Goal: Information Seeking & Learning: Learn about a topic

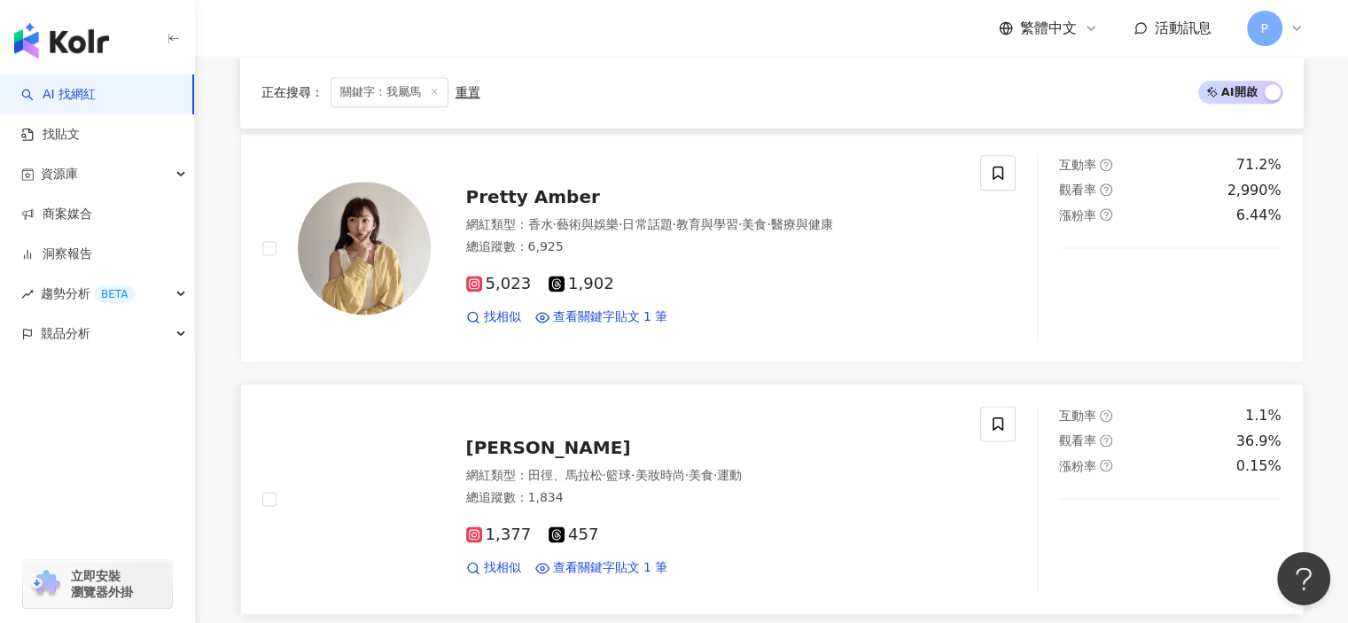
scroll to position [2481, 0]
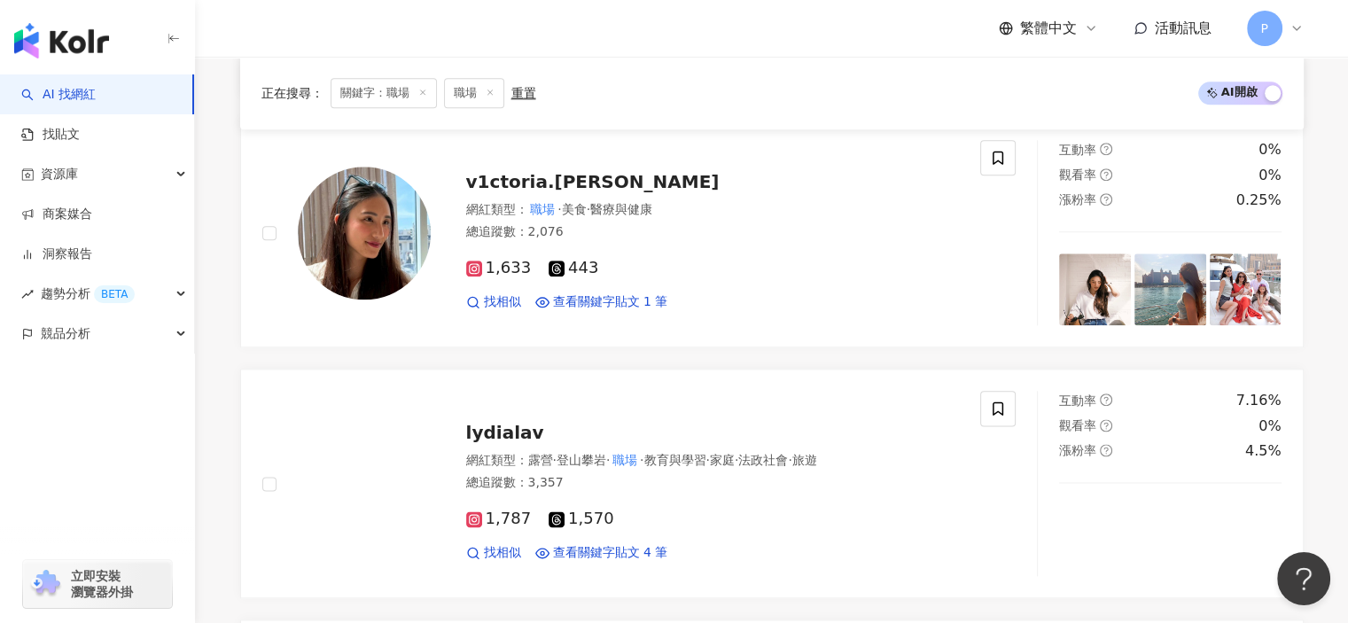
scroll to position [2089, 0]
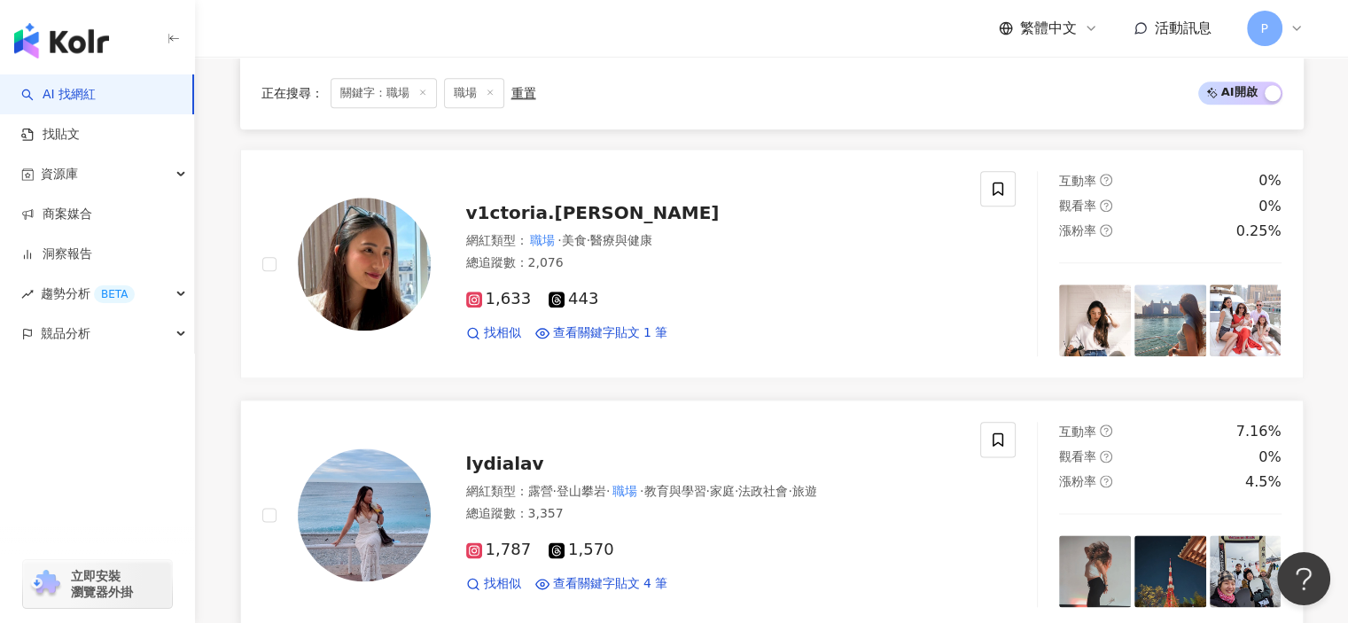
click at [640, 492] on mark "職場" at bounding box center [625, 490] width 30 height 19
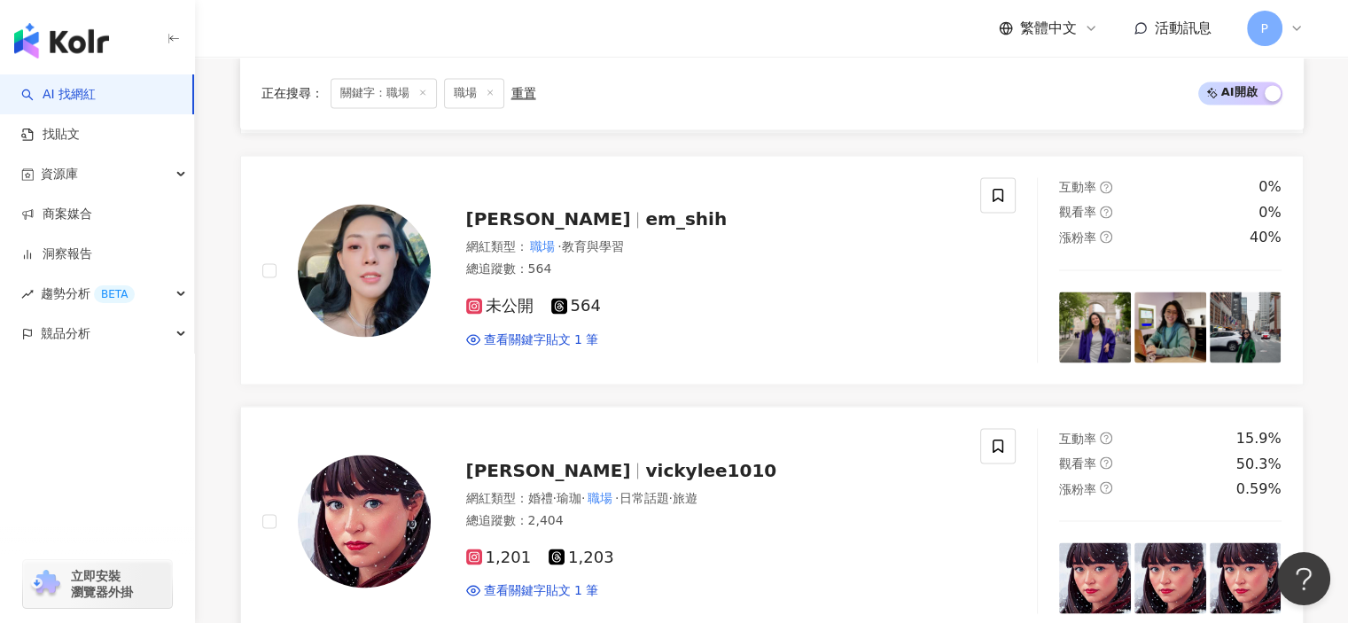
scroll to position [3241, 0]
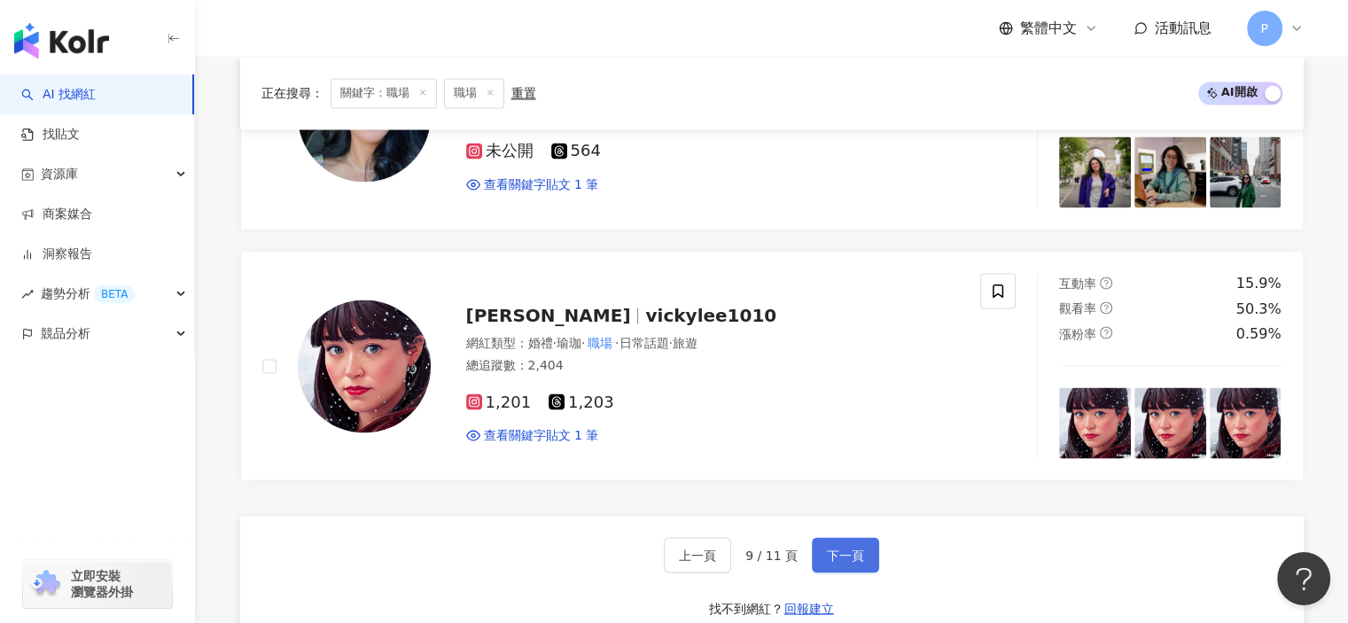
click at [830, 548] on span "下一頁" at bounding box center [845, 555] width 37 height 14
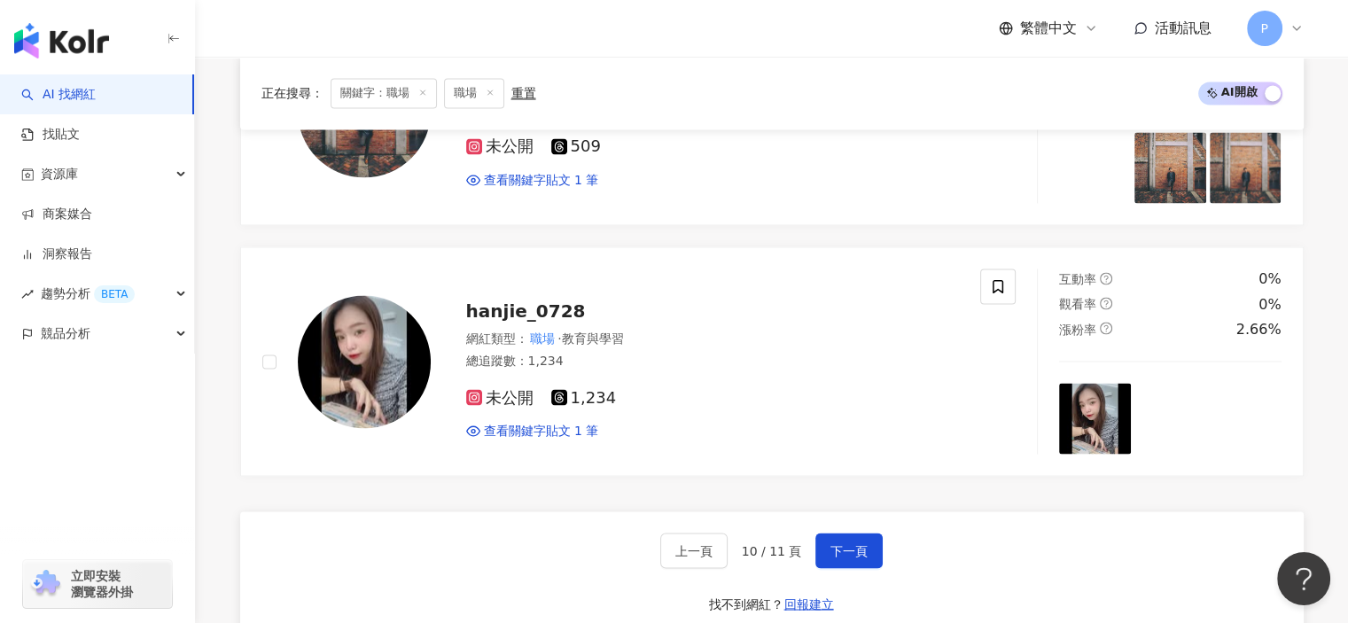
scroll to position [3349, 0]
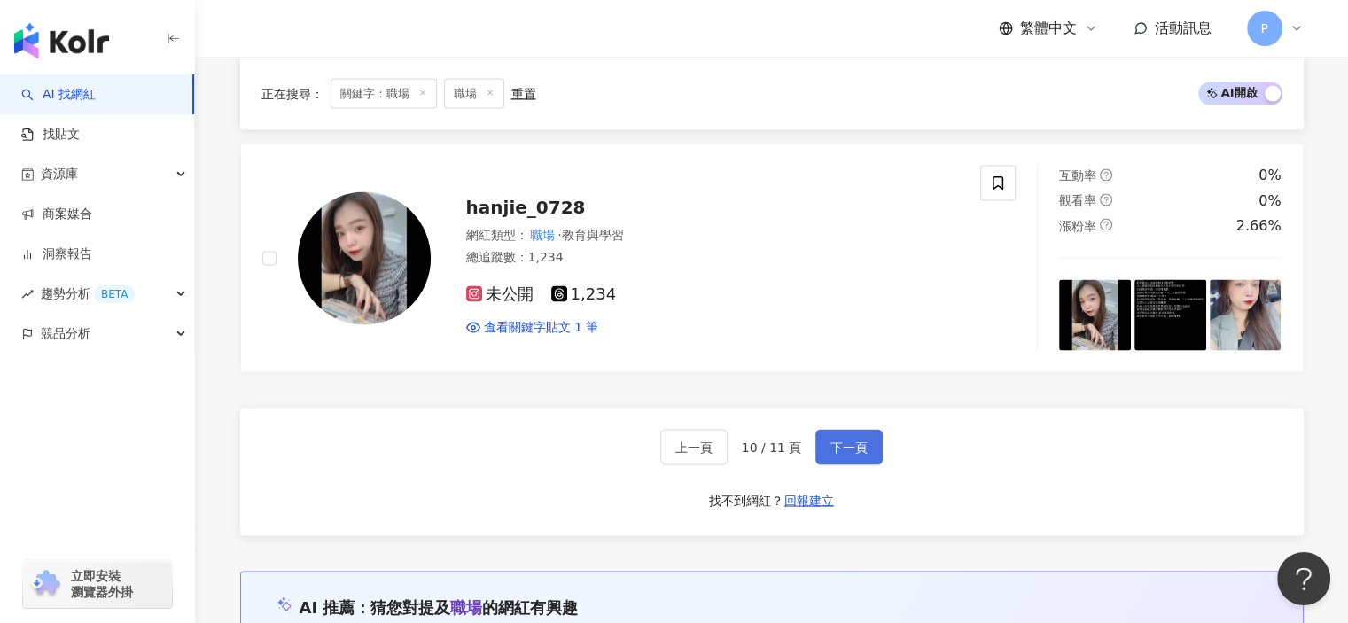
click at [855, 440] on span "下一頁" at bounding box center [848, 447] width 37 height 14
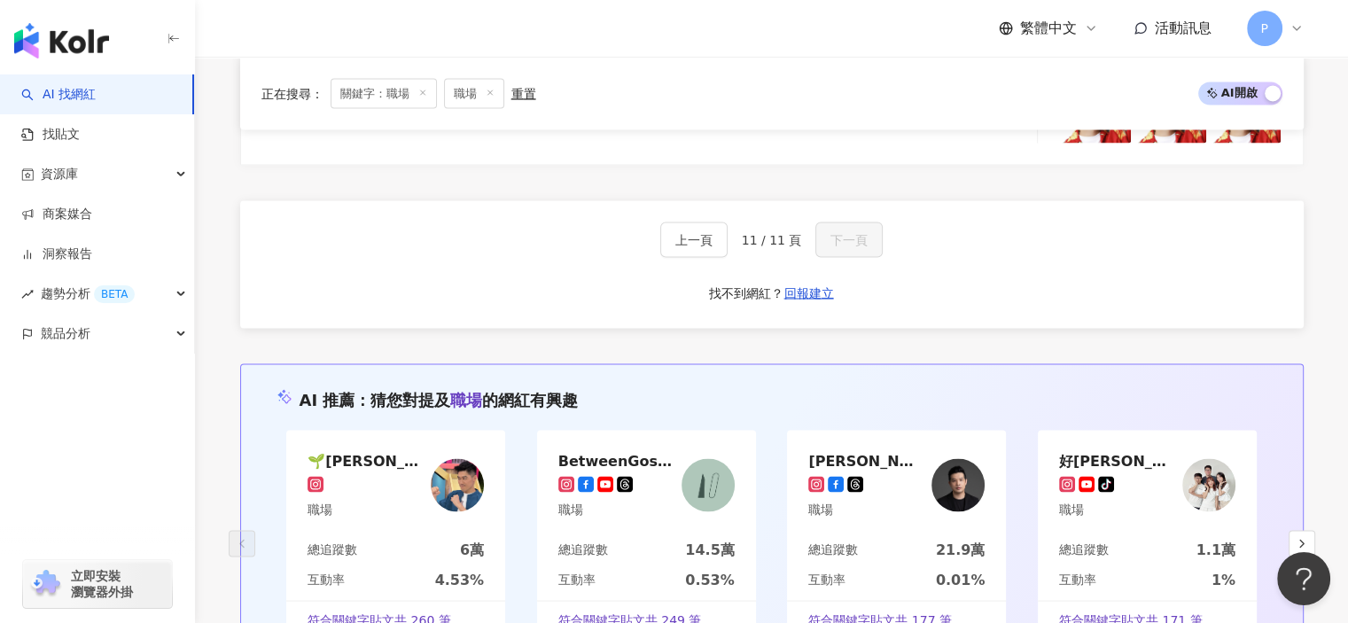
scroll to position [3541, 0]
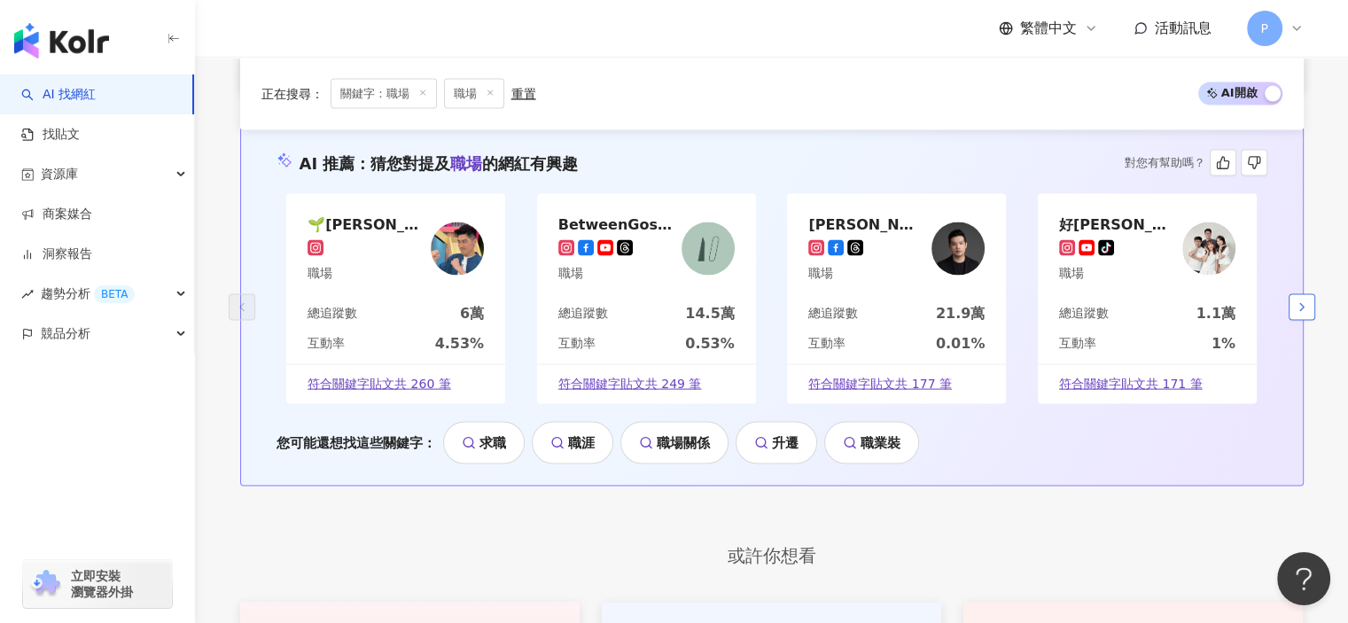
click at [1306, 304] on icon "button" at bounding box center [1302, 307] width 14 height 14
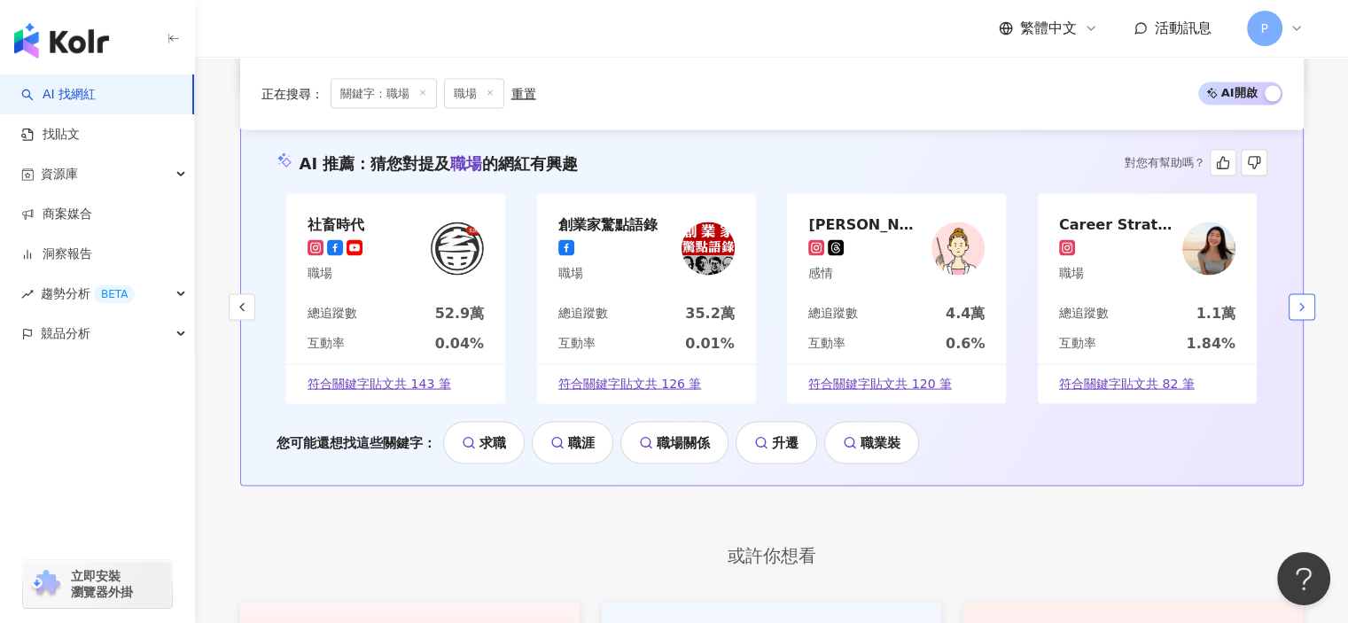
click at [1298, 304] on icon "button" at bounding box center [1302, 307] width 14 height 14
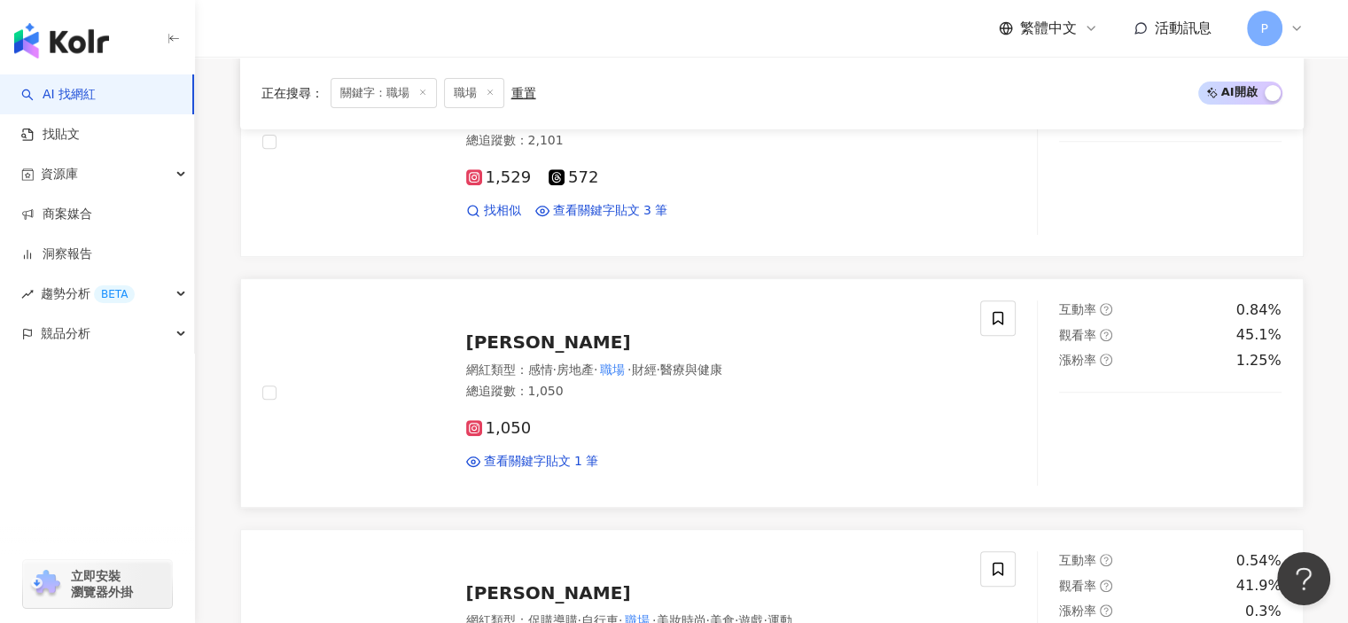
scroll to position [0, 0]
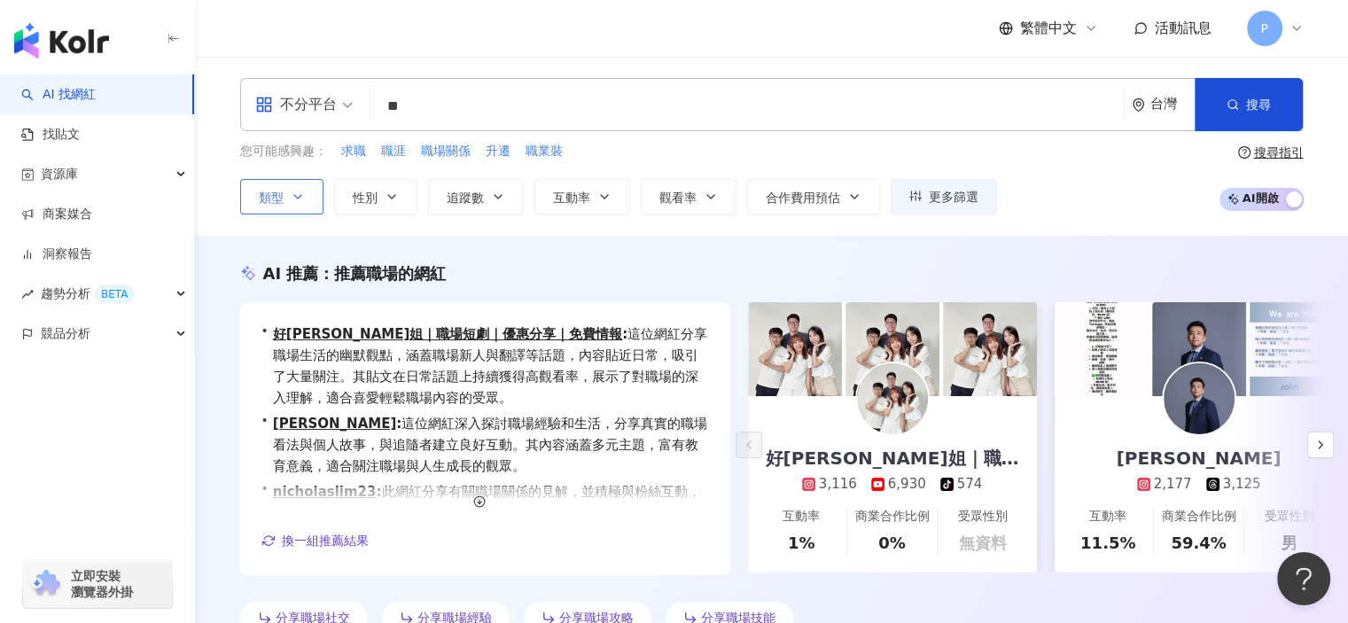
click at [279, 204] on span "類型" at bounding box center [271, 198] width 25 height 14
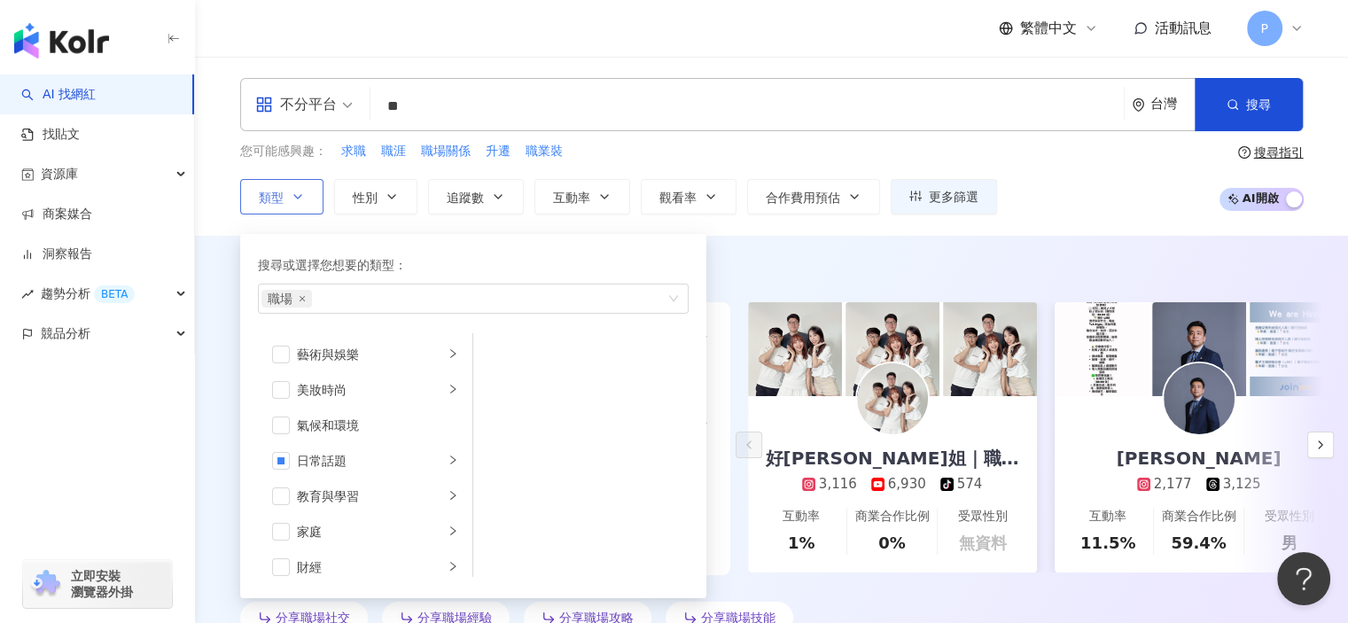
click at [312, 206] on button "類型 搜尋或選擇您想要的類型： 職場 藝術與娛樂 美妝時尚 氣候和環境 日常話題 教育與學習 家庭 財經 美食 命理占卜 遊戲 法政社會 生活風格 影視娛樂 …" at bounding box center [281, 196] width 83 height 35
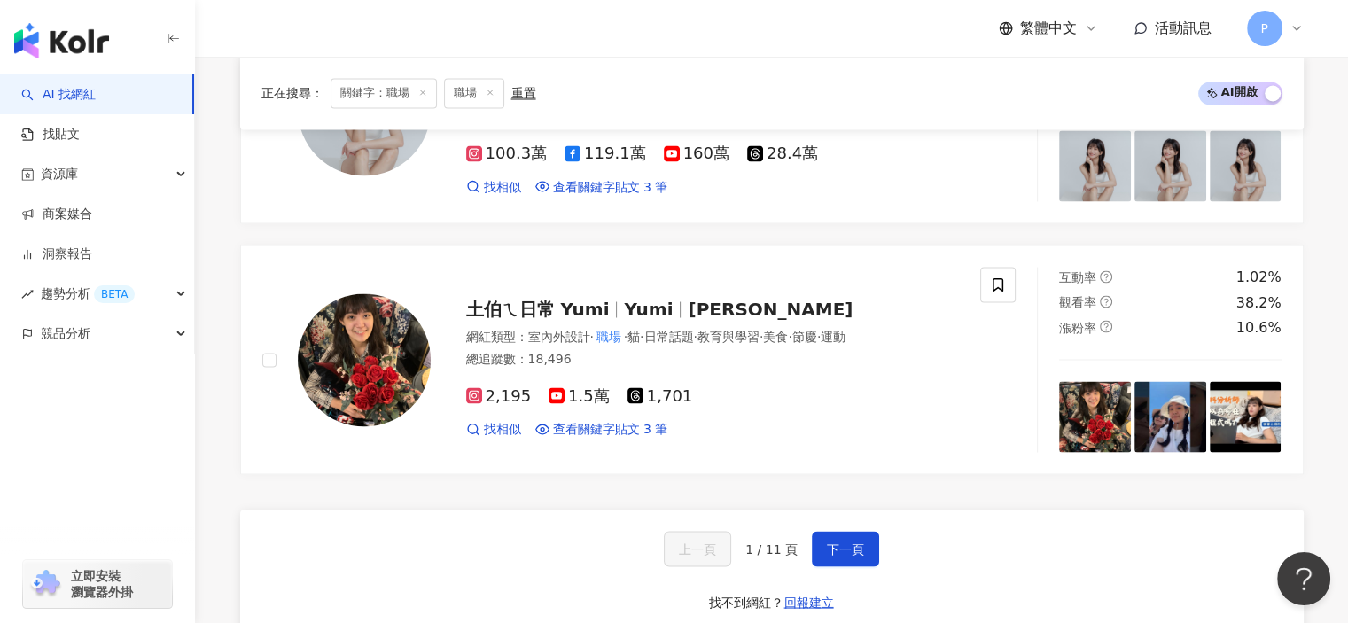
scroll to position [3279, 0]
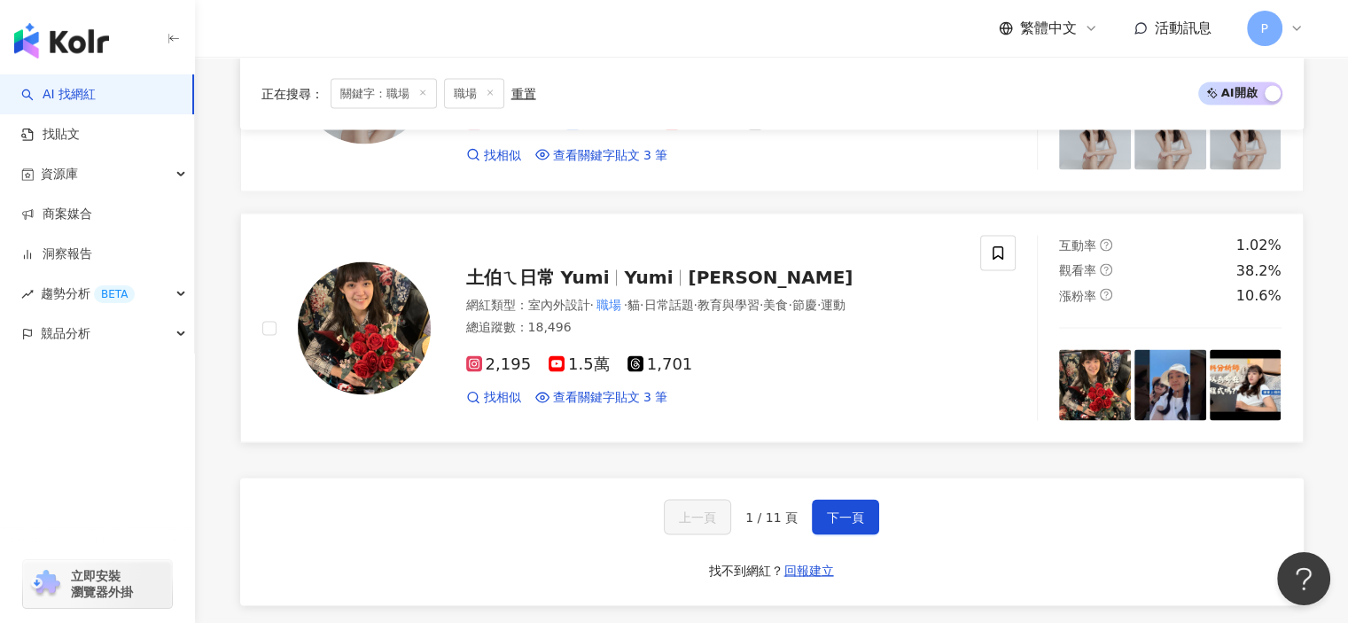
click at [652, 273] on span "Yumi" at bounding box center [648, 276] width 49 height 21
click at [844, 510] on span "下一頁" at bounding box center [845, 517] width 37 height 14
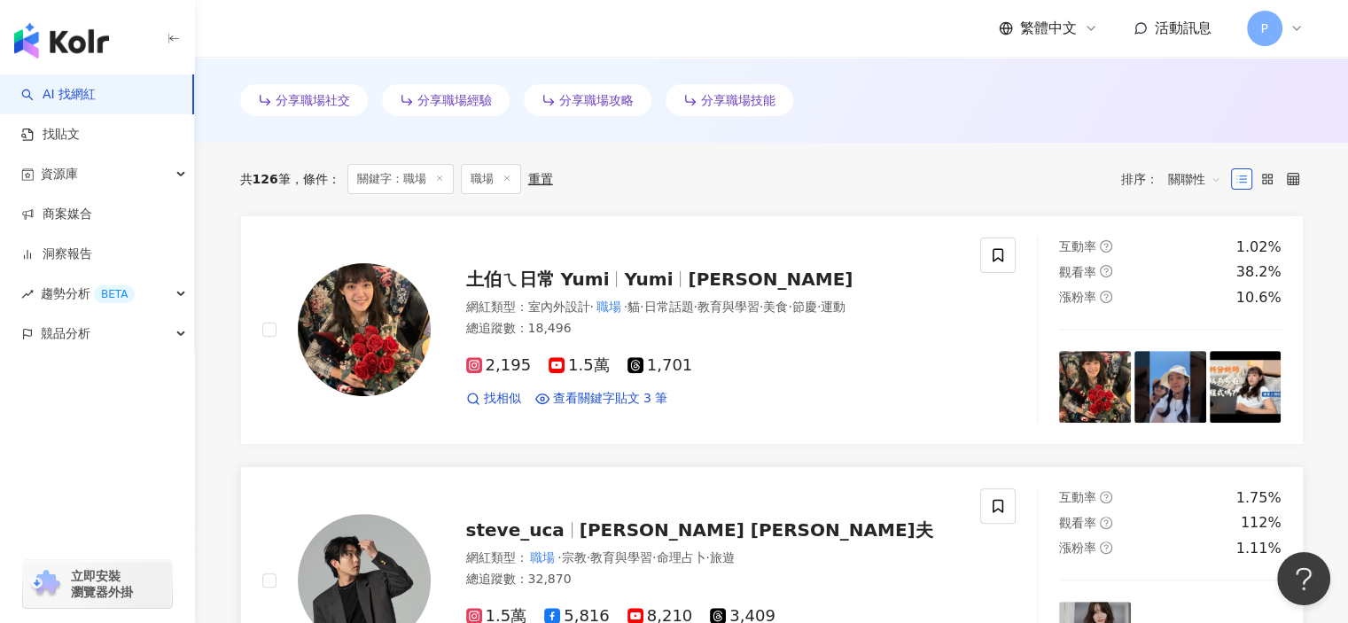
scroll to position [499, 0]
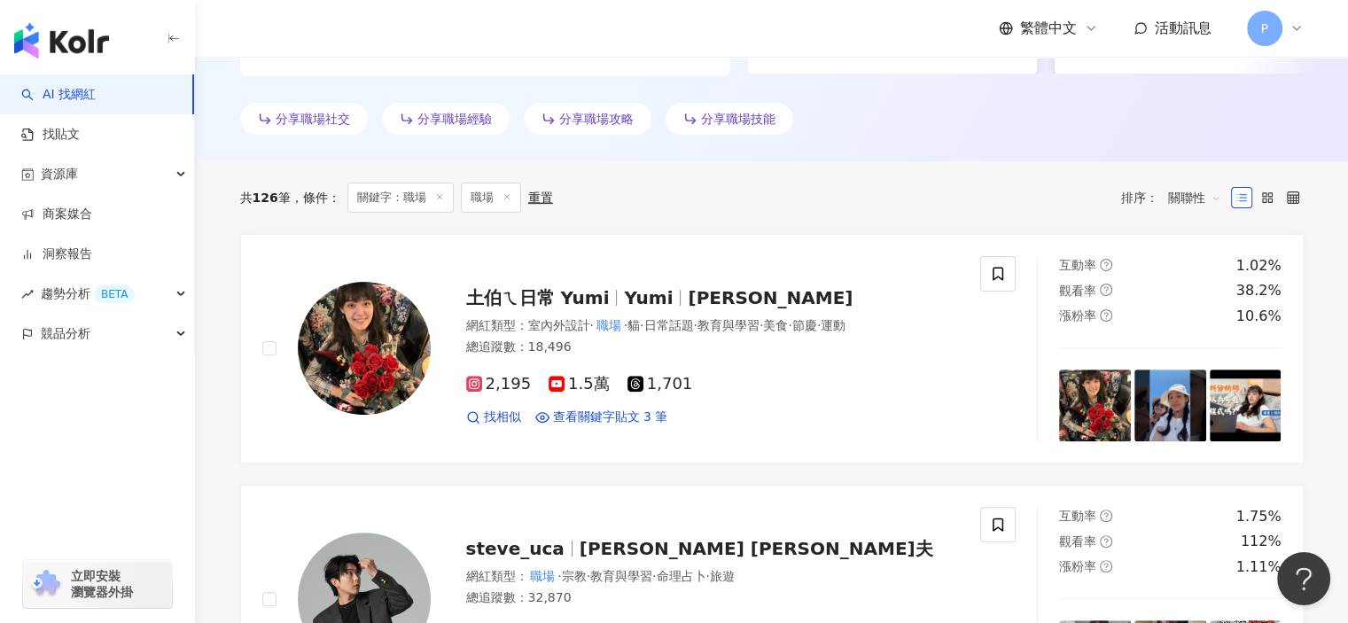
click at [1070, 183] on div "共 126 筆 條件 ： 關鍵字：職場 職場 重置 排序： 關聯性" at bounding box center [771, 198] width 1063 height 30
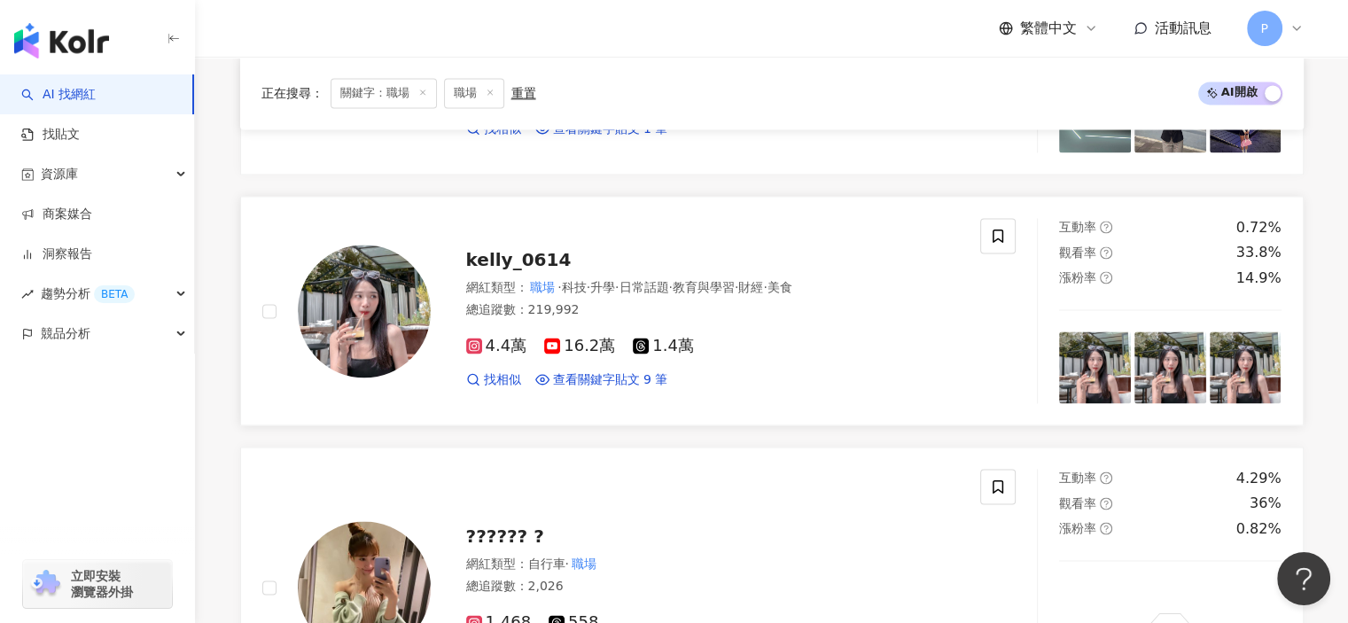
scroll to position [2537, 0]
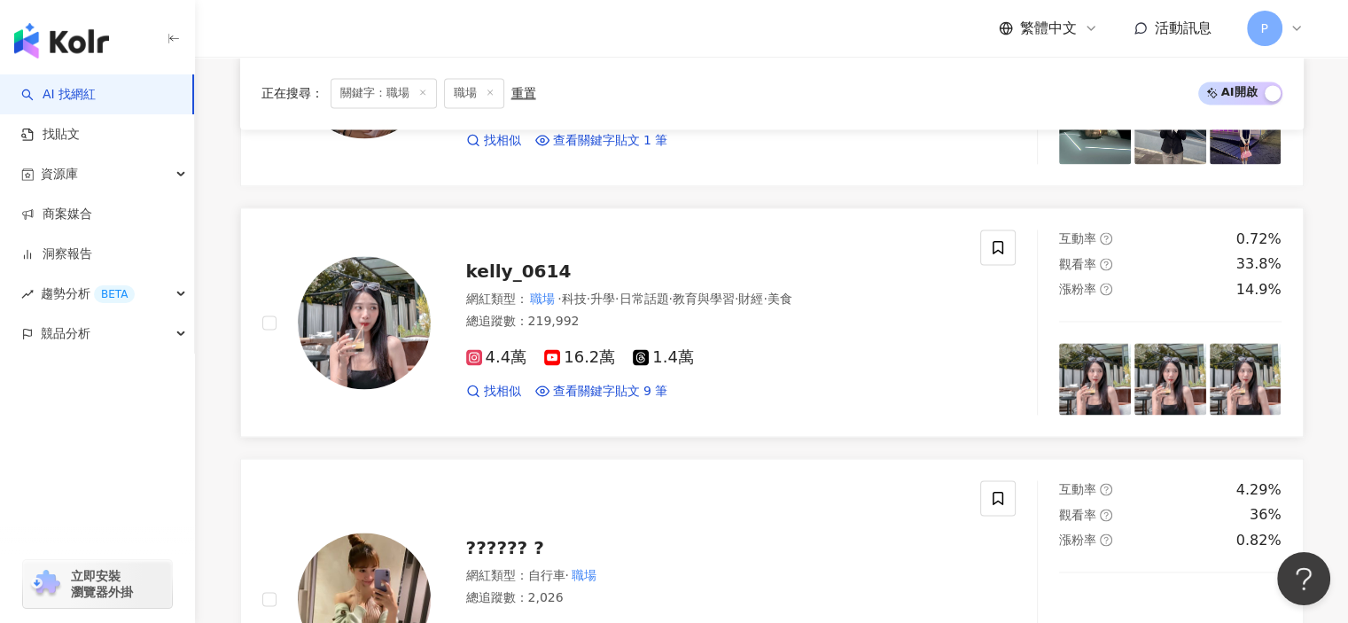
click at [738, 300] on span "·" at bounding box center [737, 299] width 4 height 14
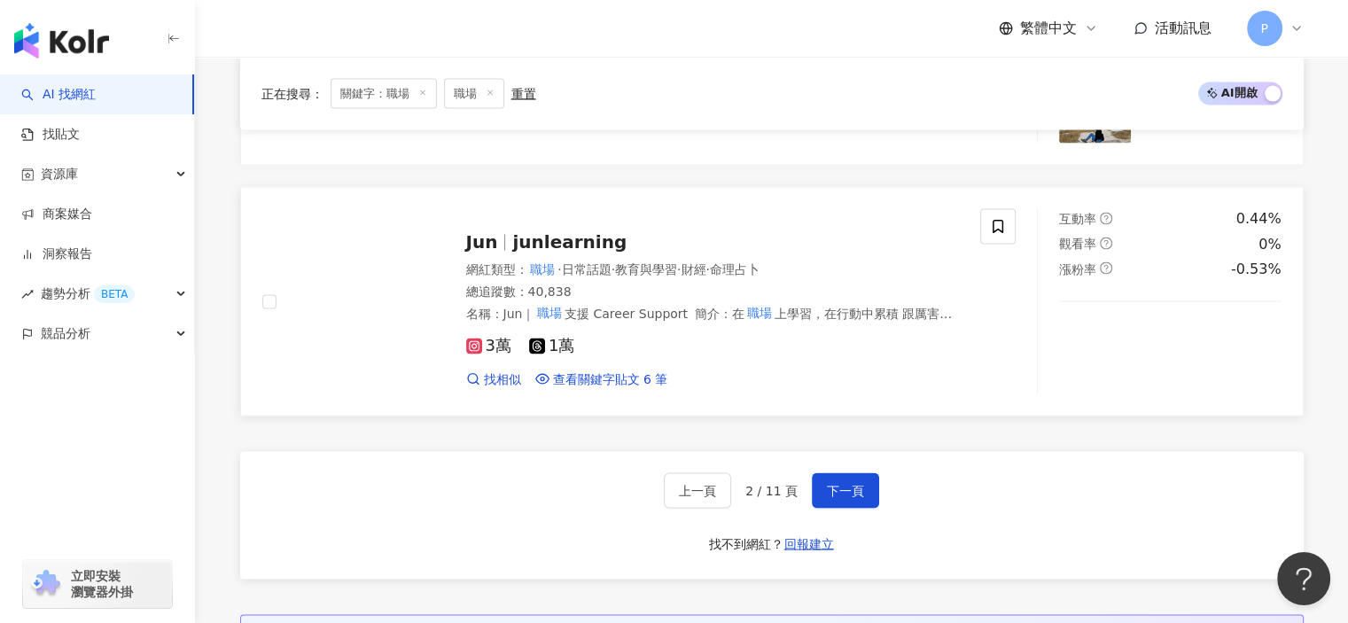
scroll to position [3334, 0]
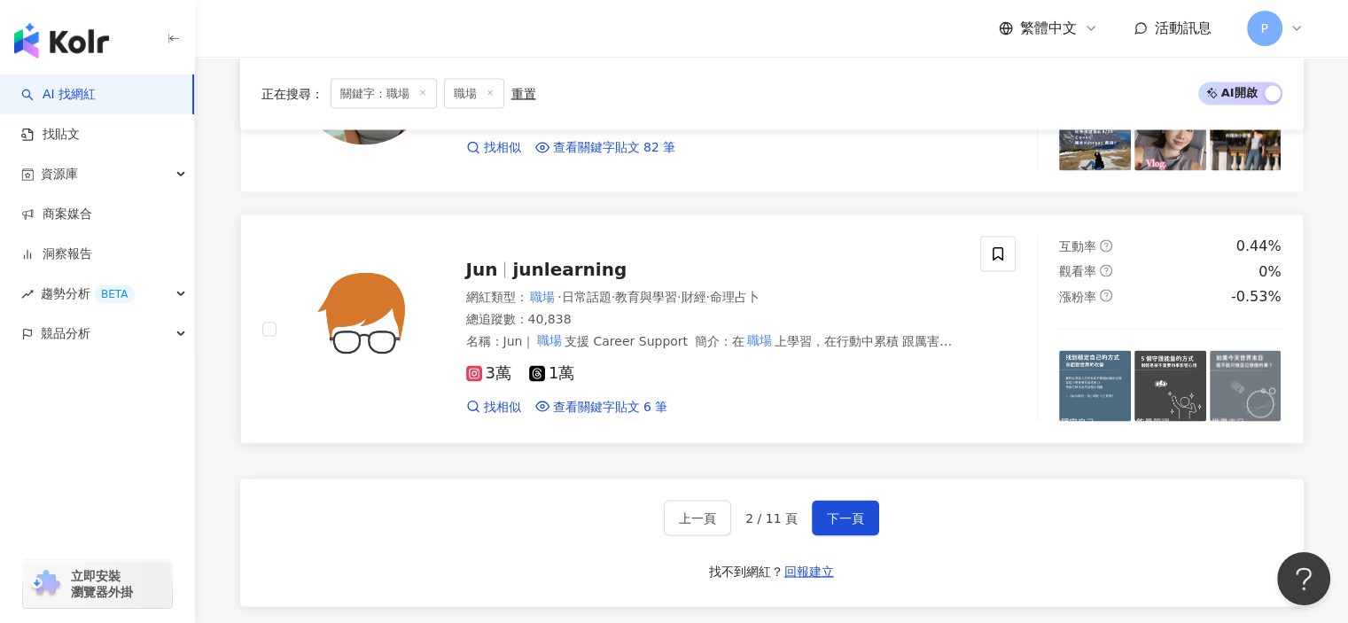
click at [705, 298] on span "財經" at bounding box center [693, 296] width 25 height 14
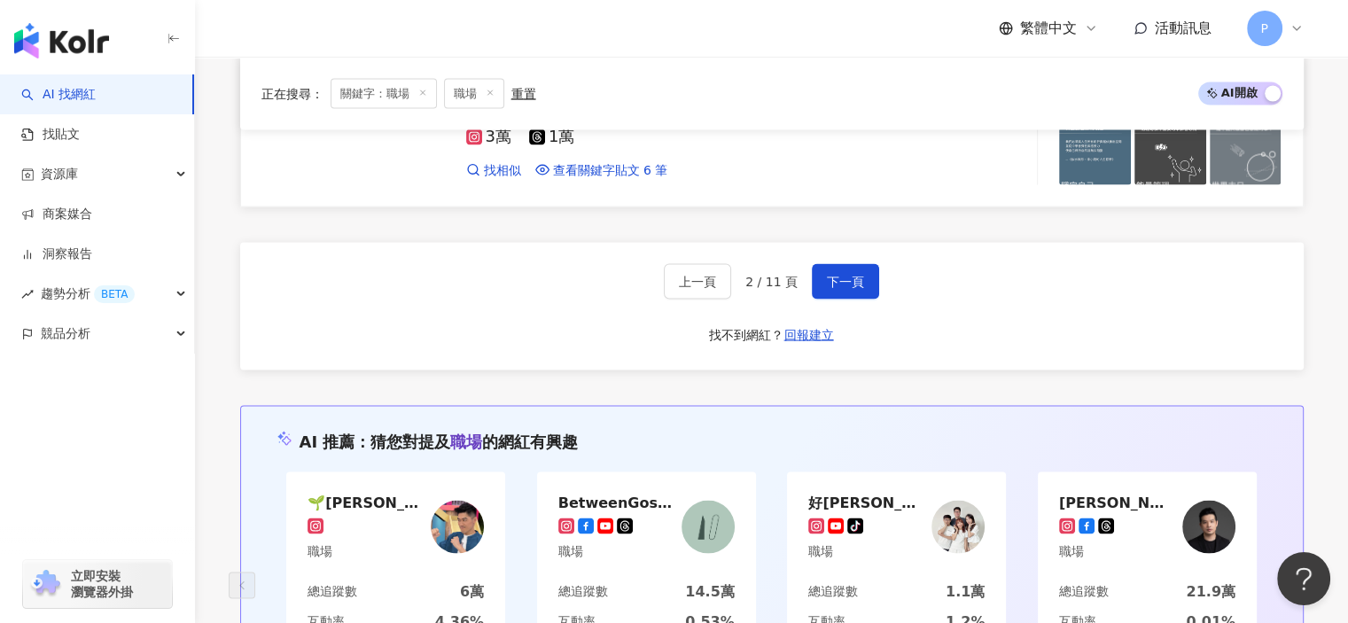
scroll to position [3600, 0]
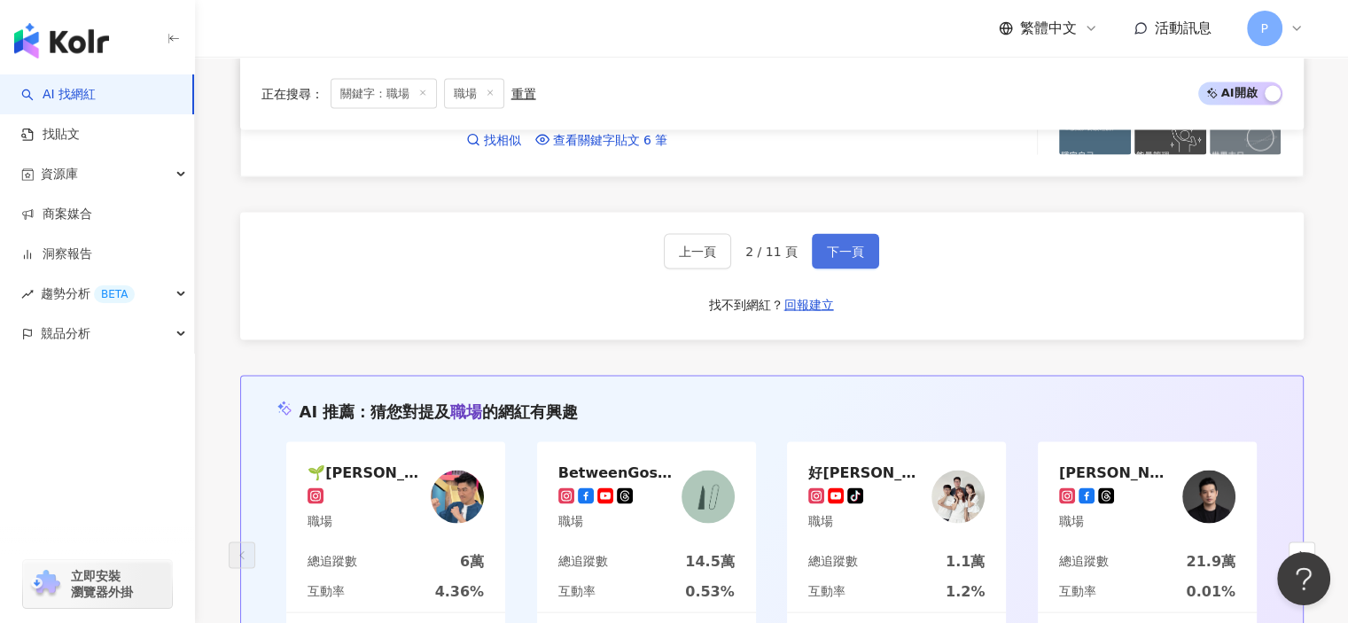
click at [860, 244] on button "下一頁" at bounding box center [845, 251] width 67 height 35
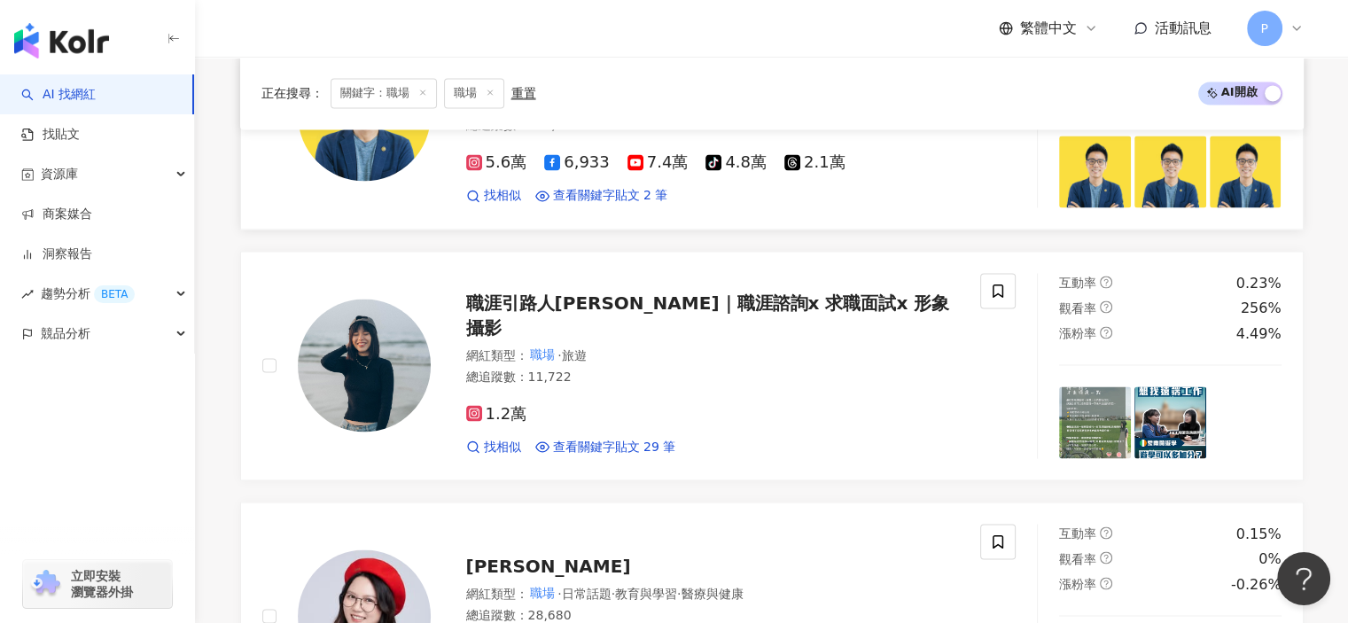
scroll to position [2850, 0]
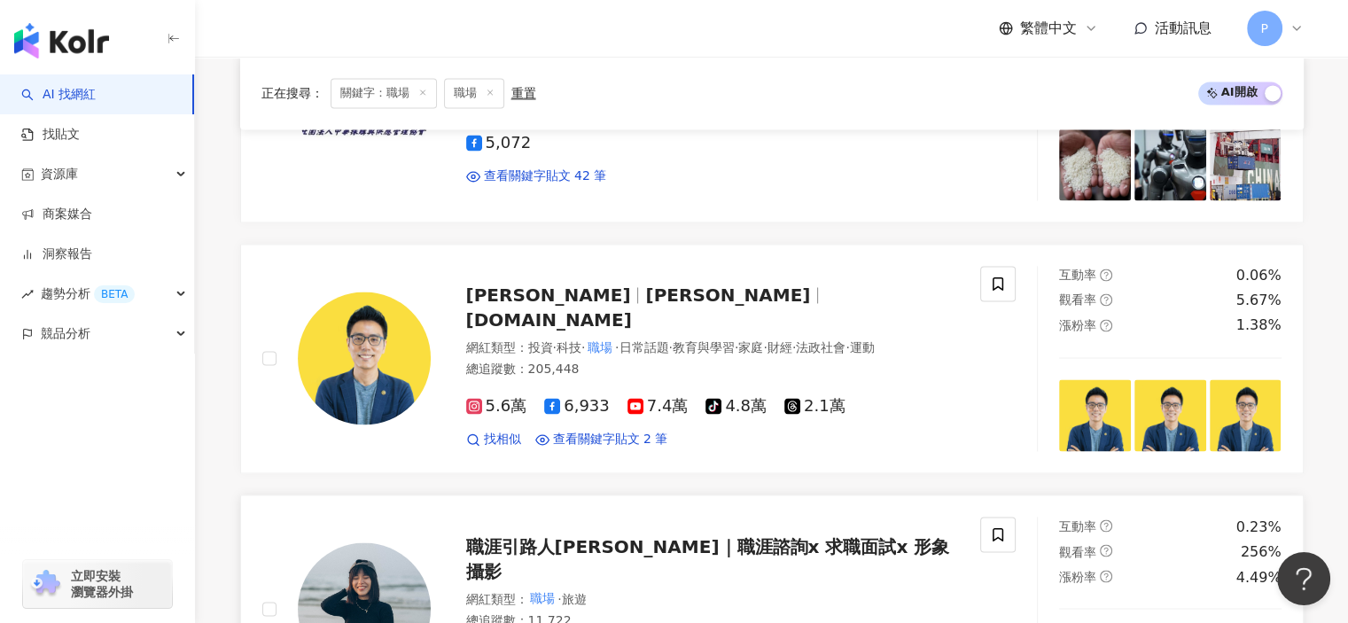
click at [632, 562] on span "職涯引路人阿紫｜職涯諮詢x 求職面試x 形象攝影" at bounding box center [708, 558] width 484 height 46
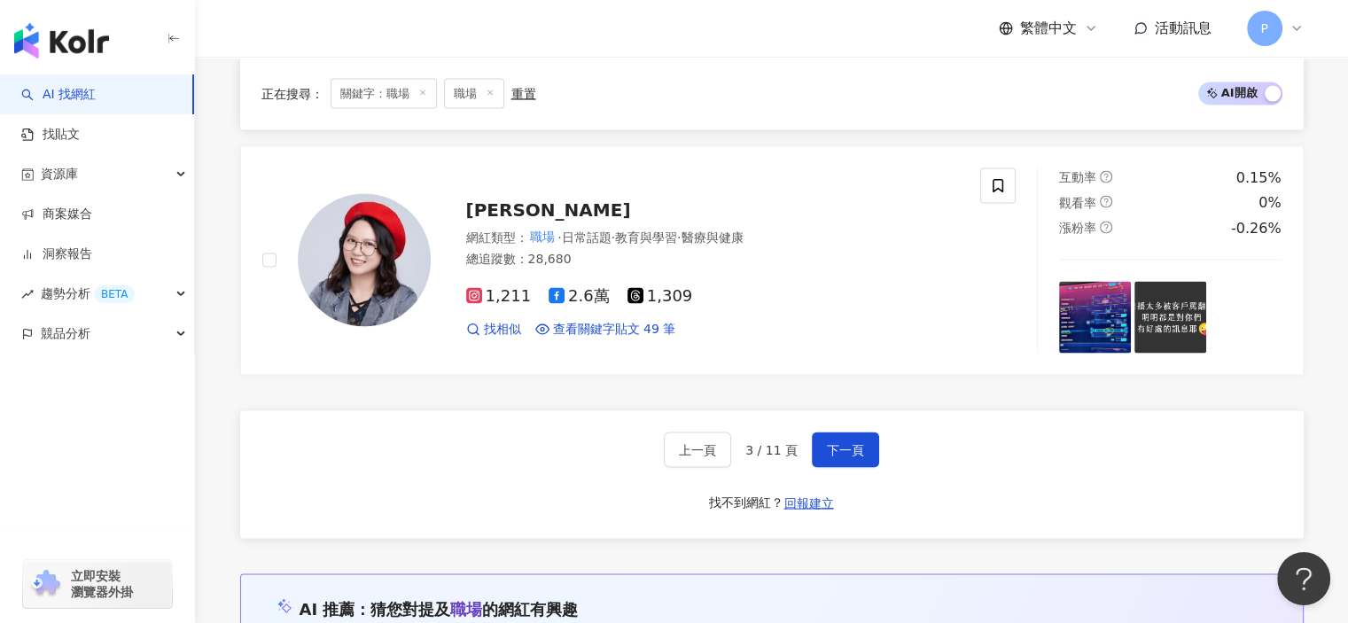
scroll to position [3456, 0]
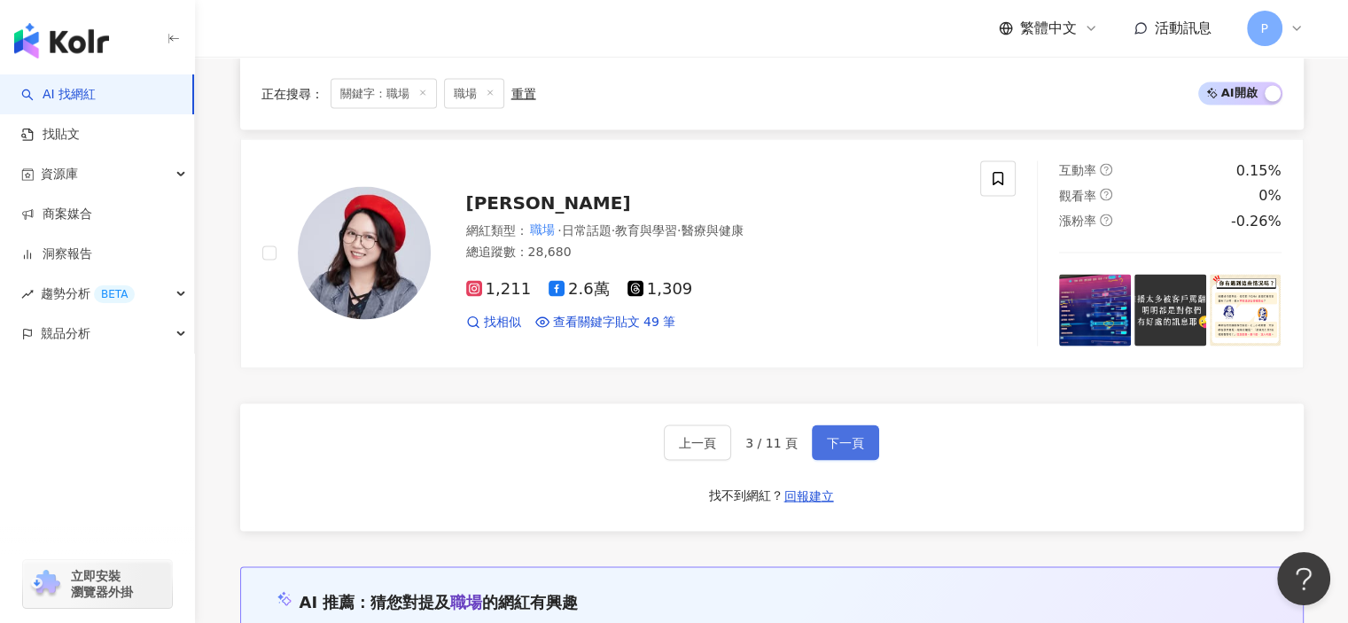
click at [831, 442] on span "下一頁" at bounding box center [845, 443] width 37 height 14
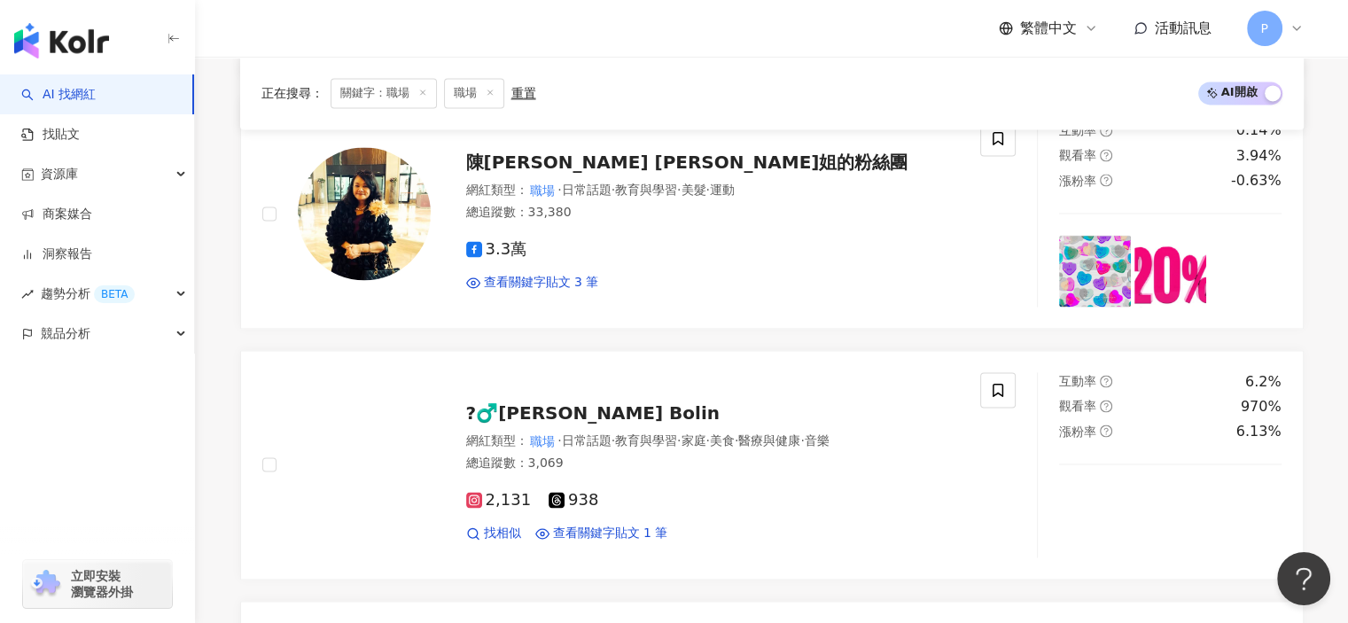
scroll to position [2681, 0]
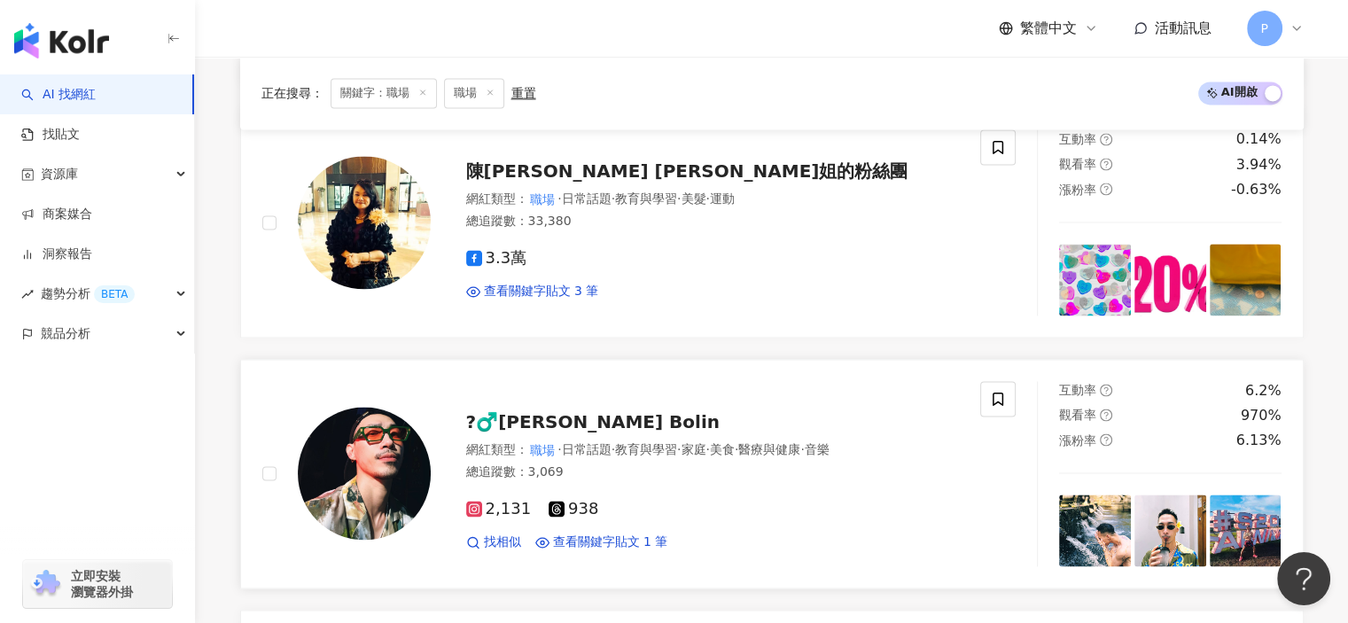
click at [322, 447] on img at bounding box center [364, 473] width 133 height 133
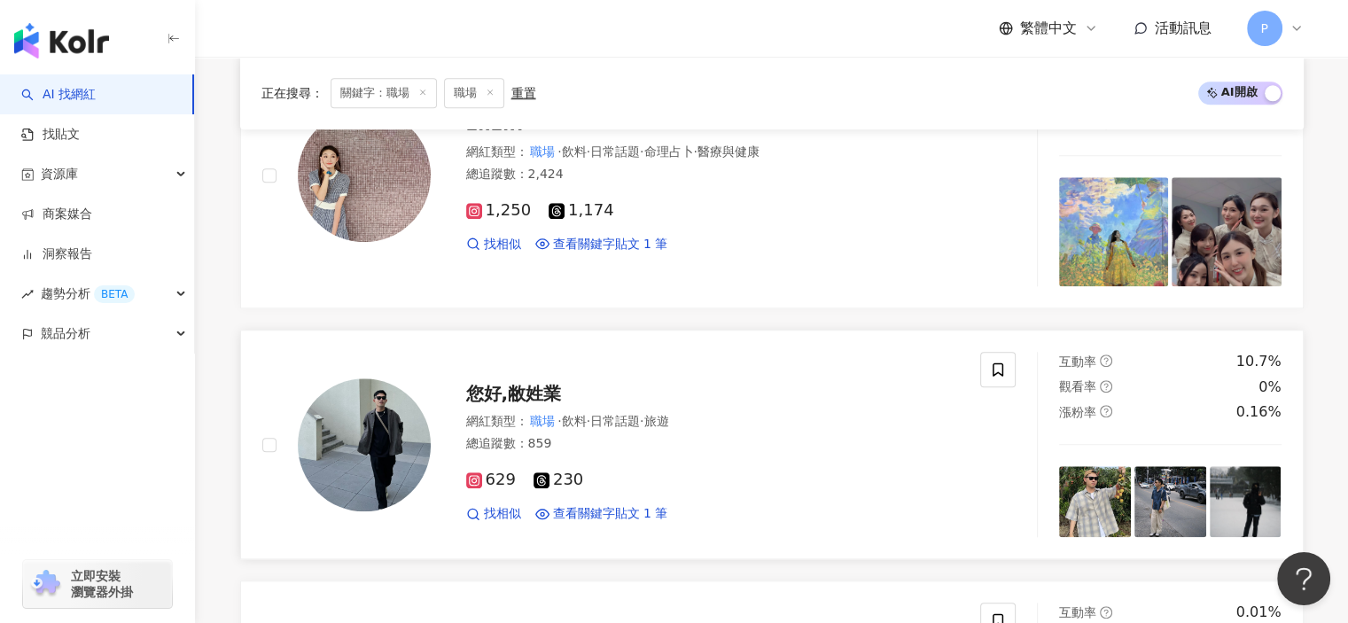
scroll to position [1618, 0]
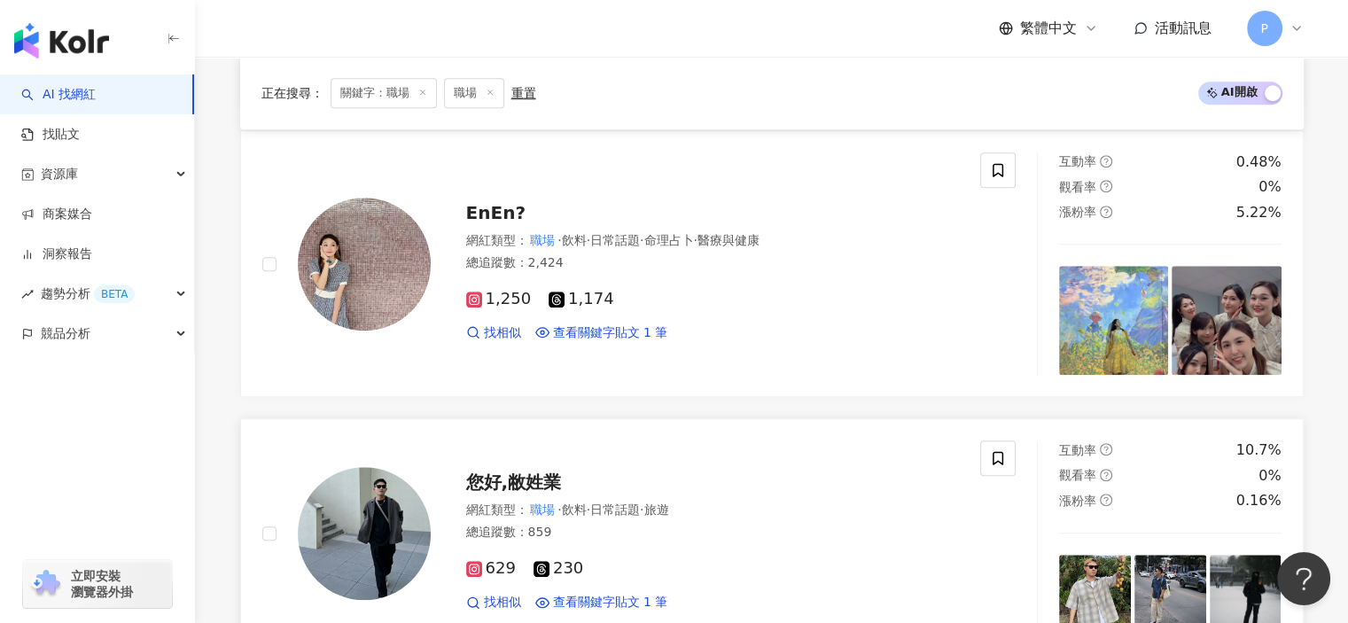
click at [668, 502] on span "旅遊" at bounding box center [655, 509] width 25 height 14
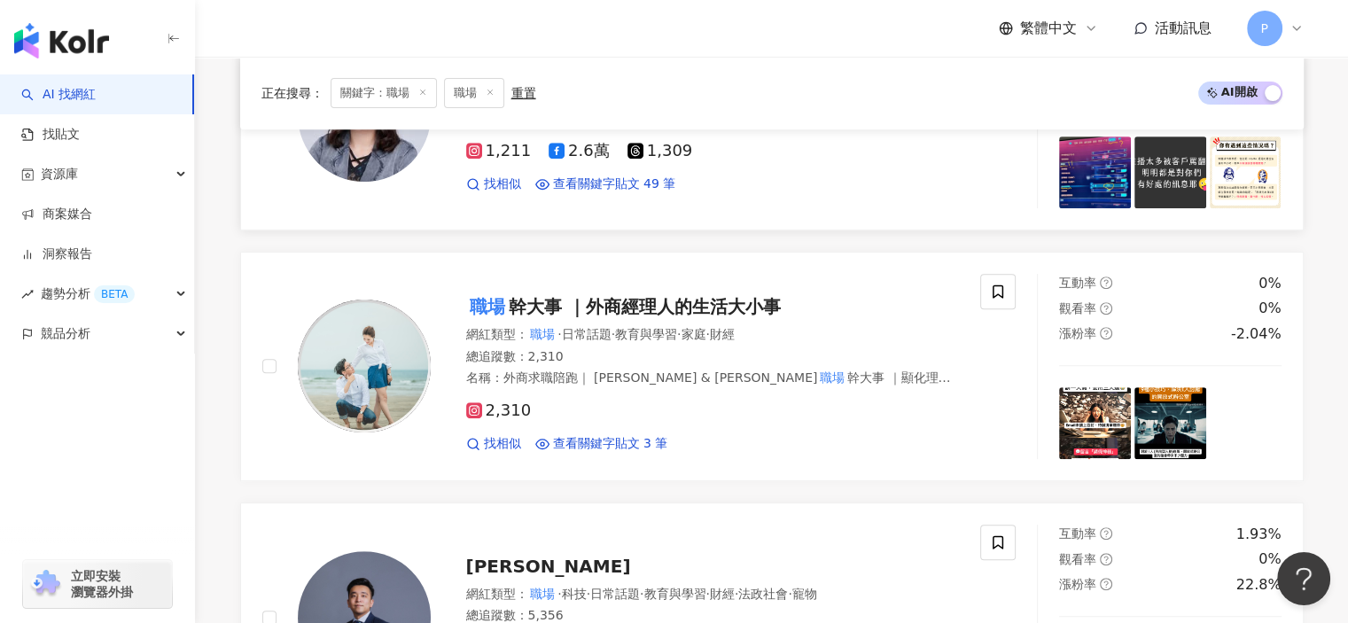
scroll to position [643, 0]
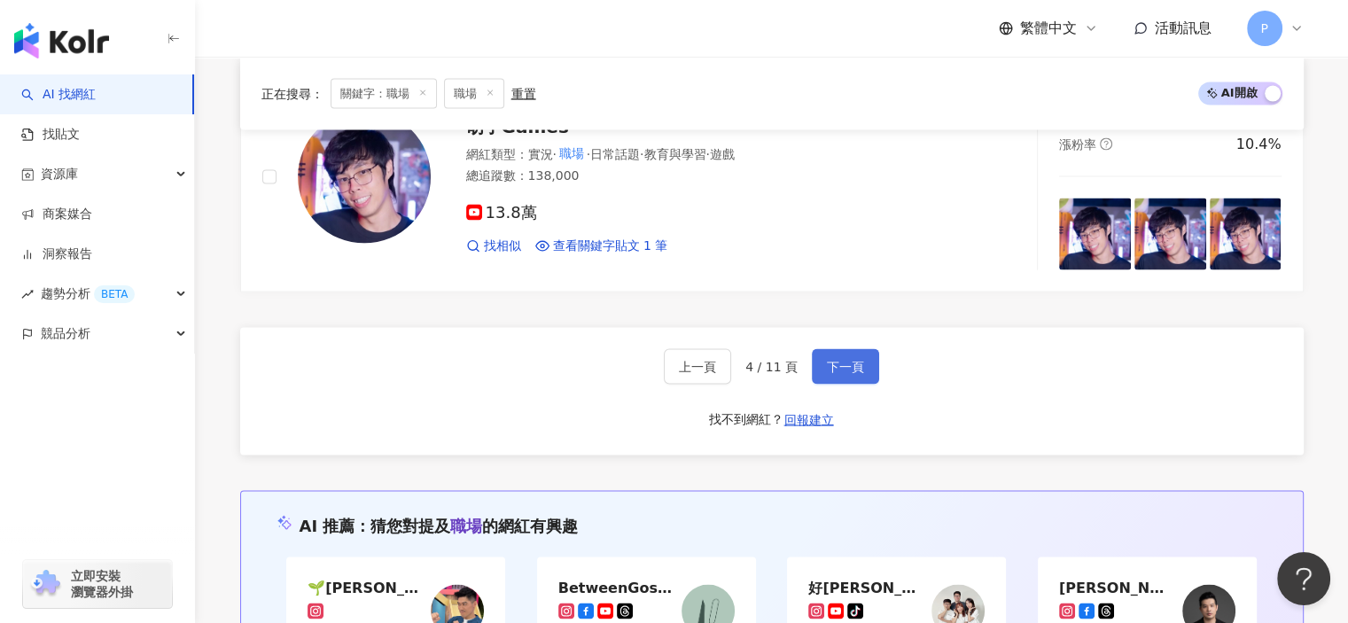
click at [871, 349] on button "下一頁" at bounding box center [845, 366] width 67 height 35
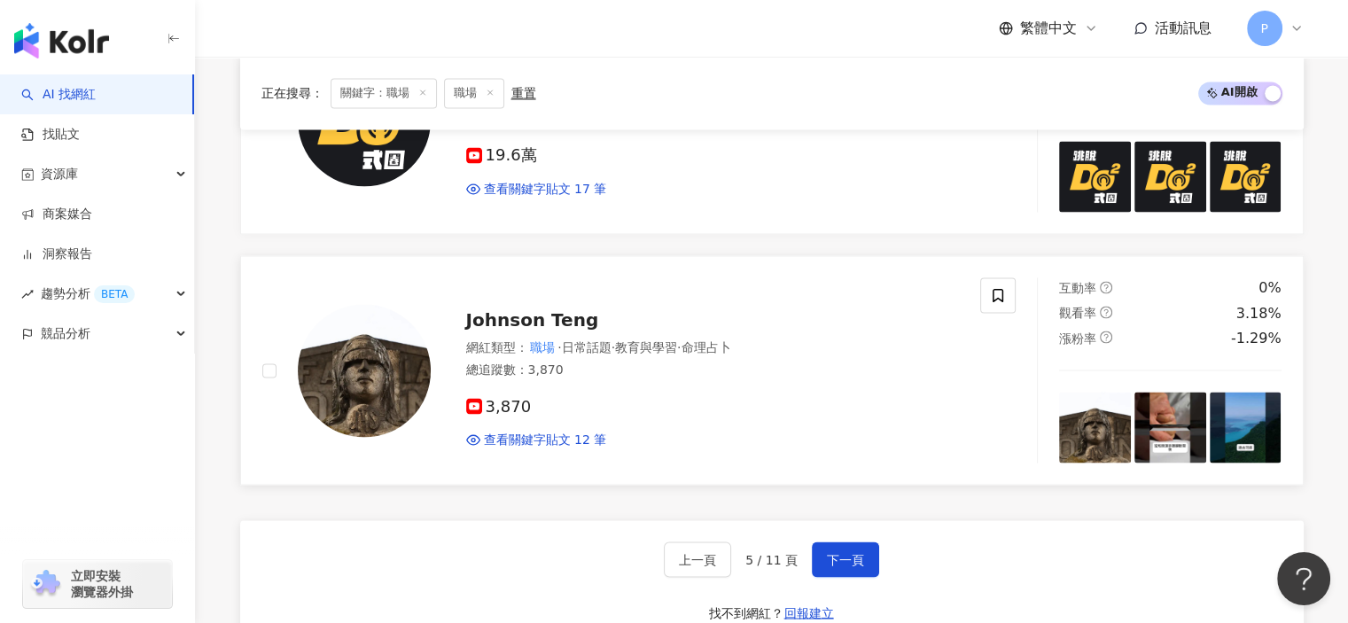
scroll to position [3264, 0]
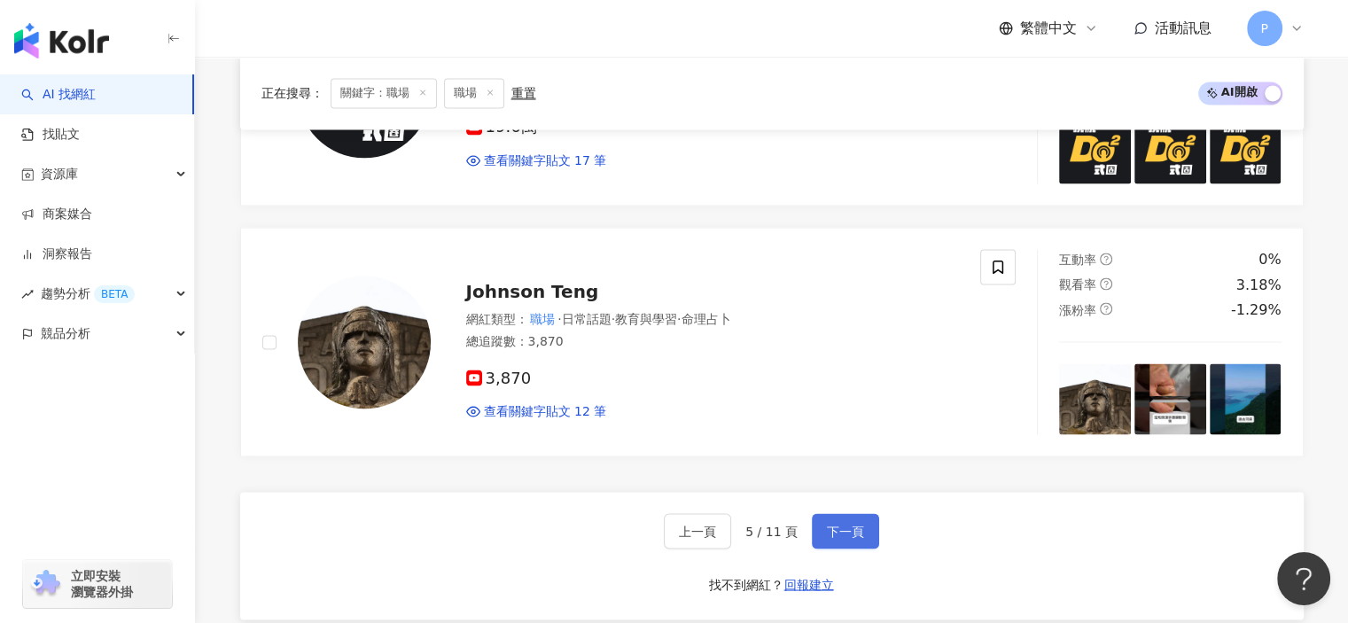
click at [853, 527] on span "下一頁" at bounding box center [845, 531] width 37 height 14
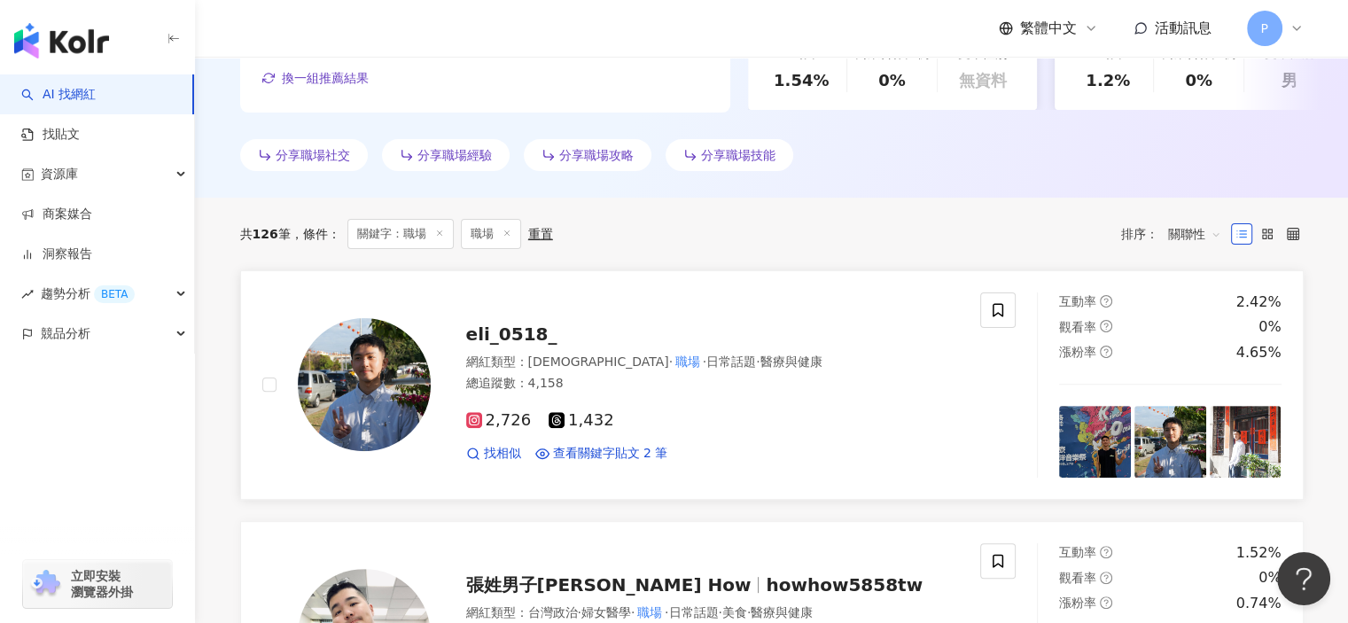
scroll to position [450, 0]
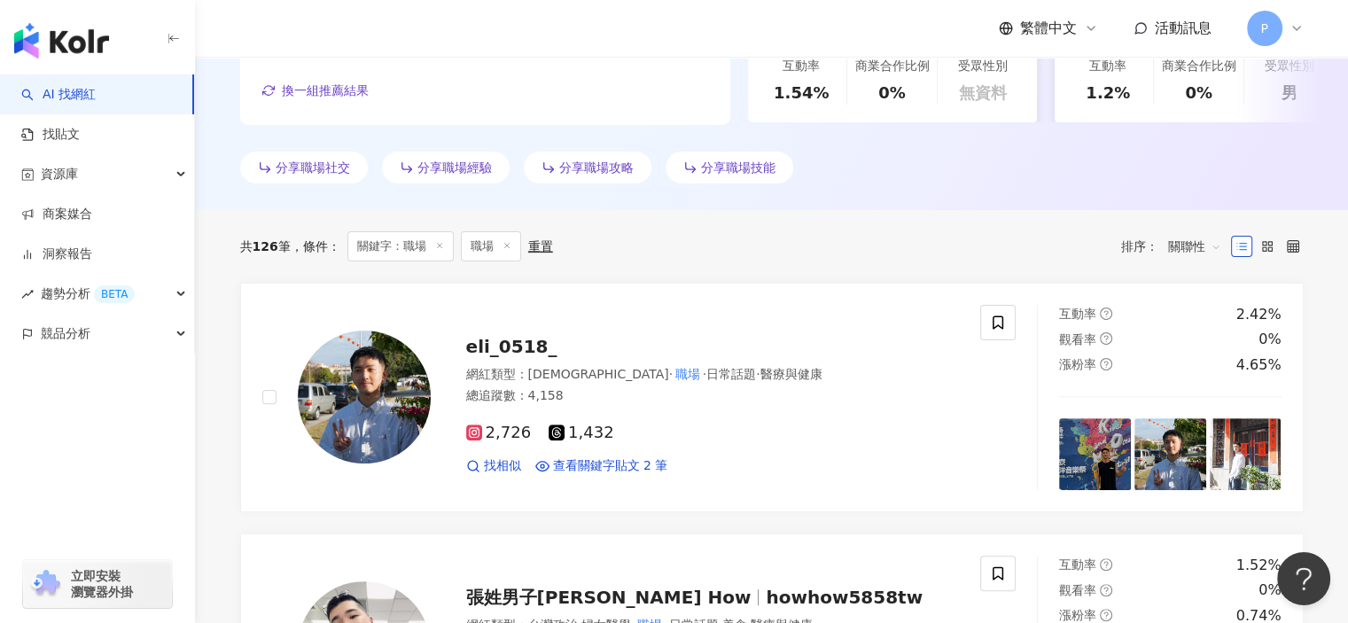
click at [441, 249] on span at bounding box center [439, 247] width 9 height 10
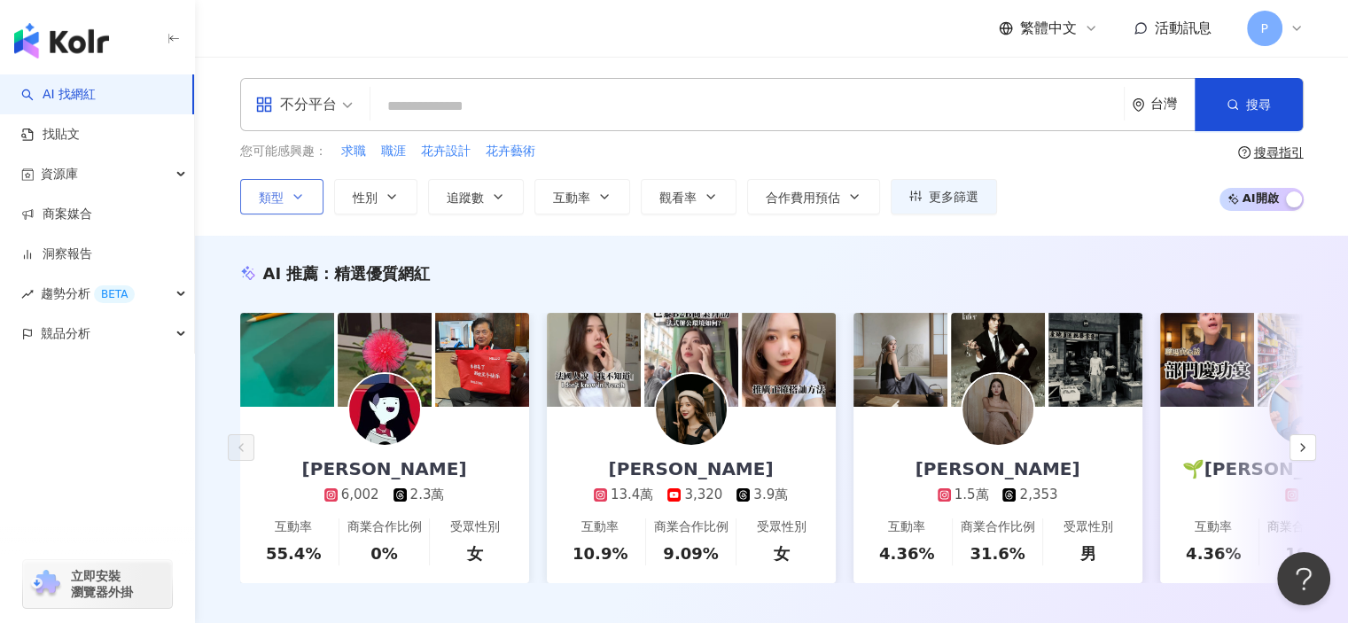
click at [312, 187] on button "類型" at bounding box center [281, 196] width 83 height 35
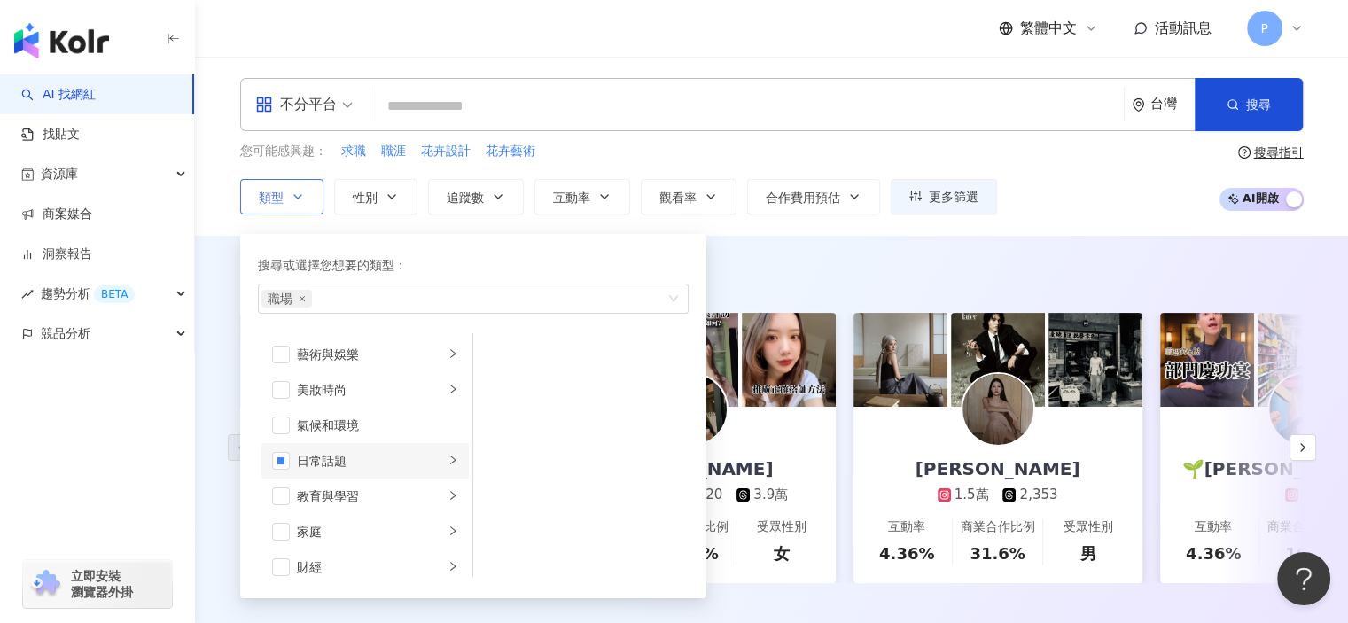
click at [422, 462] on div "日常話題" at bounding box center [370, 460] width 147 height 19
click at [525, 434] on li "職場" at bounding box center [581, 425] width 208 height 35
click at [533, 431] on div "職場" at bounding box center [593, 425] width 162 height 19
click at [1030, 258] on div "AI 推薦 ： 精選優質網紅 曺芷甄 6,002 2.3萬 互動率 55.4% 商業合作比例 0% 受眾性別 女 Ariel Valentine 13.4萬 …" at bounding box center [771, 441] width 1153 height 411
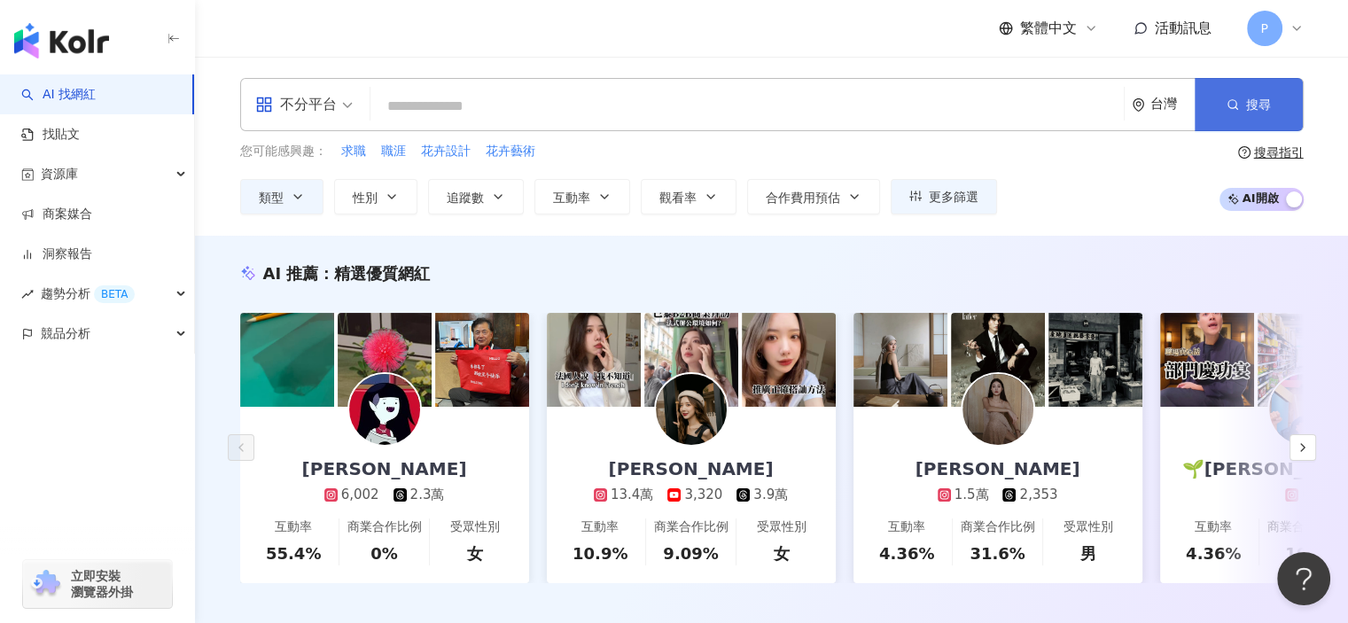
click at [1261, 109] on span "搜尋" at bounding box center [1258, 104] width 25 height 14
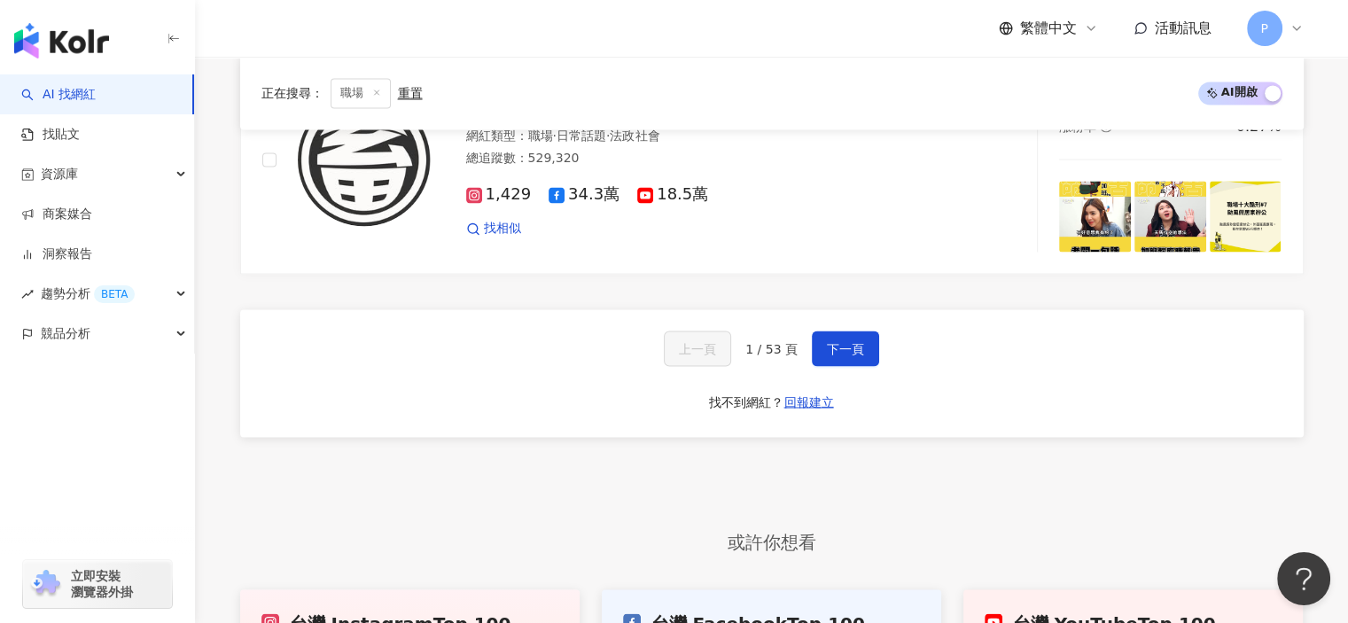
scroll to position [3013, 0]
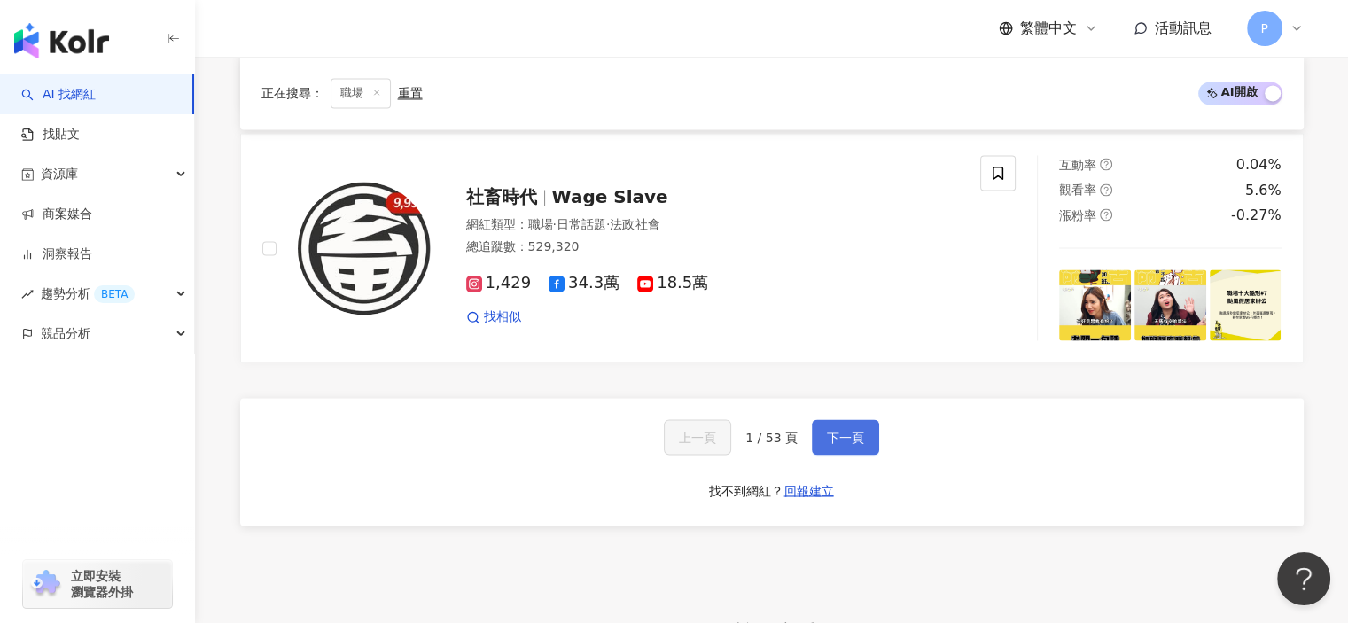
click at [856, 430] on span "下一頁" at bounding box center [845, 437] width 37 height 14
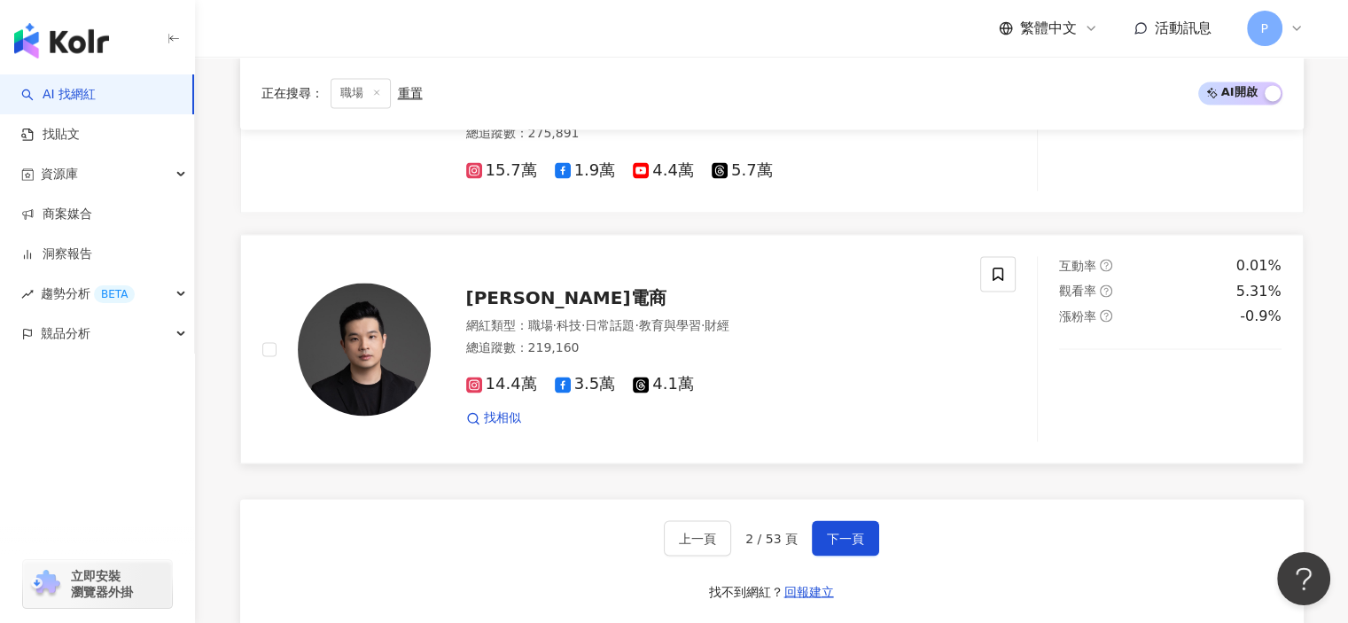
scroll to position [2943, 0]
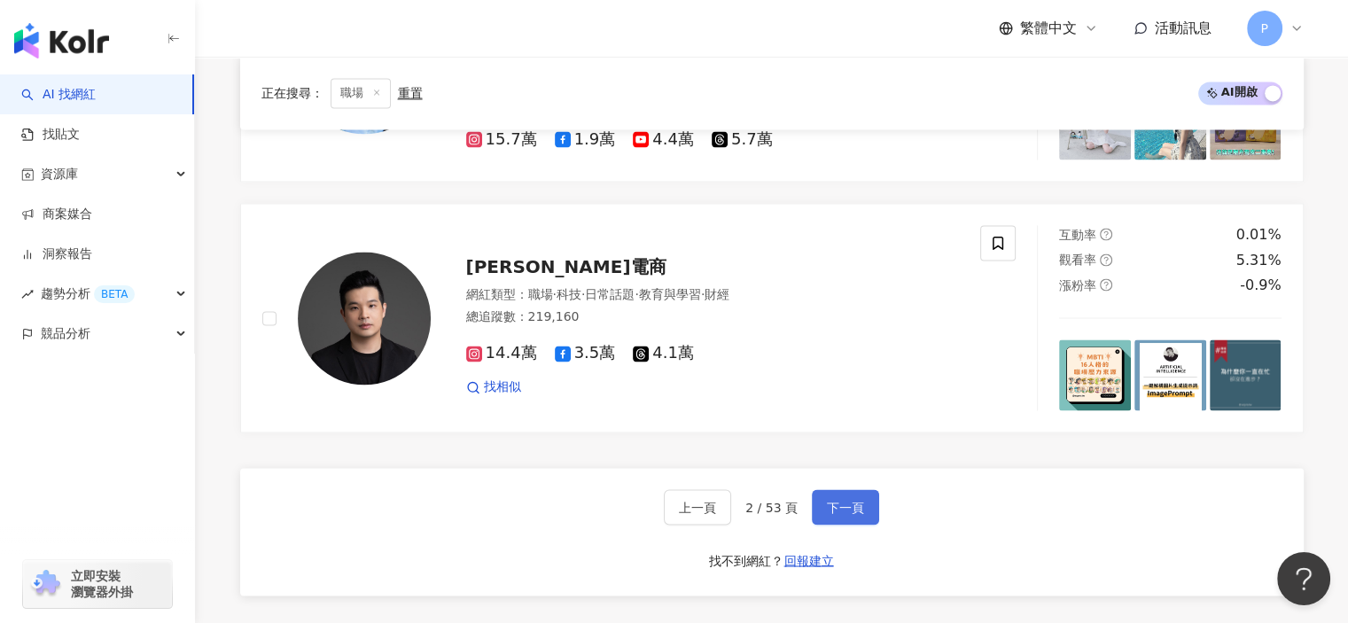
click at [859, 501] on button "下一頁" at bounding box center [845, 506] width 67 height 35
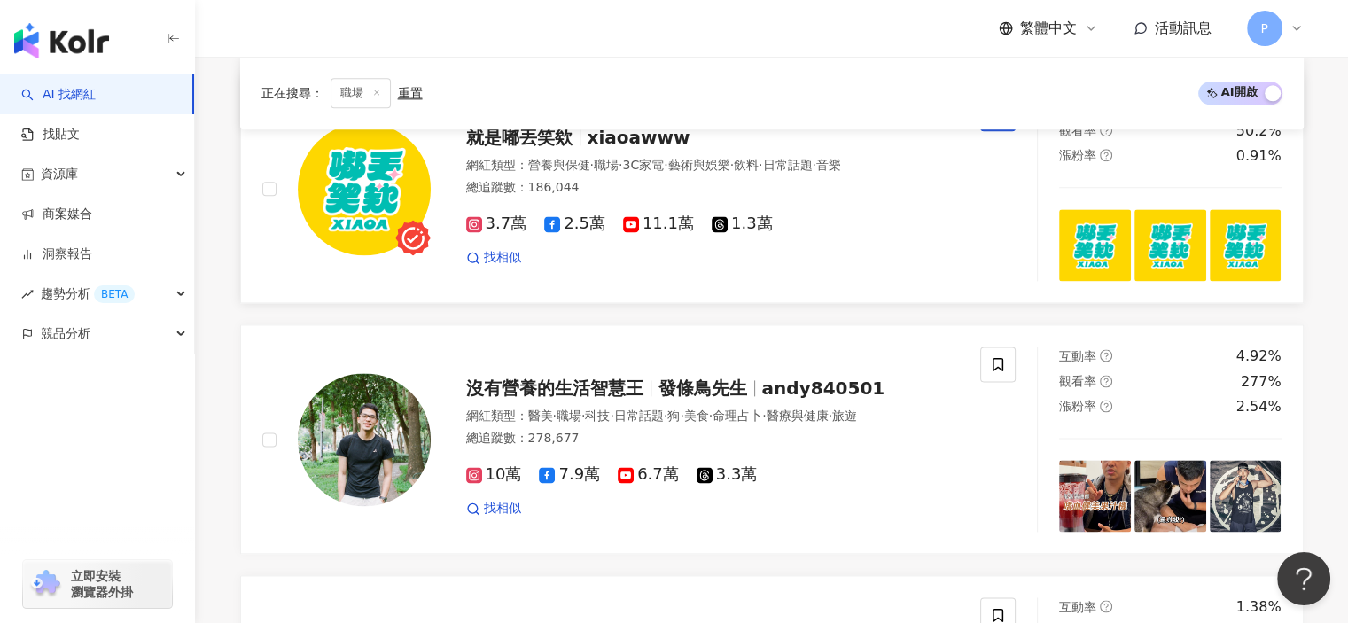
scroll to position [2416, 0]
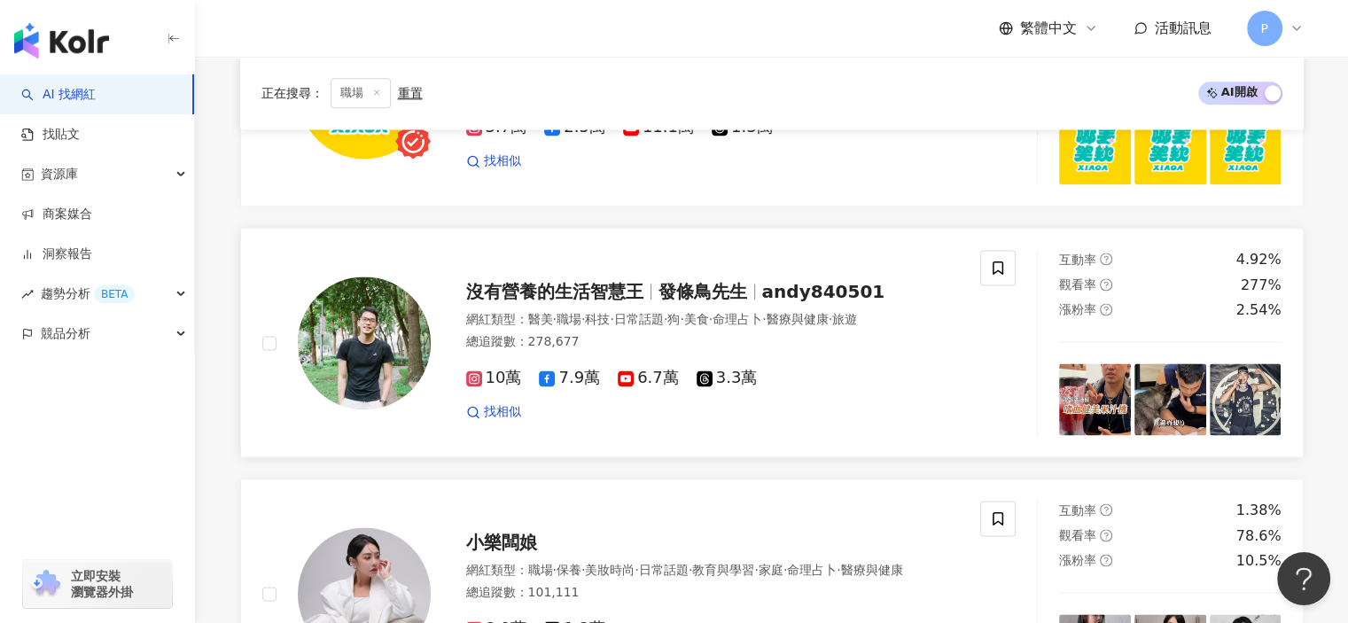
click at [650, 285] on span "沒有營養的生活智慧王" at bounding box center [562, 291] width 192 height 21
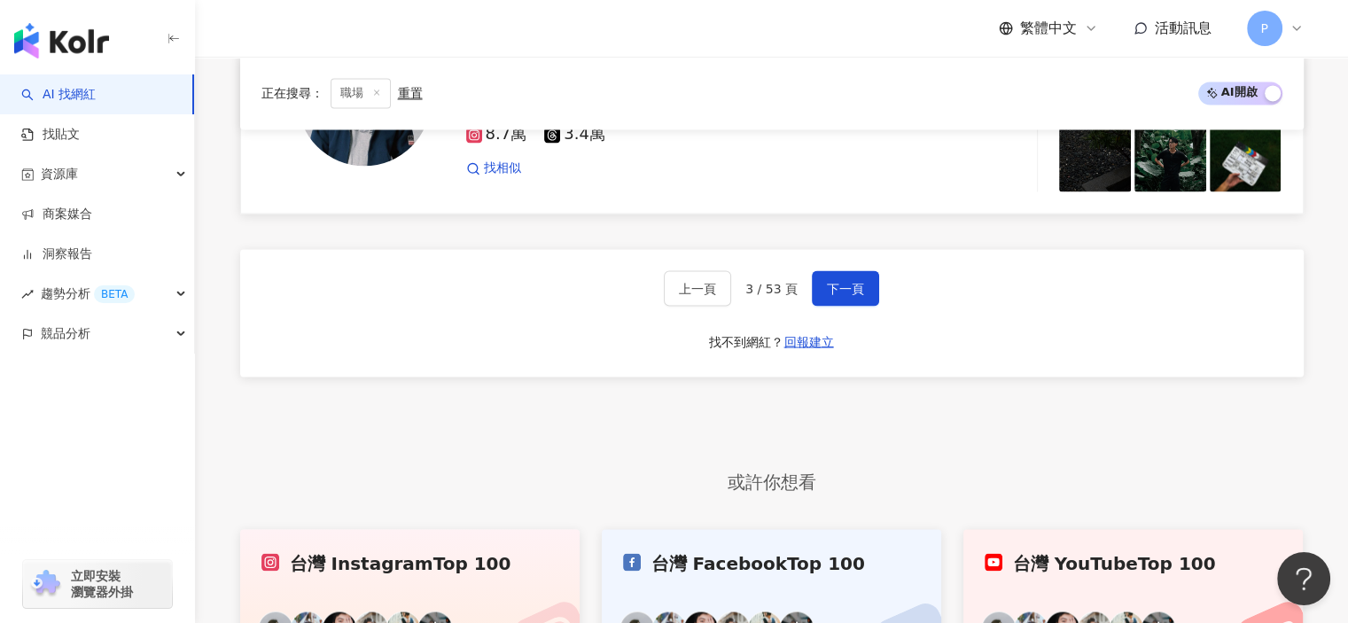
scroll to position [3214, 0]
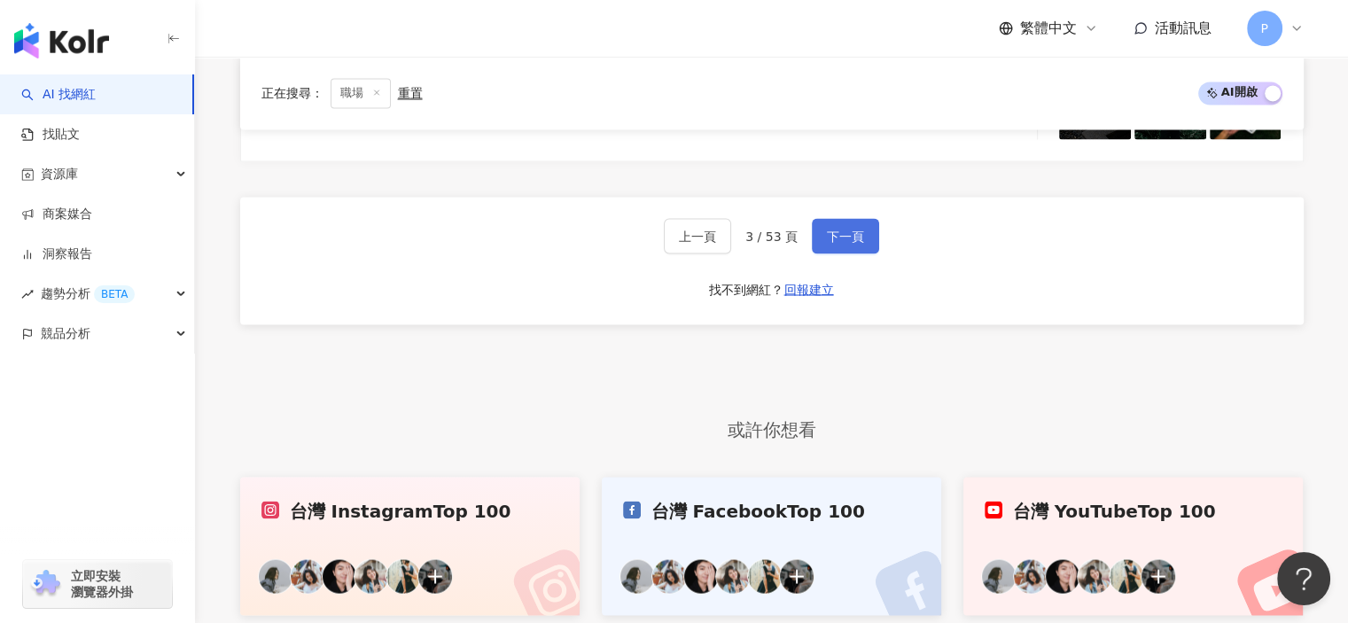
click at [850, 231] on span "下一頁" at bounding box center [845, 236] width 37 height 14
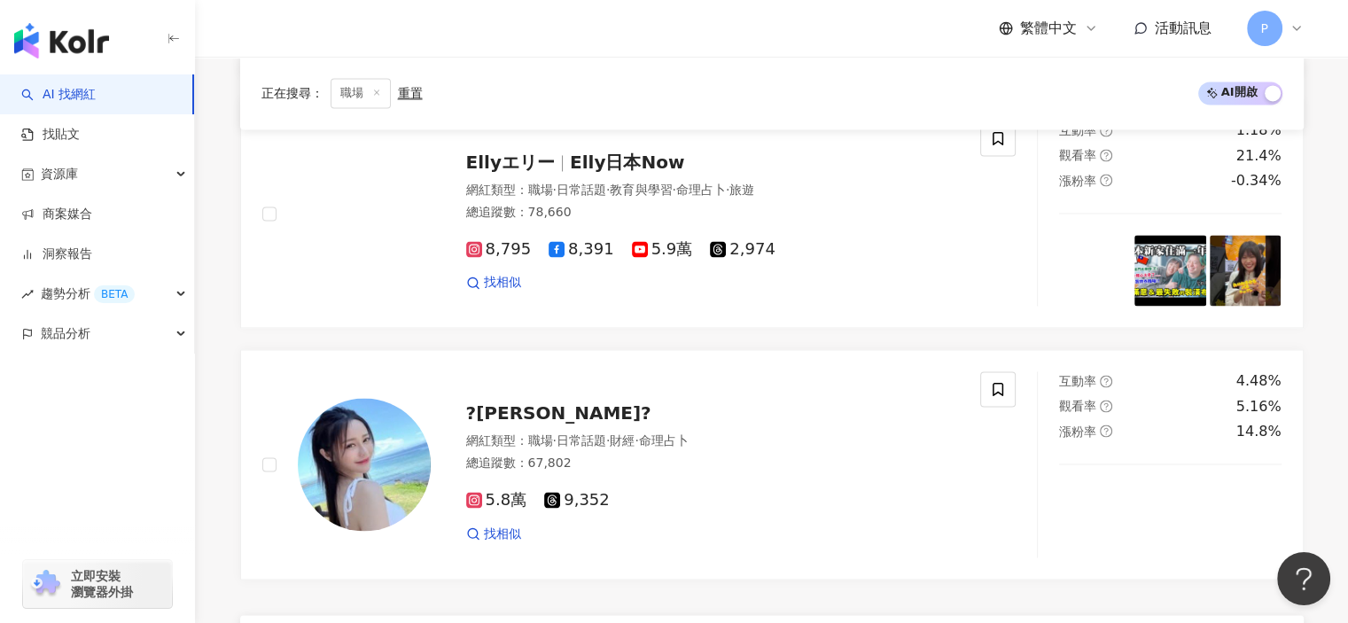
scroll to position [3013, 0]
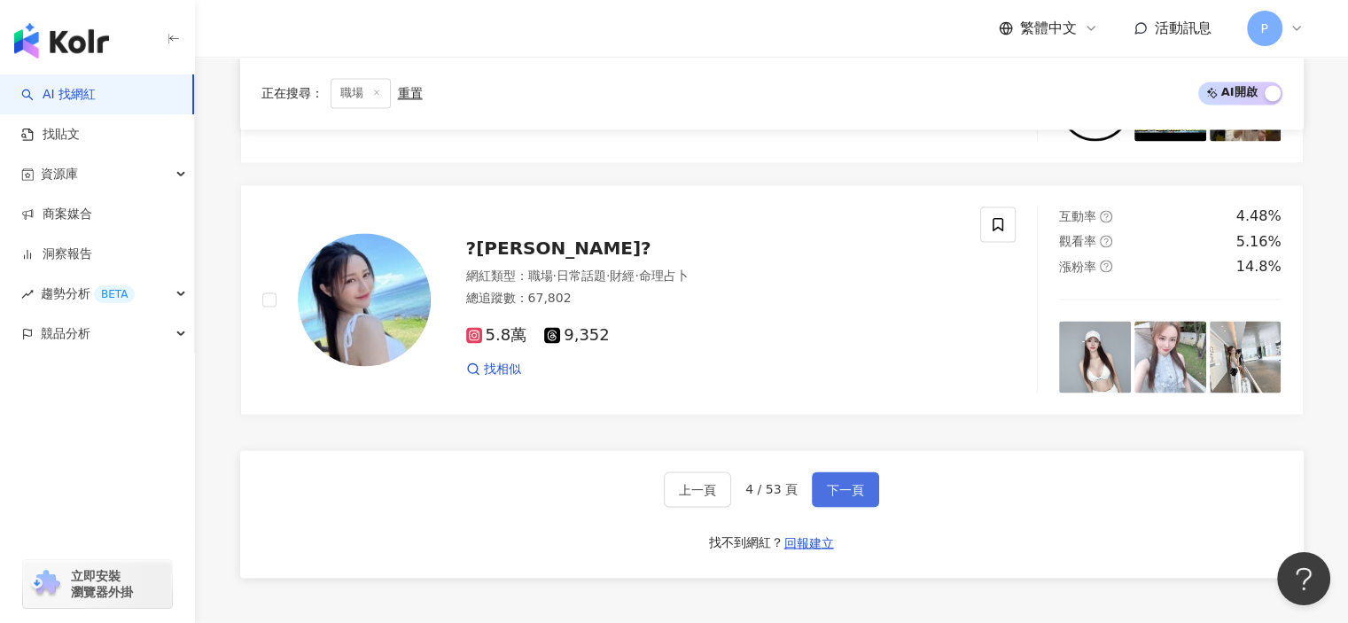
click at [827, 488] on span "下一頁" at bounding box center [845, 489] width 37 height 14
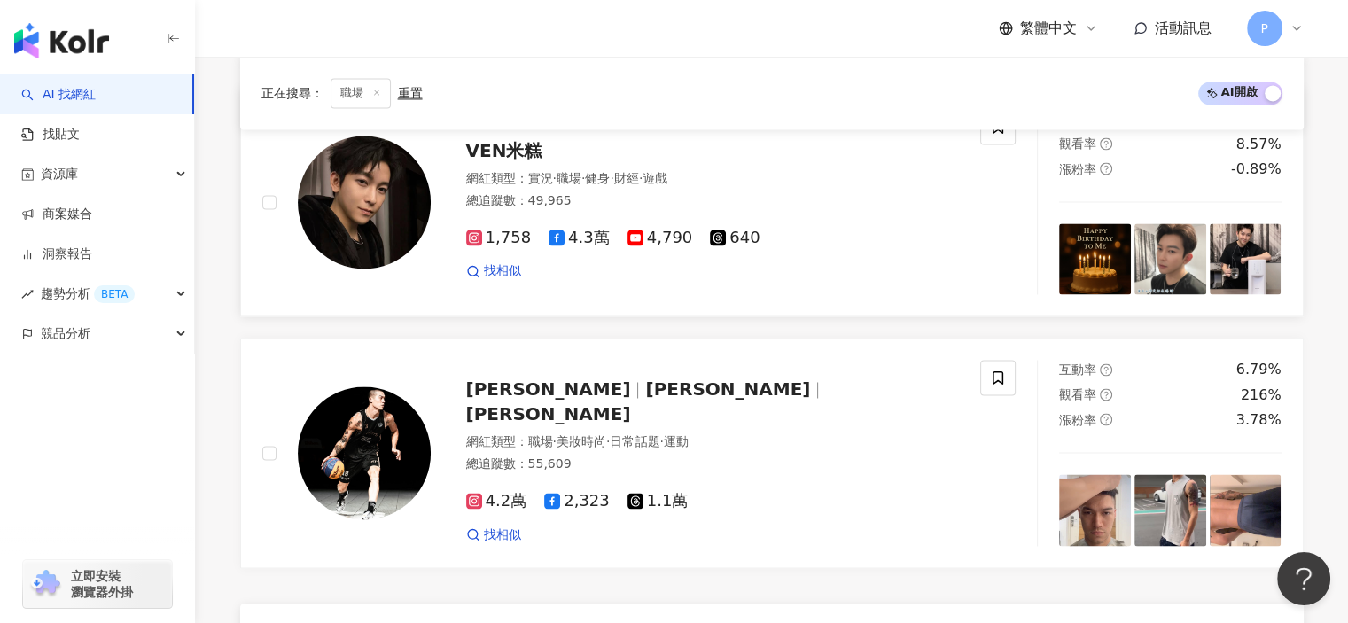
scroll to position [3101, 0]
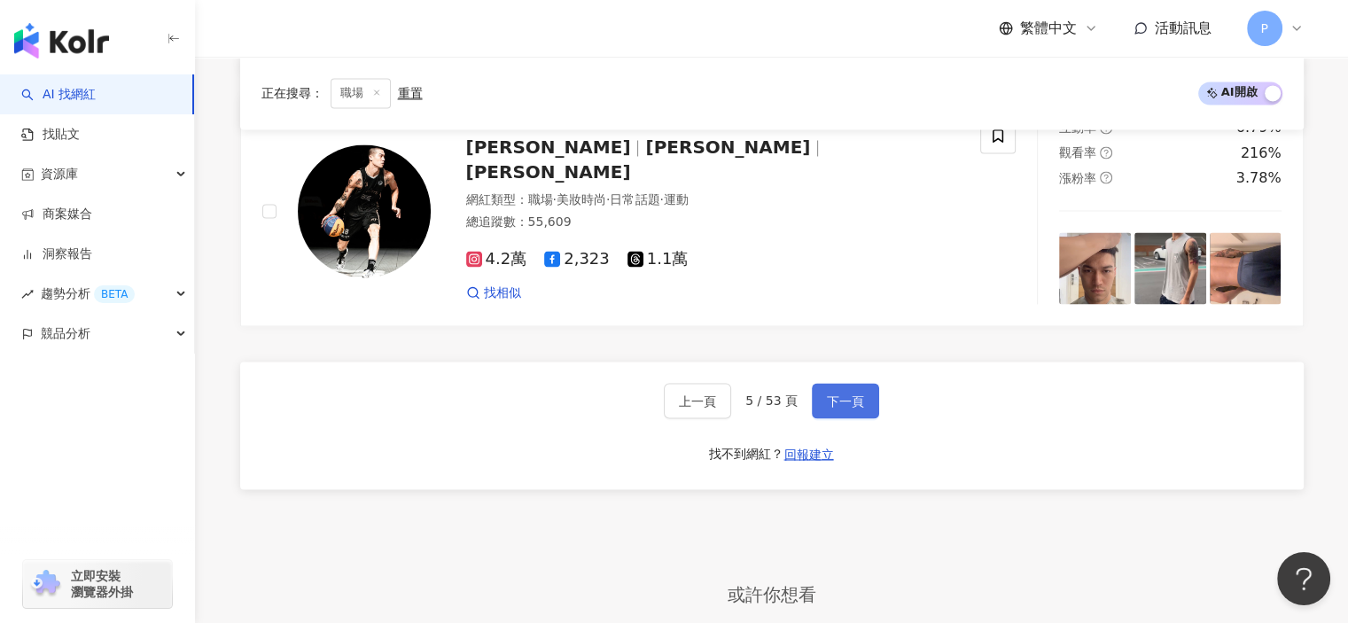
click at [849, 393] on span "下一頁" at bounding box center [845, 400] width 37 height 14
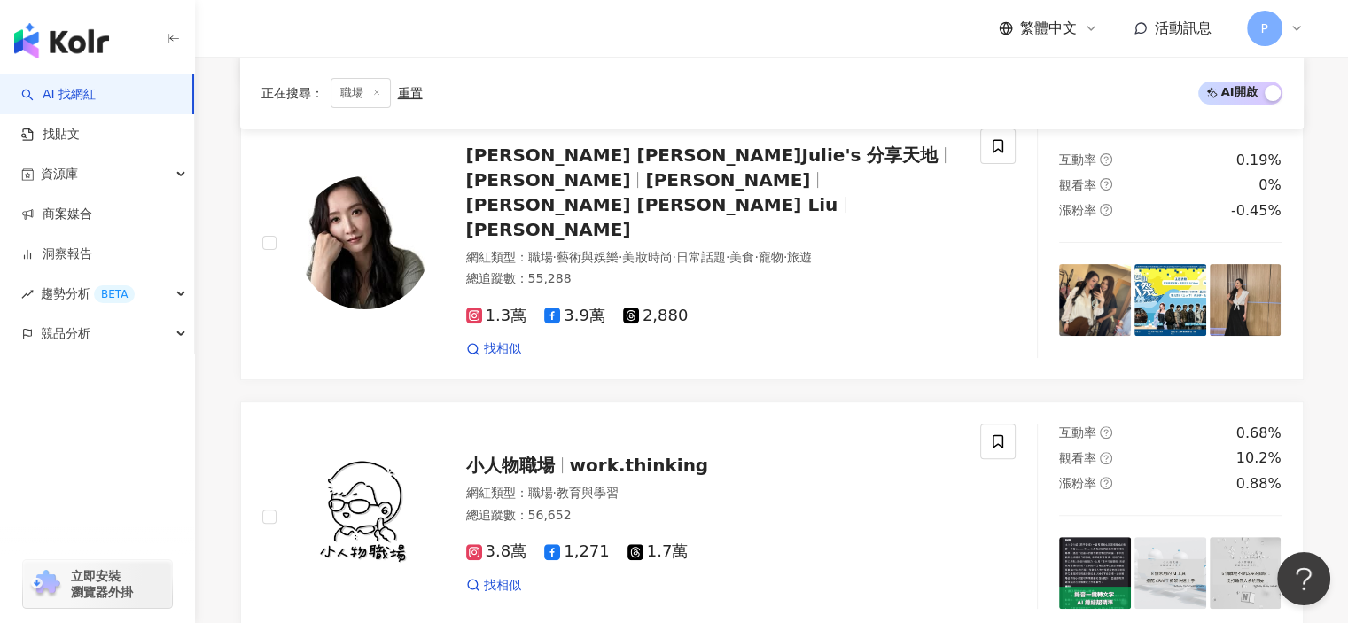
scroll to position [0, 0]
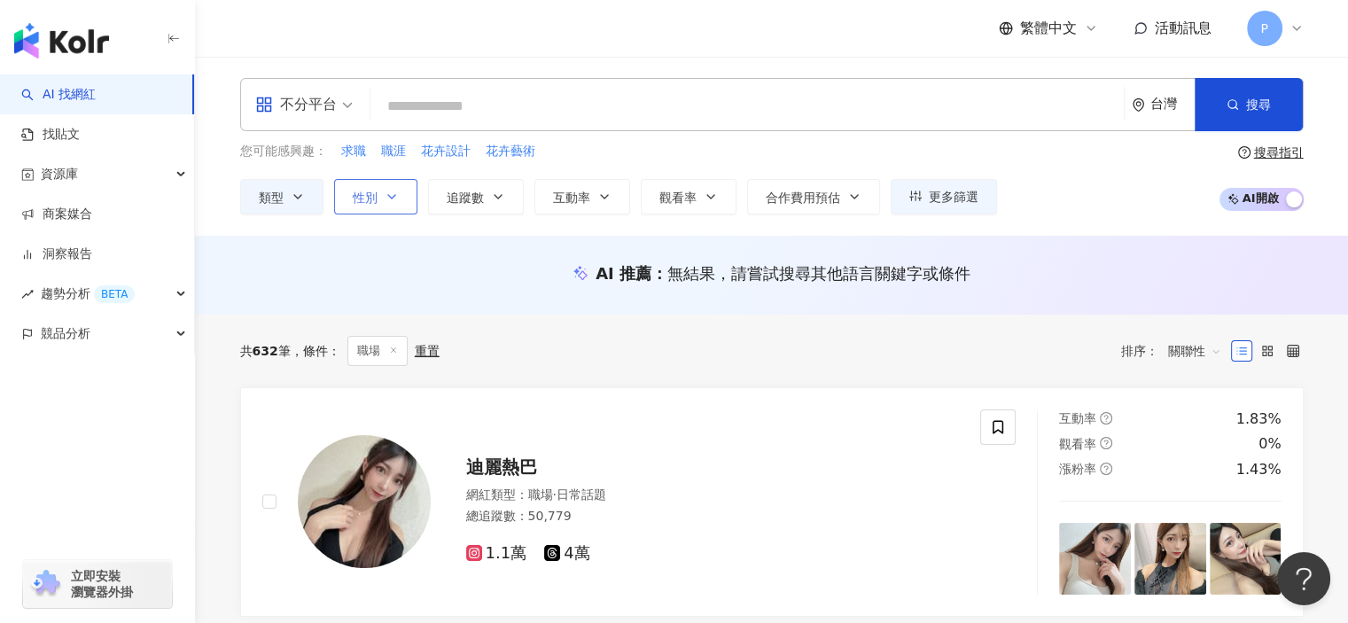
click at [396, 198] on icon "button" at bounding box center [392, 197] width 14 height 14
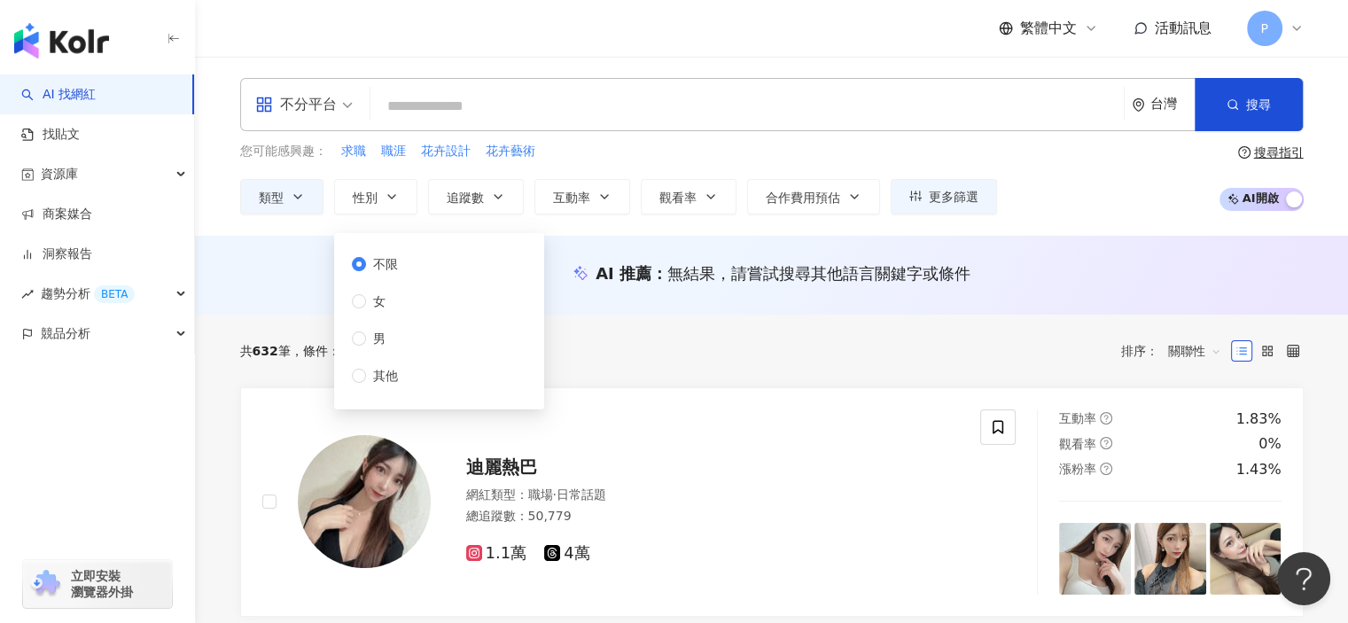
click at [848, 344] on div "共 632 筆 條件 ： 職場 重置 排序： 關聯性" at bounding box center [771, 351] width 1063 height 30
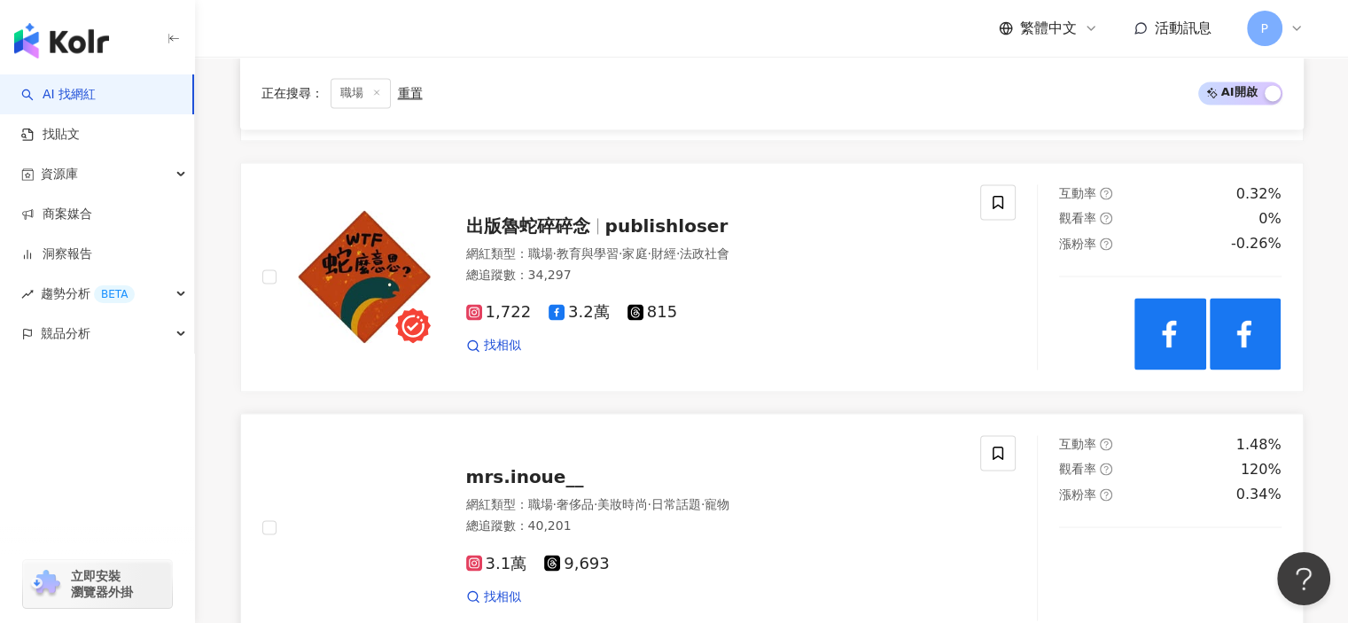
scroll to position [3013, 0]
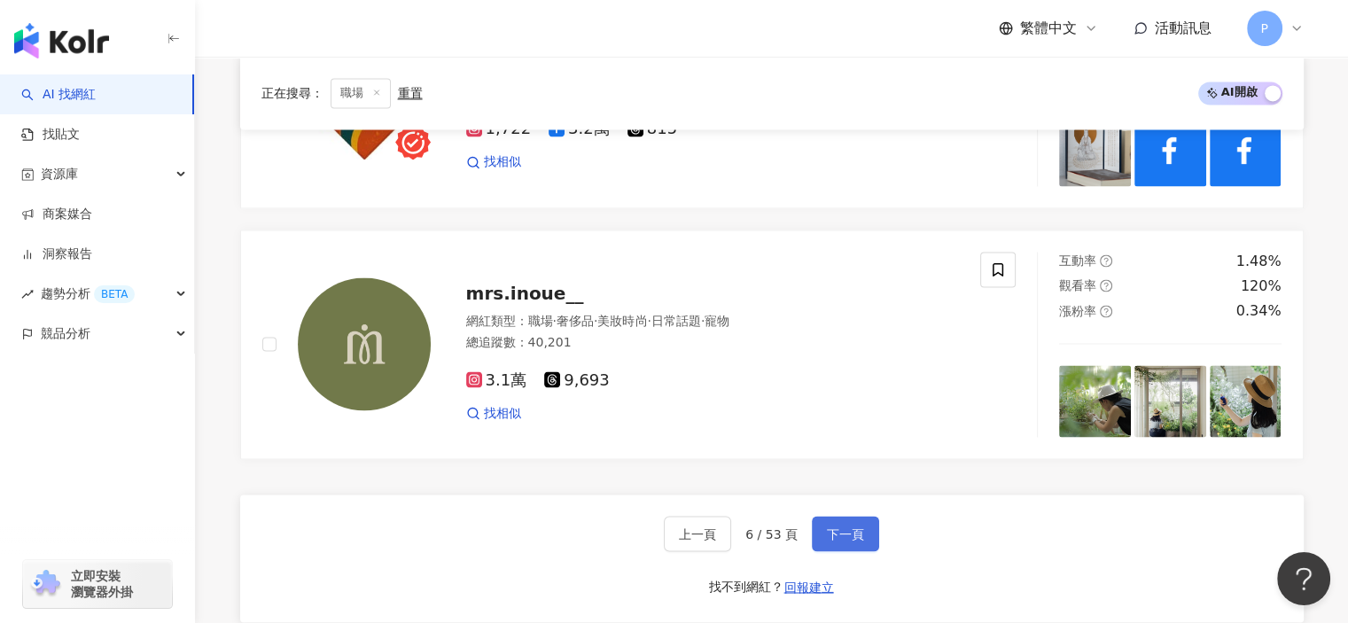
click at [858, 526] on span "下一頁" at bounding box center [845, 533] width 37 height 14
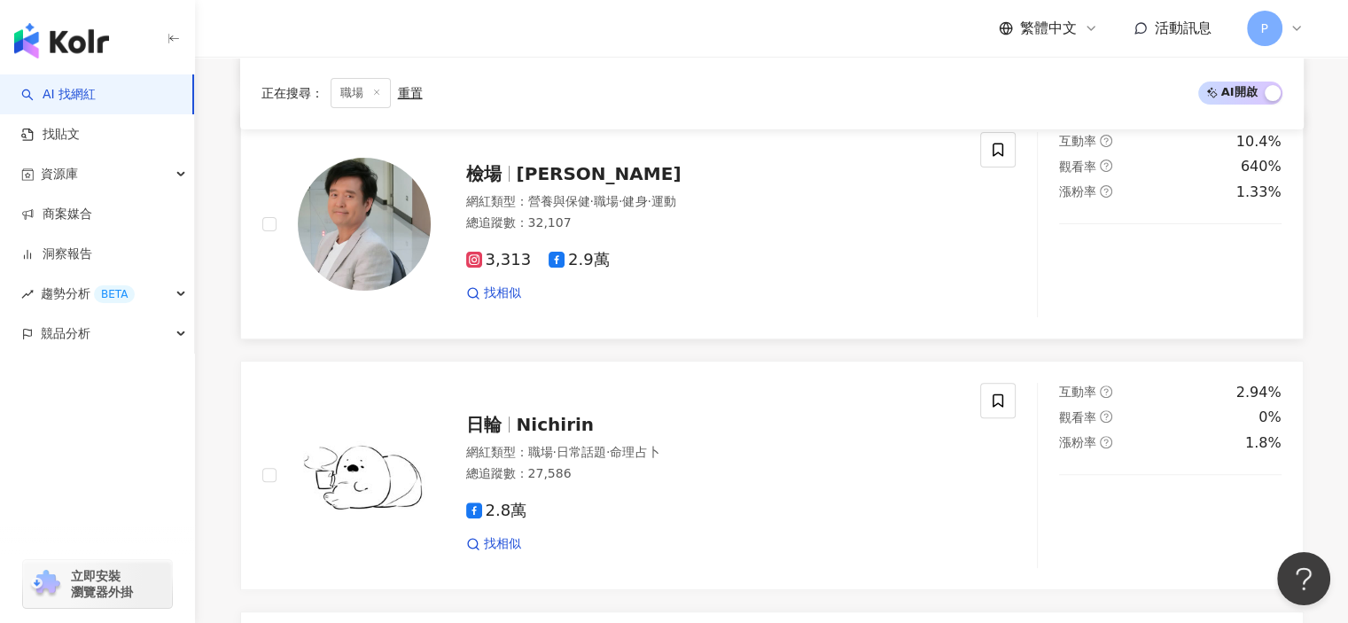
scroll to position [479, 0]
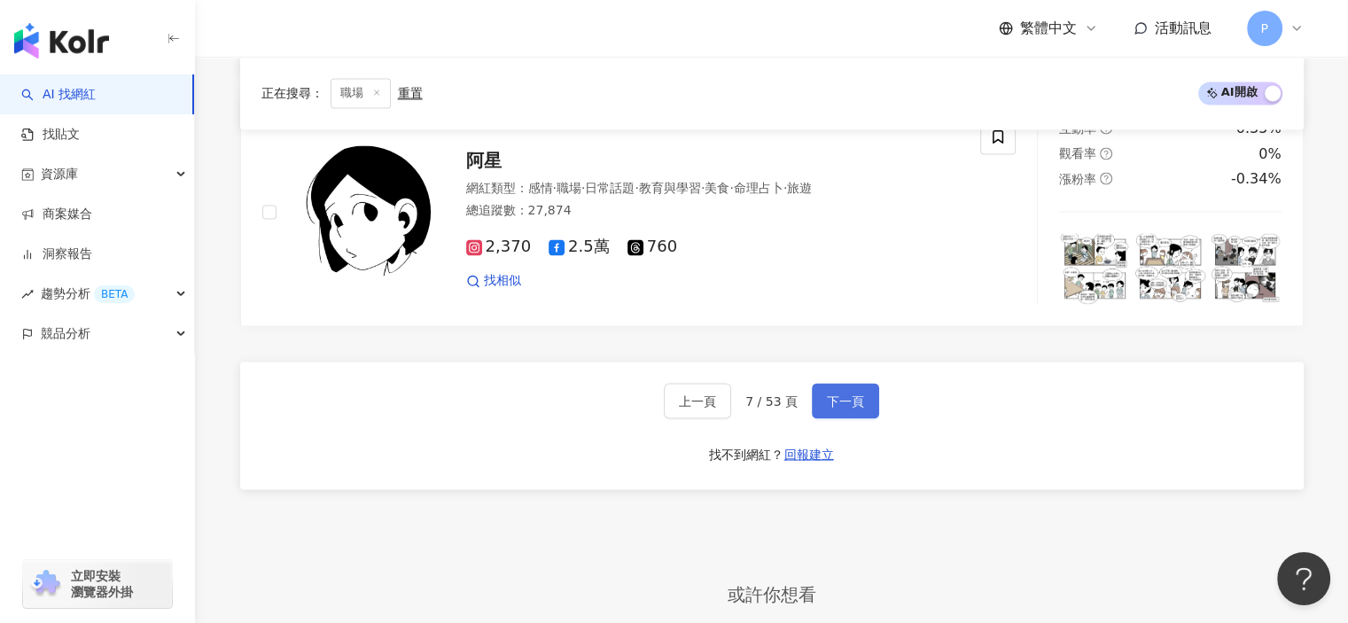
click at [812, 392] on button "下一頁" at bounding box center [845, 400] width 67 height 35
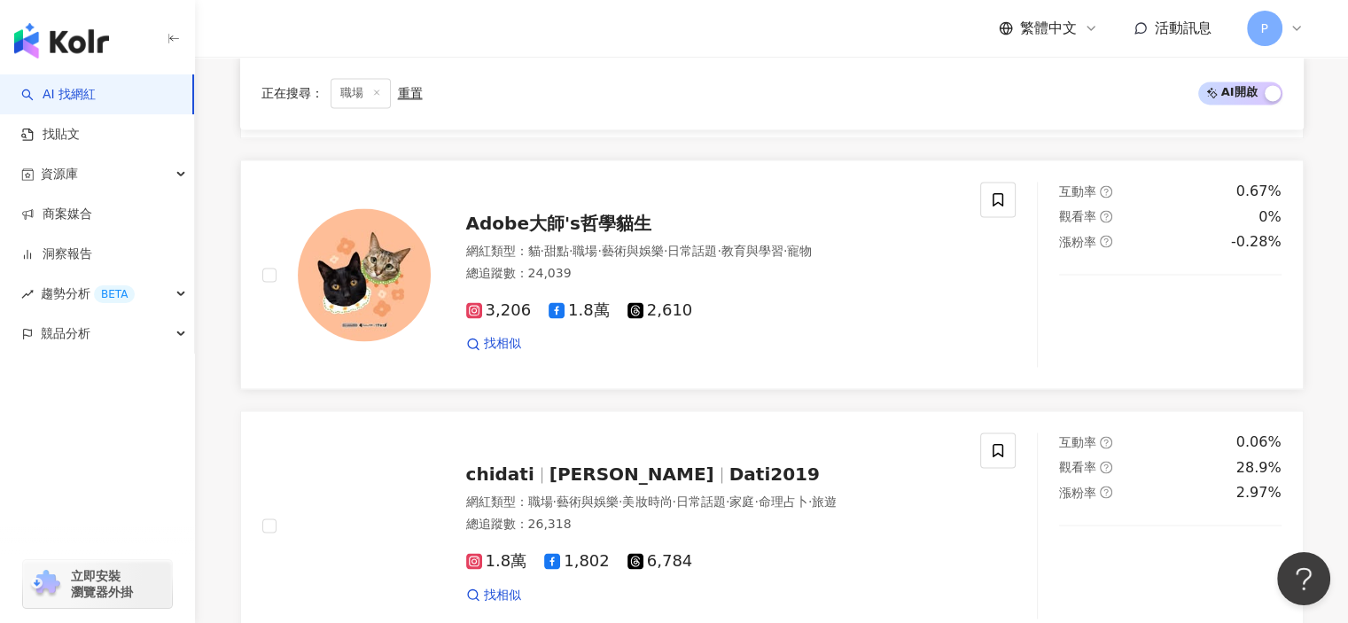
scroll to position [3013, 0]
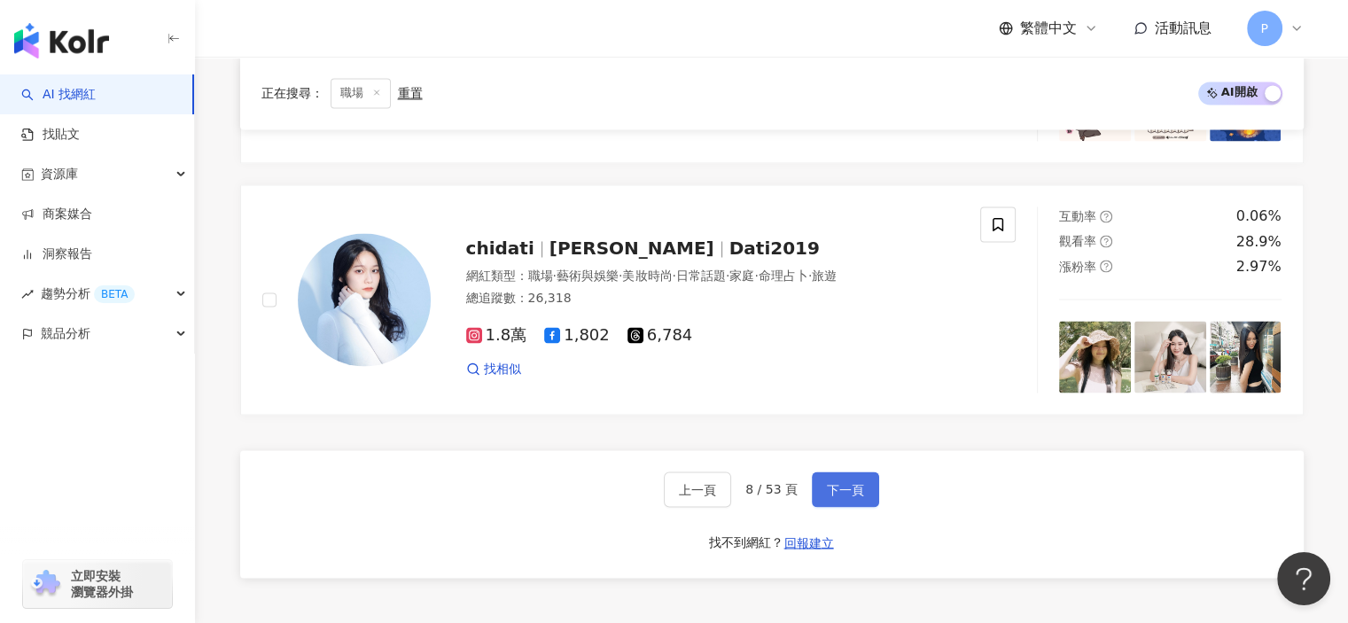
click at [851, 487] on span "下一頁" at bounding box center [845, 489] width 37 height 14
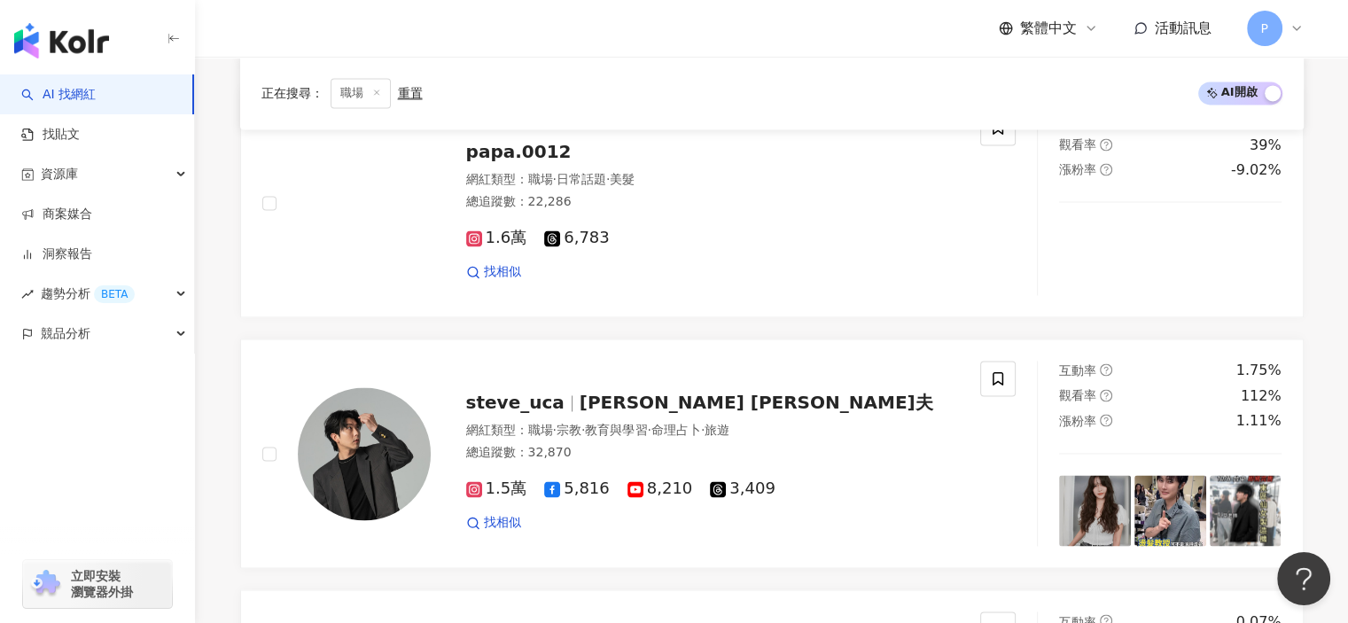
scroll to position [2772, 0]
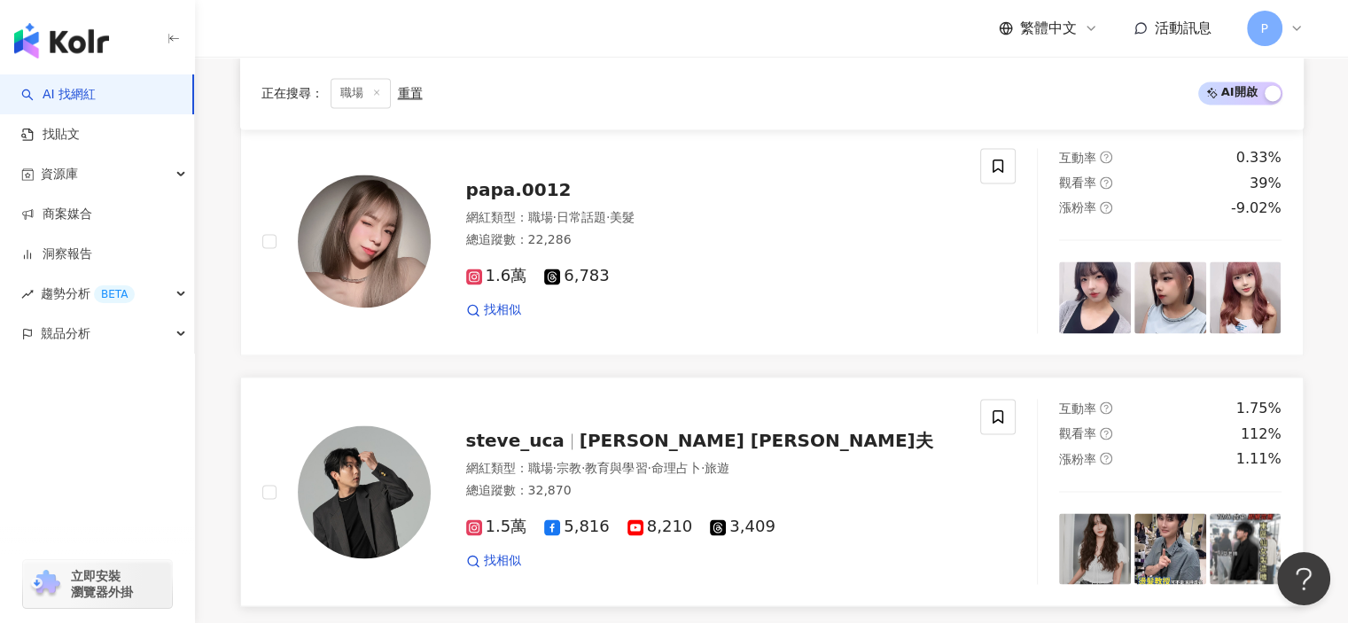
click at [653, 431] on span "尤卡 STEVE 史地夫" at bounding box center [757, 440] width 354 height 21
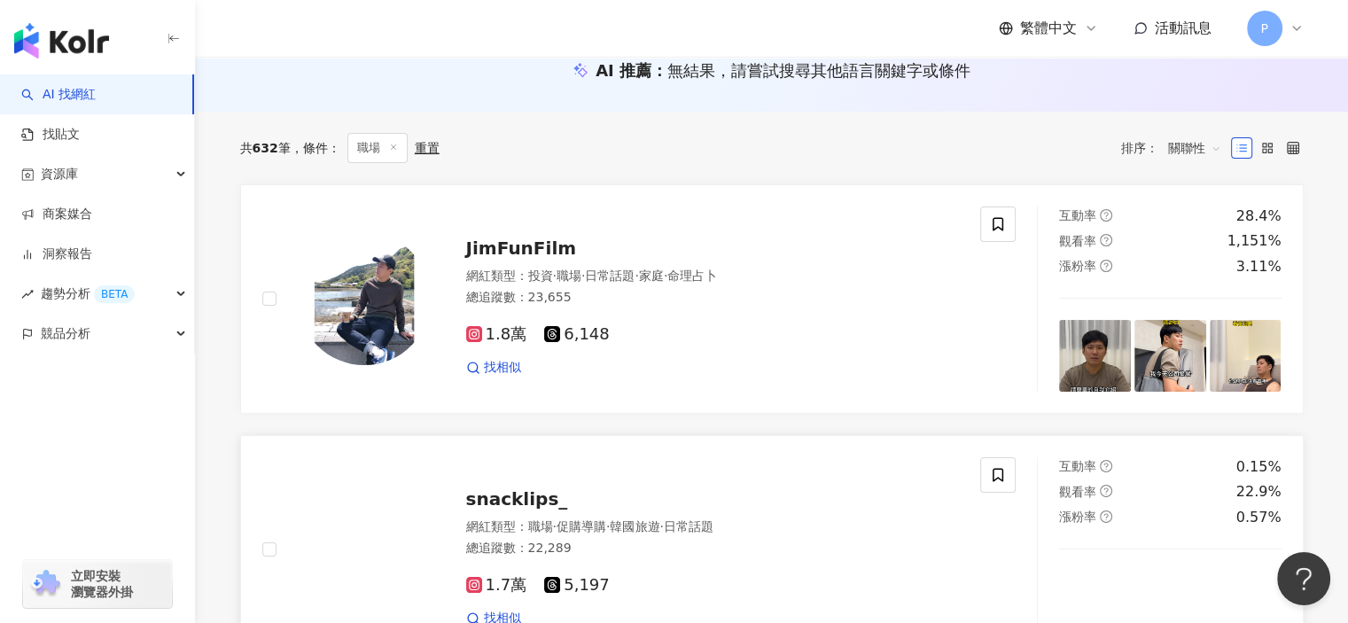
scroll to position [202, 0]
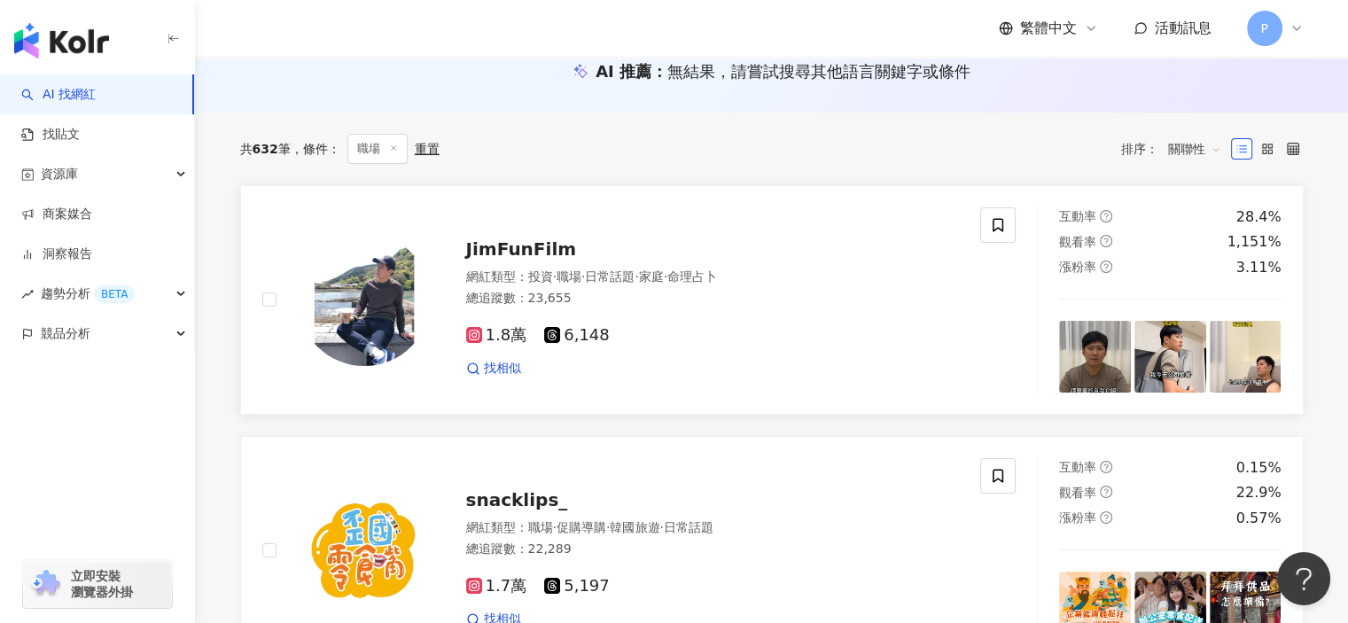
click at [663, 290] on div "總追蹤數 ： 23,655" at bounding box center [713, 299] width 494 height 18
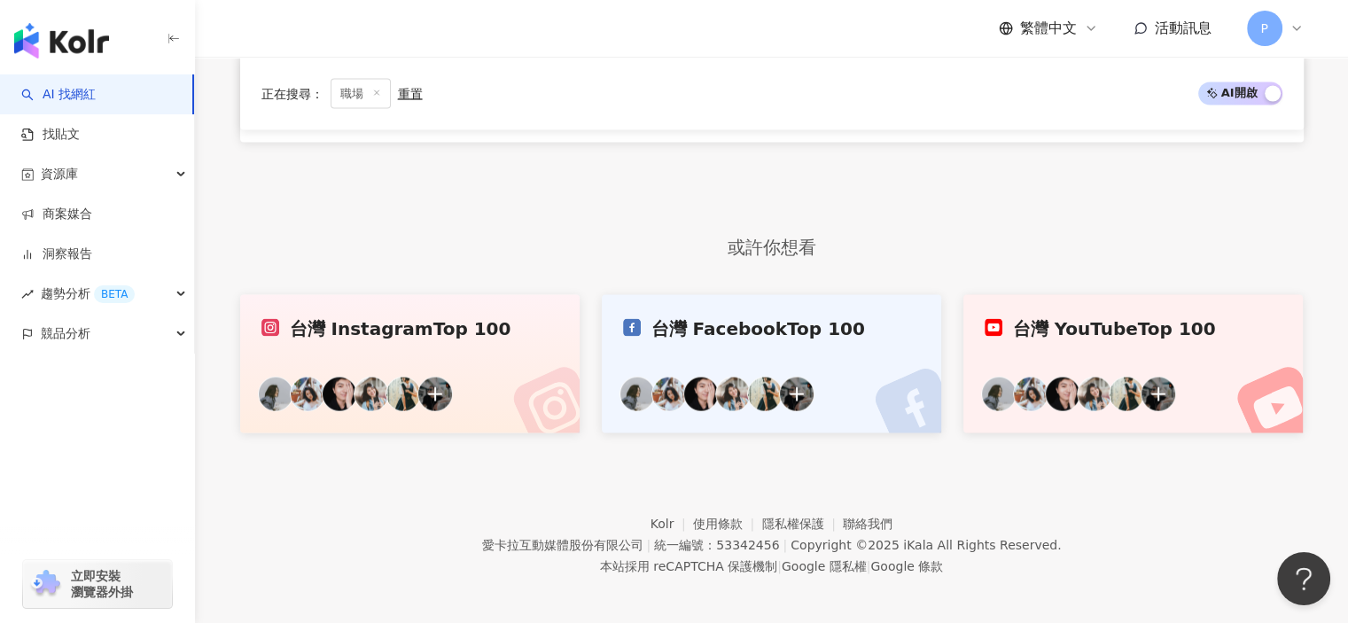
scroll to position [3206, 0]
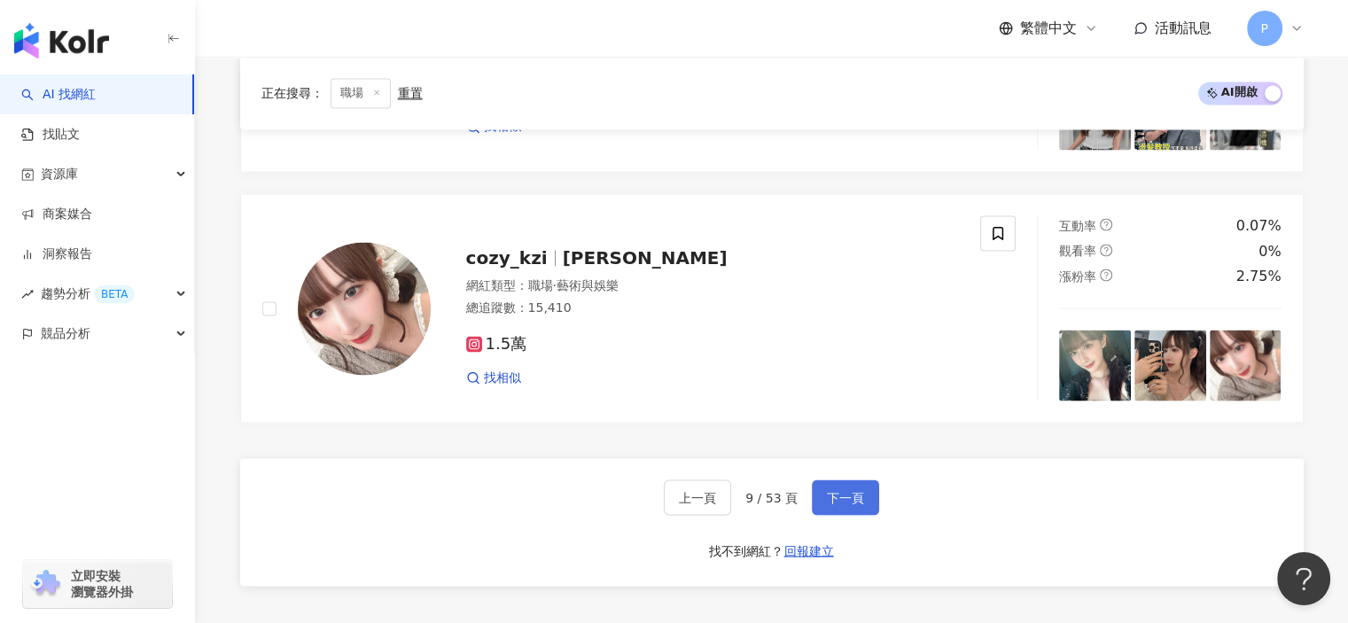
click at [842, 490] on span "下一頁" at bounding box center [845, 497] width 37 height 14
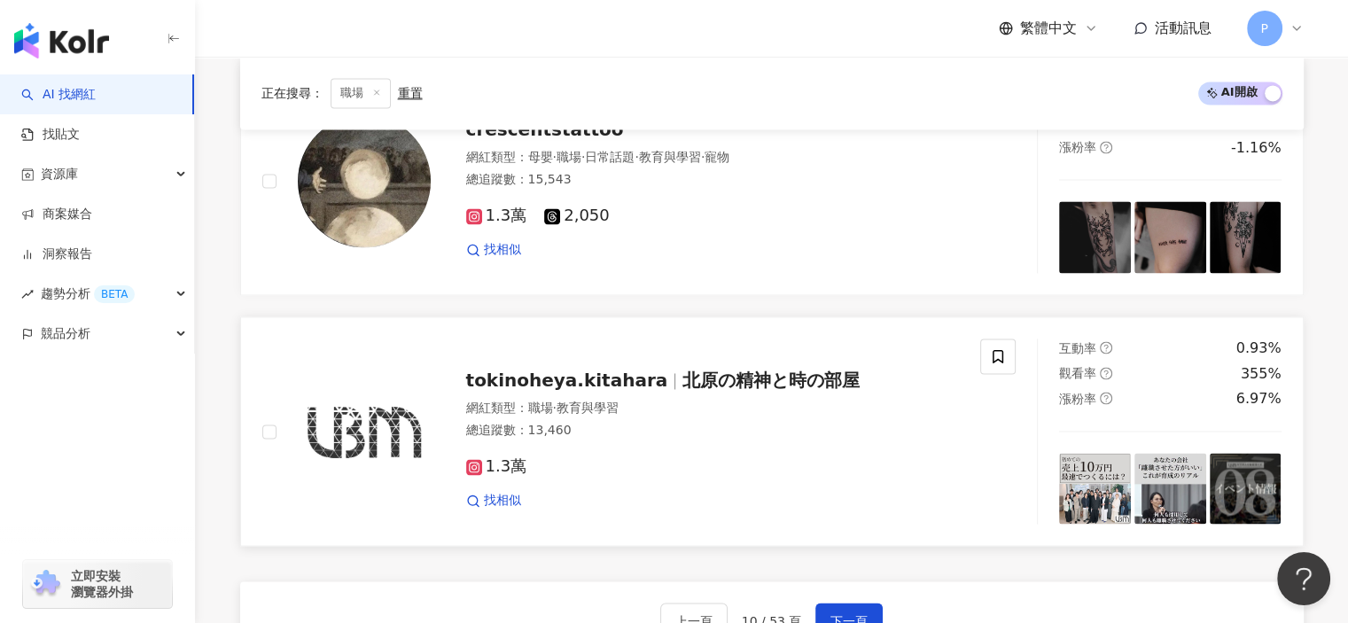
scroll to position [3190, 0]
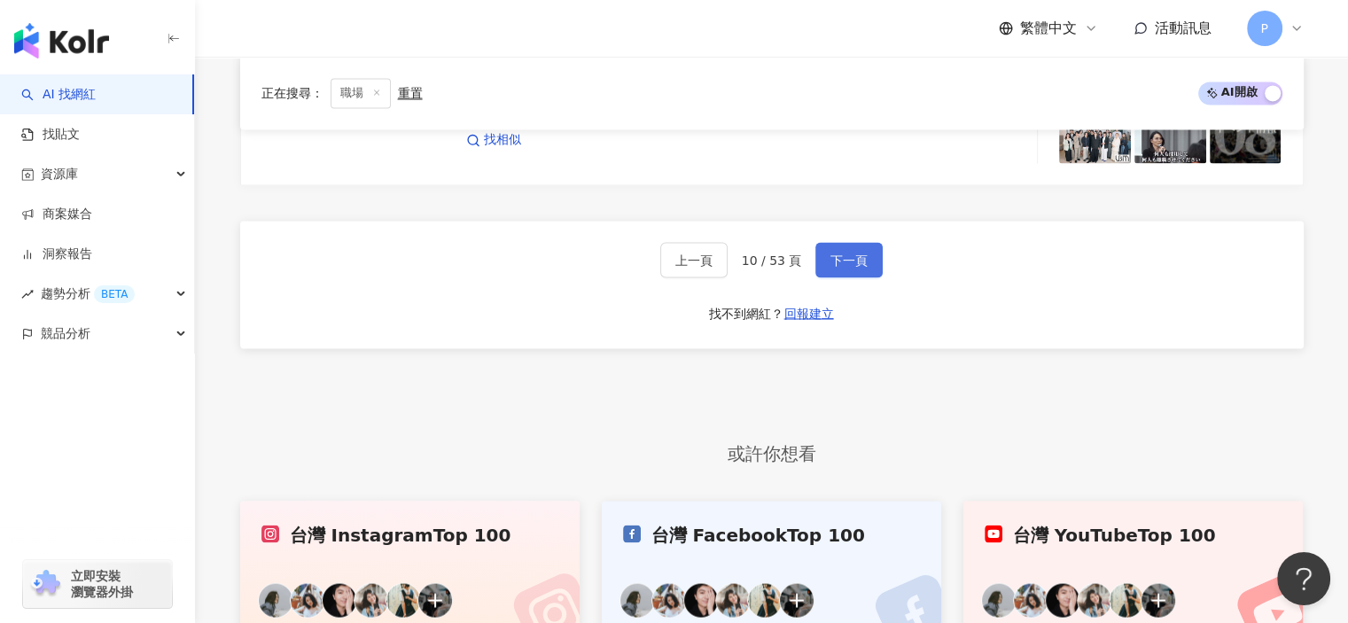
click at [841, 270] on button "下一頁" at bounding box center [848, 259] width 67 height 35
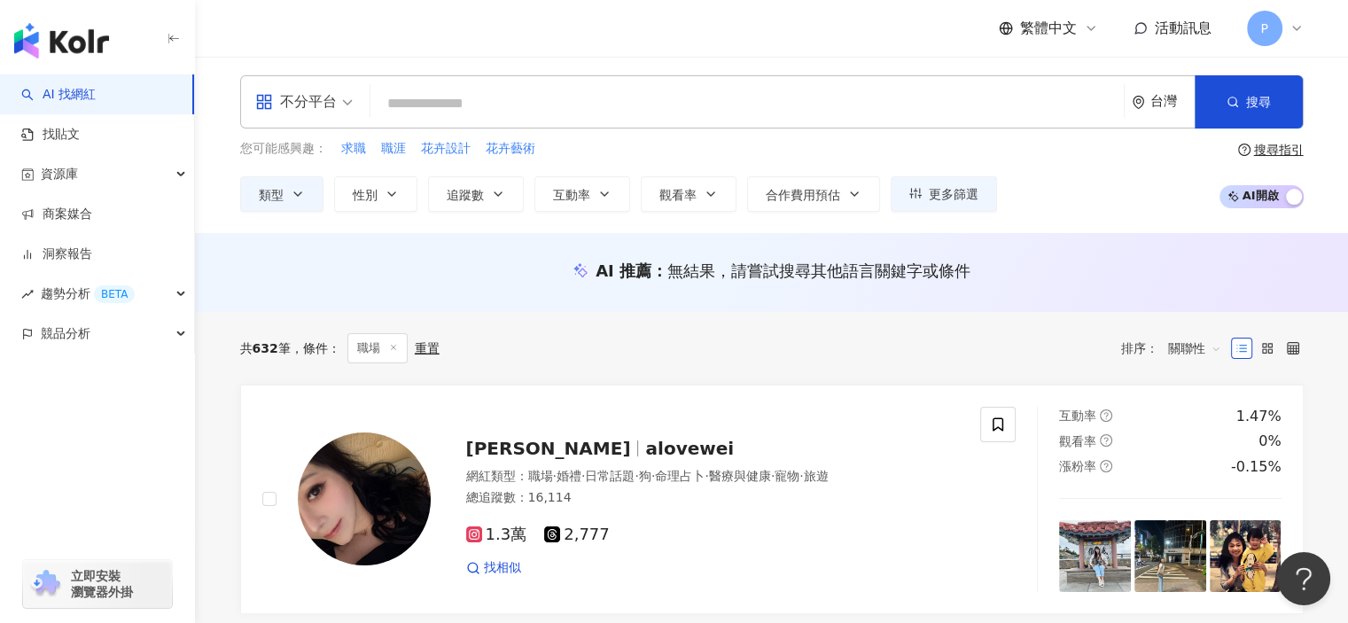
scroll to position [0, 0]
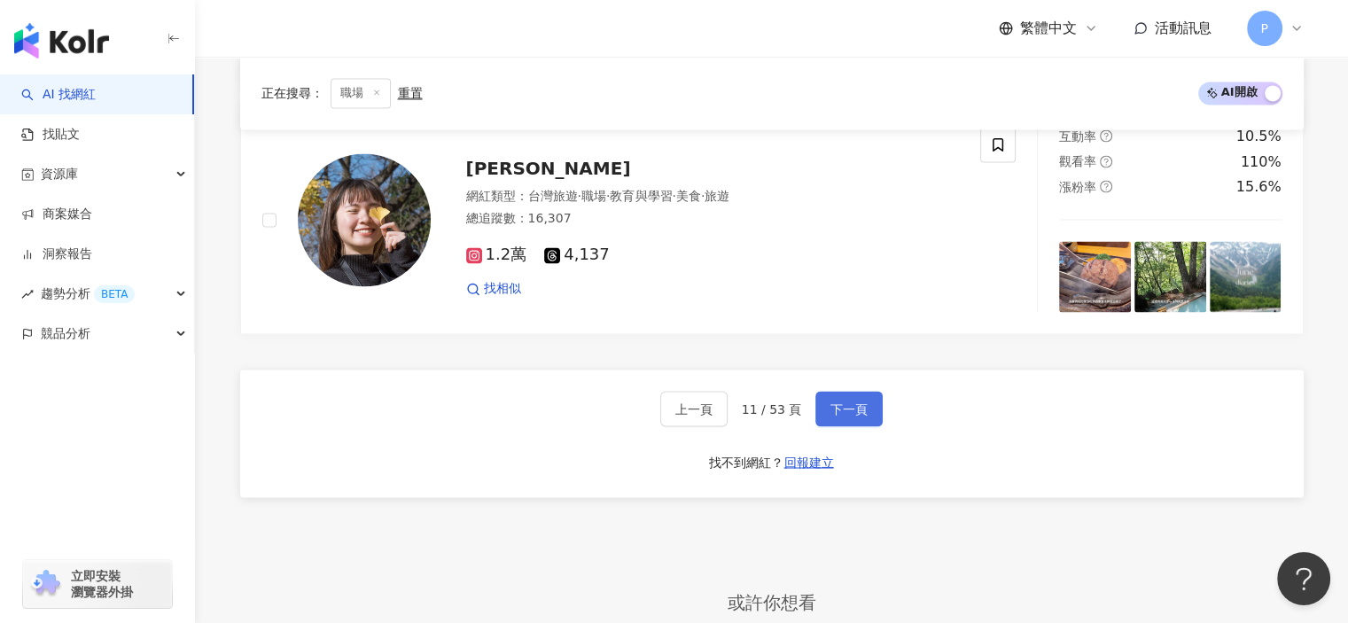
click at [840, 411] on button "下一頁" at bounding box center [848, 408] width 67 height 35
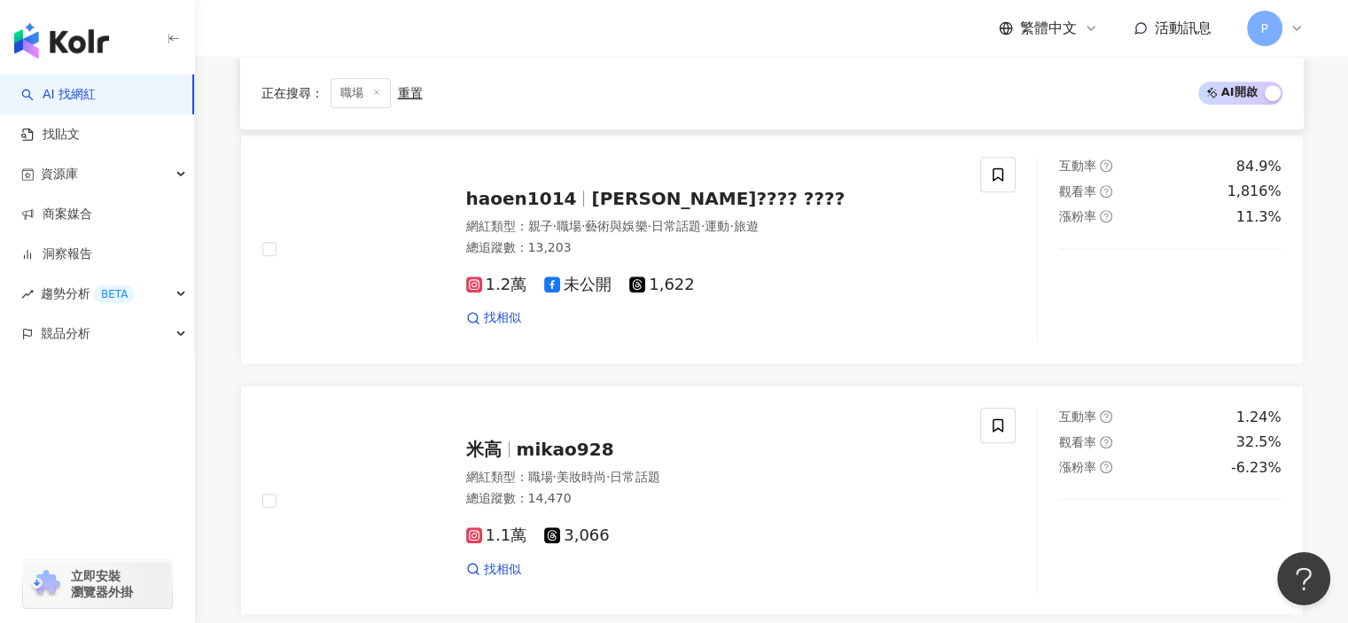
scroll to position [1003, 0]
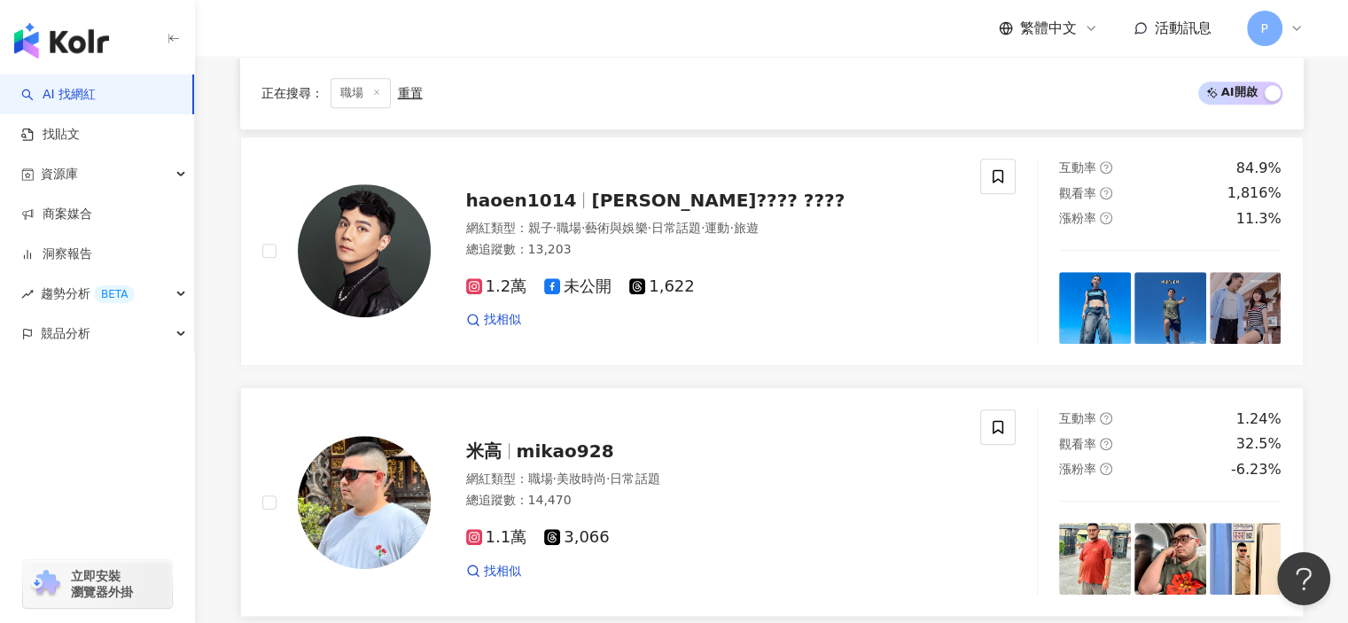
click at [815, 439] on div "米高 mikao928" at bounding box center [713, 451] width 494 height 25
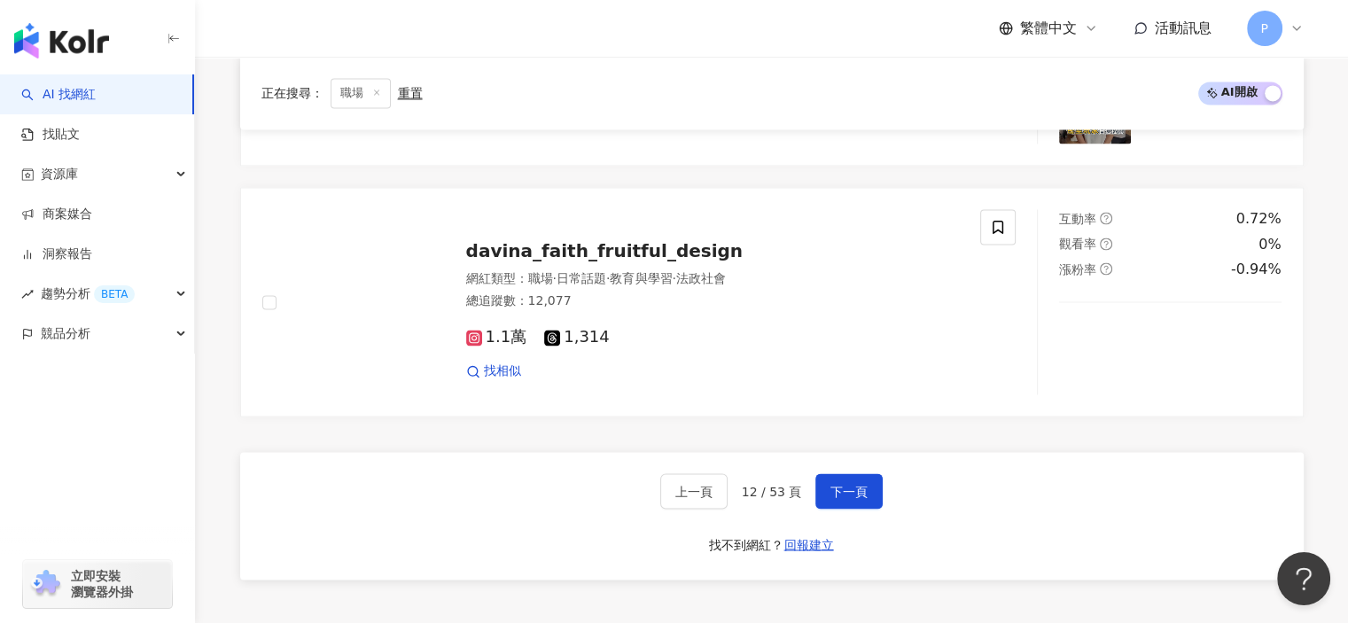
scroll to position [3130, 0]
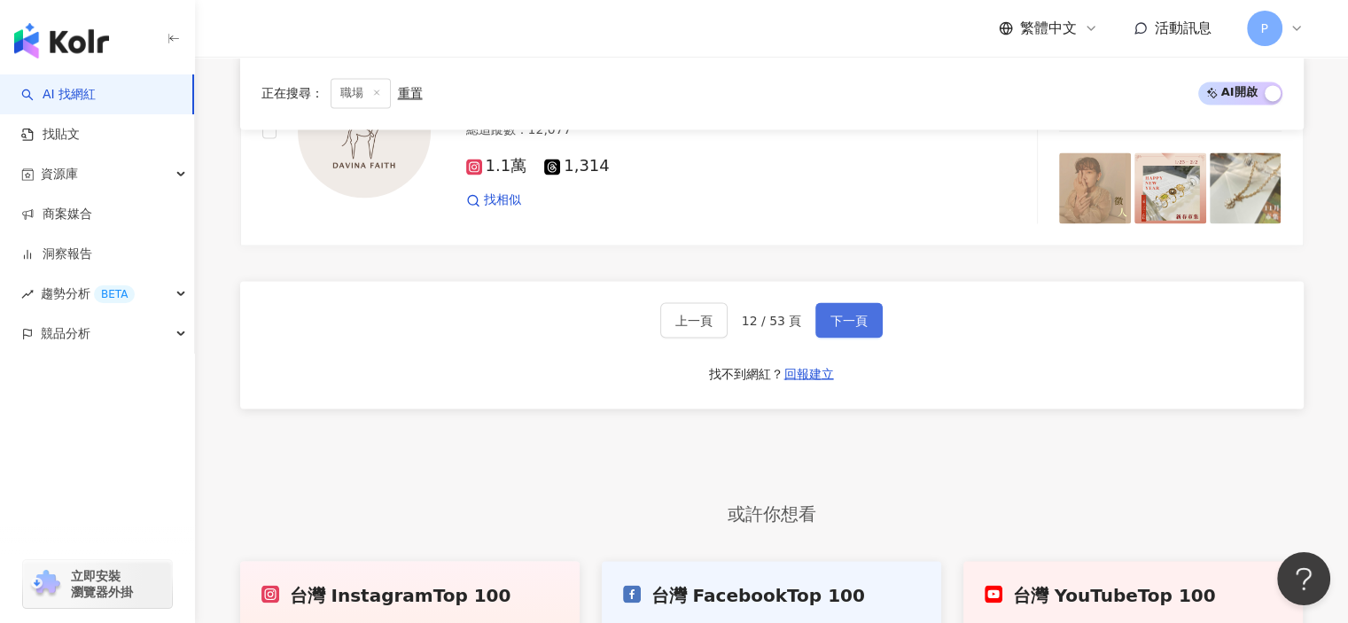
click at [822, 304] on button "下一頁" at bounding box center [848, 319] width 67 height 35
click at [830, 315] on span "下一頁" at bounding box center [848, 320] width 37 height 14
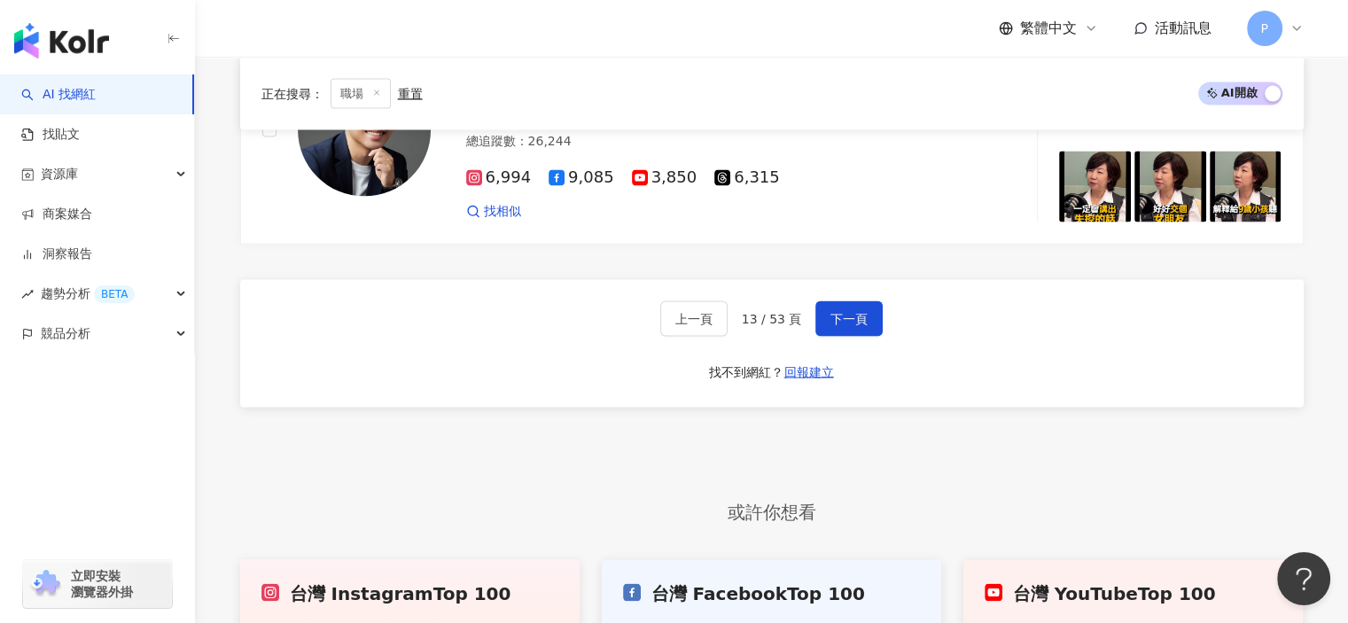
scroll to position [3207, 0]
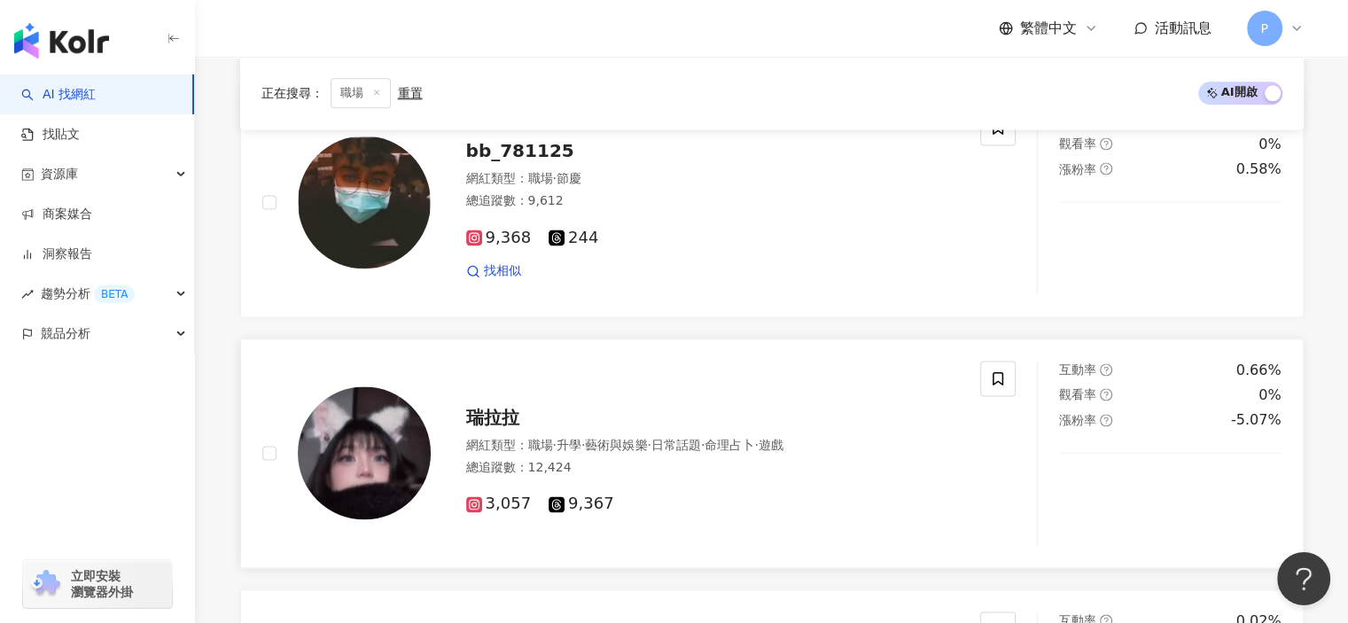
scroll to position [2232, 0]
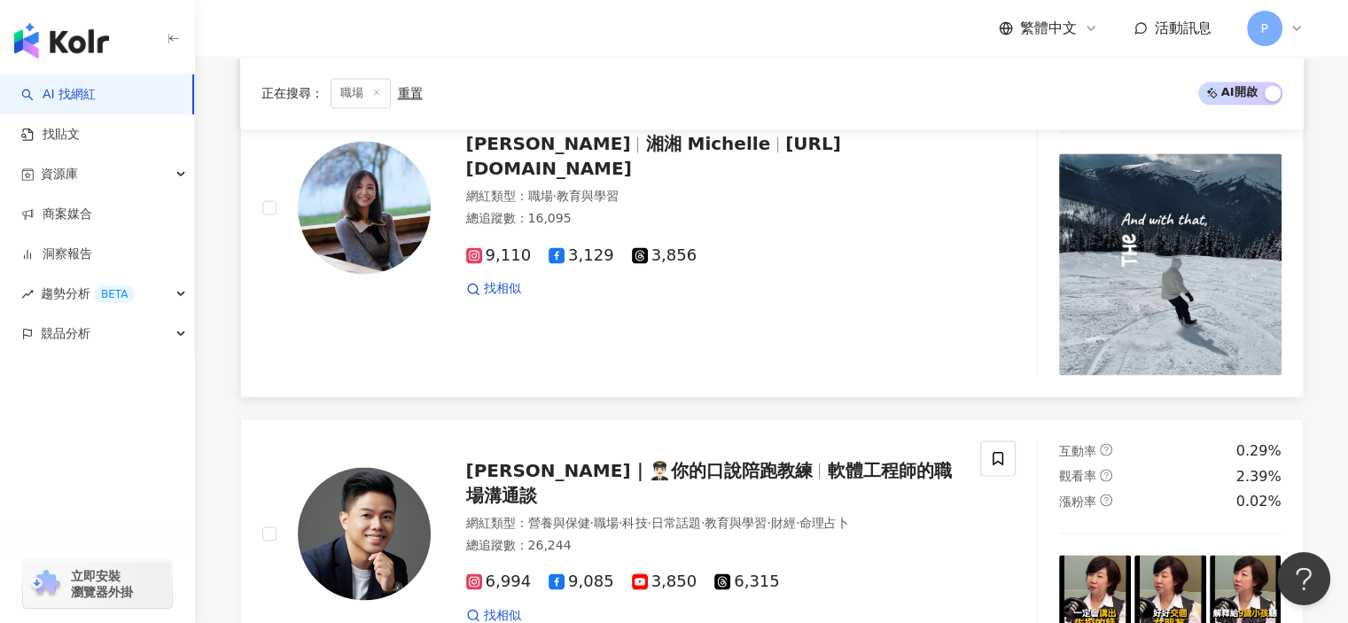
scroll to position [3207, 0]
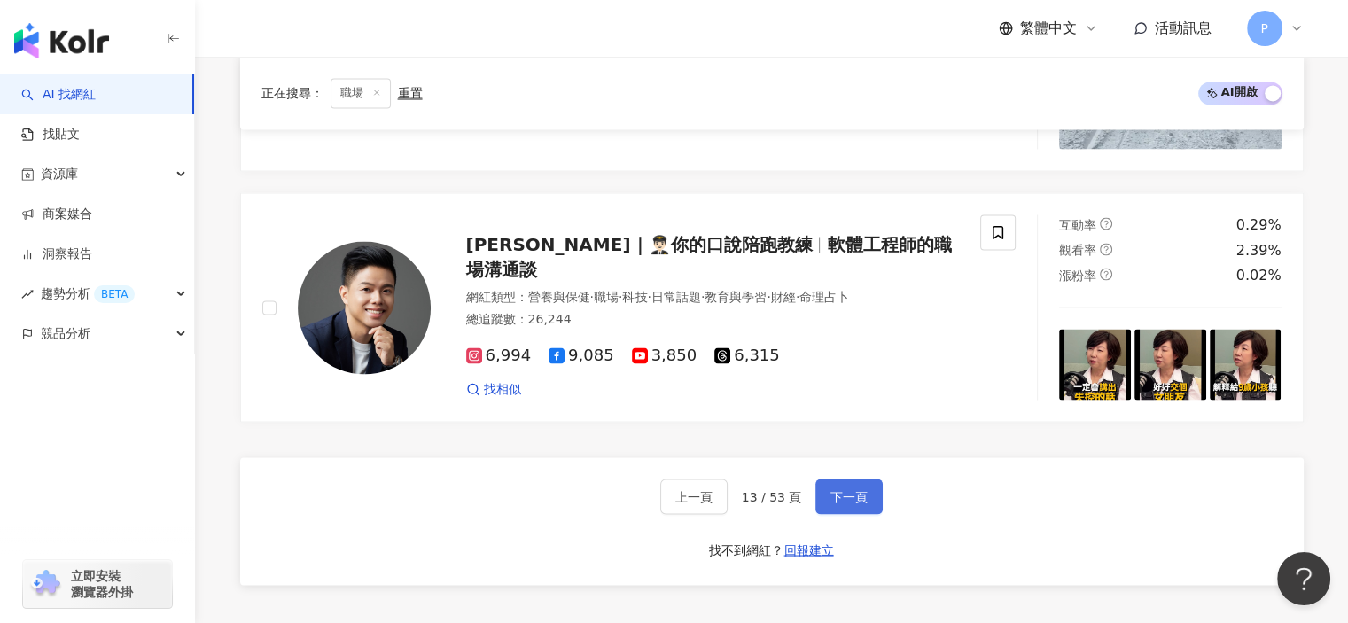
click at [816, 479] on button "下一頁" at bounding box center [848, 496] width 67 height 35
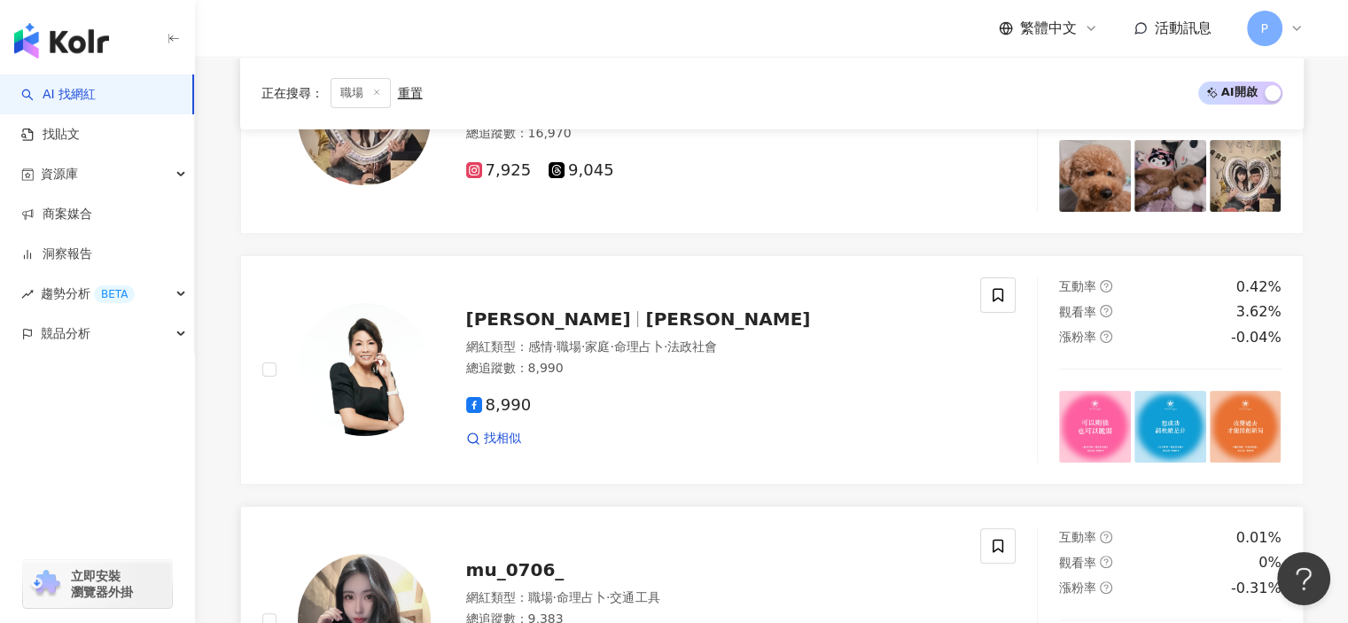
scroll to position [28, 0]
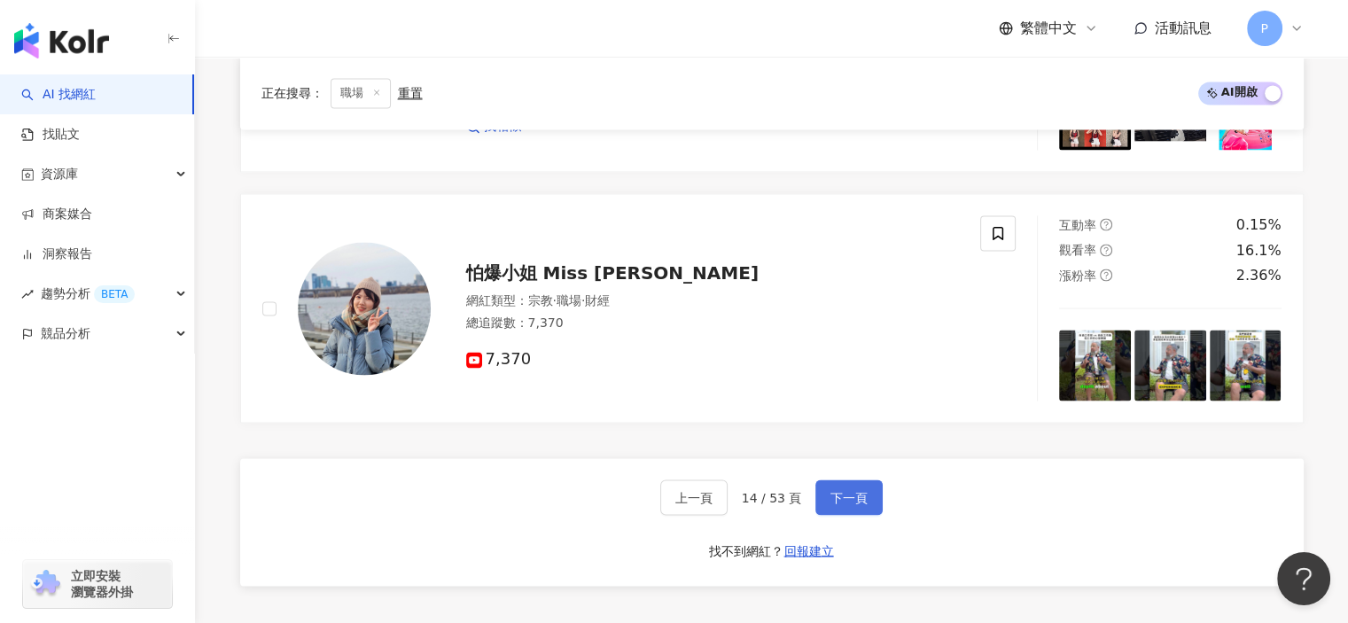
click at [858, 479] on button "下一頁" at bounding box center [848, 496] width 67 height 35
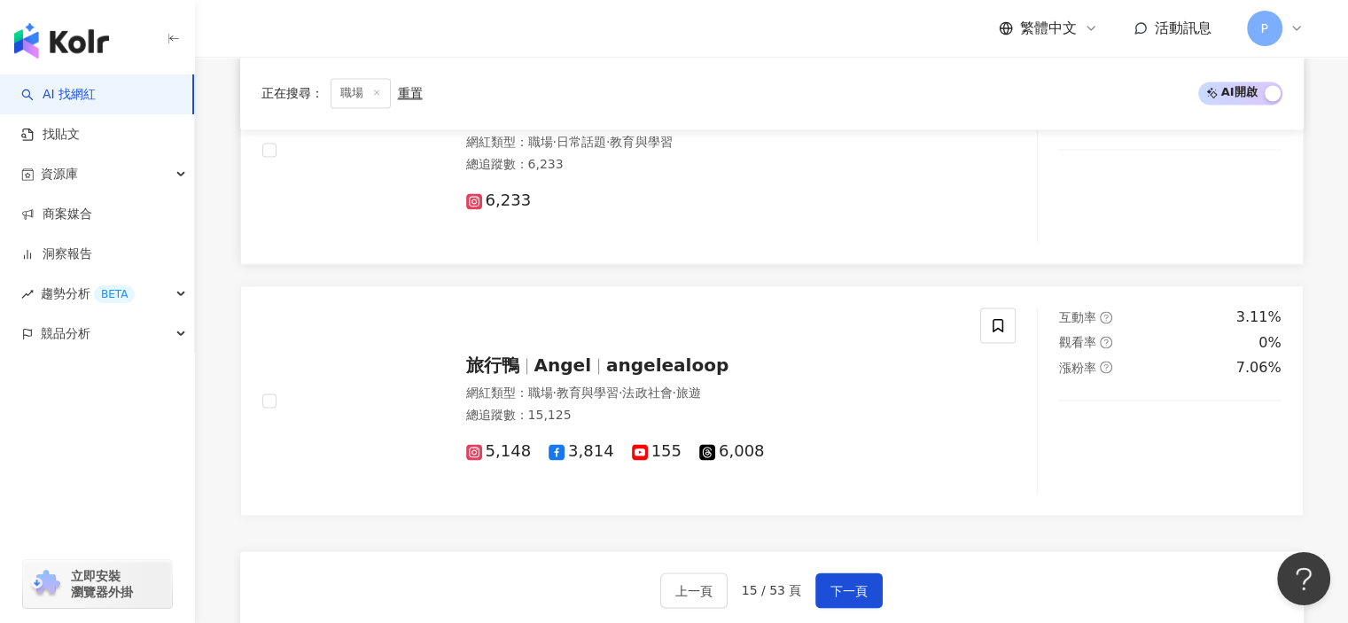
scroll to position [2924, 0]
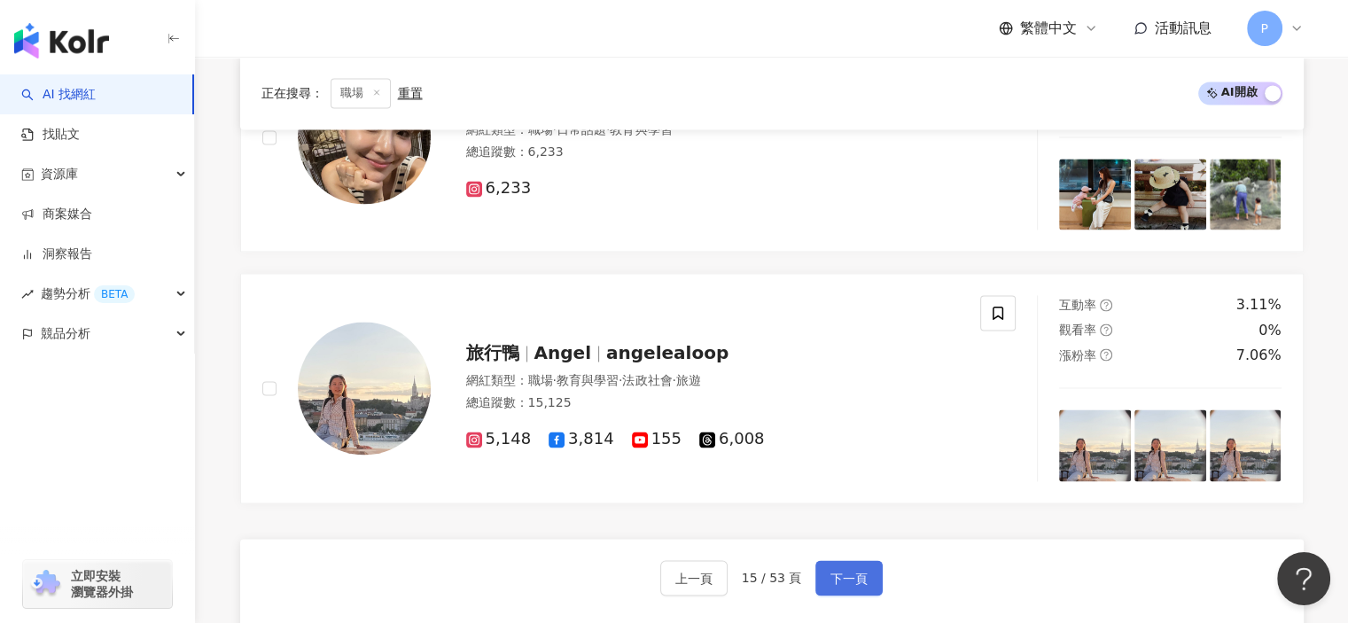
click at [846, 571] on span "下一頁" at bounding box center [848, 578] width 37 height 14
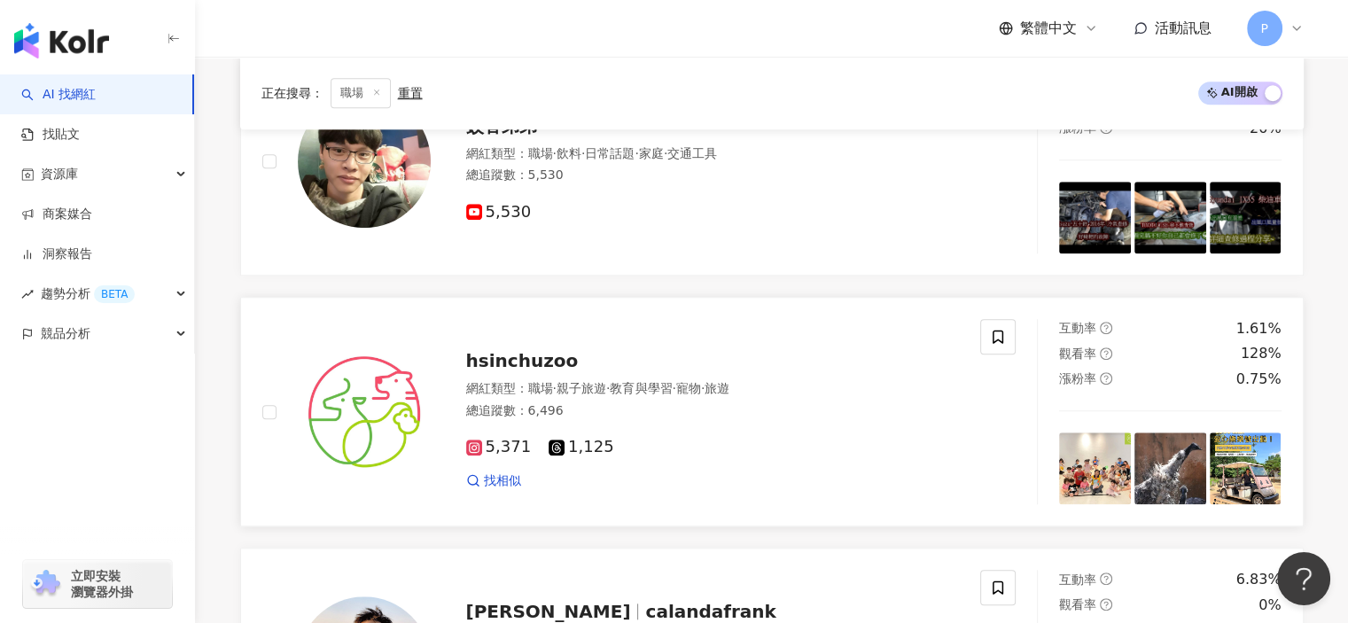
scroll to position [1619, 0]
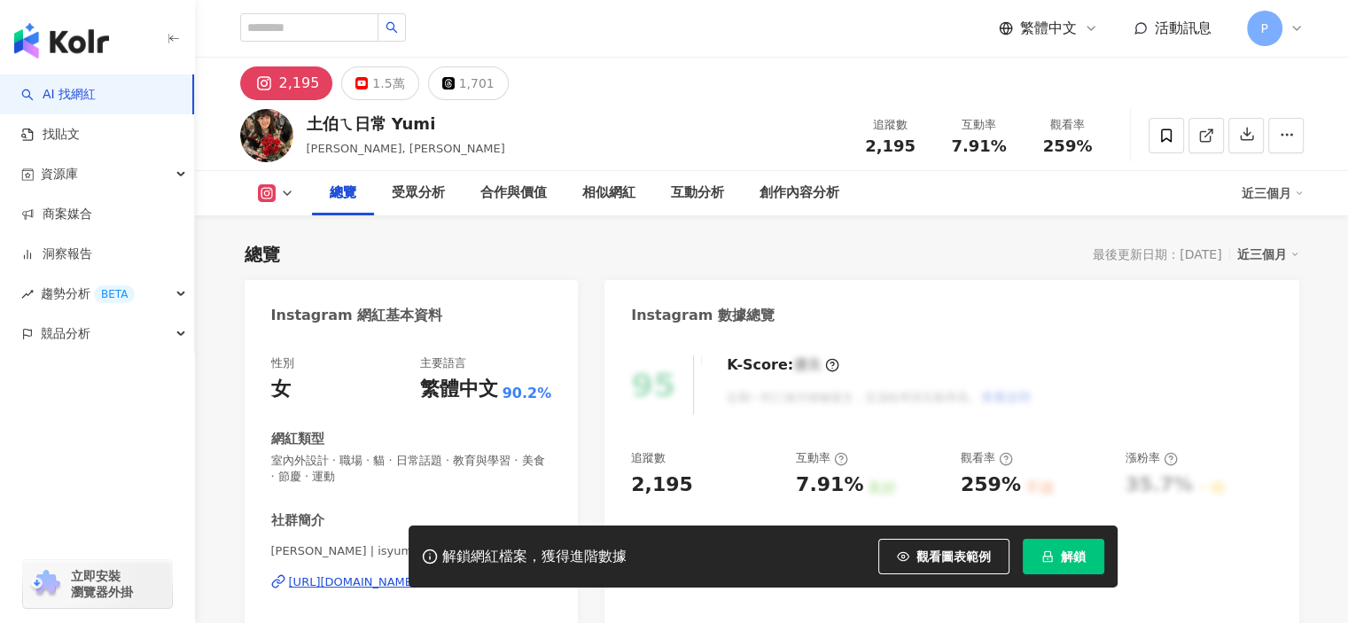
scroll to position [89, 0]
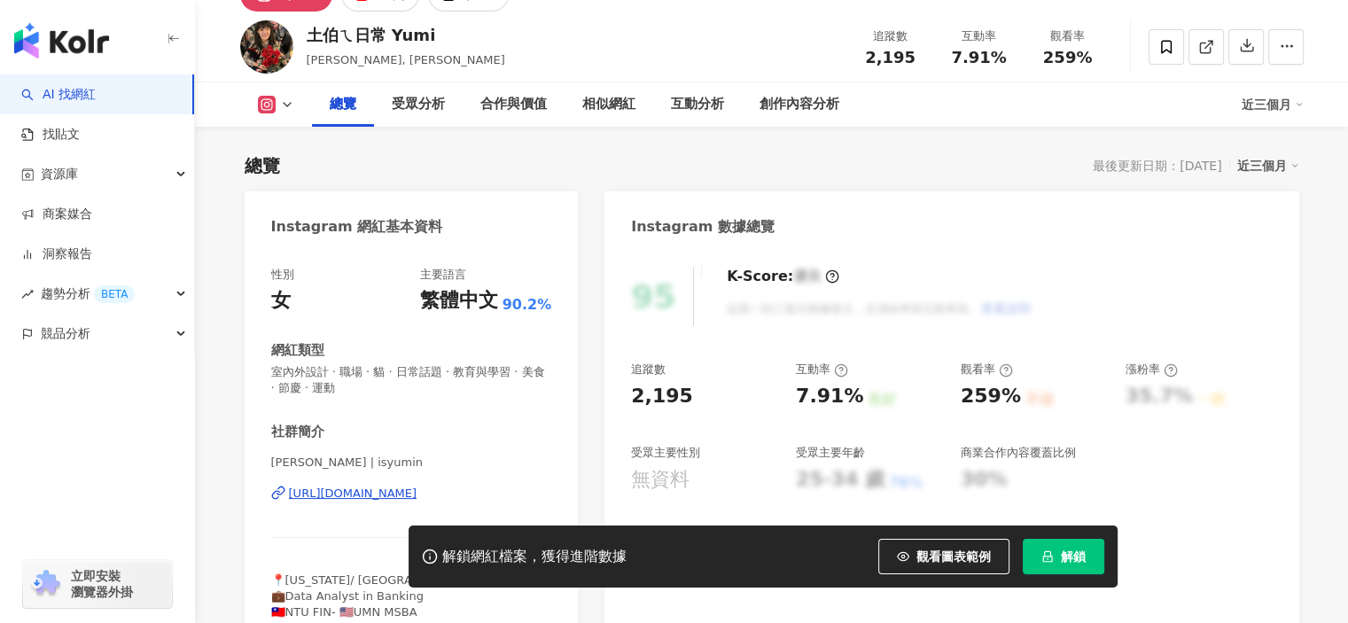
click at [417, 494] on div "https://www.instagram.com/isyumin/" at bounding box center [353, 494] width 128 height 16
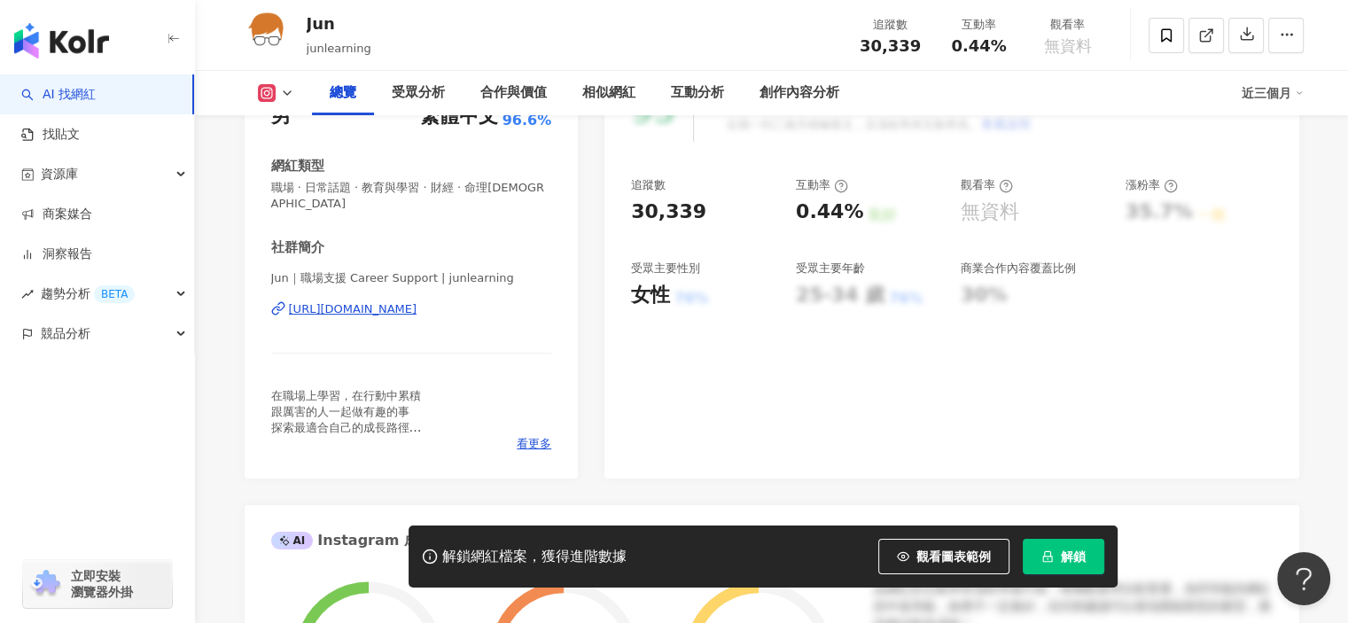
scroll to position [177, 0]
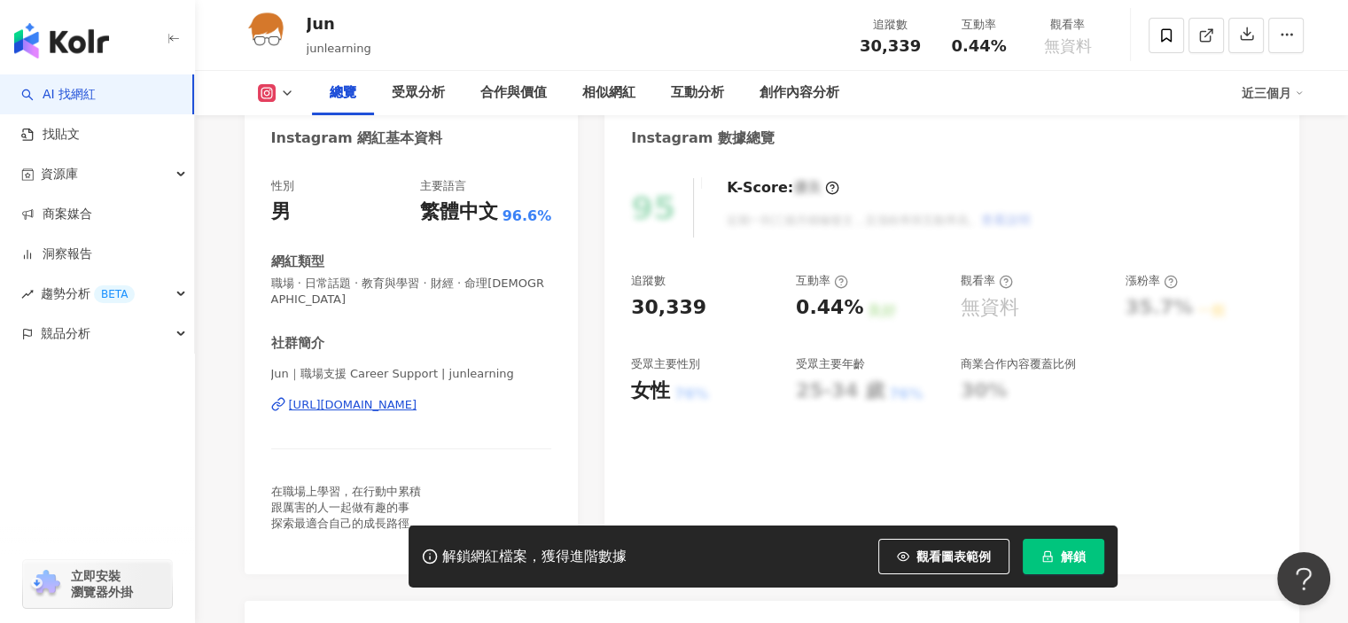
click at [417, 397] on div "https://www.instagram.com/junlearning/" at bounding box center [353, 405] width 128 height 16
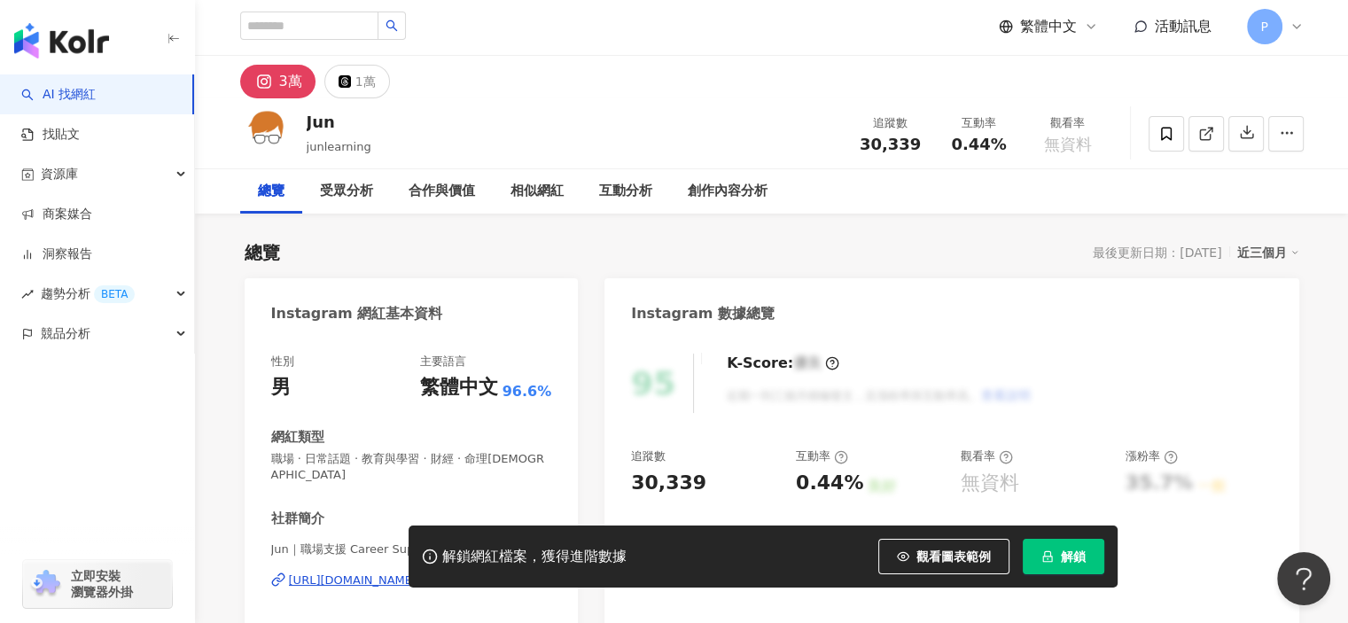
scroll to position [0, 0]
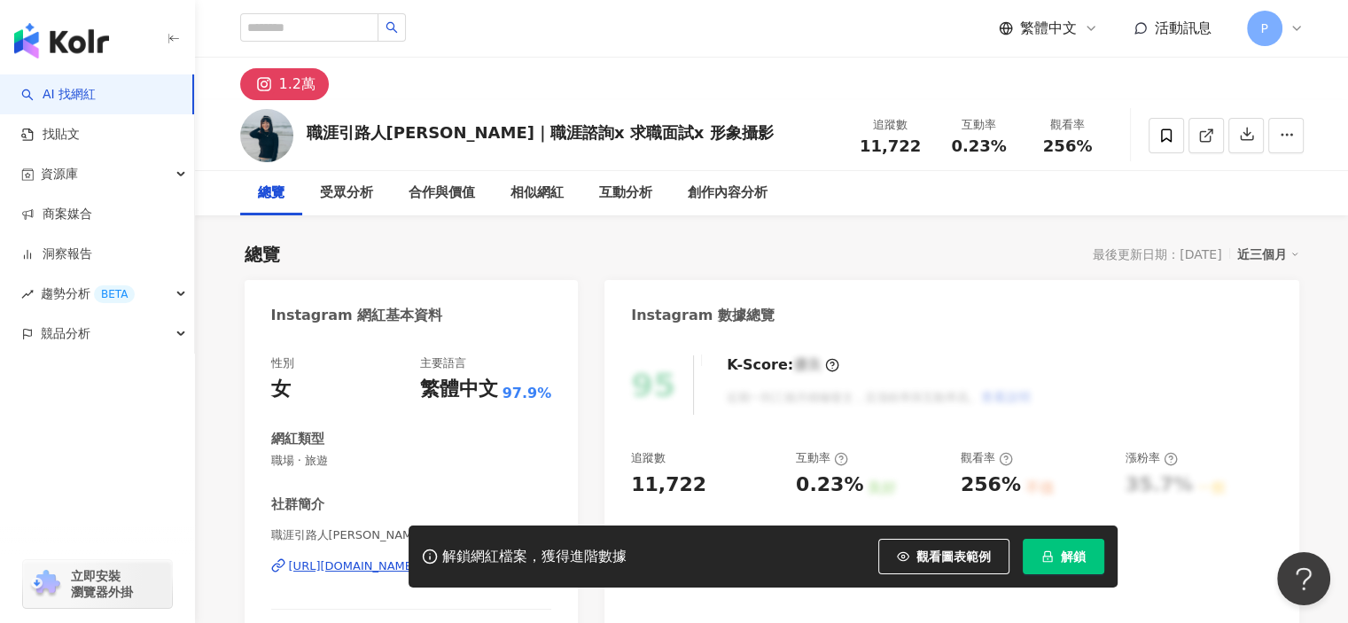
scroll to position [89, 0]
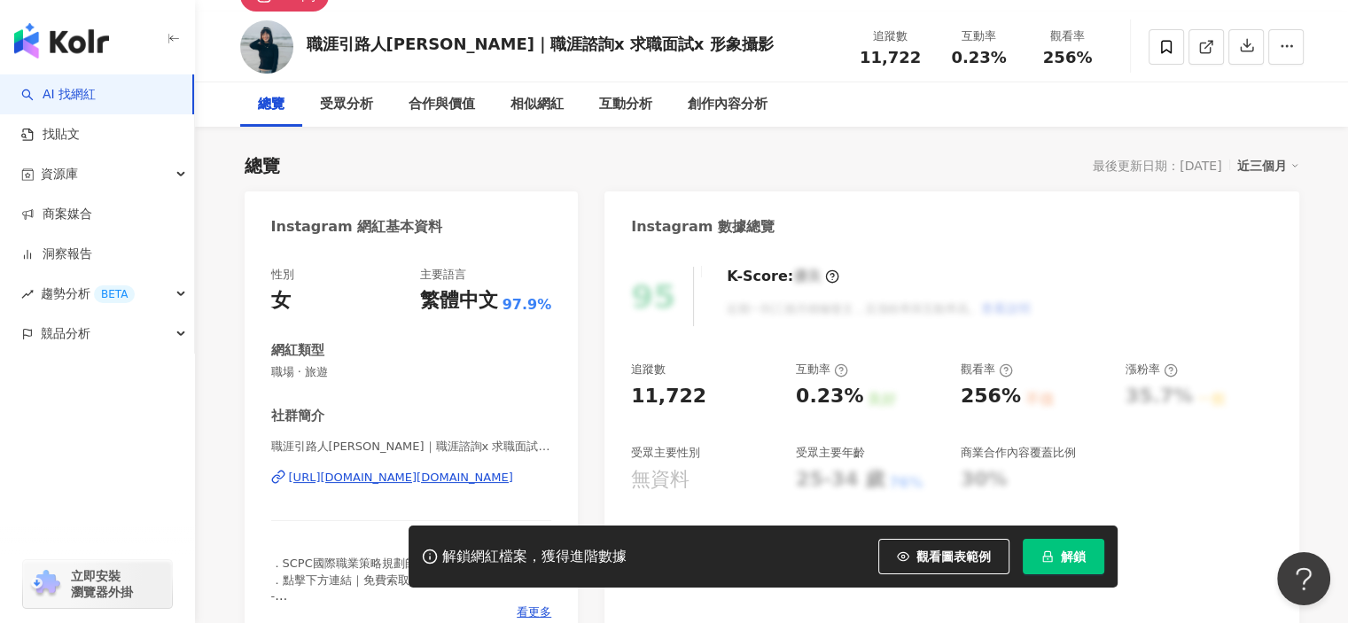
click at [372, 479] on div "https://www.instagram.com/careerguide.christine/" at bounding box center [401, 478] width 224 height 16
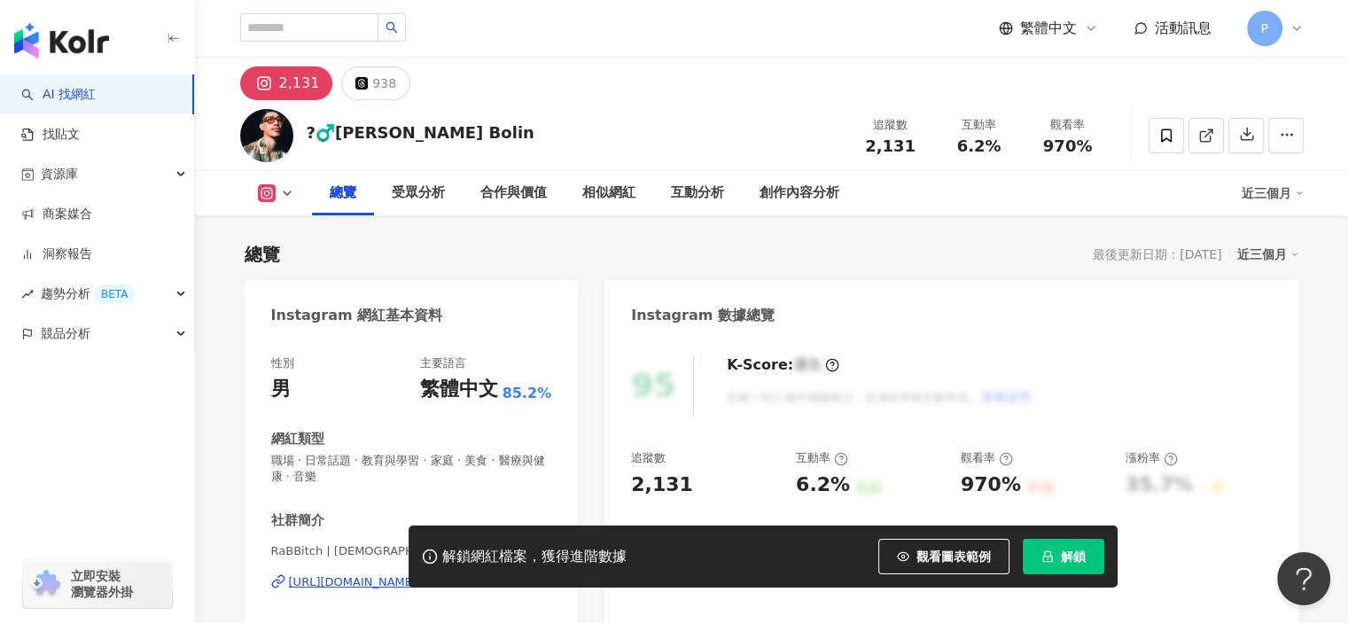
scroll to position [354, 0]
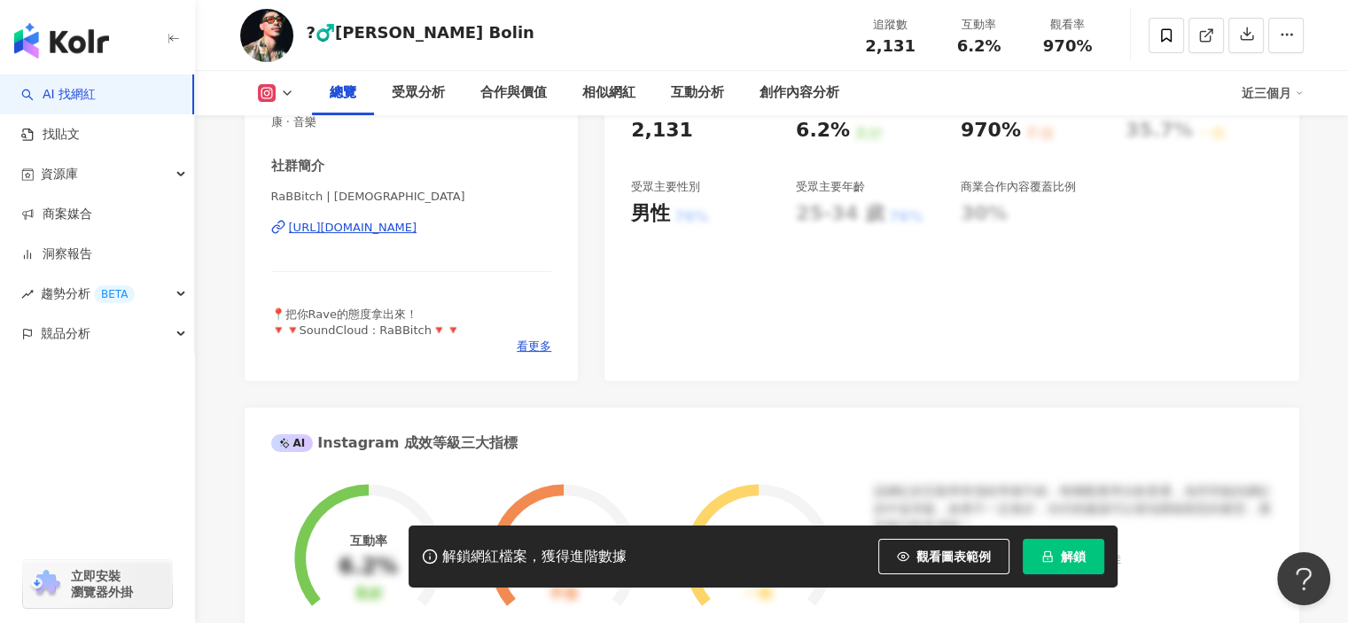
click at [370, 224] on div "[URL][DOMAIN_NAME]" at bounding box center [353, 228] width 128 height 16
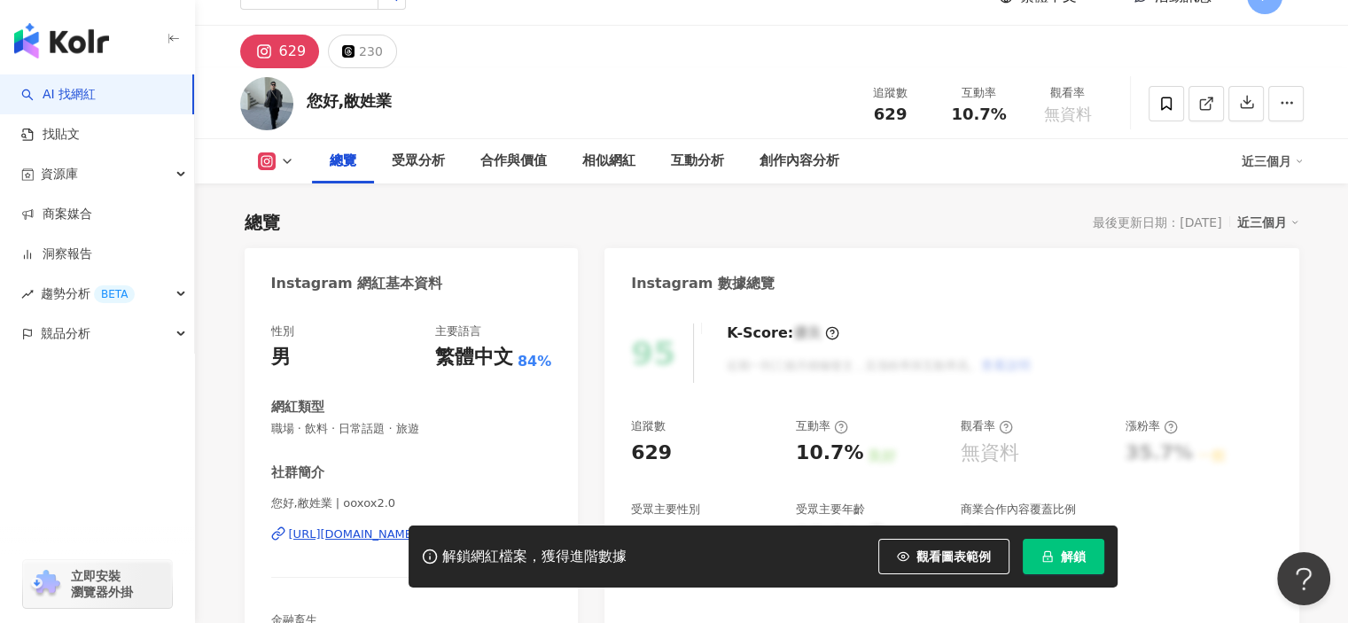
scroll to position [89, 0]
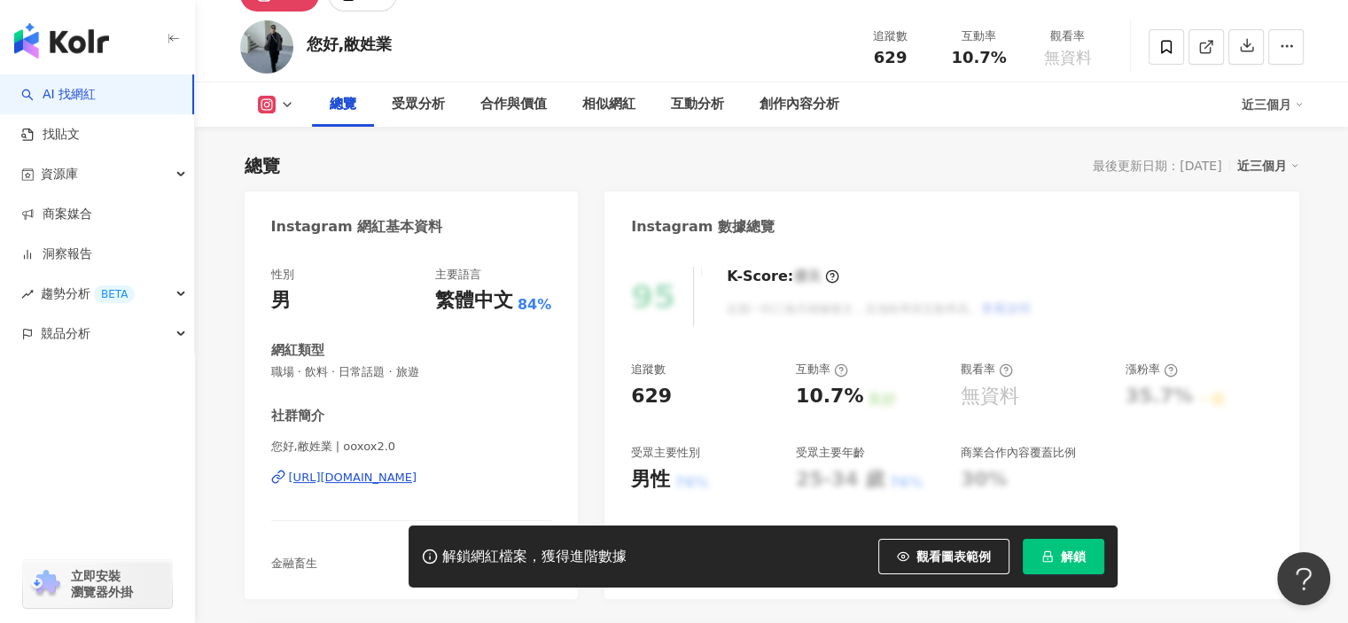
click at [381, 485] on div "https://www.instagram.com/ooxox2.0/" at bounding box center [353, 478] width 128 height 16
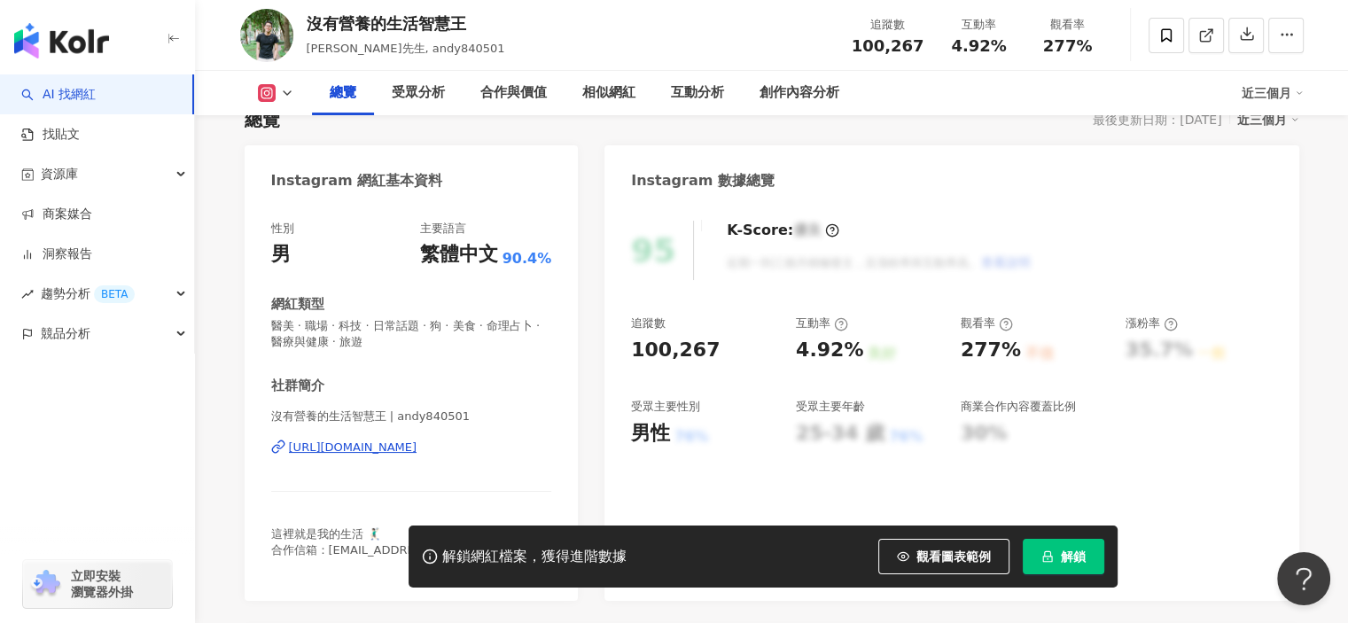
scroll to position [177, 0]
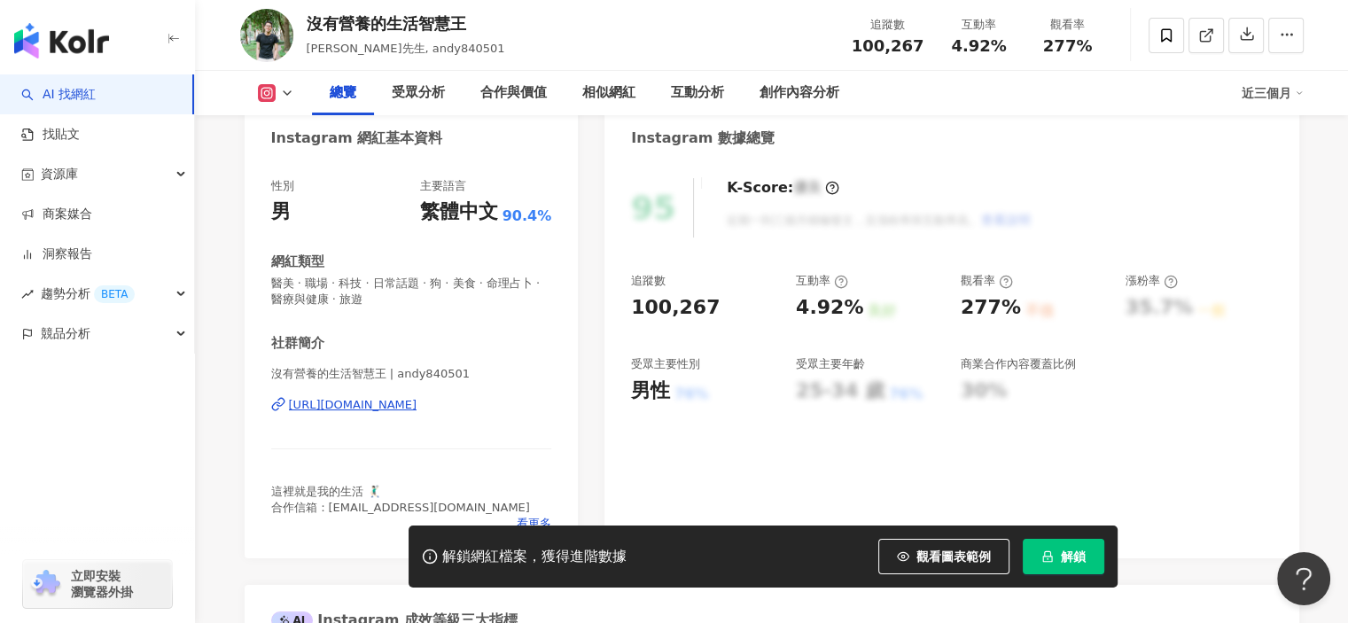
click at [393, 403] on div "https://www.instagram.com/andy840501/" at bounding box center [353, 405] width 128 height 16
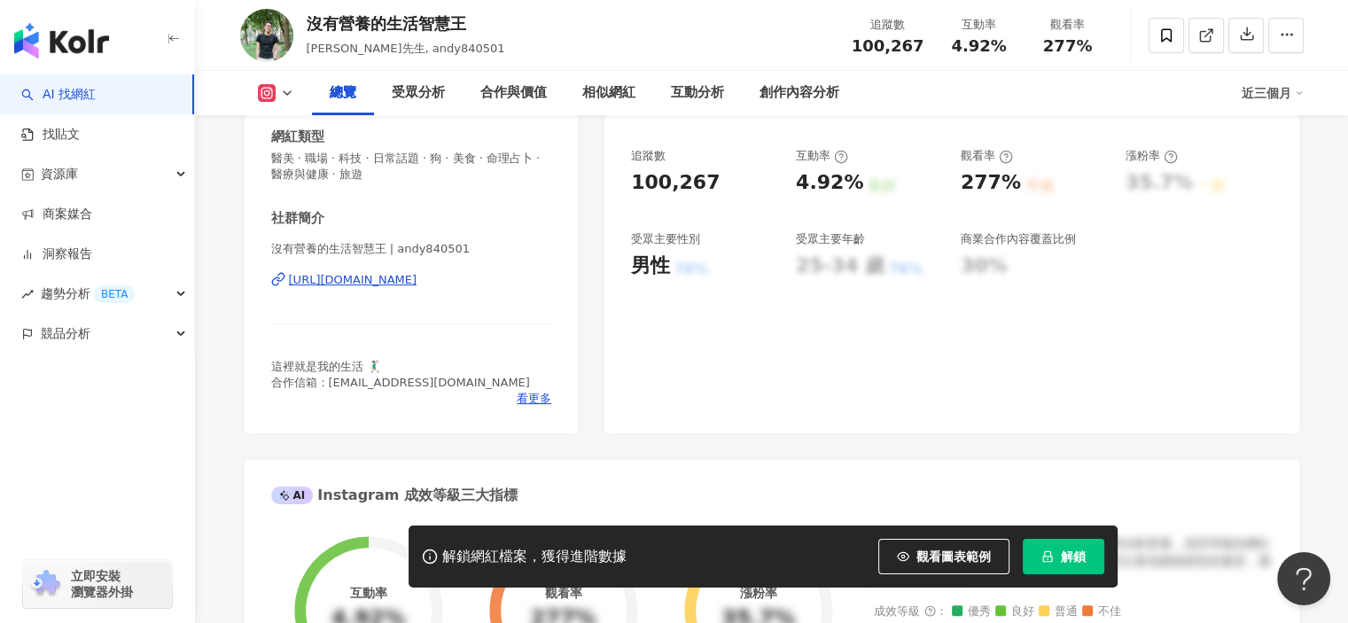
scroll to position [443, 0]
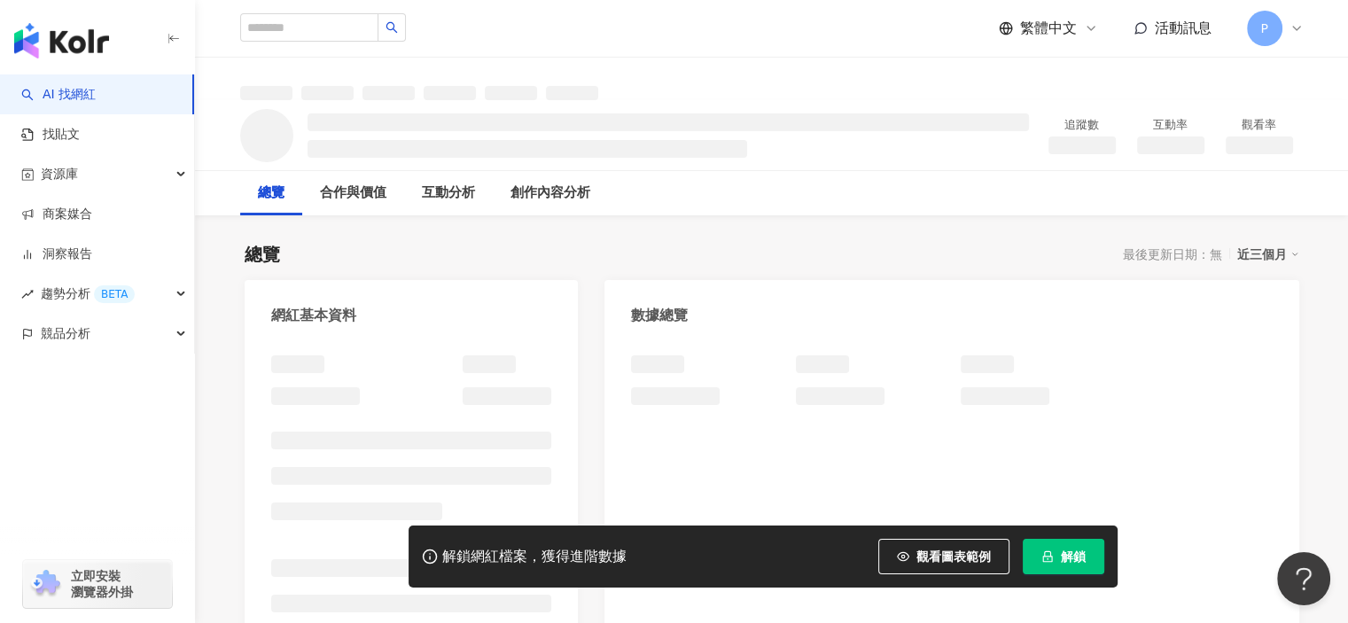
scroll to position [266, 0]
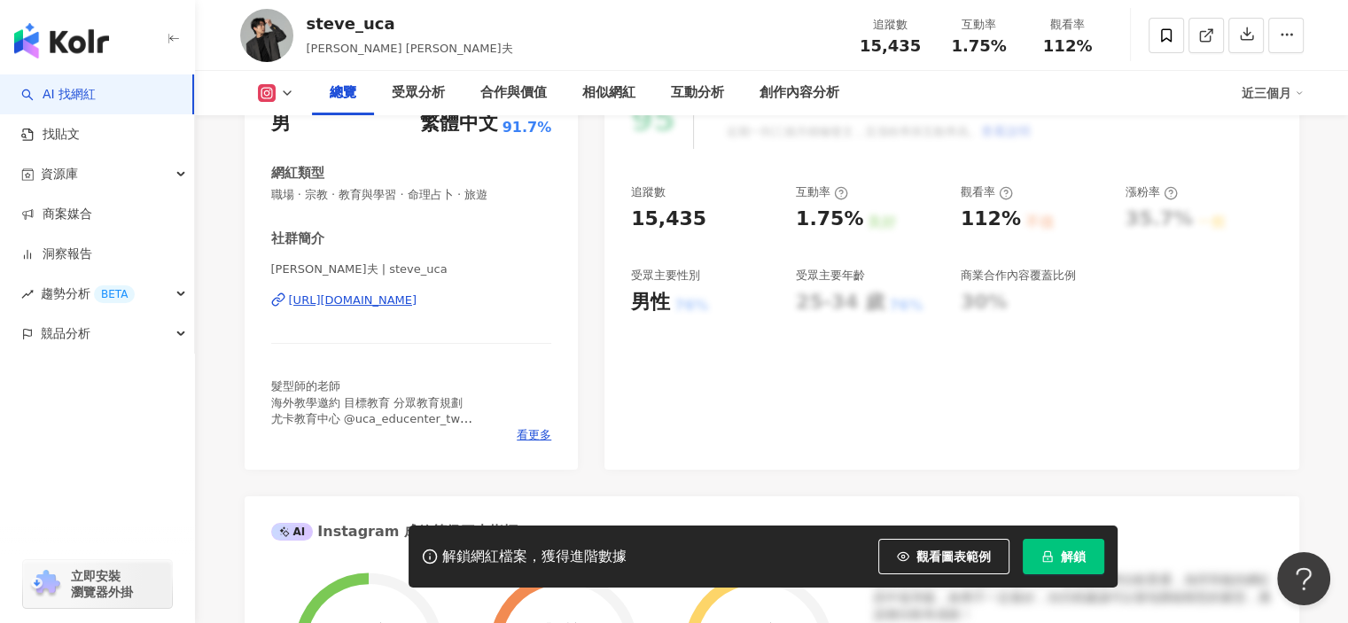
click at [417, 300] on div "https://www.instagram.com/steve_uca/" at bounding box center [353, 300] width 128 height 16
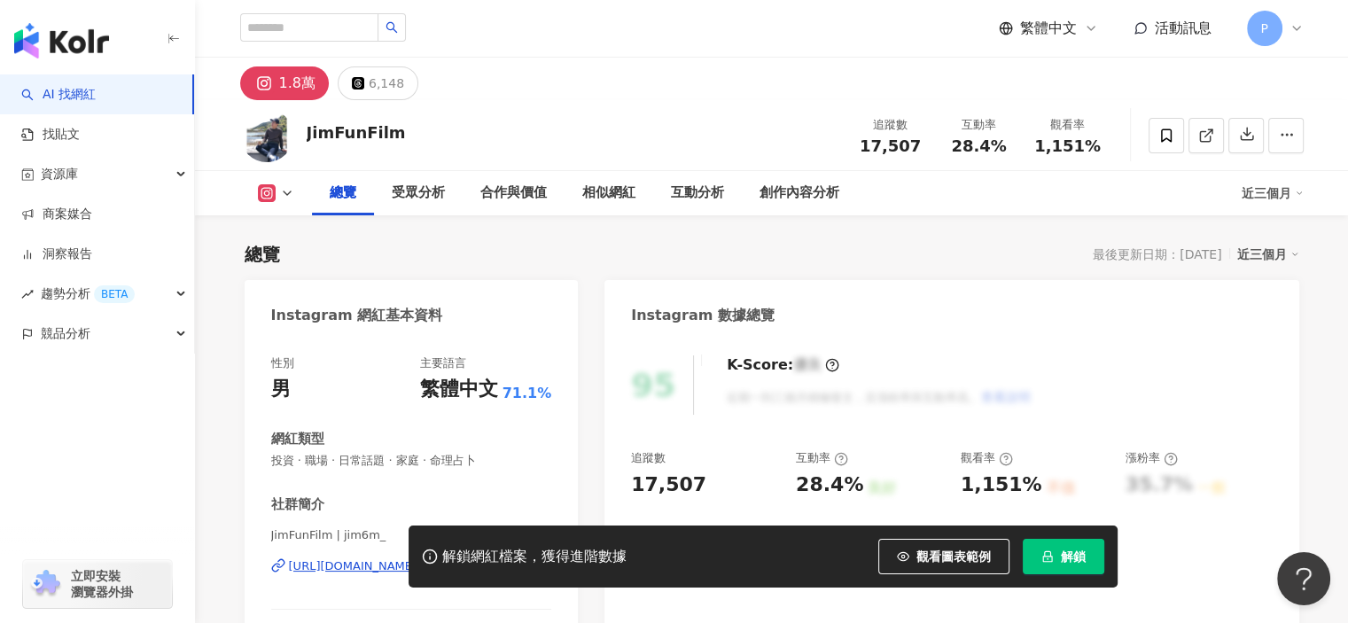
scroll to position [354, 0]
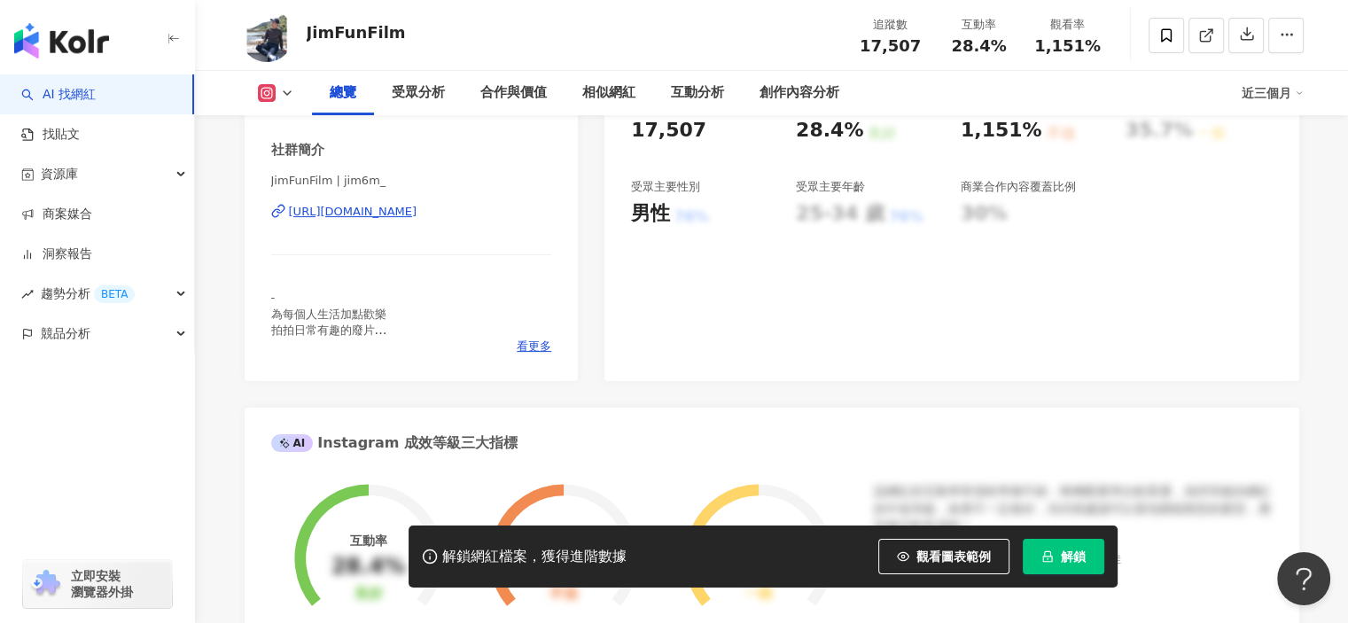
click at [417, 212] on div "[URL][DOMAIN_NAME]" at bounding box center [353, 212] width 128 height 16
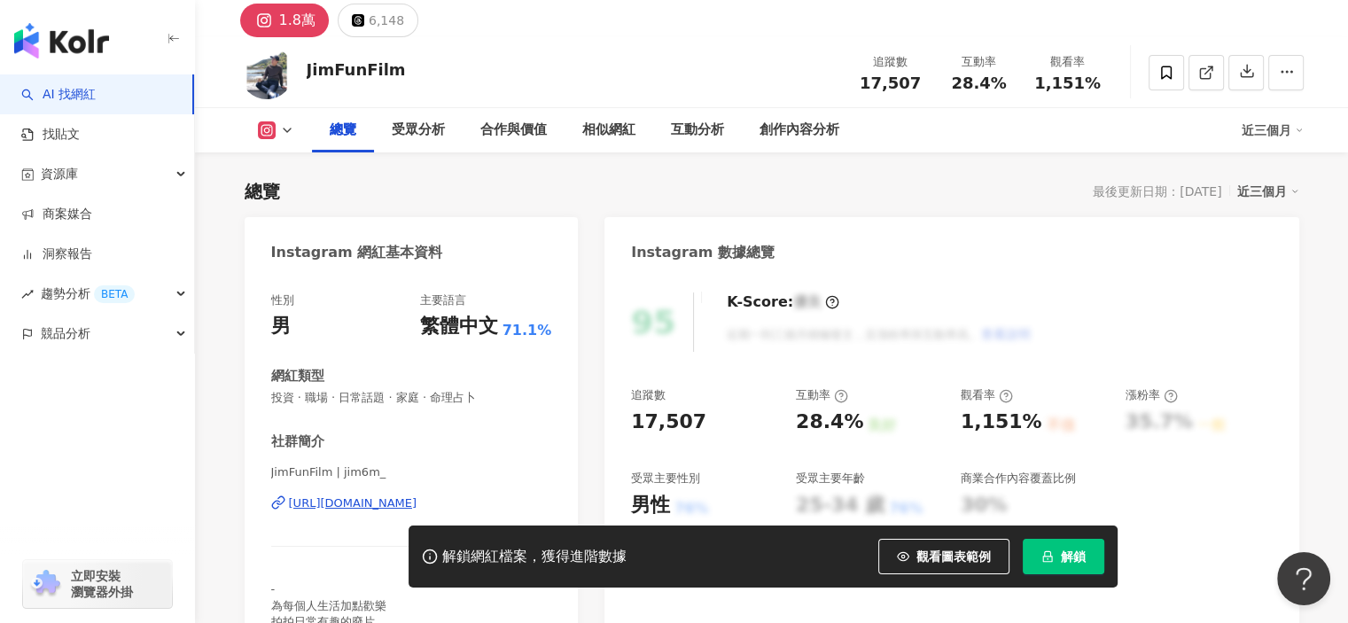
scroll to position [89, 0]
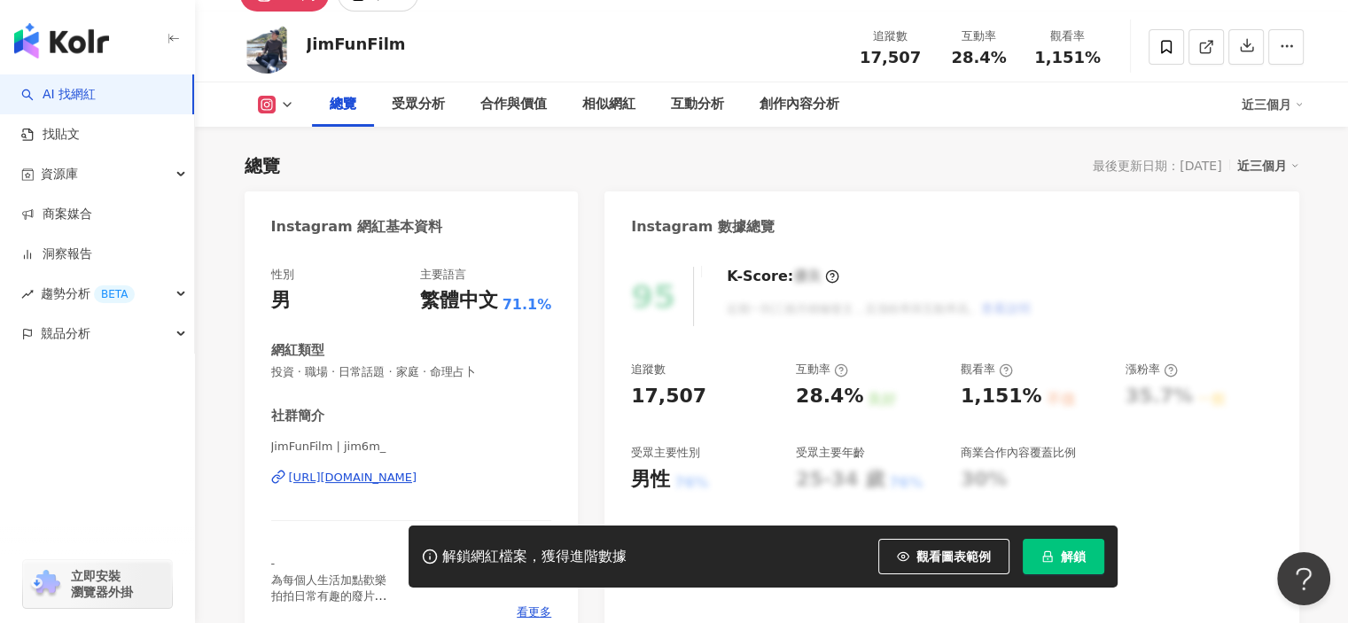
click at [1051, 552] on icon "lock" at bounding box center [1047, 556] width 12 height 12
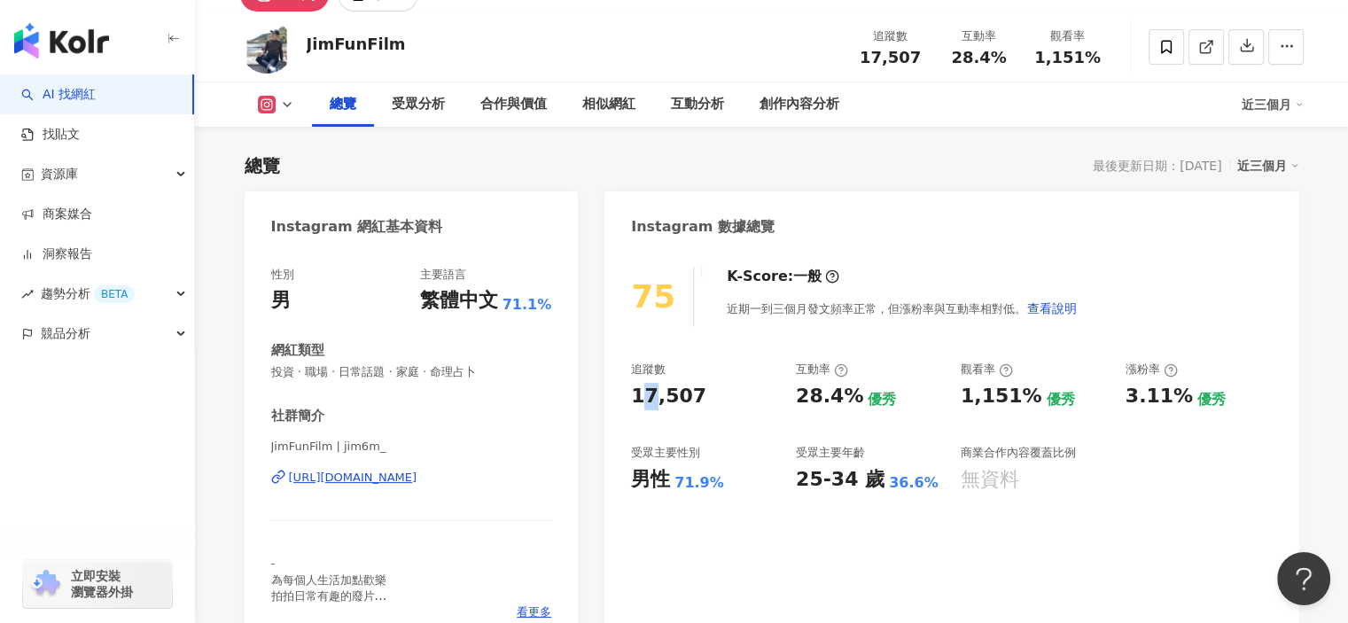
click at [636, 400] on div "17,507" at bounding box center [668, 396] width 75 height 27
click at [630, 400] on div "75 K-Score : 一般 近期一到三個月發文頻率正常，但漲粉率與互動率相對低。 查看說明 追蹤數 17,507 互動率 28.4% 優秀 觀看率 1,1…" at bounding box center [951, 448] width 694 height 398
drag, startPoint x: 631, startPoint y: 400, endPoint x: 733, endPoint y: 400, distance: 101.9
click at [733, 400] on div "17,507" at bounding box center [704, 396] width 147 height 27
drag, startPoint x: 800, startPoint y: 396, endPoint x: 853, endPoint y: 391, distance: 53.4
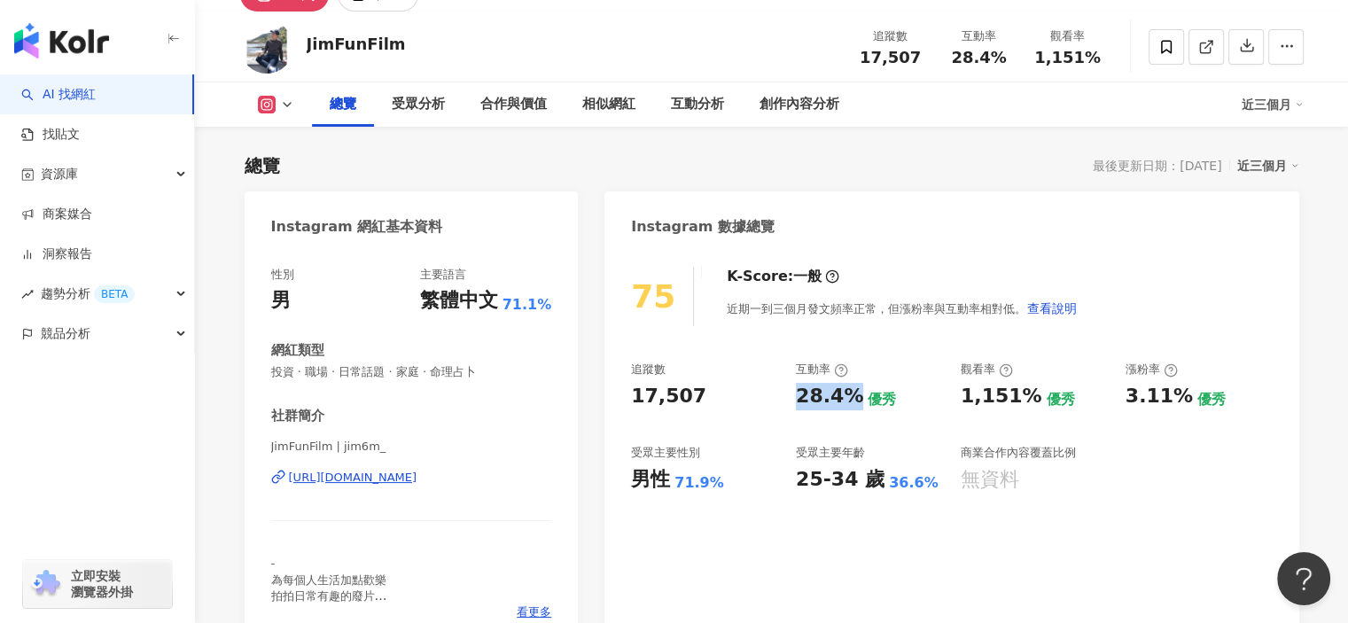
click at [853, 391] on div "28.4%" at bounding box center [829, 396] width 67 height 27
copy div "28.4%"
drag, startPoint x: 657, startPoint y: 481, endPoint x: 671, endPoint y: 482, distance: 14.2
click at [671, 482] on div "男性 71.9%" at bounding box center [704, 479] width 147 height 27
copy div "男性"
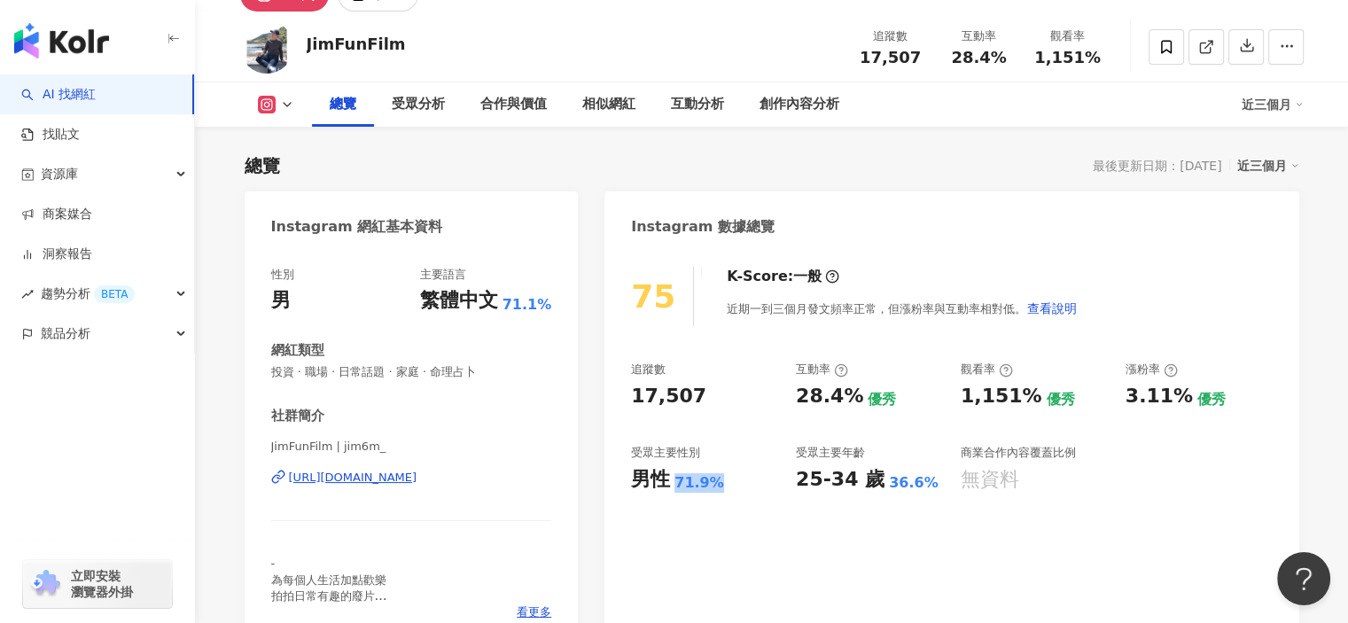
drag, startPoint x: 674, startPoint y: 488, endPoint x: 718, endPoint y: 484, distance: 43.6
click at [718, 484] on div "男性 71.9%" at bounding box center [704, 479] width 147 height 27
copy div "71.9%"
drag, startPoint x: 789, startPoint y: 485, endPoint x: 871, endPoint y: 484, distance: 82.4
click at [871, 484] on div "追蹤數 17,507 互動率 28.4% 優秀 觀看率 1,151% 優秀 漲粉率 3.11% 優秀 受眾主要性別 男性 71.9% 受眾主要年齡 25-34…" at bounding box center [951, 427] width 641 height 131
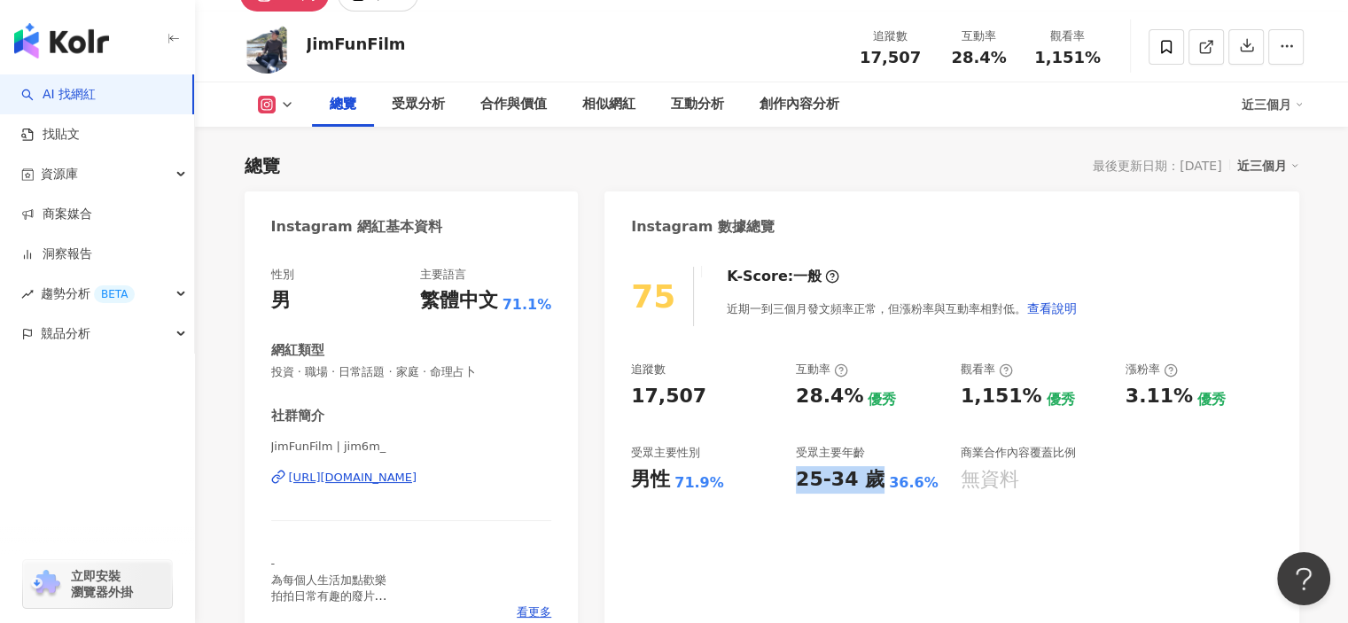
copy div "25-34 歲"
drag, startPoint x: 879, startPoint y: 485, endPoint x: 930, endPoint y: 485, distance: 51.4
click at [930, 485] on div "25-34 歲 36.6%" at bounding box center [869, 479] width 147 height 27
copy div "36.6%"
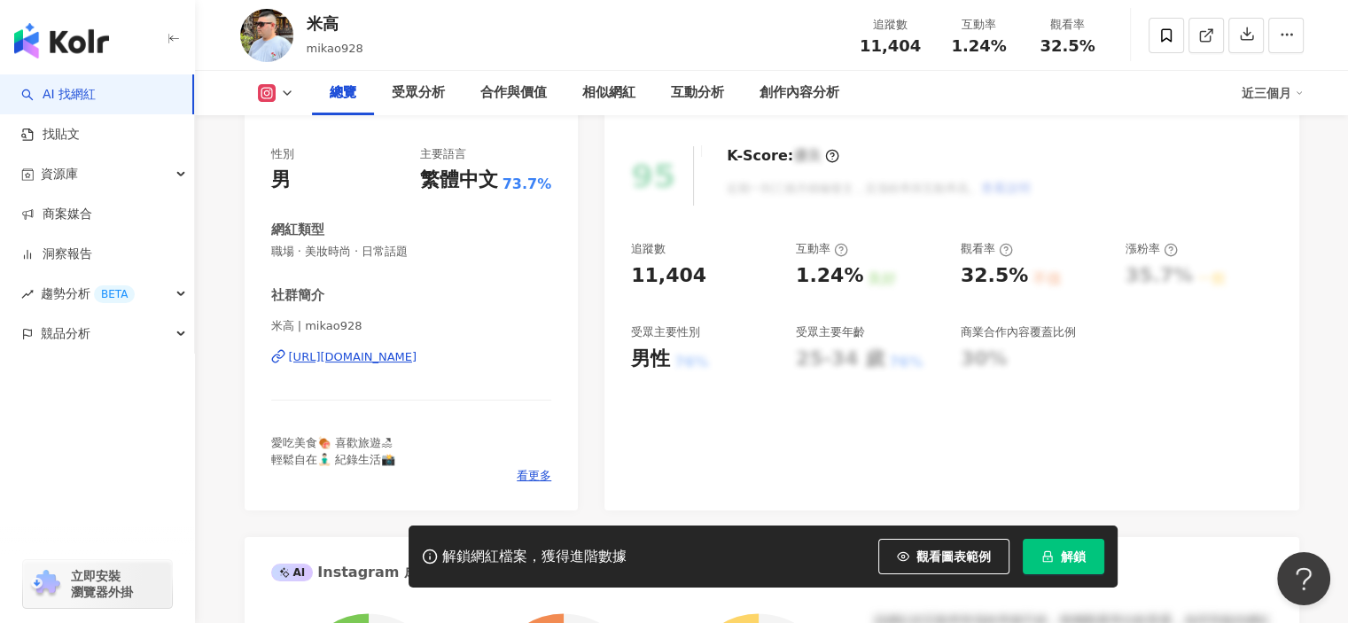
scroll to position [177, 0]
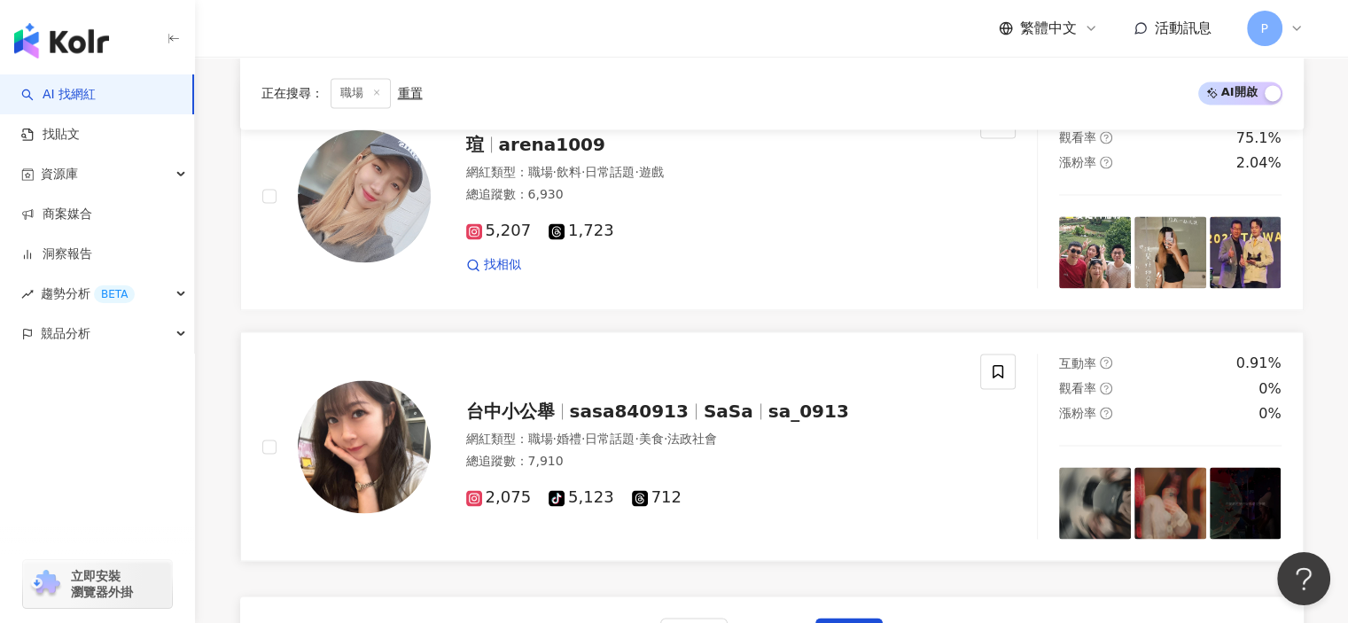
scroll to position [2658, 0]
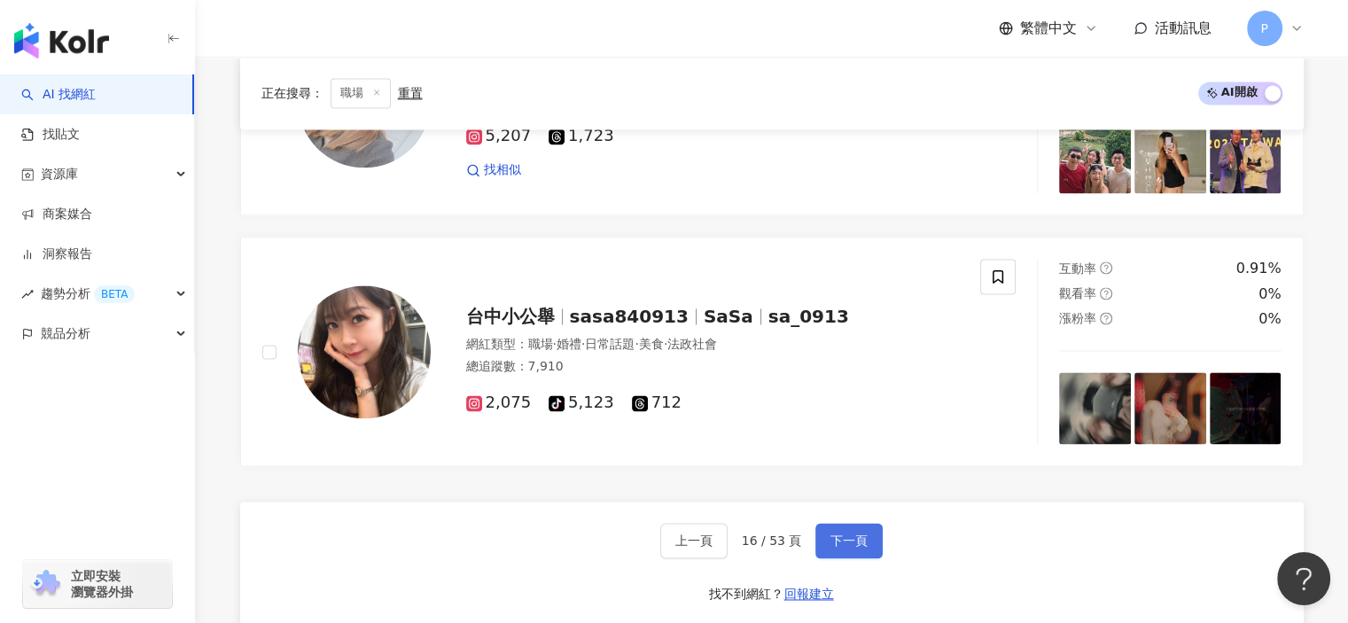
click at [819, 531] on button "下一頁" at bounding box center [848, 540] width 67 height 35
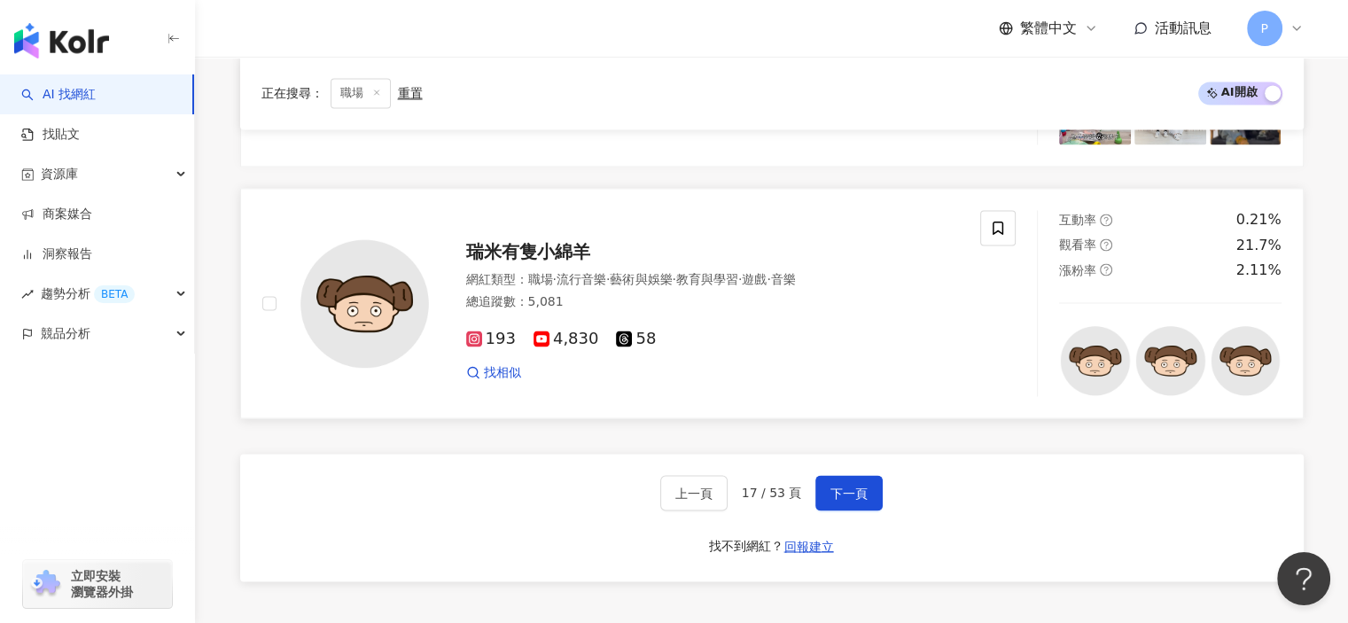
scroll to position [3004, 0]
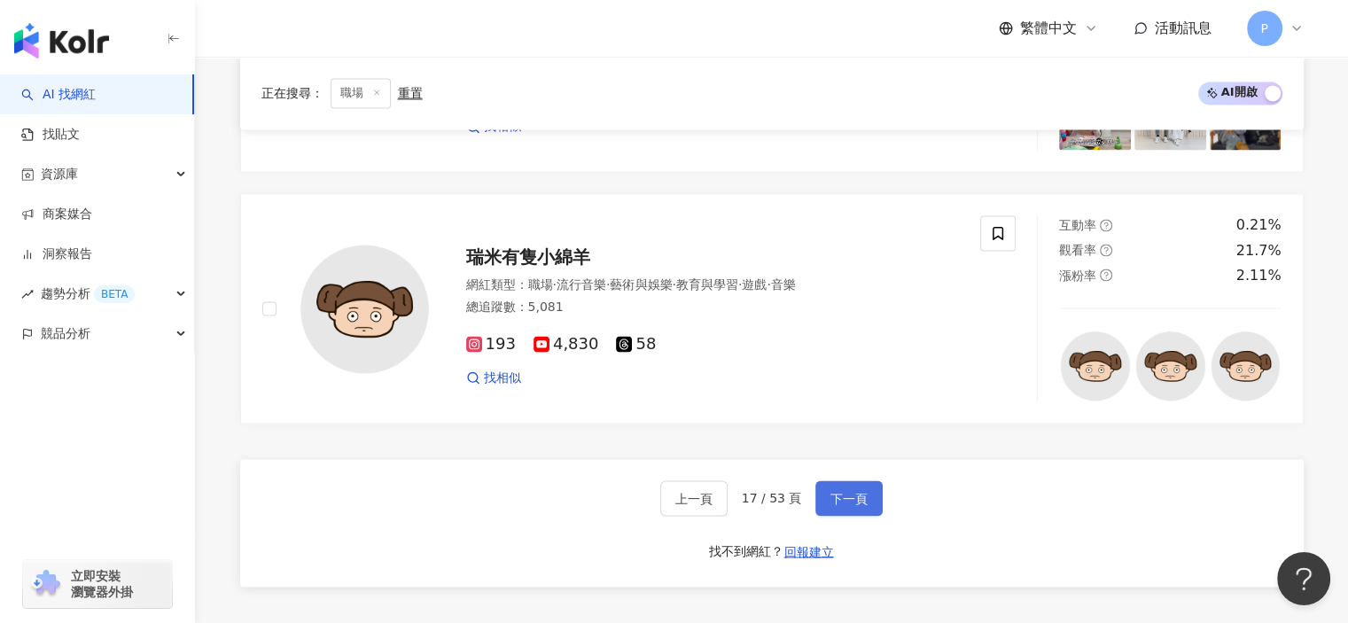
click at [844, 491] on span "下一頁" at bounding box center [848, 498] width 37 height 14
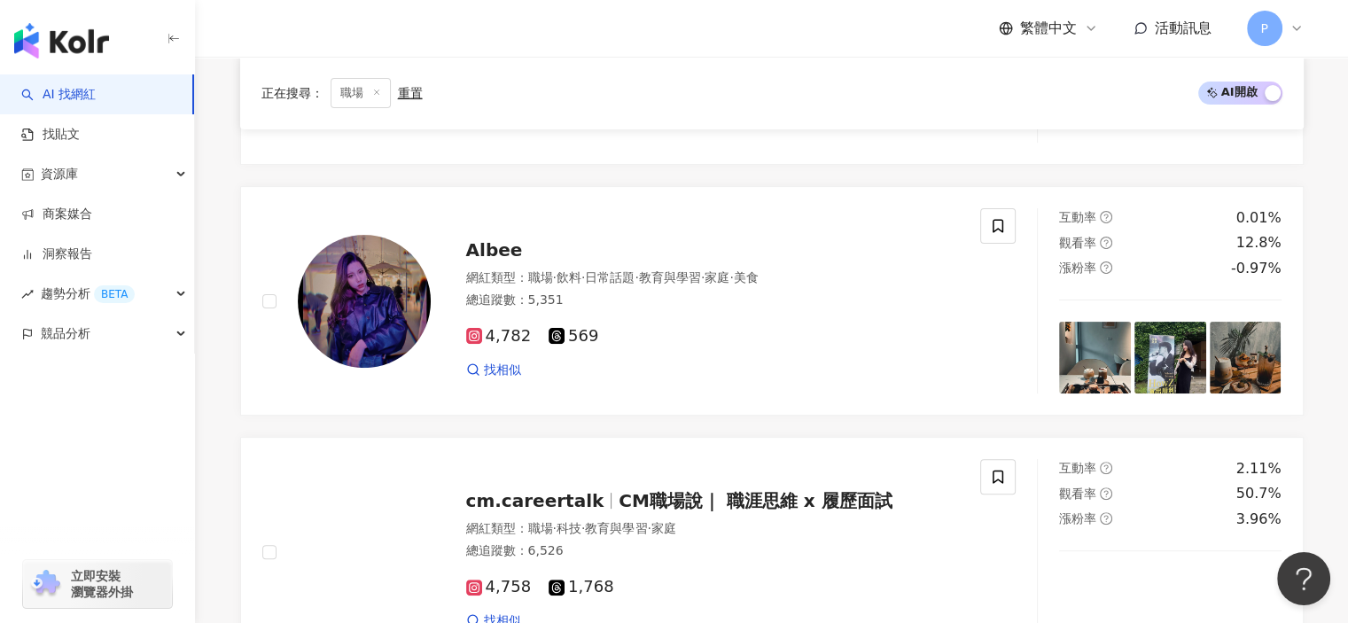
scroll to position [496, 0]
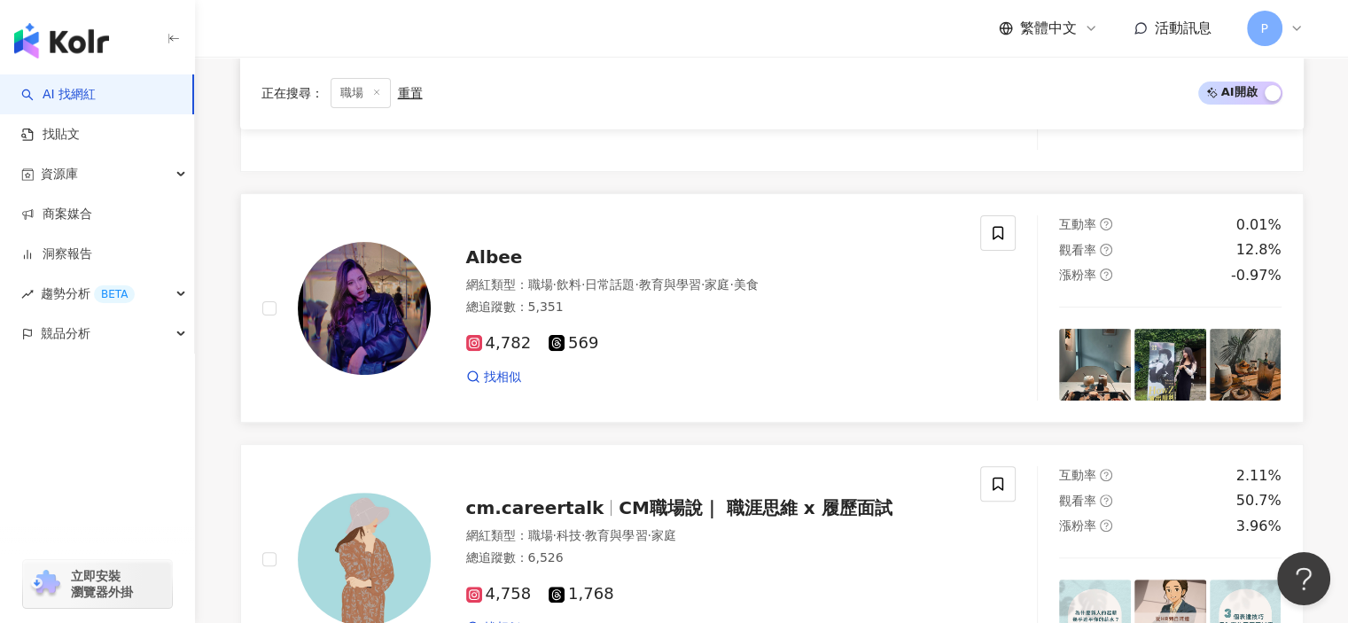
click at [496, 254] on span "Albee" at bounding box center [494, 256] width 57 height 21
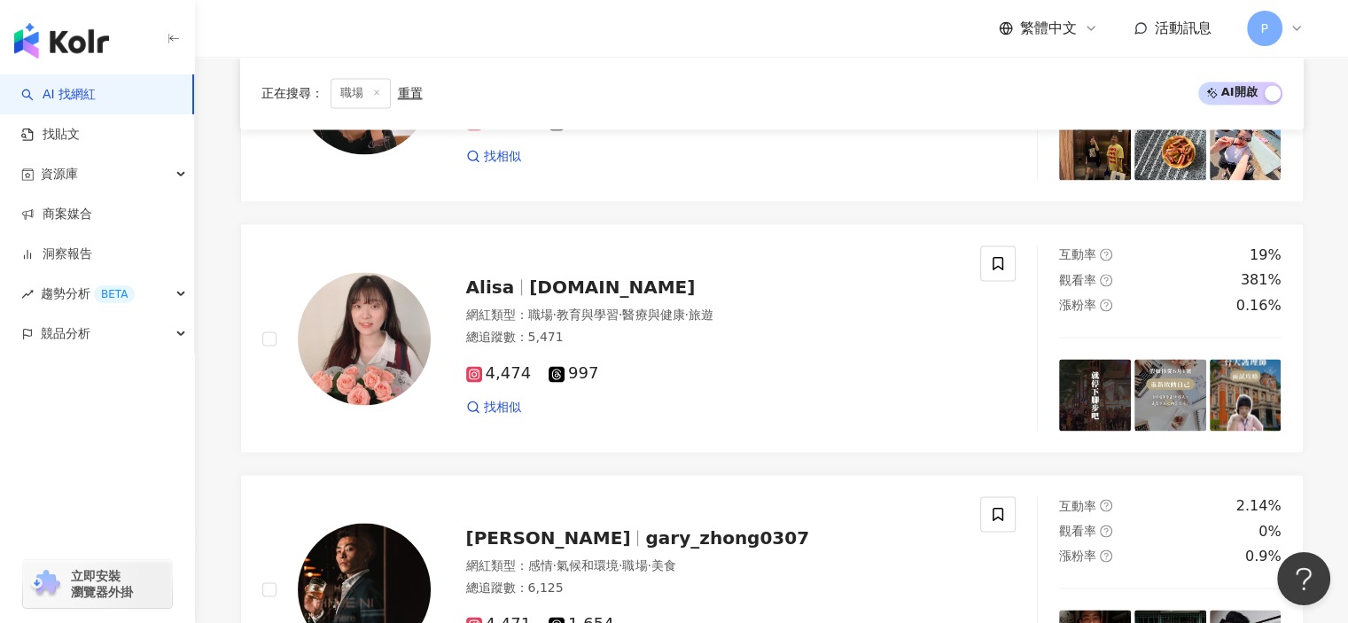
scroll to position [3066, 0]
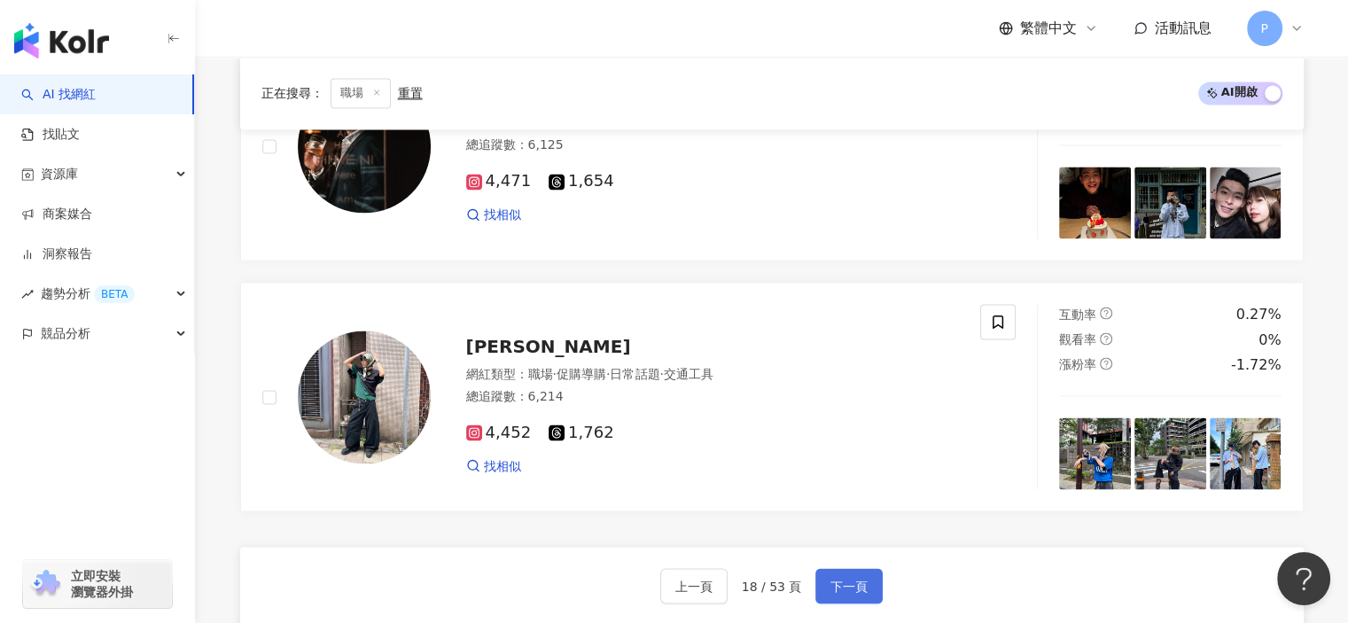
click at [843, 569] on button "下一頁" at bounding box center [848, 585] width 67 height 35
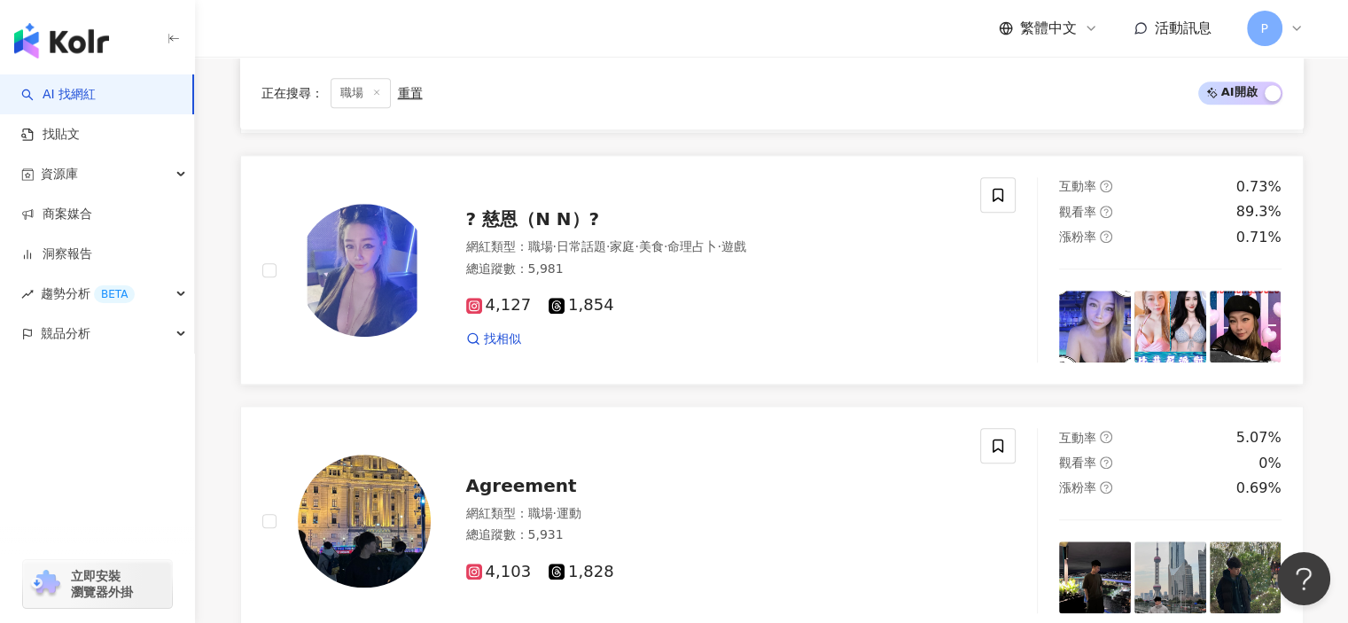
scroll to position [1382, 0]
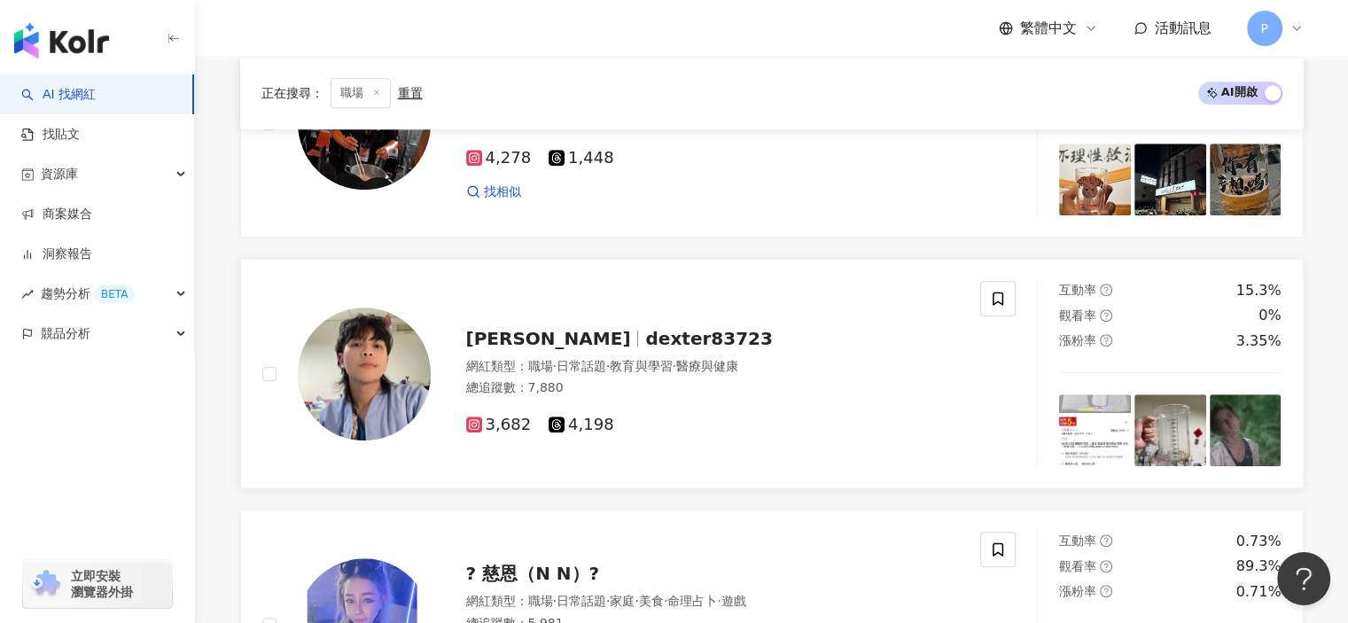
click at [645, 334] on span "dexter83723" at bounding box center [708, 338] width 127 height 21
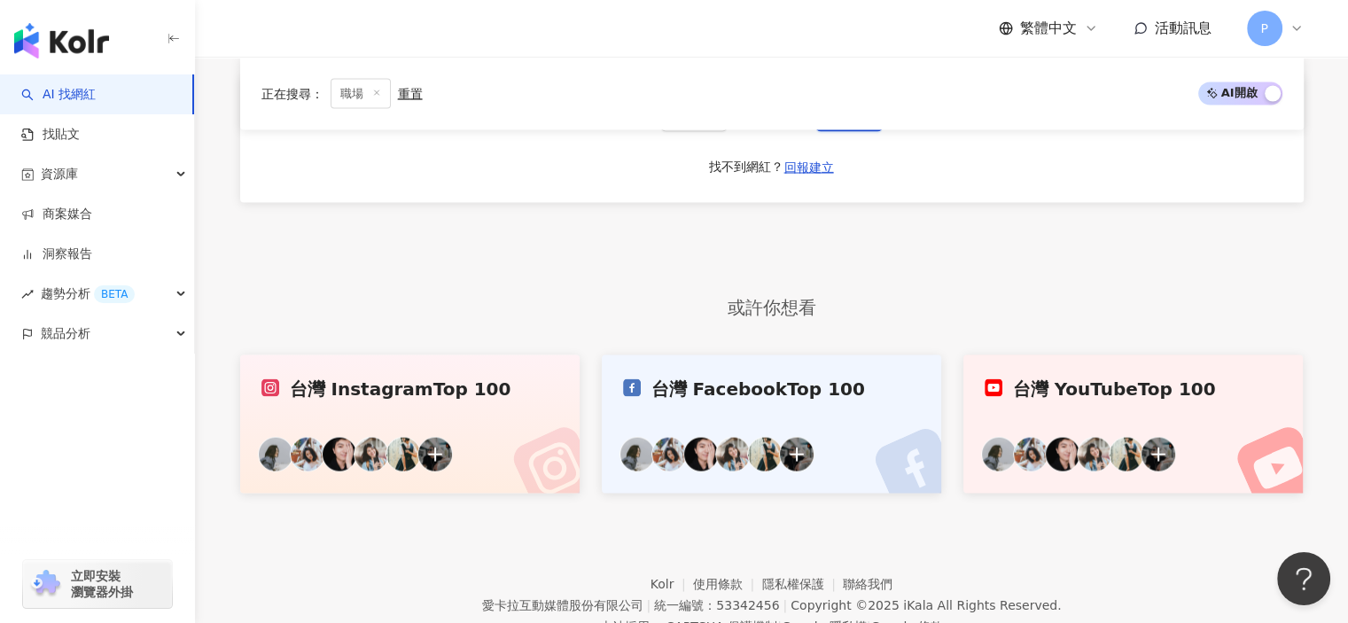
scroll to position [3420, 0]
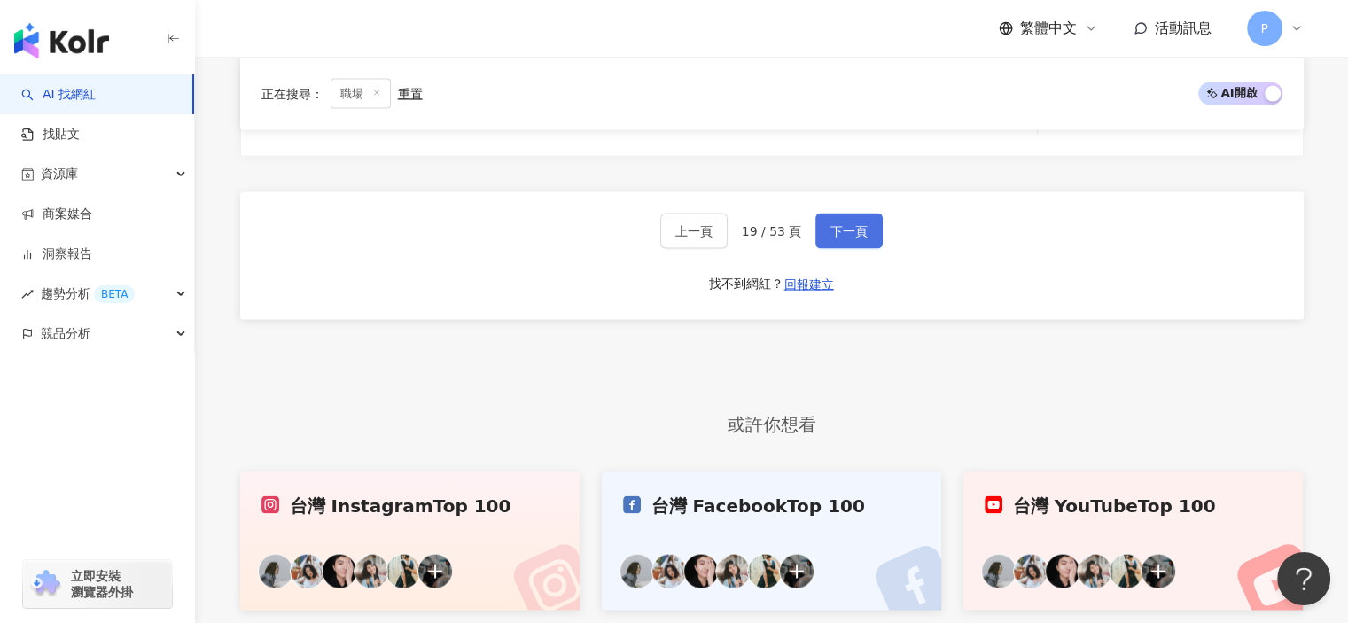
click at [857, 234] on button "下一頁" at bounding box center [848, 231] width 67 height 35
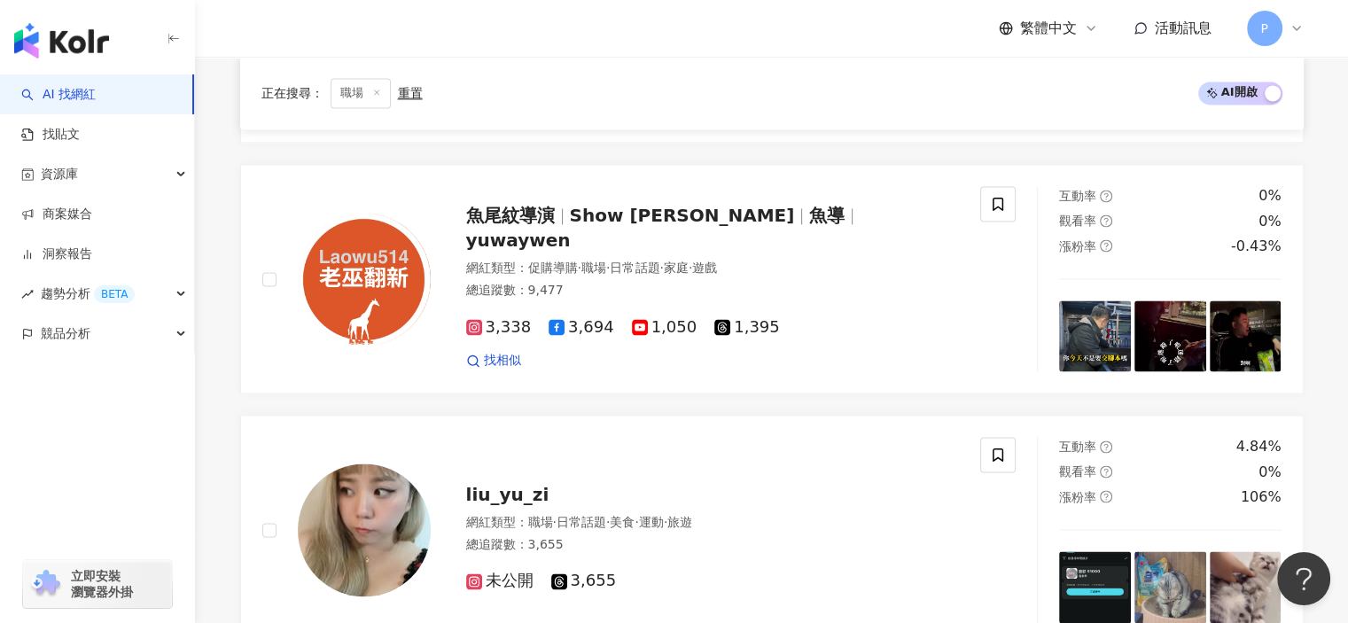
scroll to position [2924, 0]
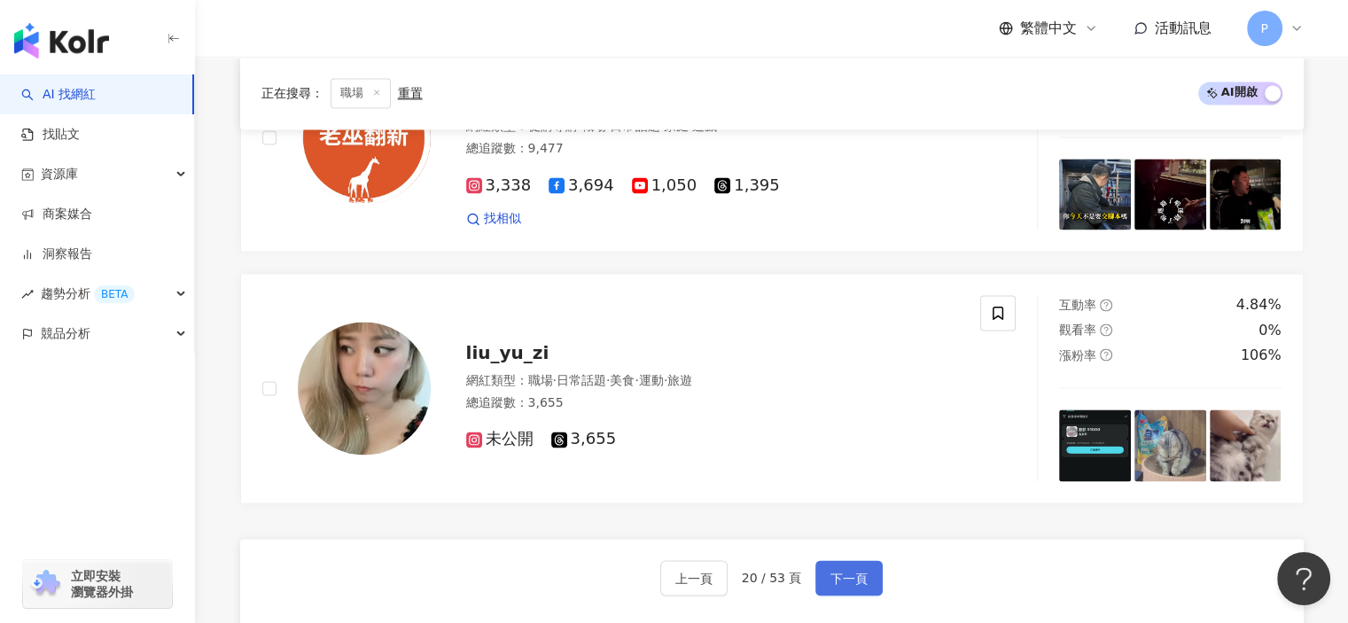
click at [840, 560] on button "下一頁" at bounding box center [848, 577] width 67 height 35
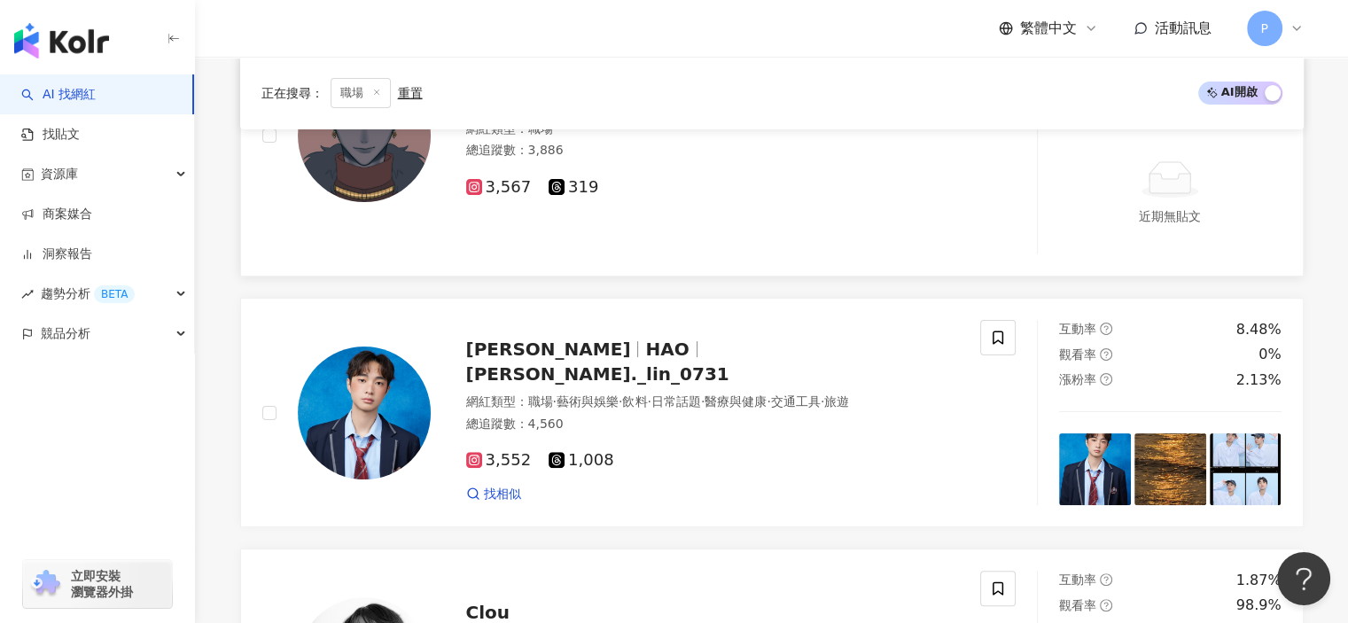
scroll to position [126, 0]
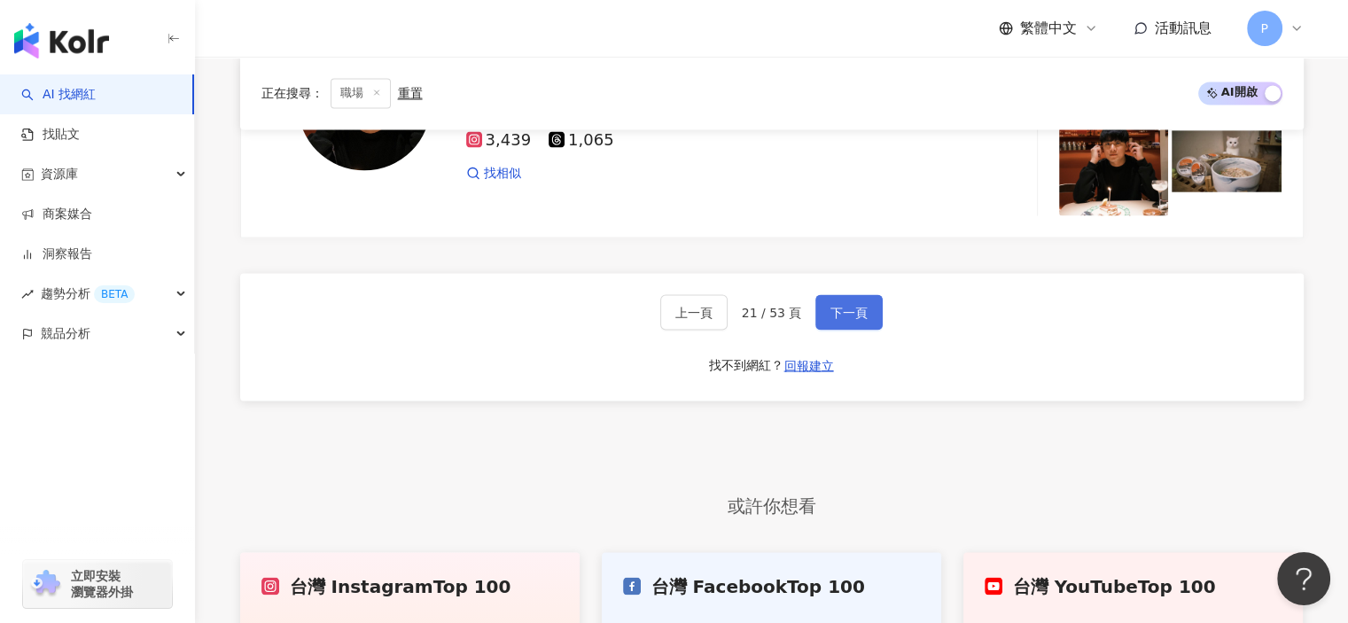
click at [828, 318] on button "下一頁" at bounding box center [848, 311] width 67 height 35
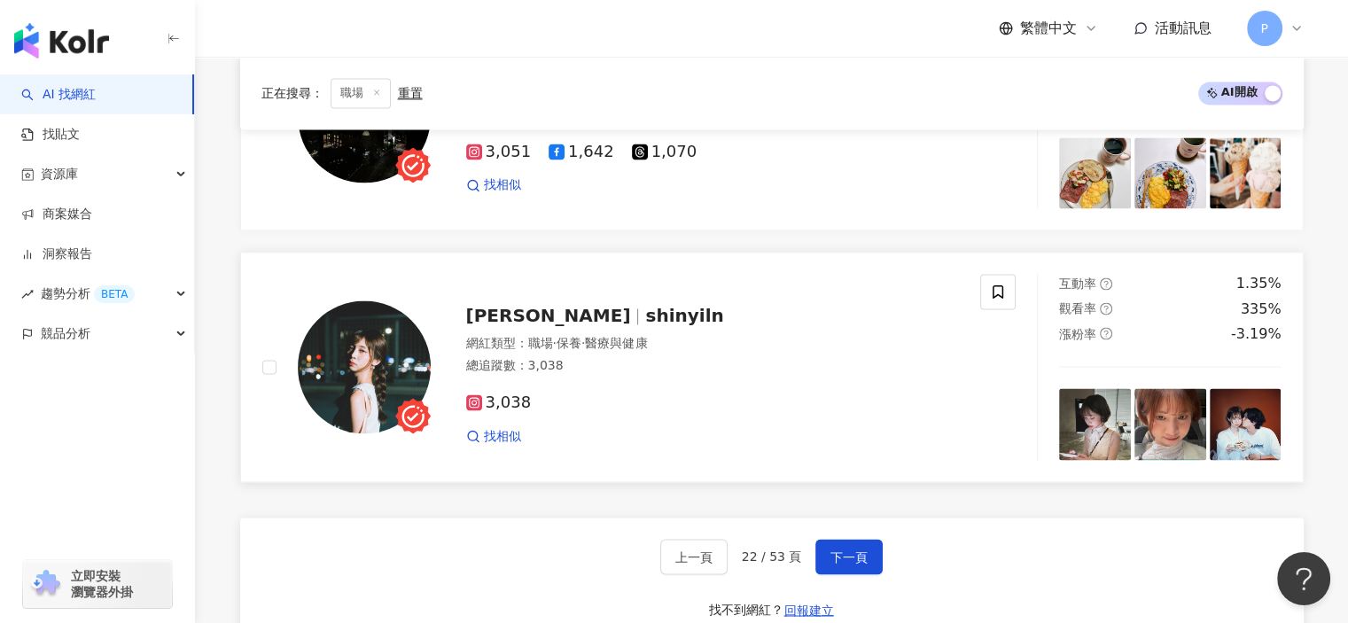
scroll to position [3101, 0]
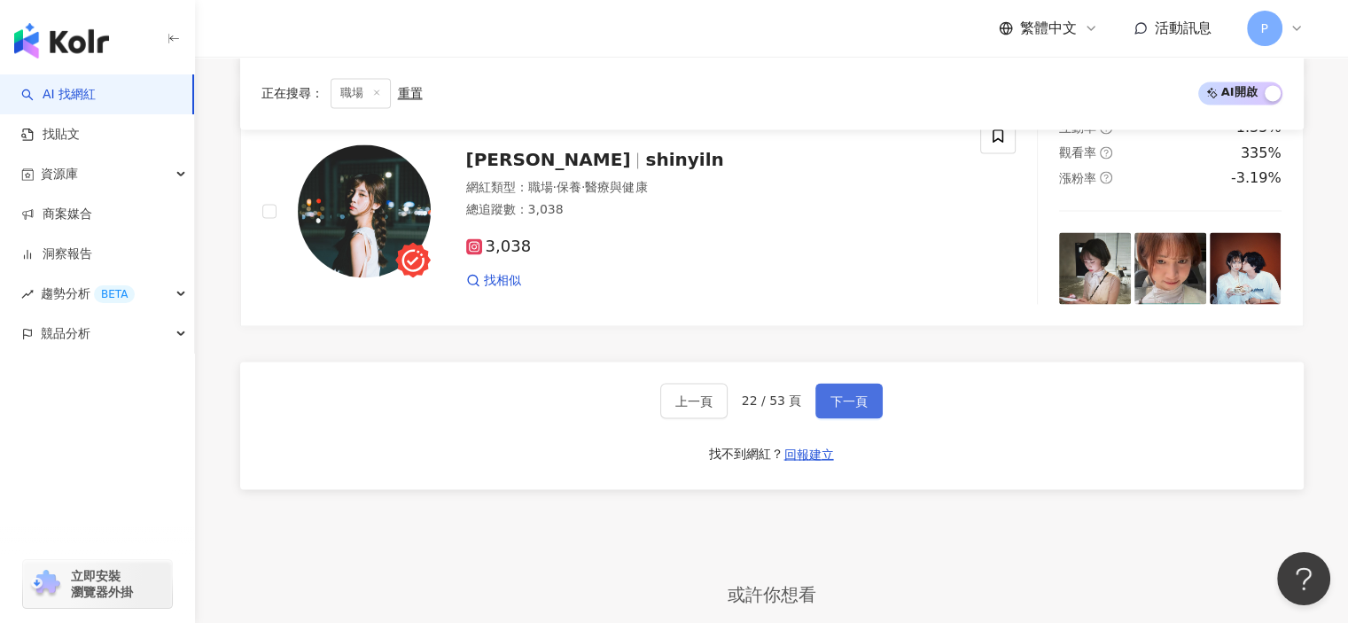
click at [830, 383] on button "下一頁" at bounding box center [848, 400] width 67 height 35
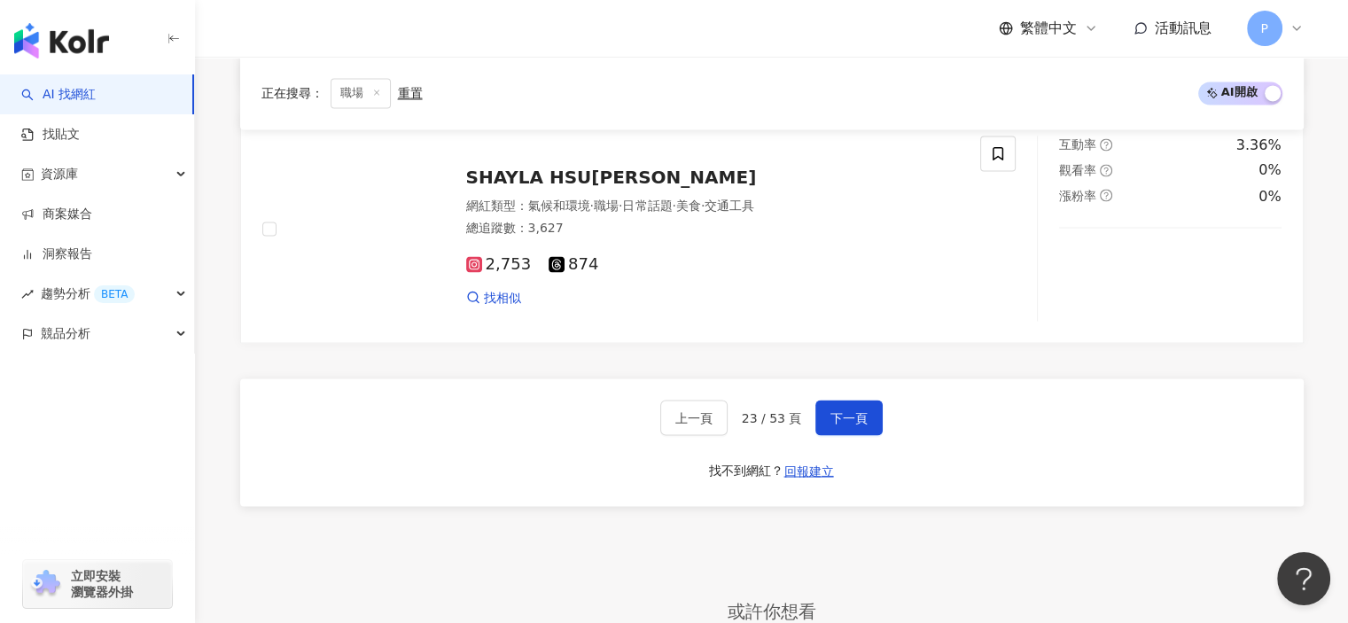
scroll to position [3367, 0]
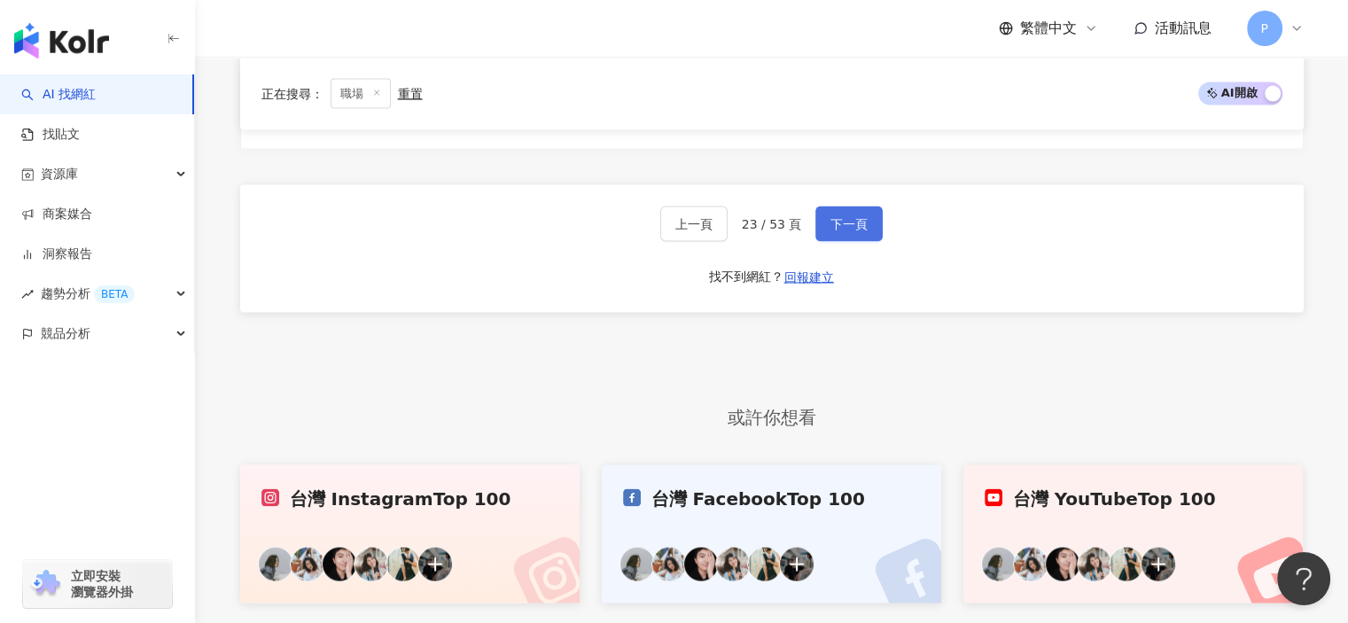
drag, startPoint x: 822, startPoint y: 210, endPoint x: 833, endPoint y: 208, distance: 10.8
click at [833, 208] on button "下一頁" at bounding box center [848, 223] width 67 height 35
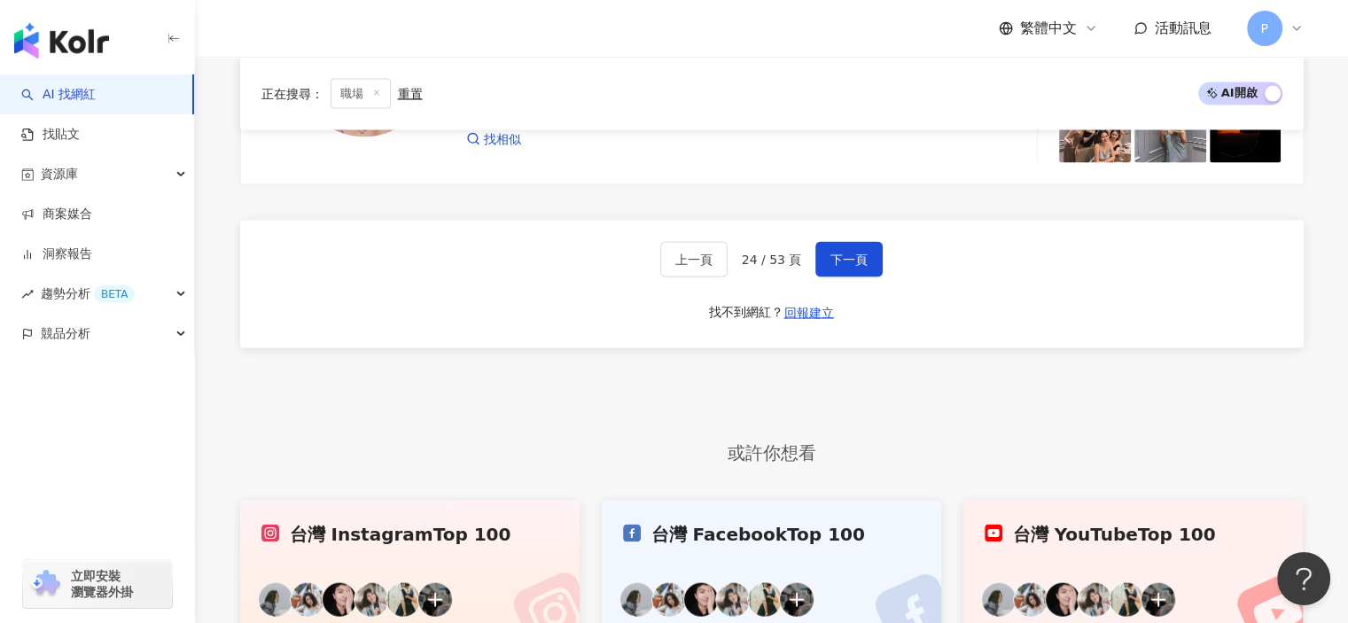
scroll to position [3381, 0]
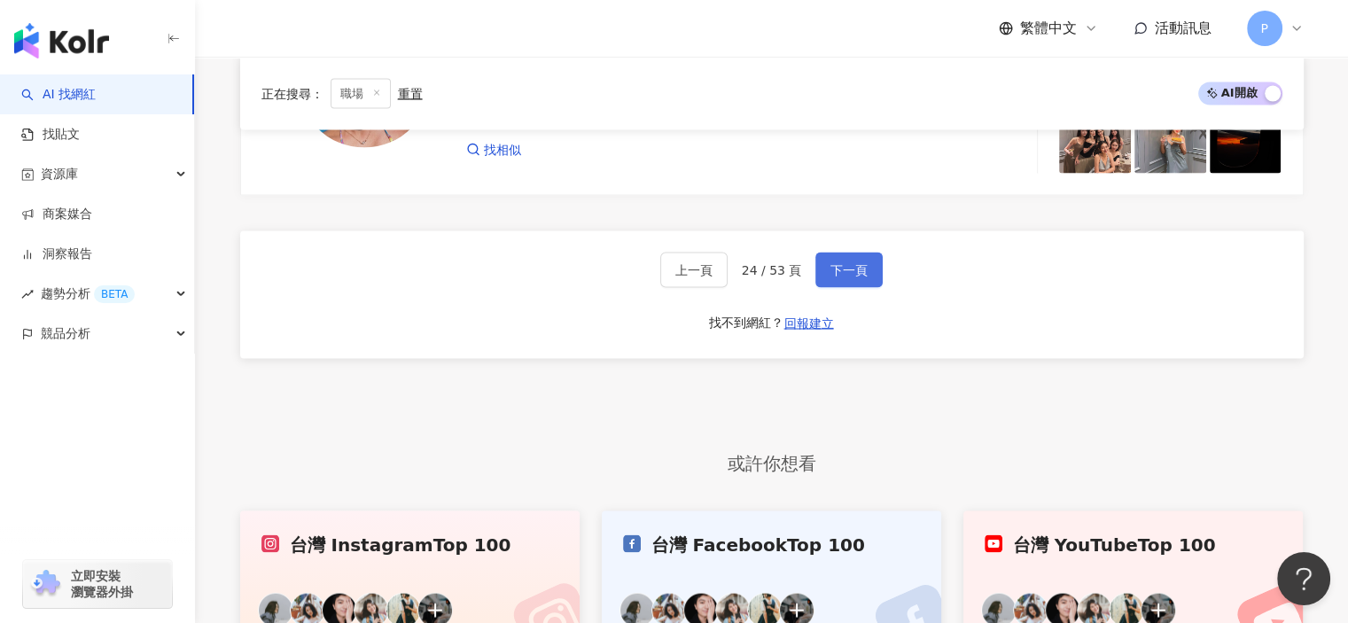
click at [858, 253] on button "下一頁" at bounding box center [848, 270] width 67 height 35
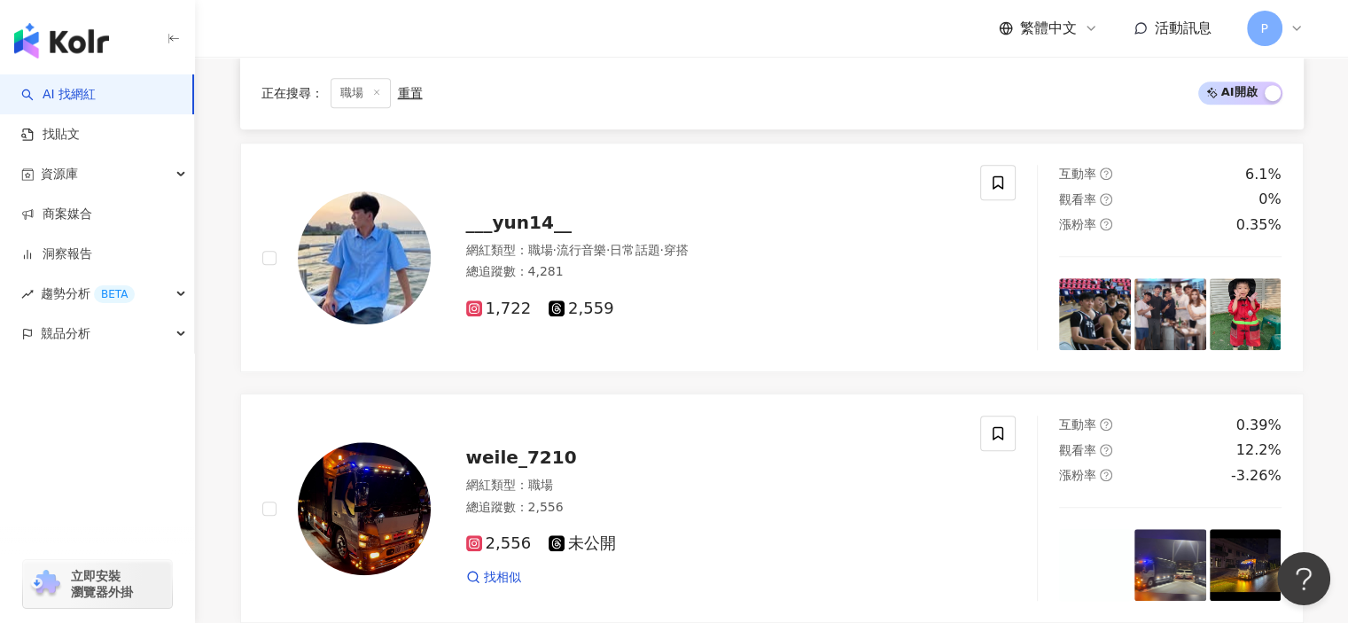
scroll to position [1245, 0]
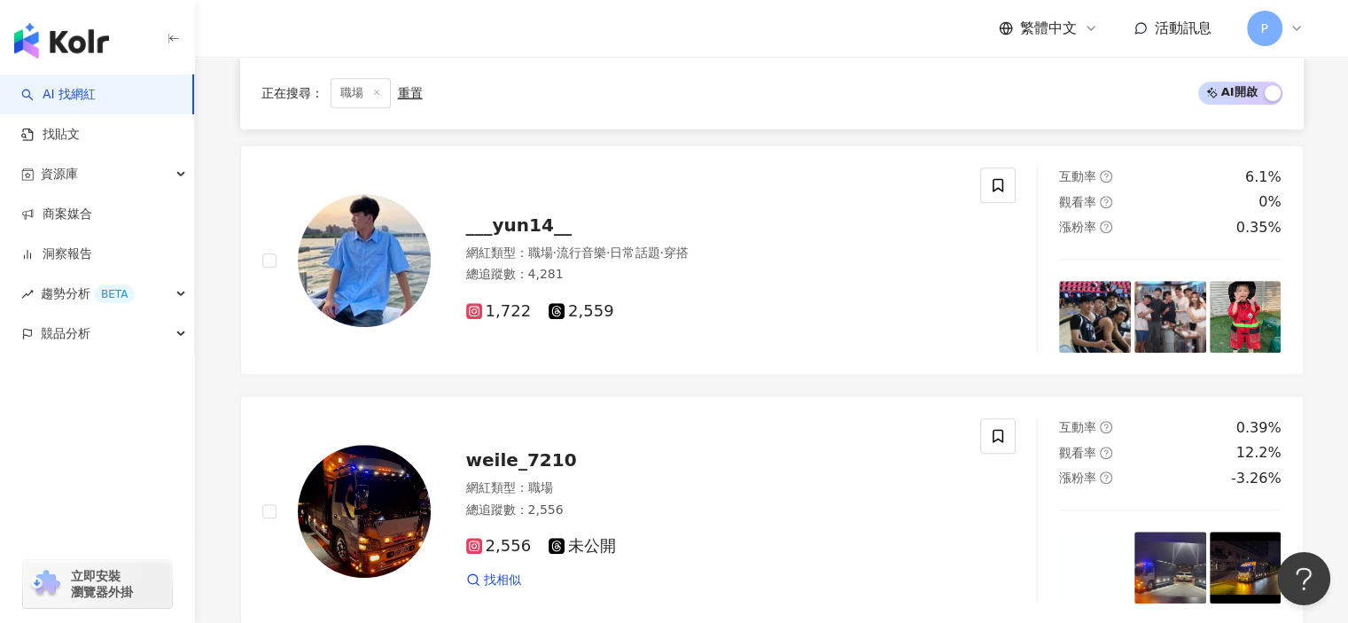
click at [705, 304] on div "1,722 2,559" at bounding box center [713, 311] width 494 height 19
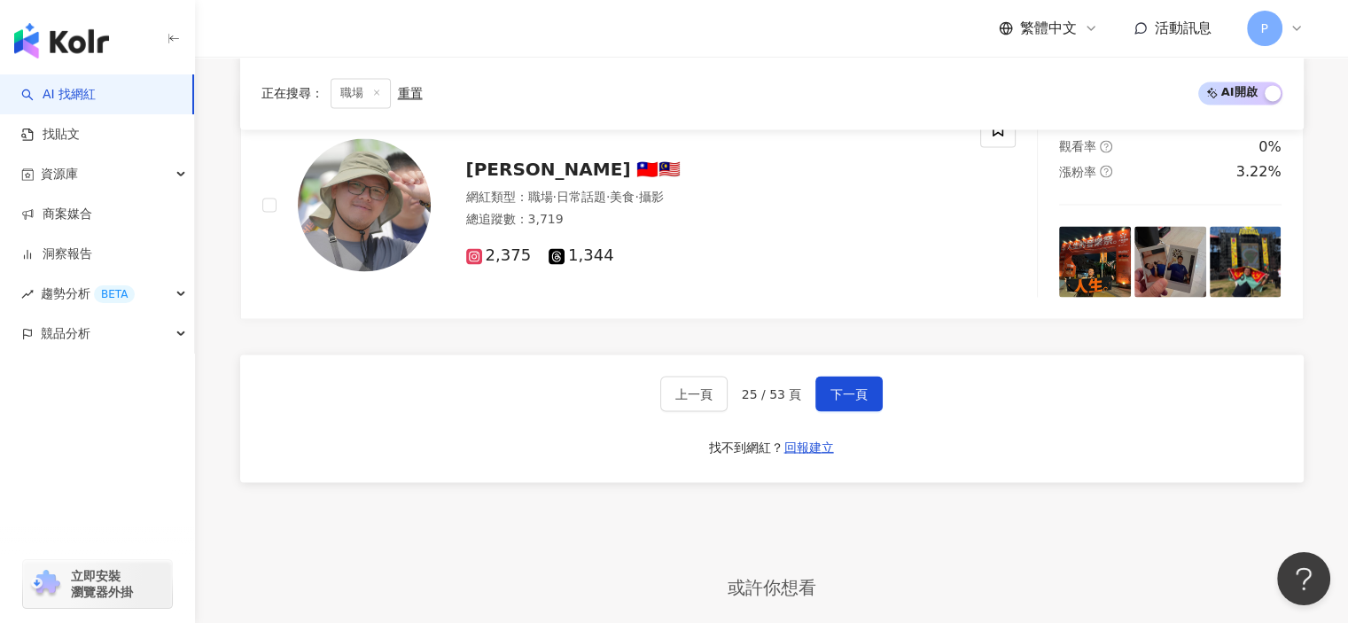
scroll to position [3027, 0]
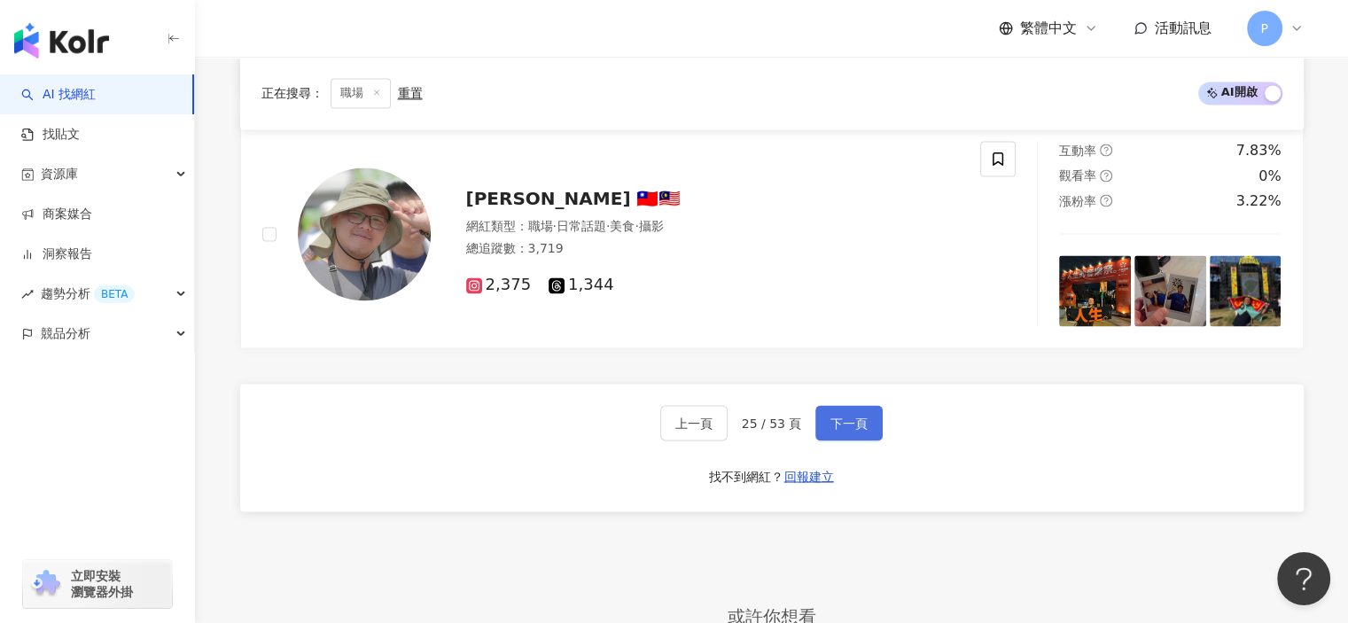
click at [868, 405] on button "下一頁" at bounding box center [848, 422] width 67 height 35
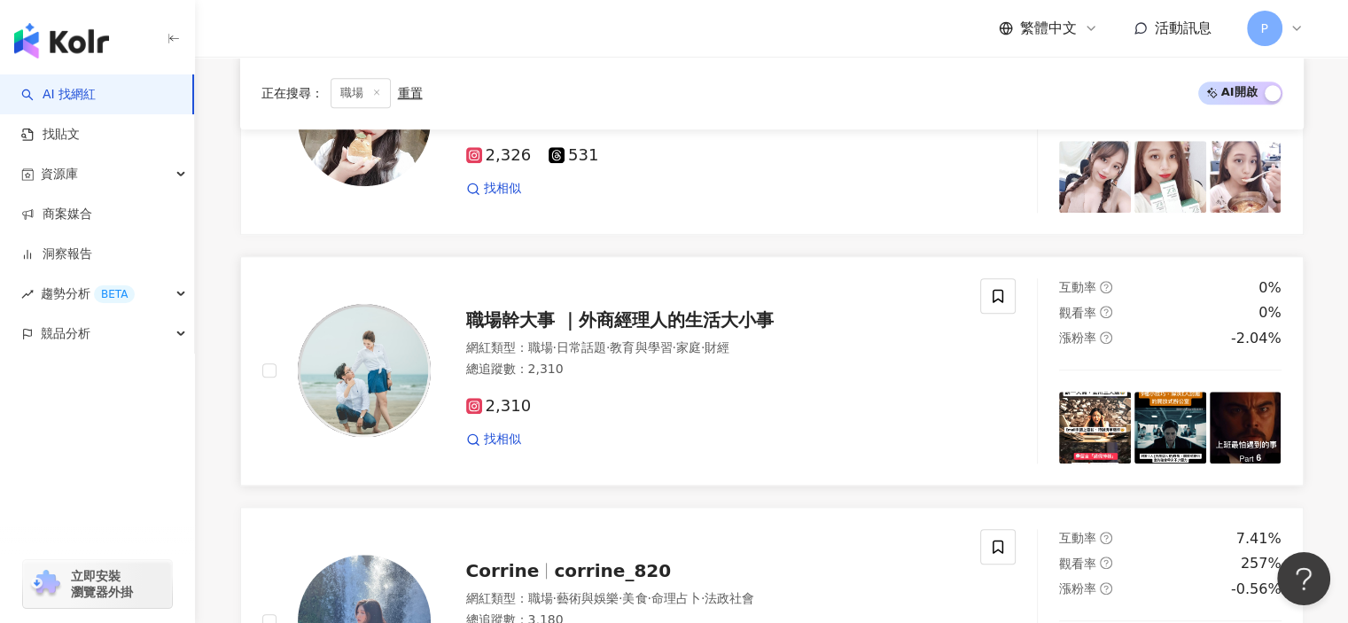
scroll to position [1695, 0]
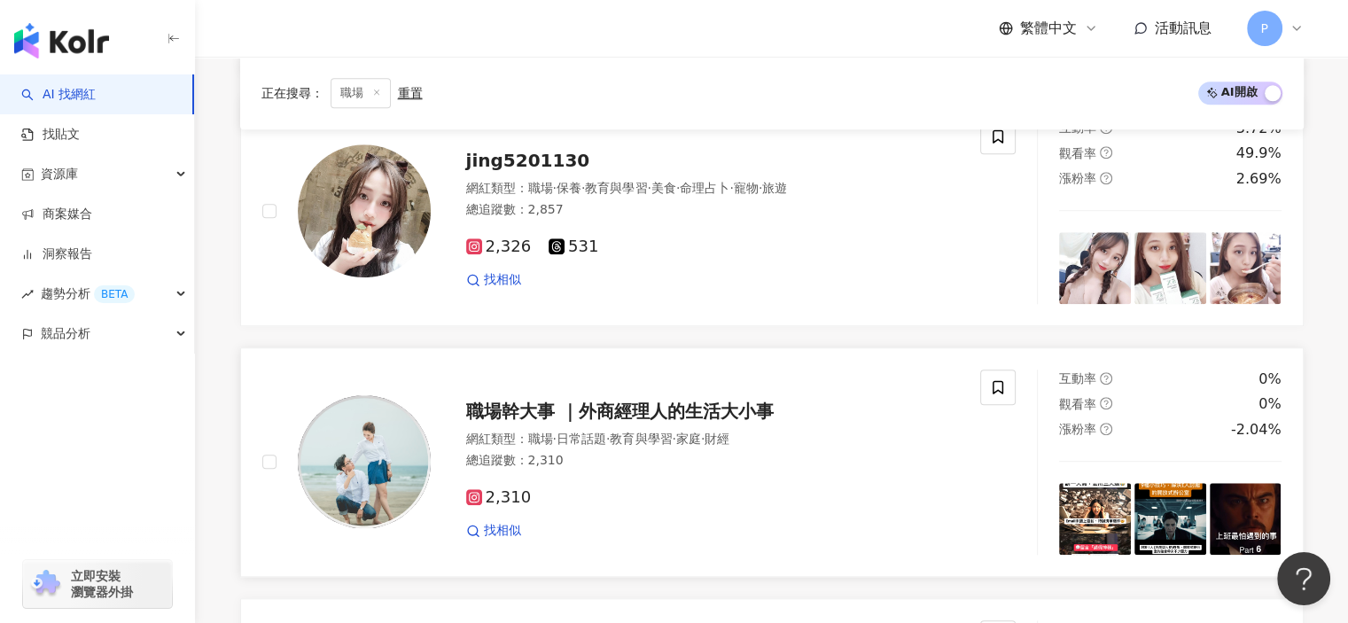
click at [819, 475] on div "2,310 找相似" at bounding box center [713, 507] width 494 height 66
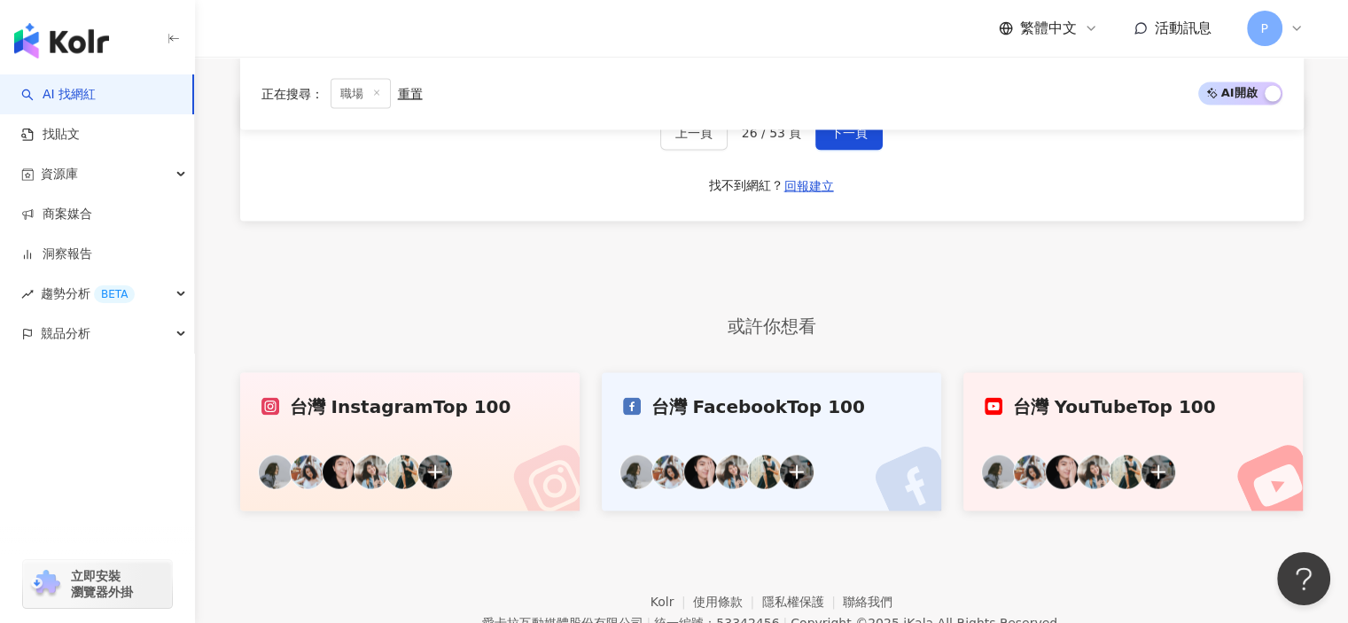
scroll to position [3379, 0]
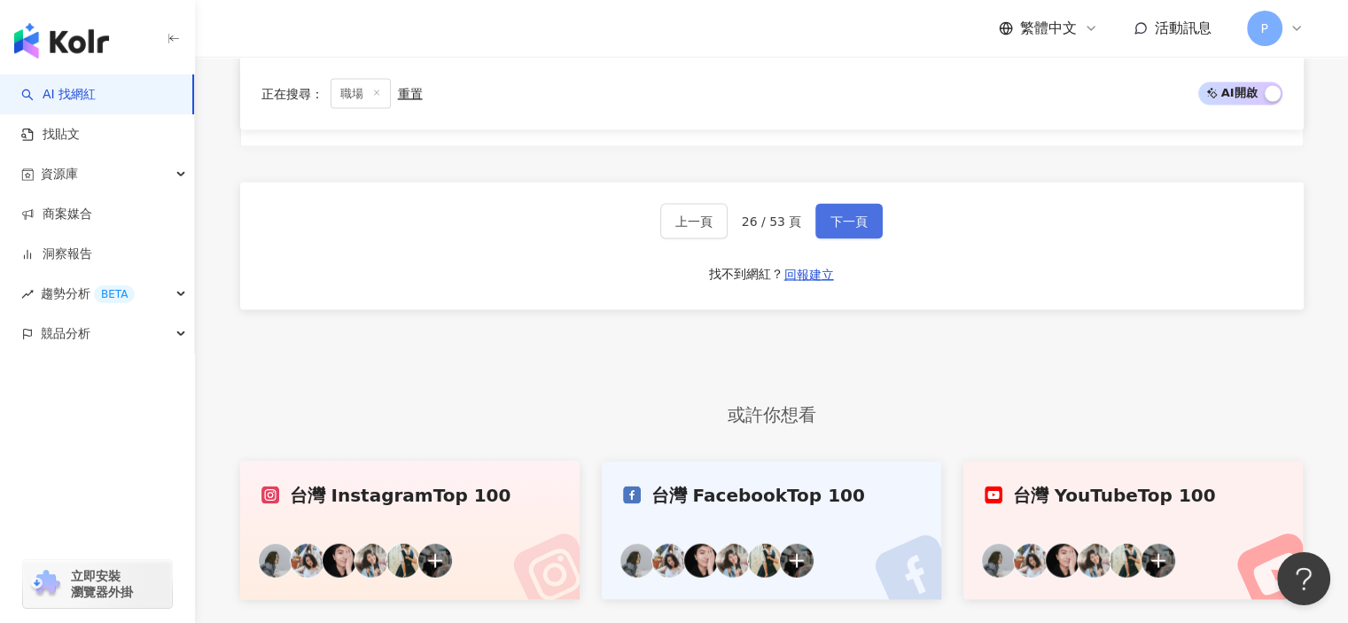
click at [850, 230] on button "下一頁" at bounding box center [848, 221] width 67 height 35
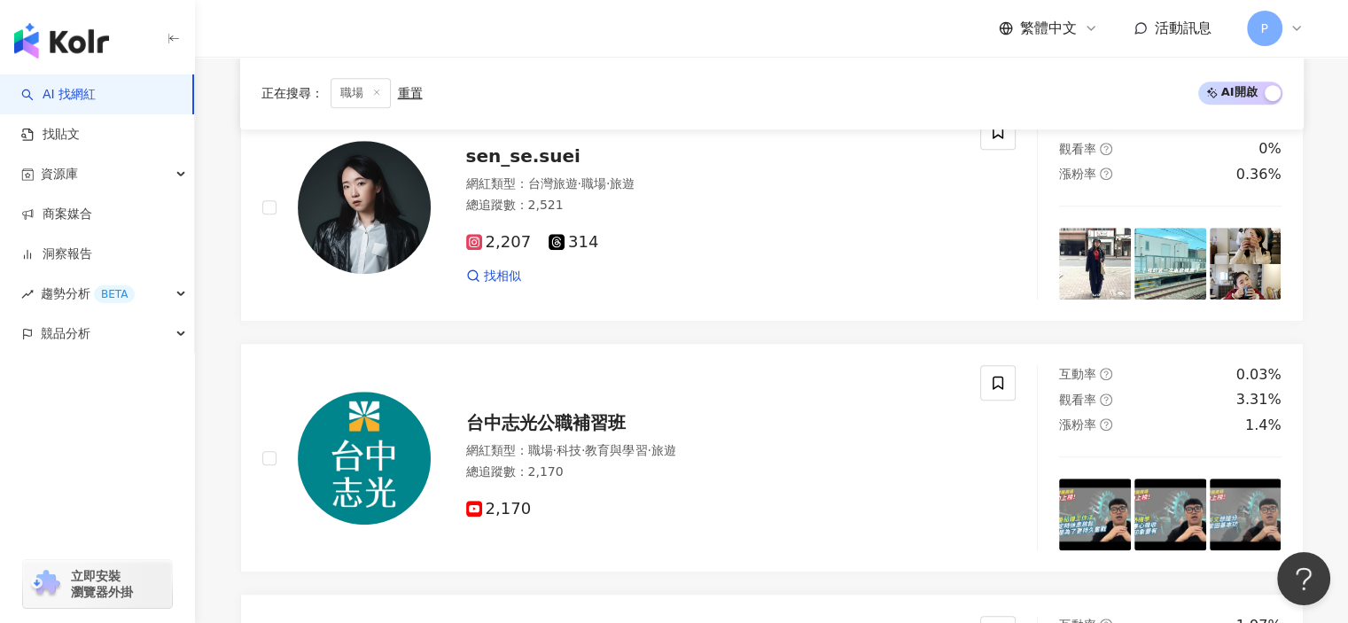
scroll to position [3468, 0]
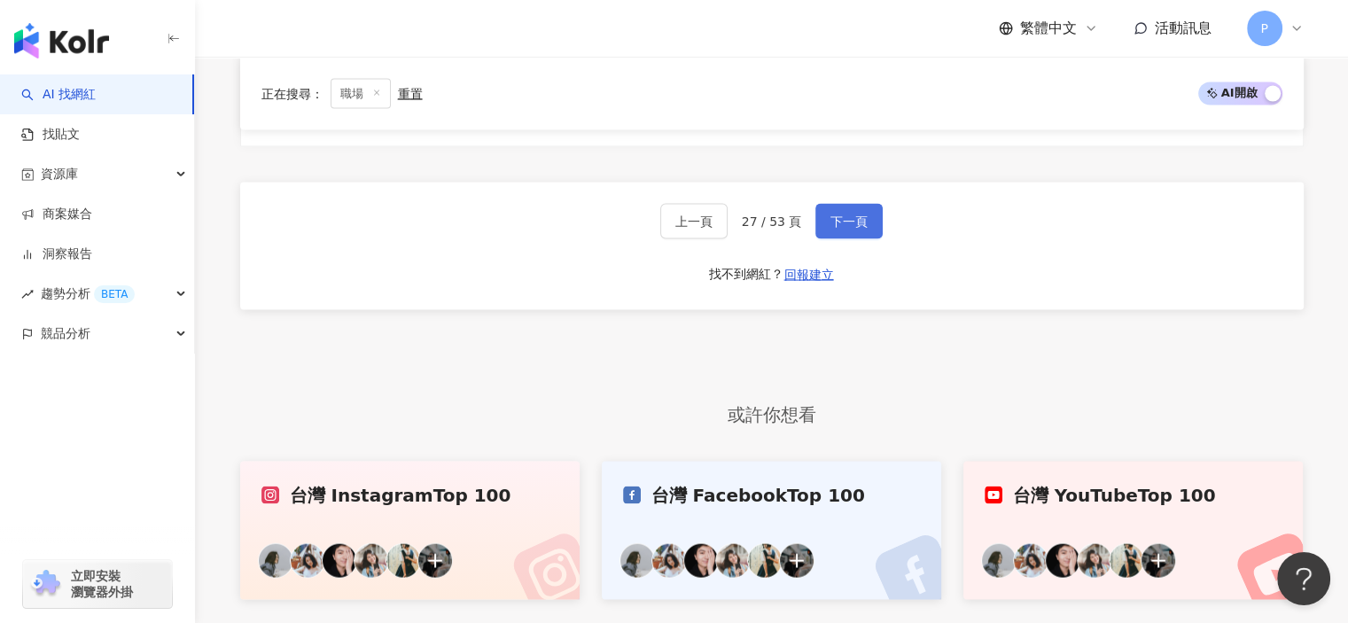
click at [844, 221] on span "下一頁" at bounding box center [848, 221] width 37 height 14
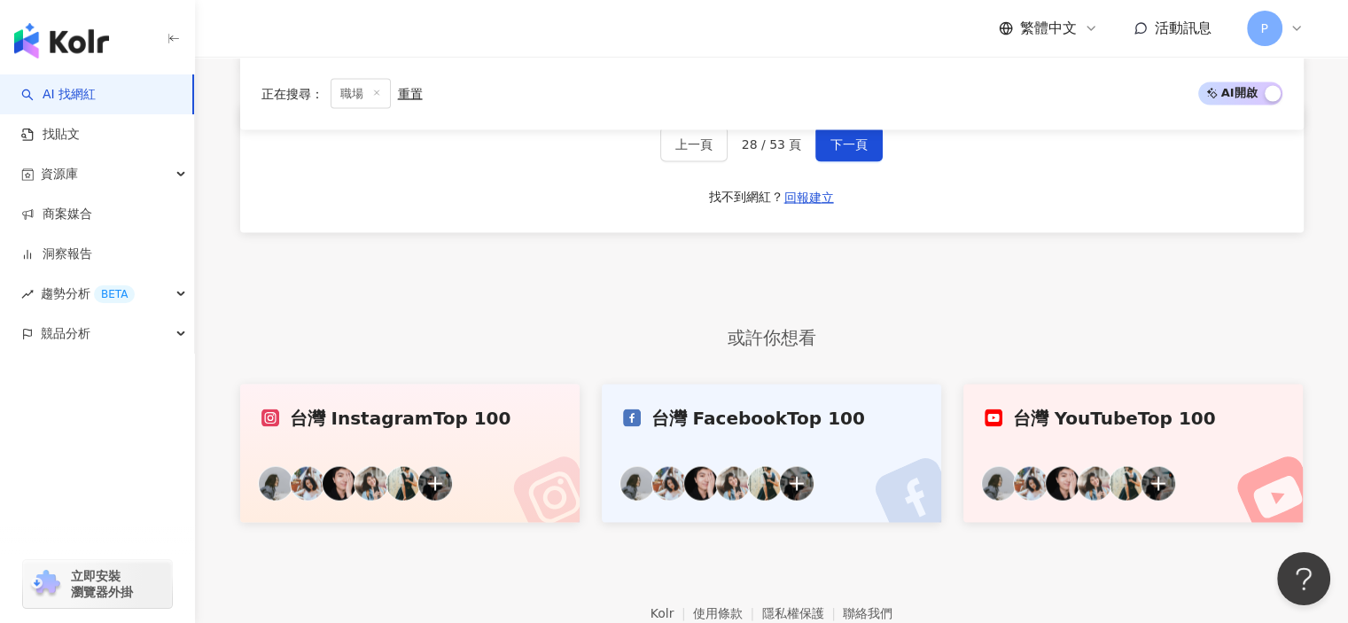
scroll to position [3633, 0]
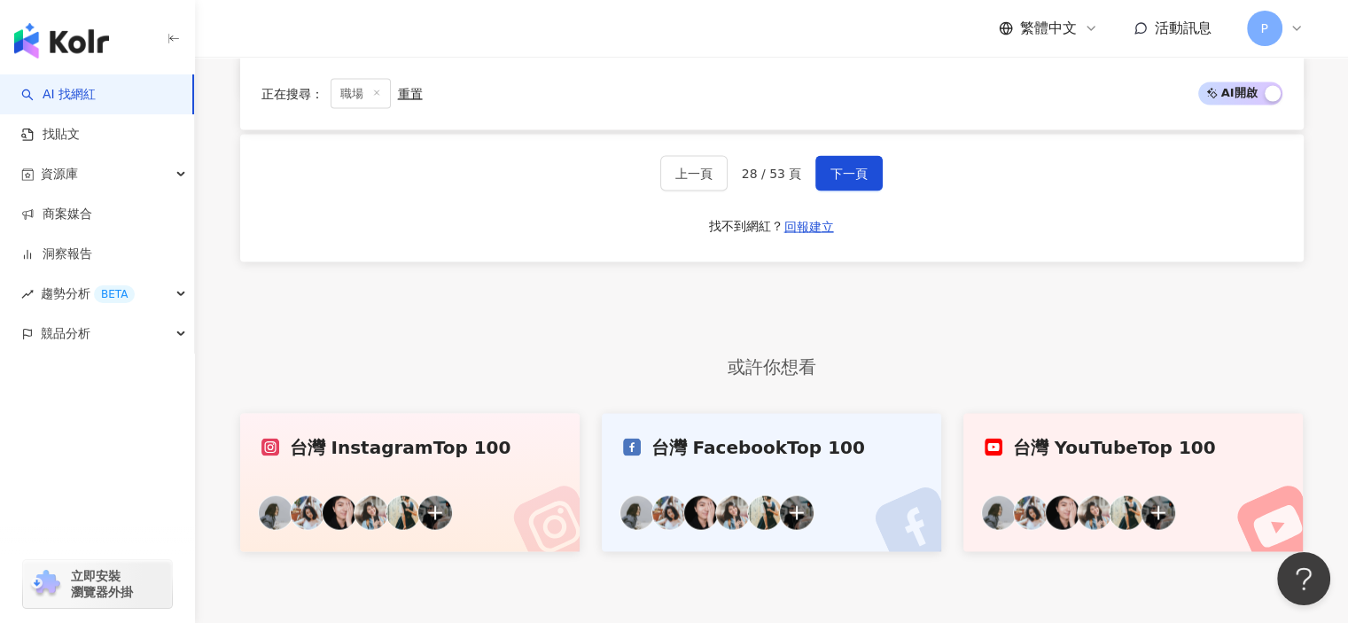
click at [826, 189] on div "上一頁 28 / 53 頁 下一頁 找不到網紅？ 回報建立" at bounding box center [771, 199] width 1063 height 128
click at [828, 183] on button "下一頁" at bounding box center [848, 173] width 67 height 35
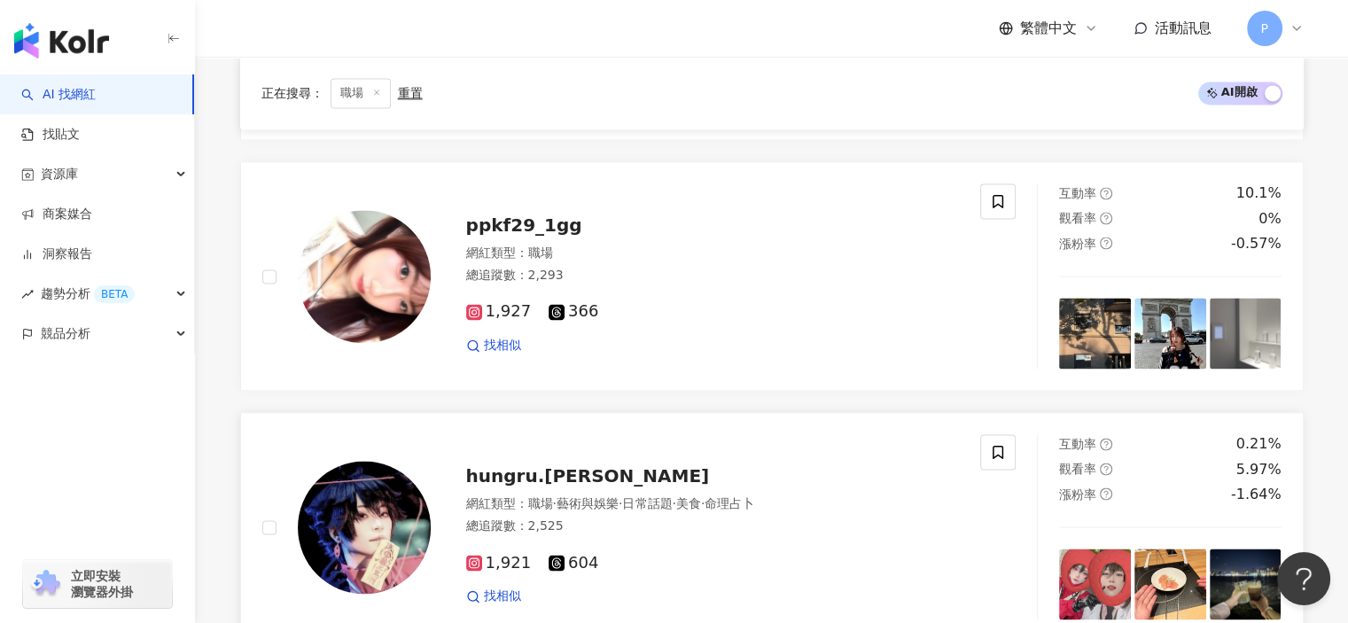
scroll to position [2531, 0]
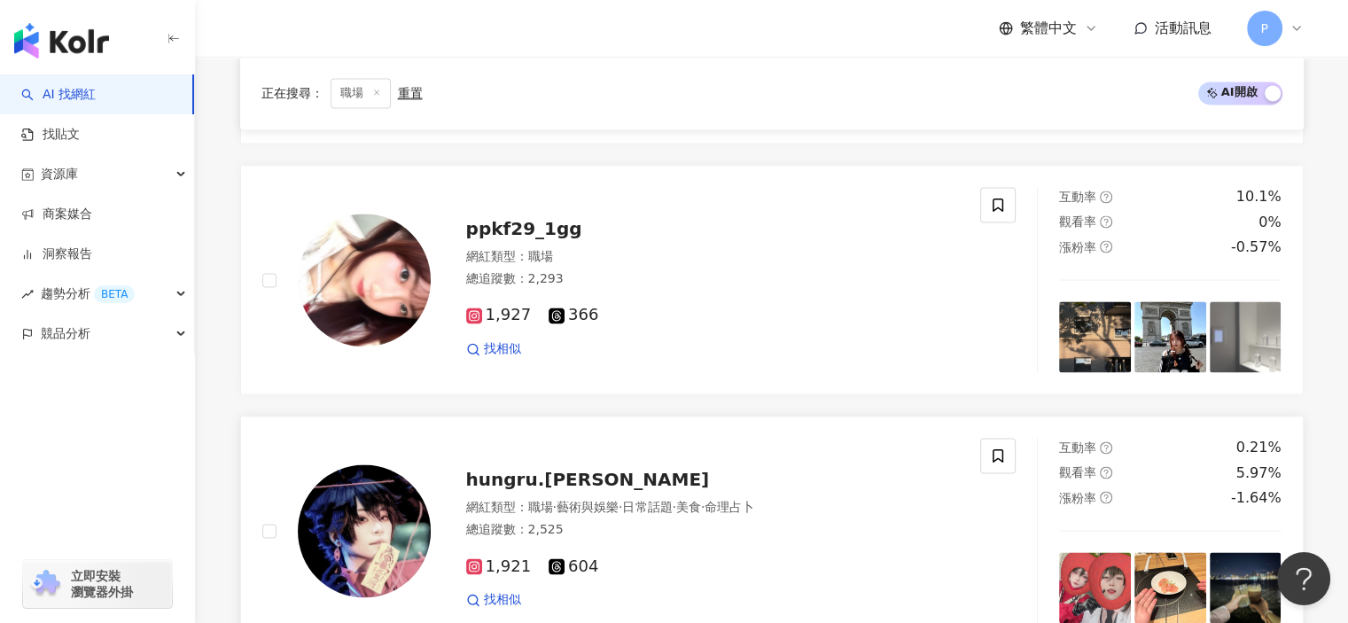
click at [585, 340] on div "找相似" at bounding box center [713, 349] width 494 height 18
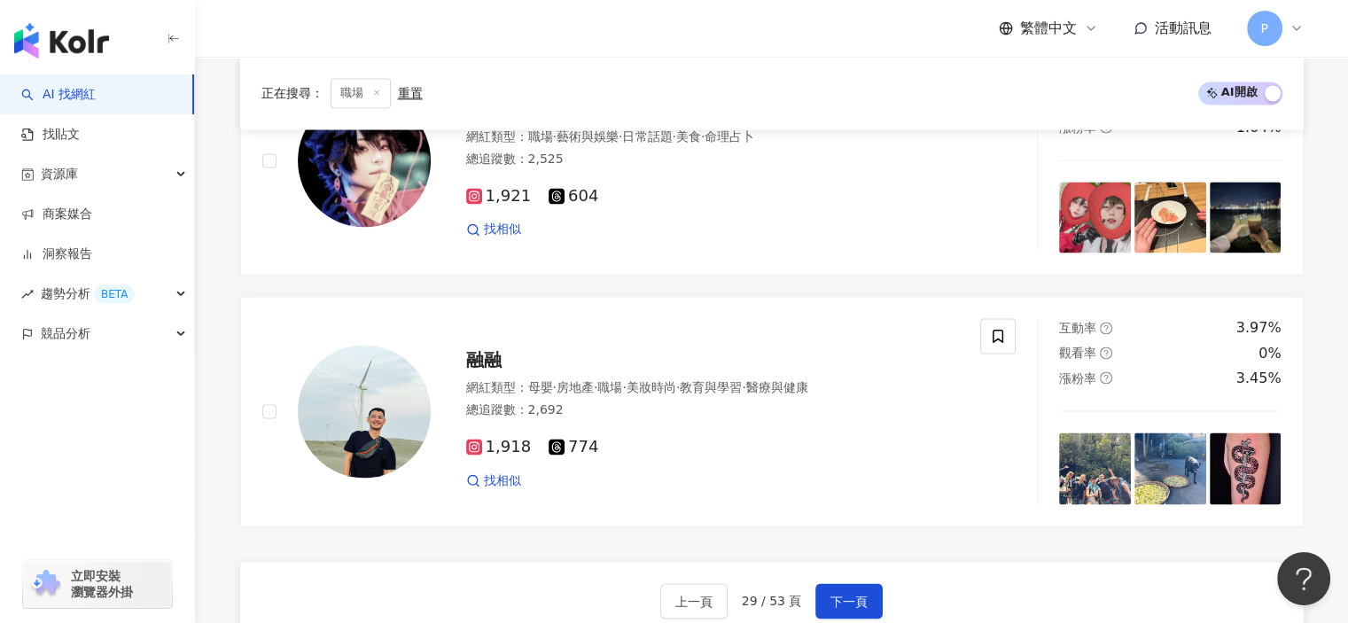
scroll to position [3240, 0]
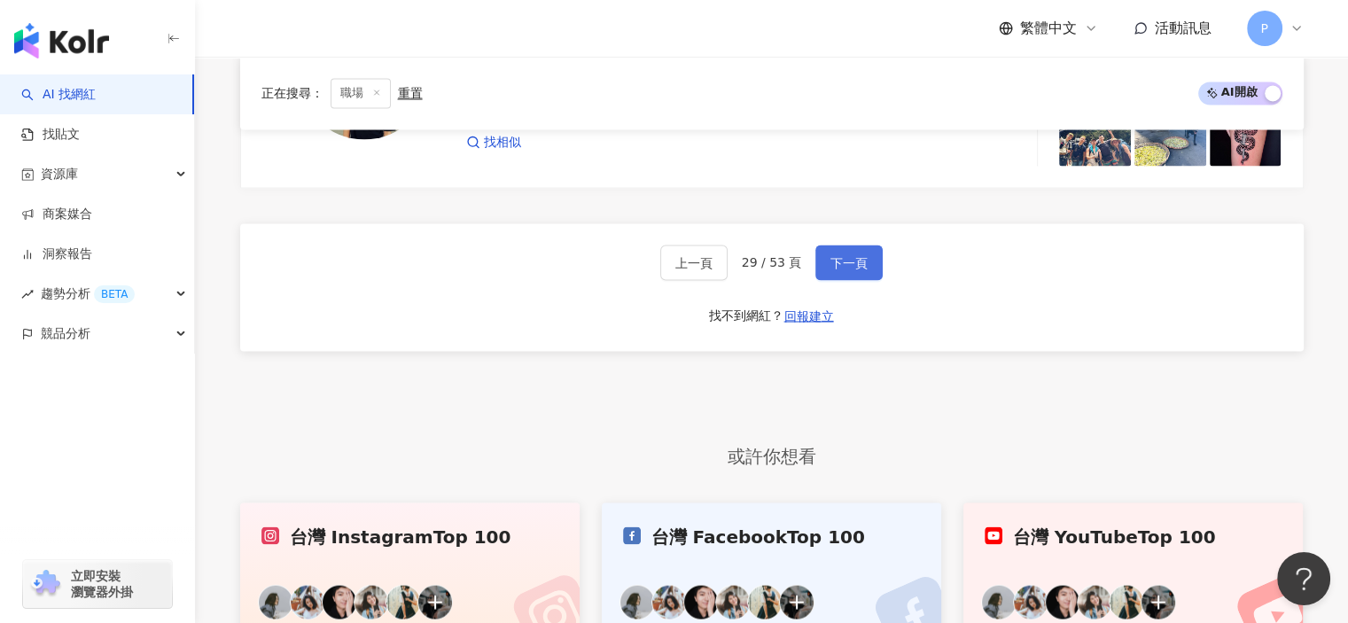
click at [829, 245] on button "下一頁" at bounding box center [848, 262] width 67 height 35
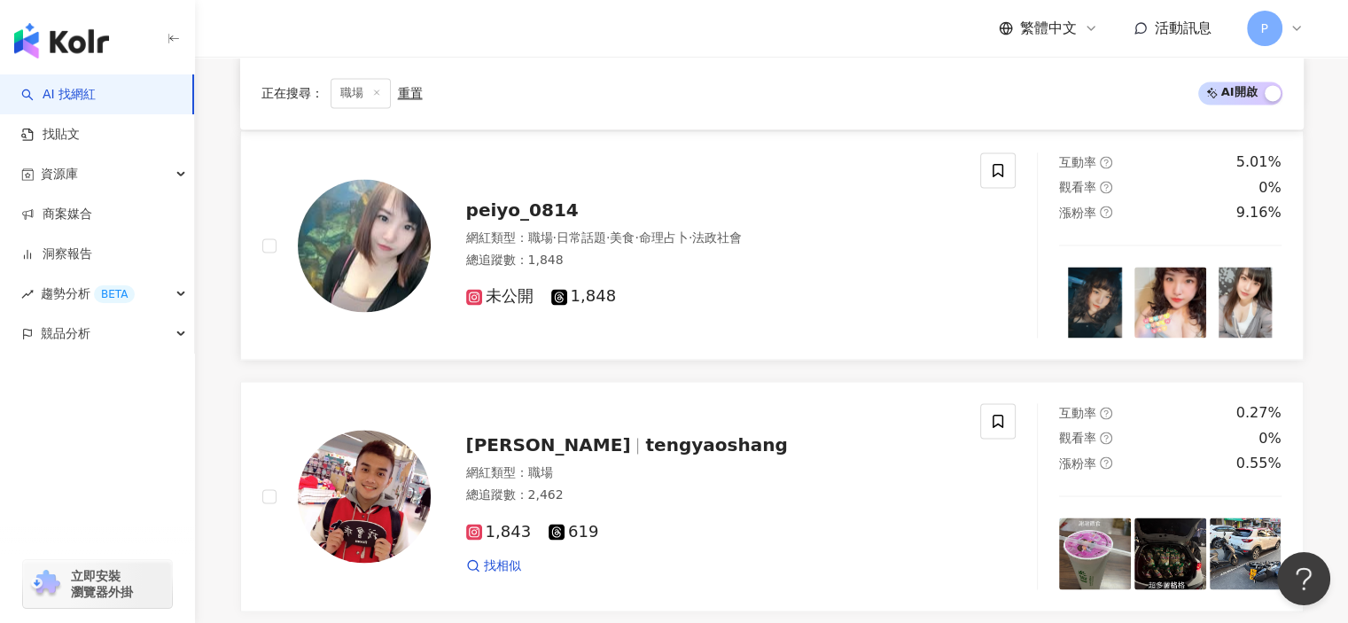
scroll to position [3062, 0]
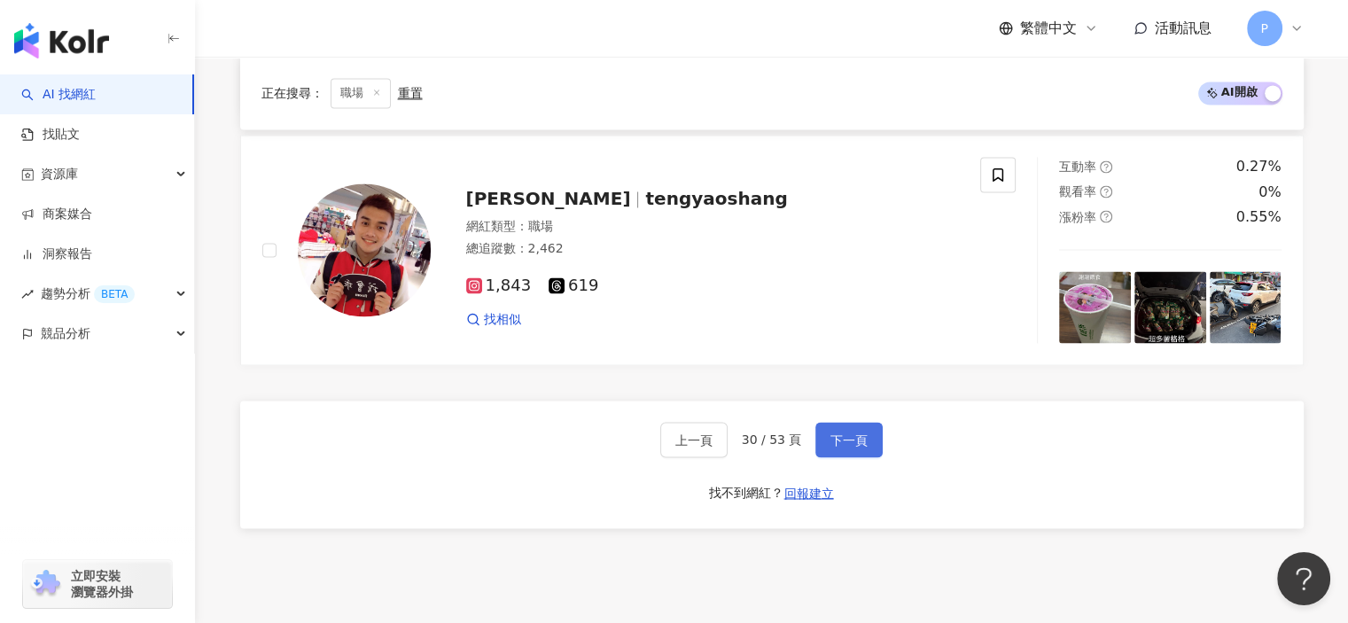
click at [839, 435] on span "下一頁" at bounding box center [848, 439] width 37 height 14
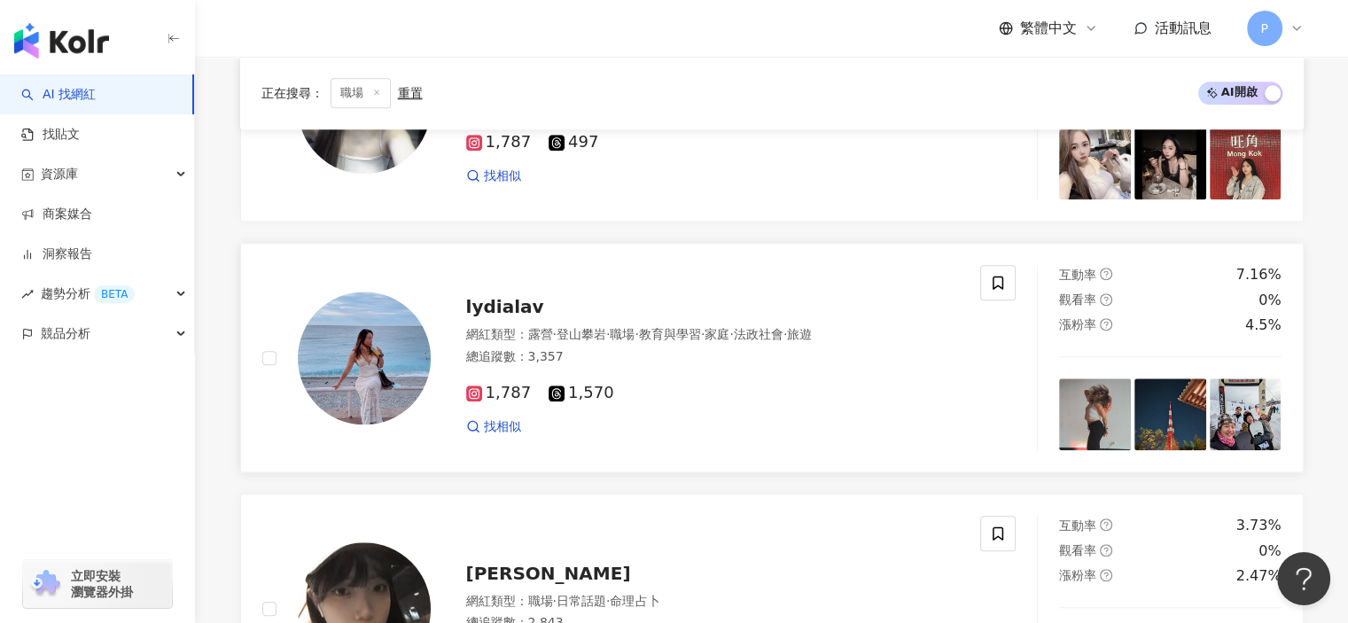
scroll to position [2055, 0]
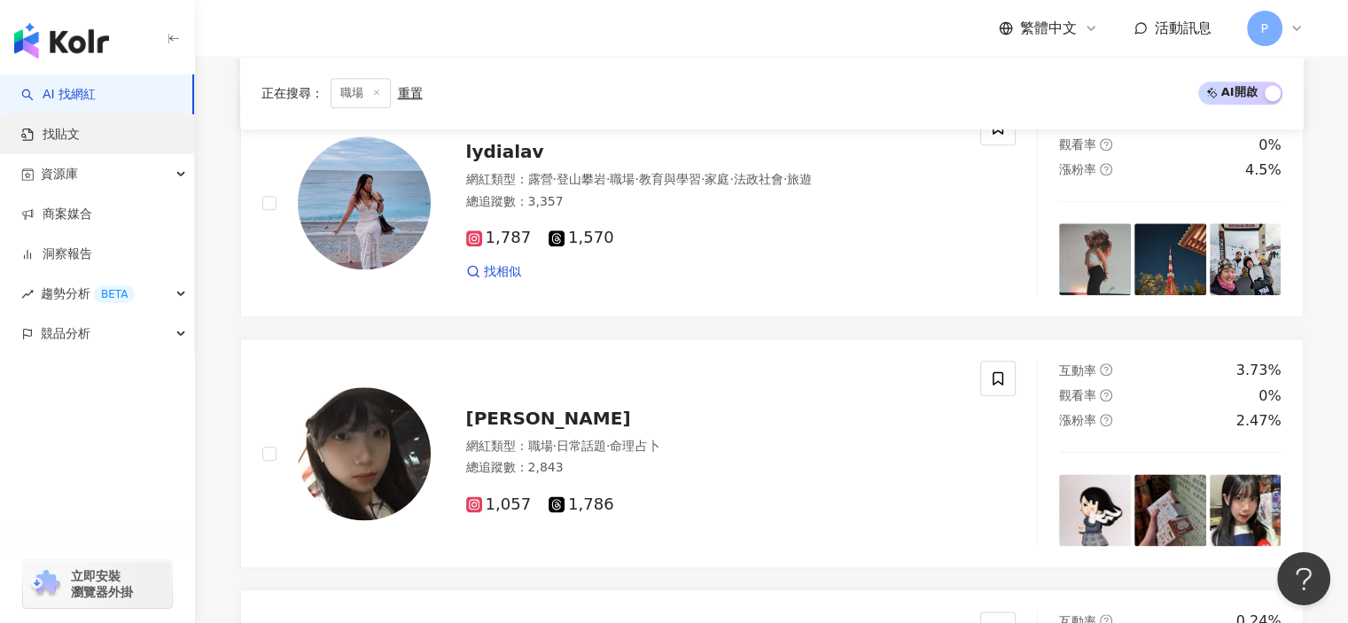
drag, startPoint x: 346, startPoint y: 276, endPoint x: 21, endPoint y: 122, distance: 358.7
drag, startPoint x: 21, startPoint y: 122, endPoint x: 221, endPoint y: 367, distance: 315.5
click at [221, 367] on div "正在搜尋 ： 職場 重置 AI 開啟 AI 關閉 wualice416 網紅類型 ： 職場 · 成人 · 日常話題 · 交通工具 總追蹤數 ： 2,459 1…" at bounding box center [772, 43] width 1134 height 3566
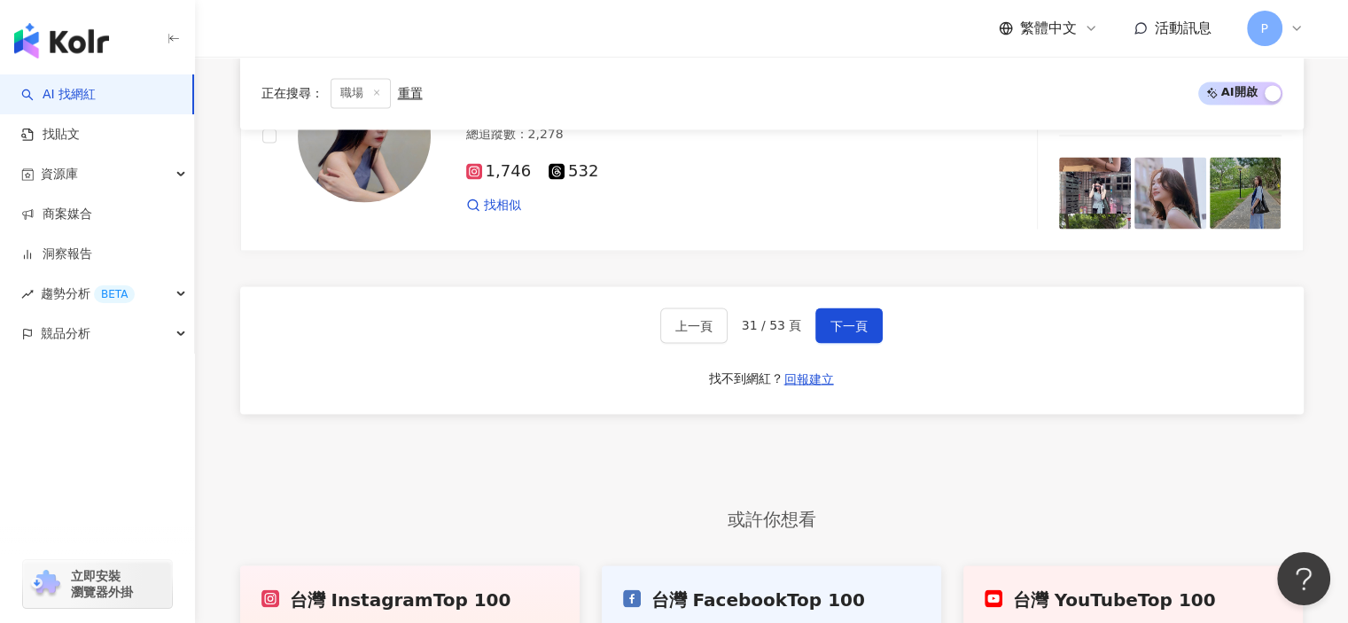
scroll to position [3118, 0]
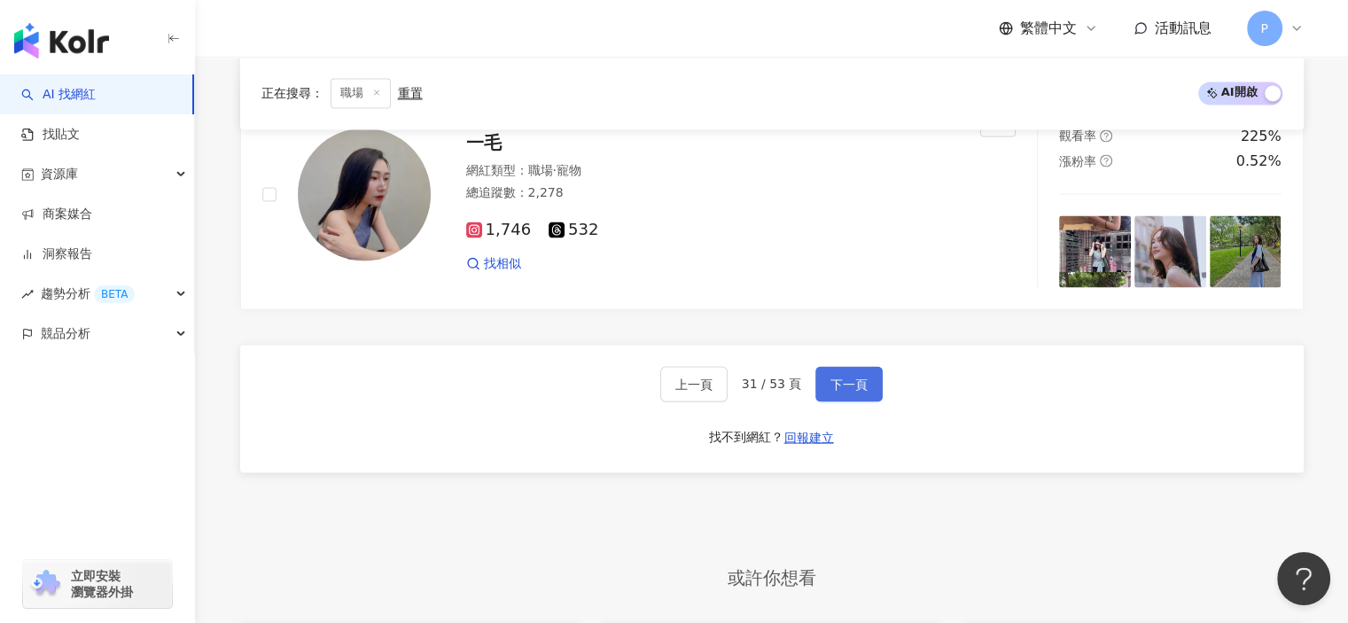
click at [837, 378] on span "下一頁" at bounding box center [848, 384] width 37 height 14
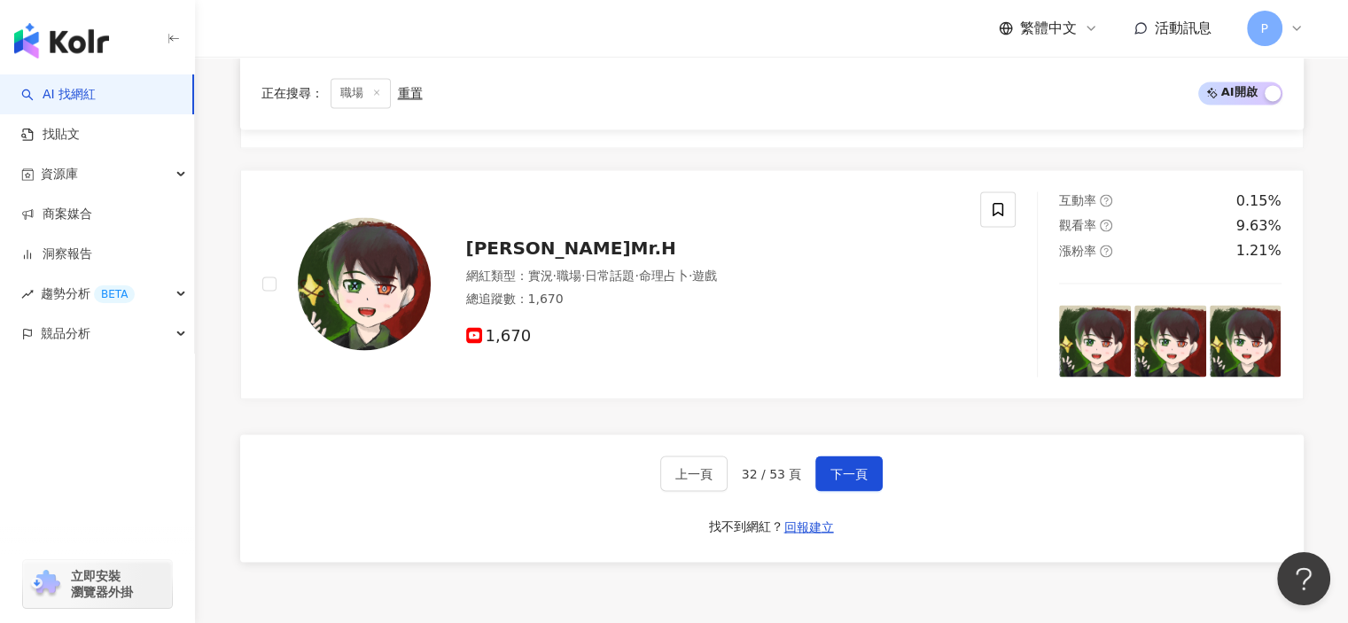
scroll to position [3169, 0]
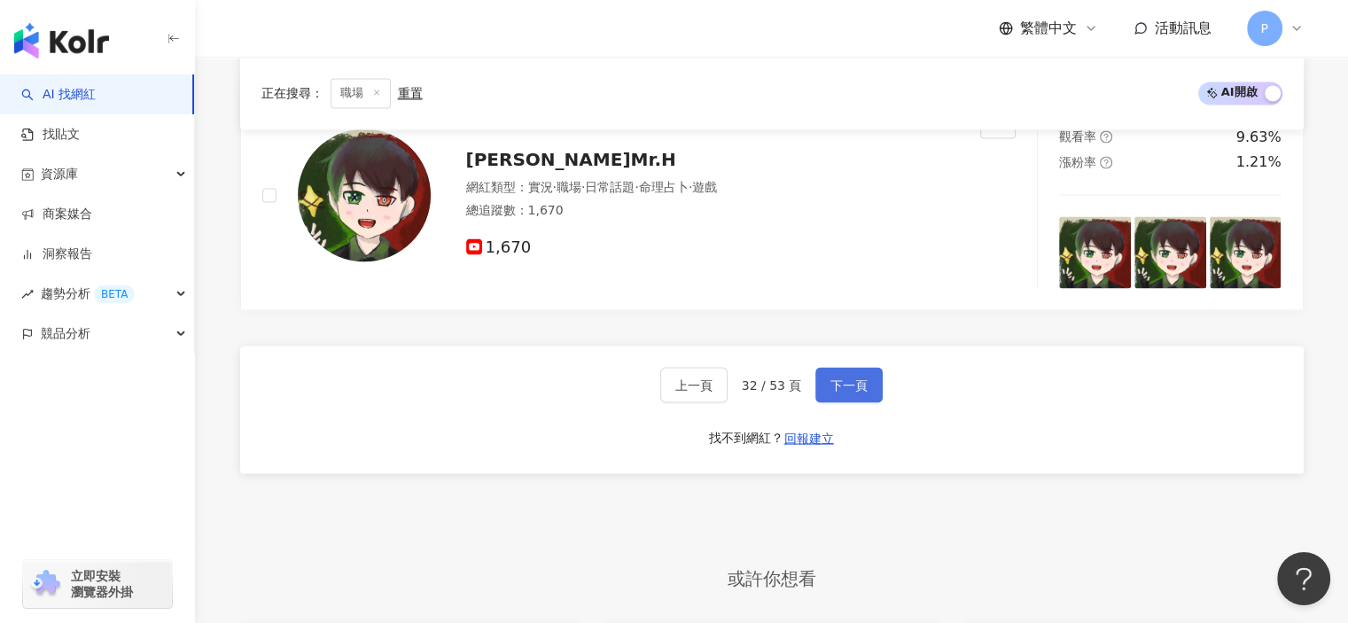
click at [854, 377] on span "下一頁" at bounding box center [848, 384] width 37 height 14
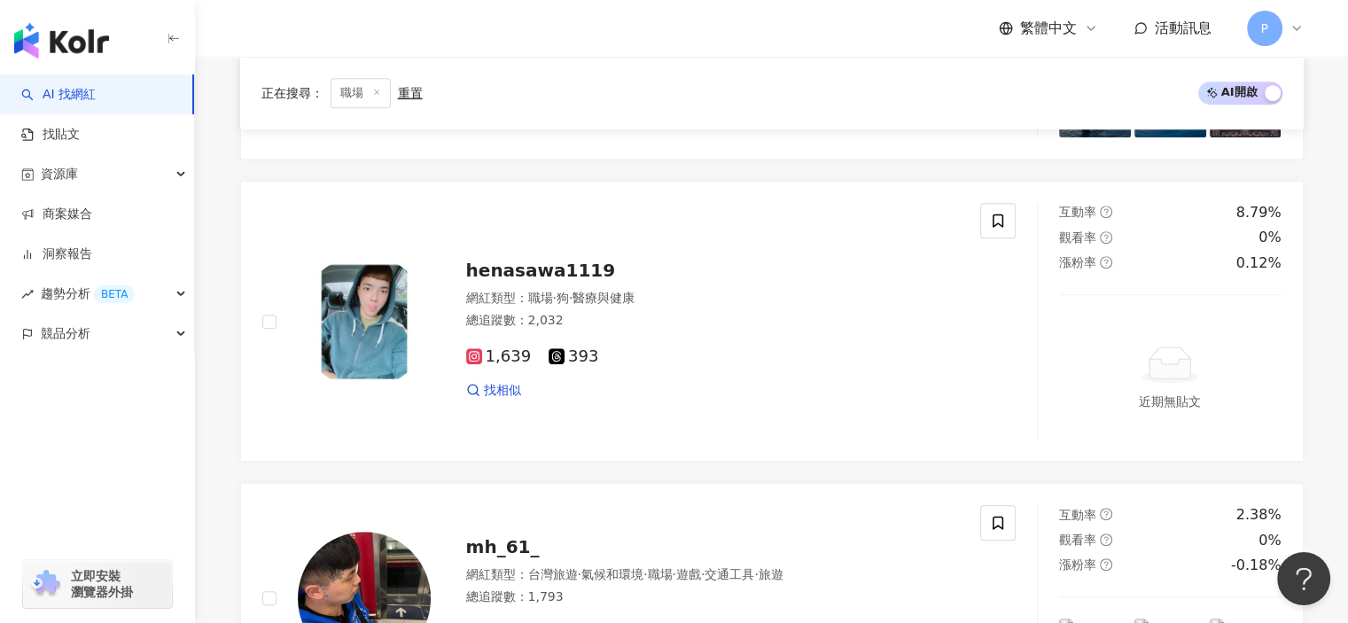
scroll to position [2941, 0]
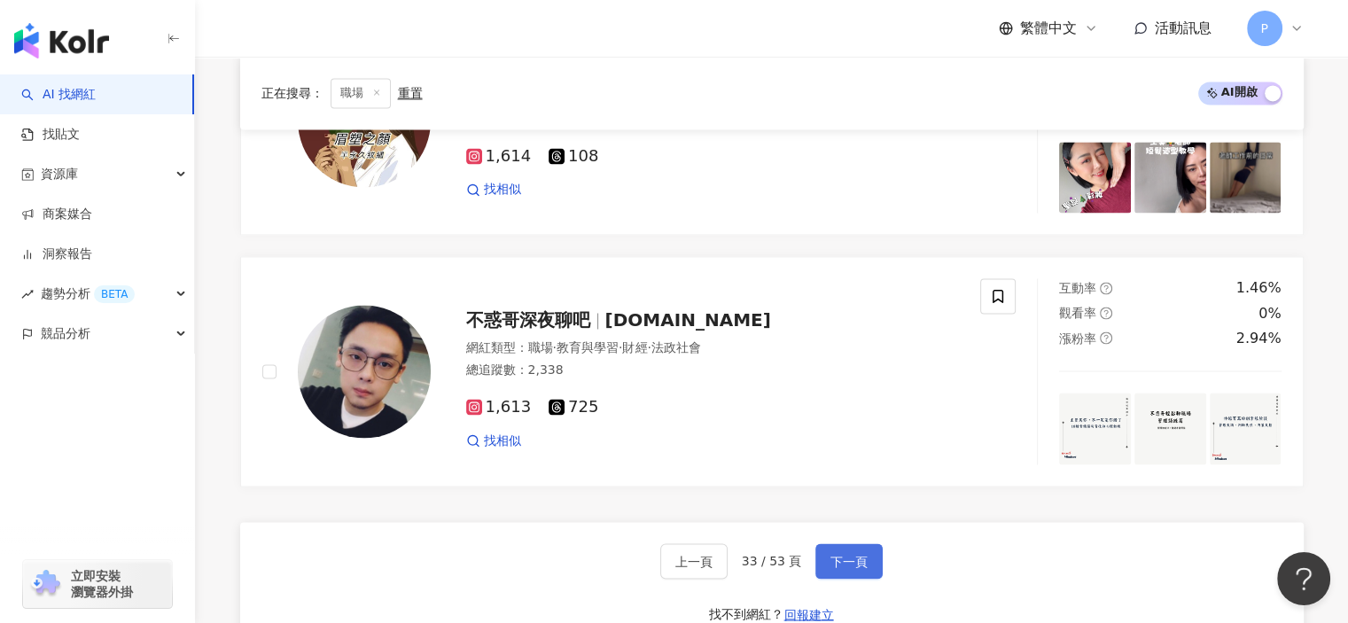
click at [862, 556] on span "下一頁" at bounding box center [848, 561] width 37 height 14
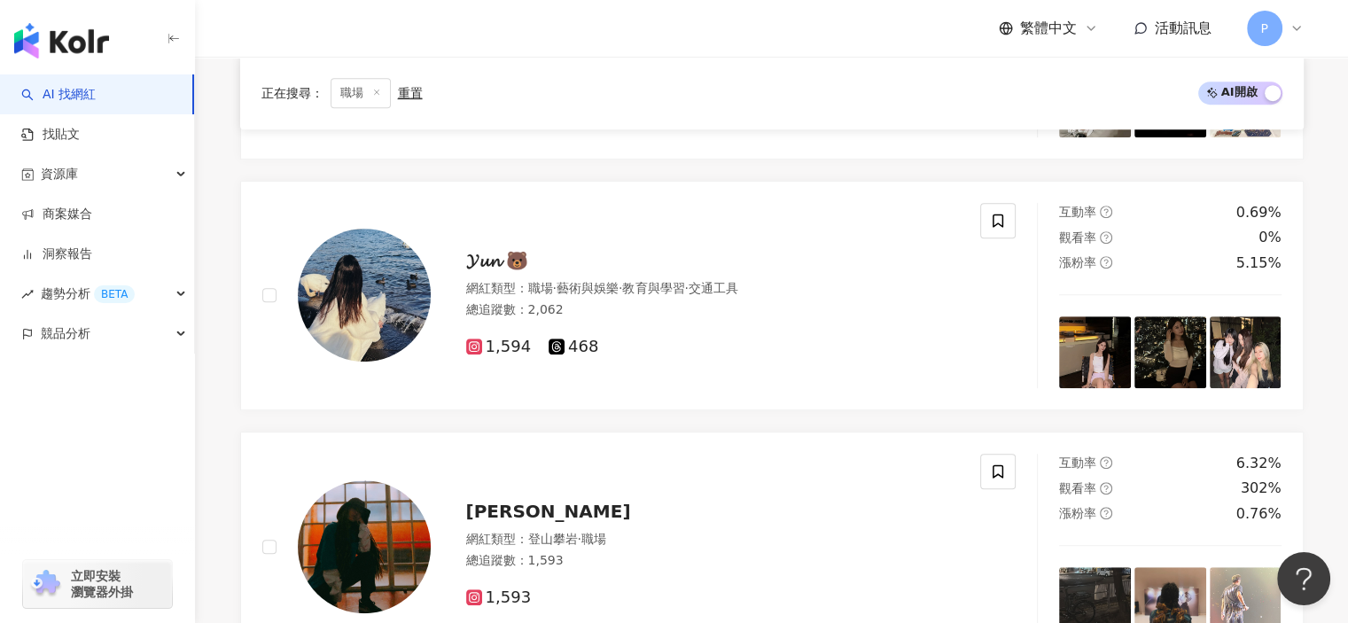
scroll to position [2992, 0]
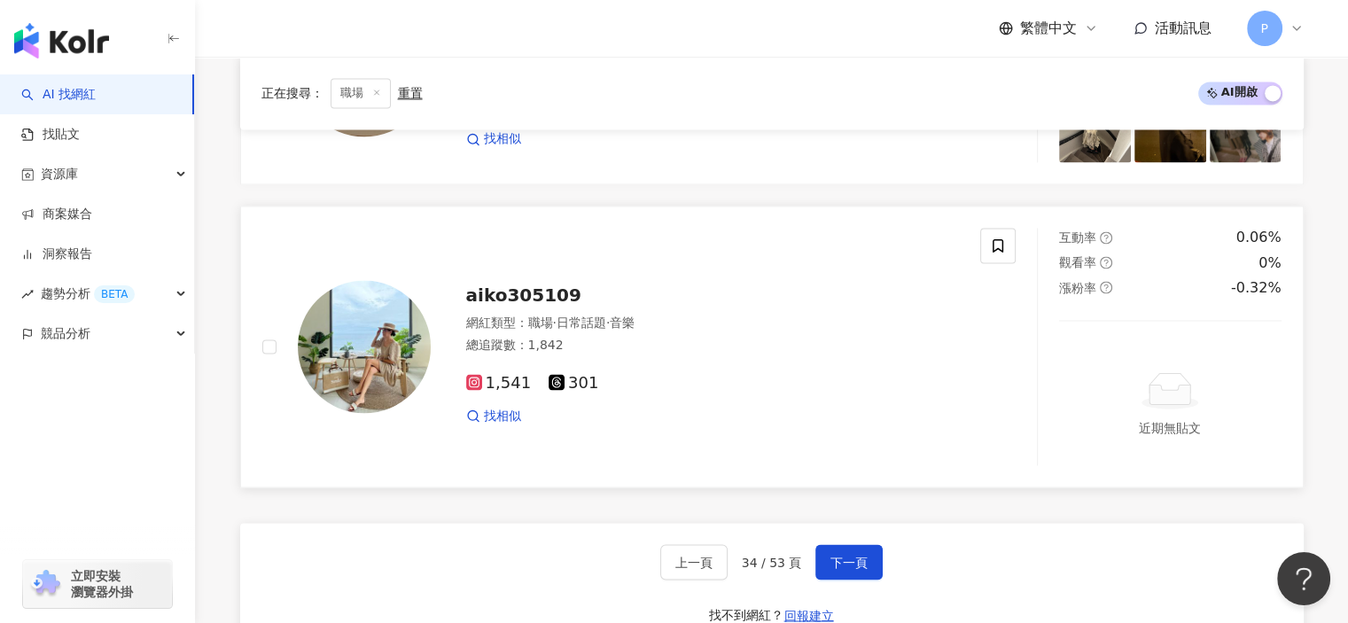
click at [709, 389] on div "1,541 301 找相似" at bounding box center [713, 392] width 494 height 66
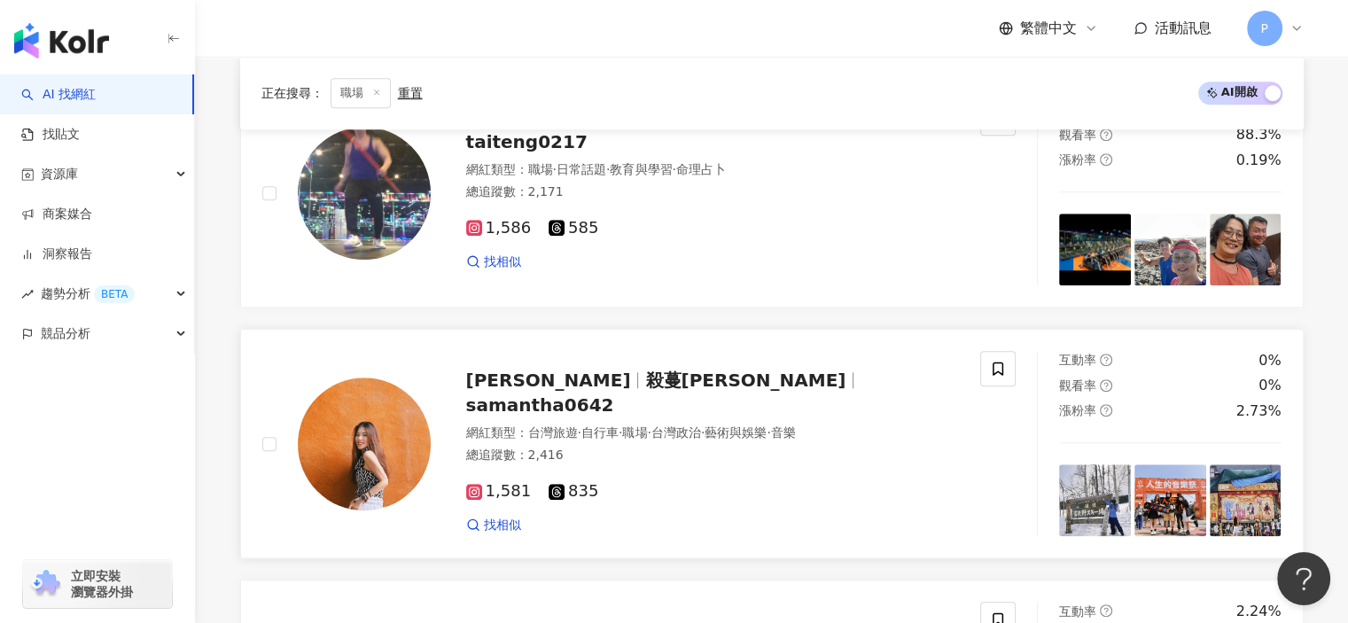
scroll to position [1485, 0]
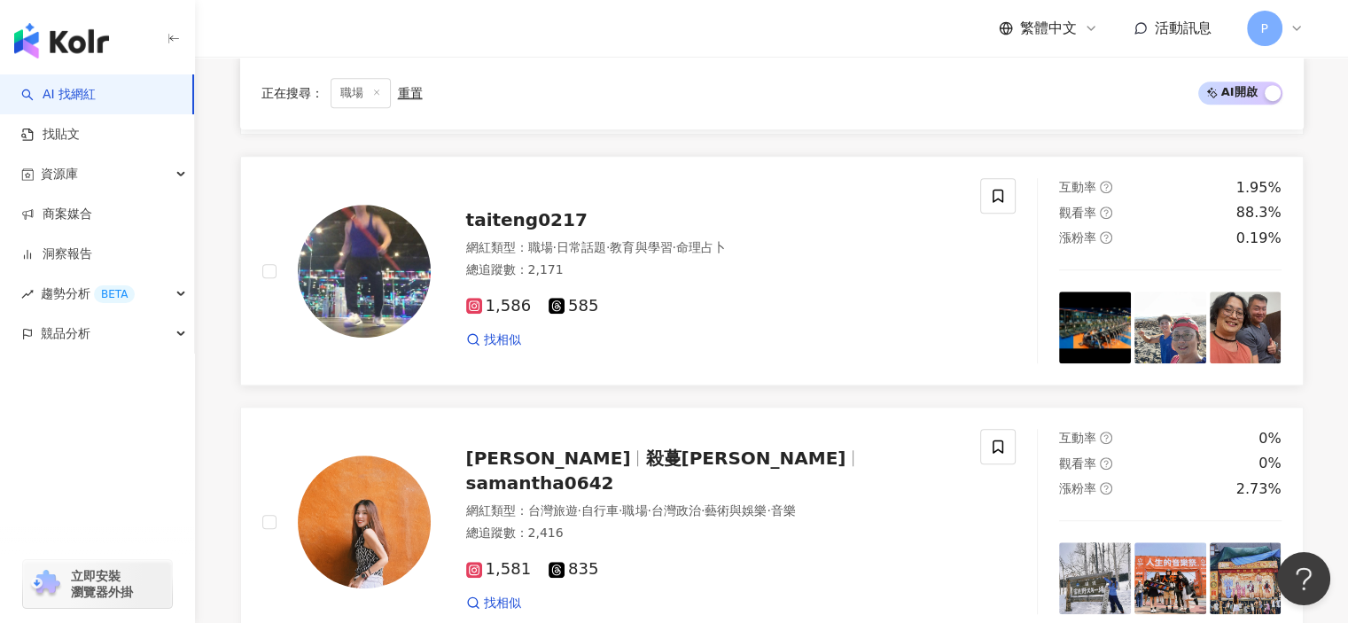
click at [668, 271] on div "總追蹤數 ： 2,171" at bounding box center [713, 270] width 494 height 18
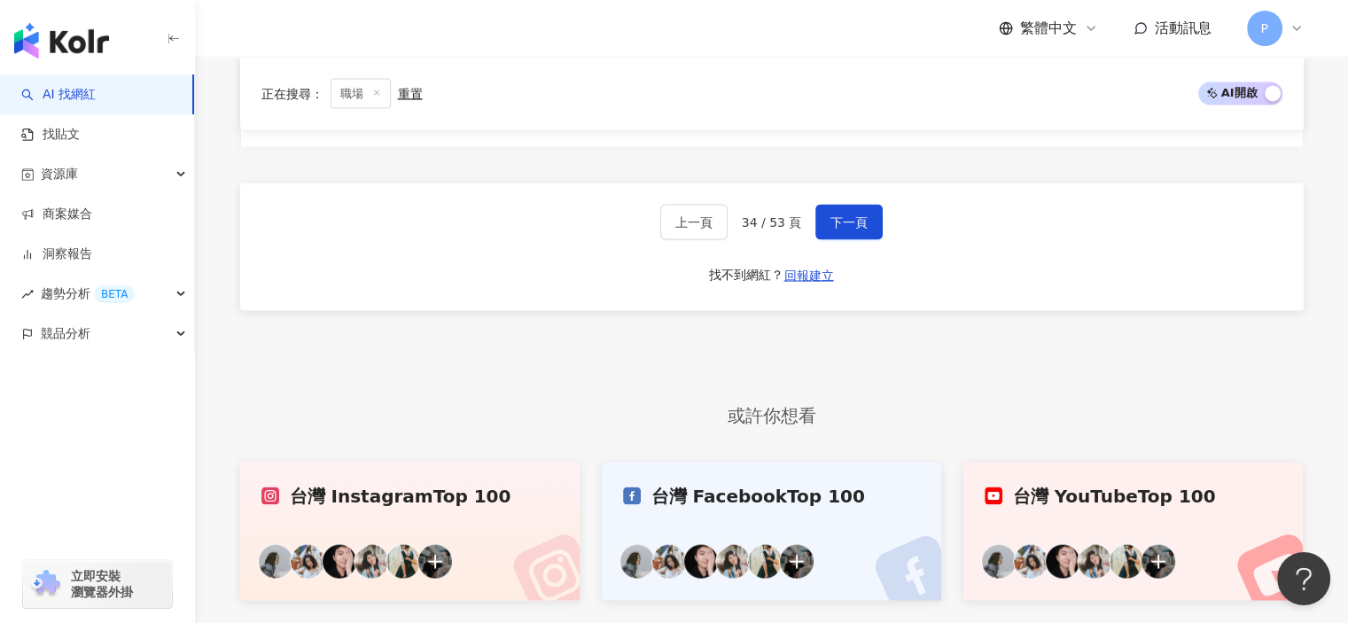
scroll to position [3346, 0]
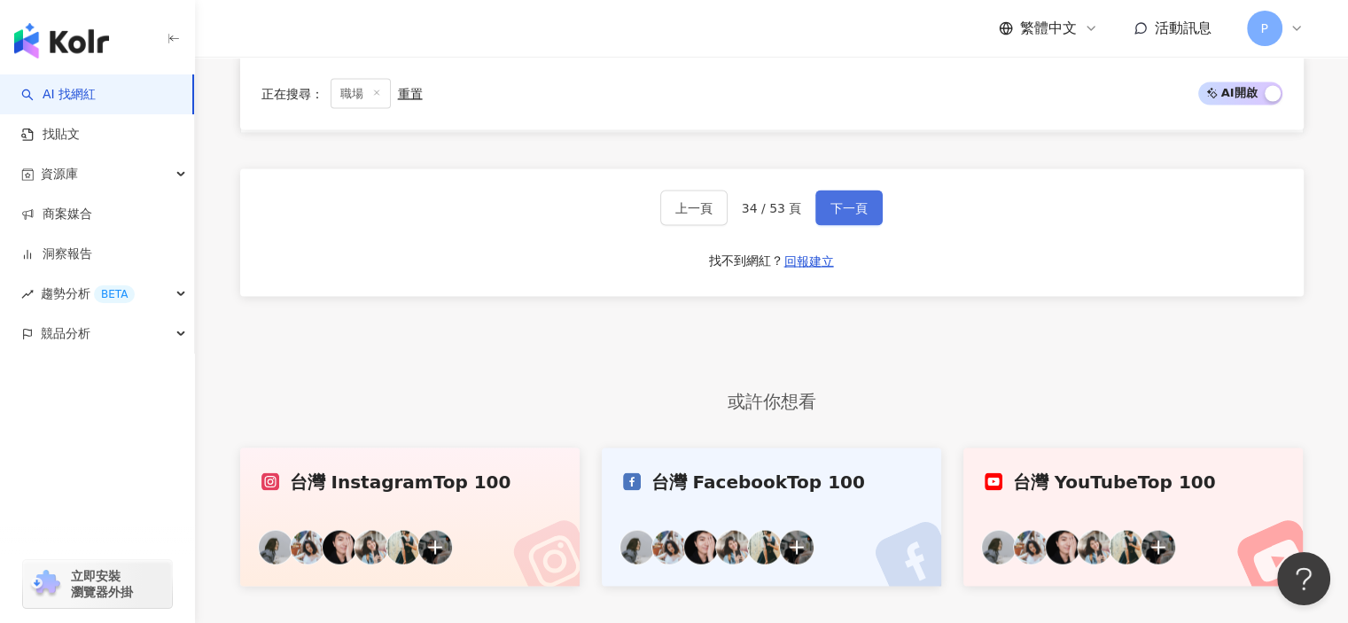
click at [839, 190] on button "下一頁" at bounding box center [848, 207] width 67 height 35
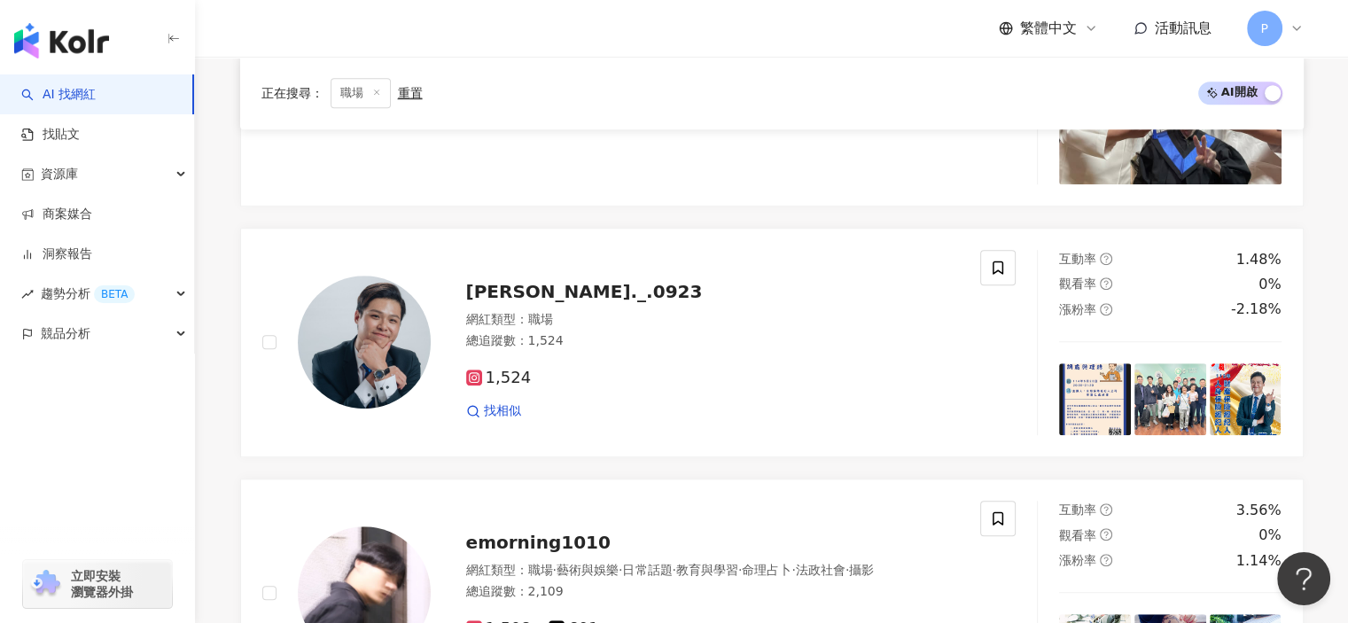
scroll to position [3445, 0]
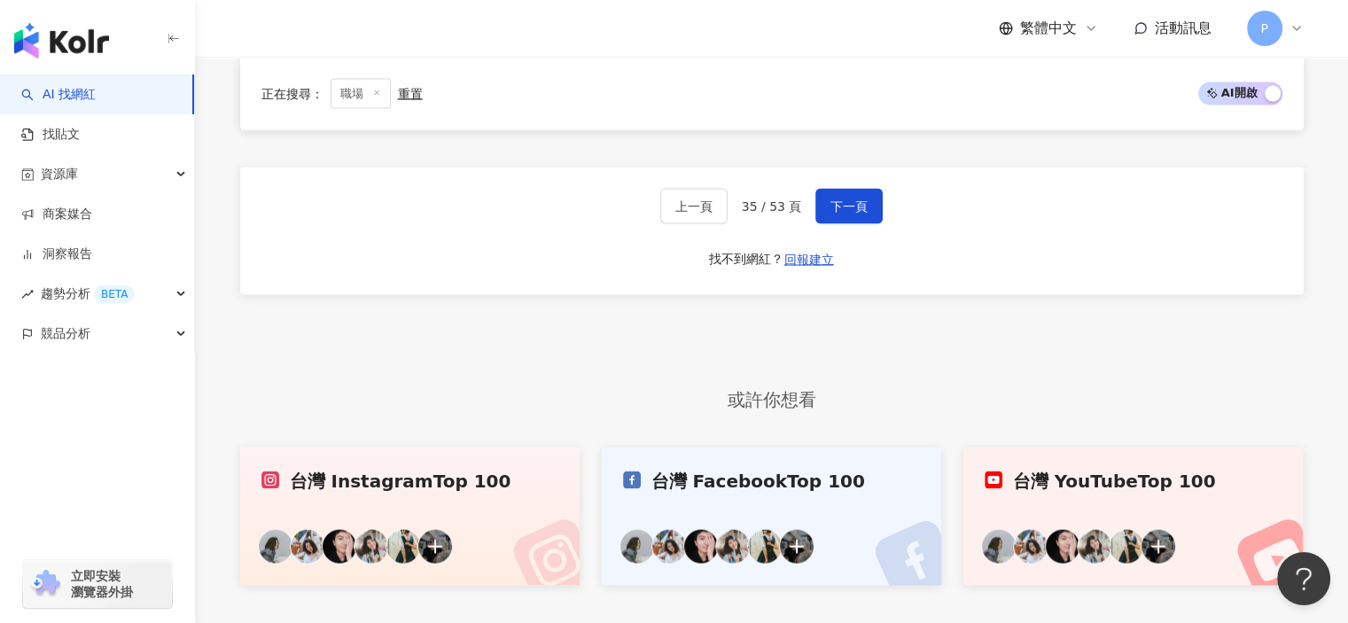
drag, startPoint x: 532, startPoint y: 326, endPoint x: 398, endPoint y: 326, distance: 133.8
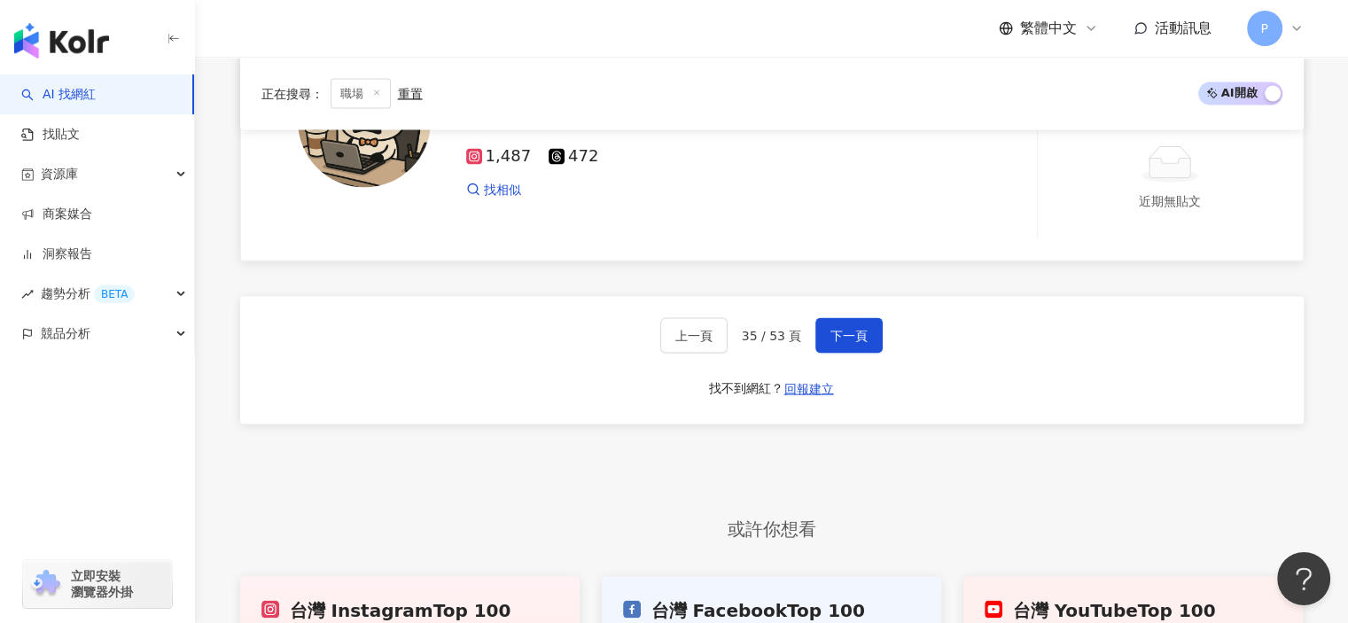
scroll to position [3179, 0]
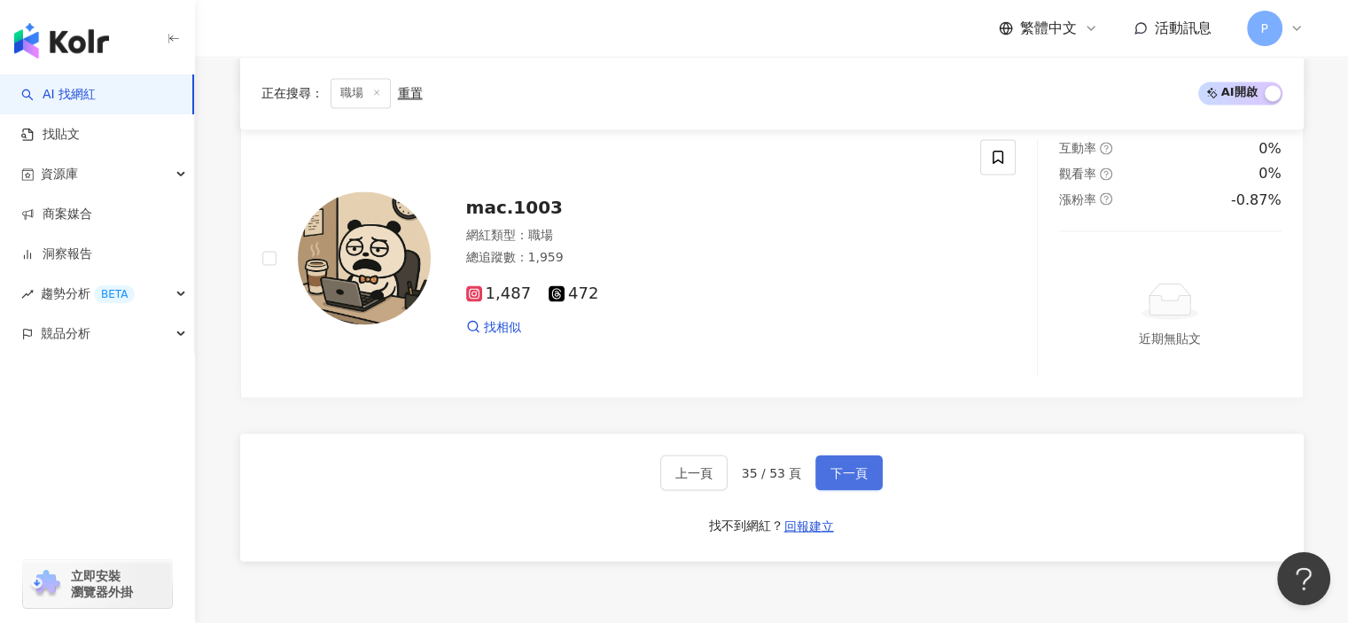
click at [853, 469] on span "下一頁" at bounding box center [848, 472] width 37 height 14
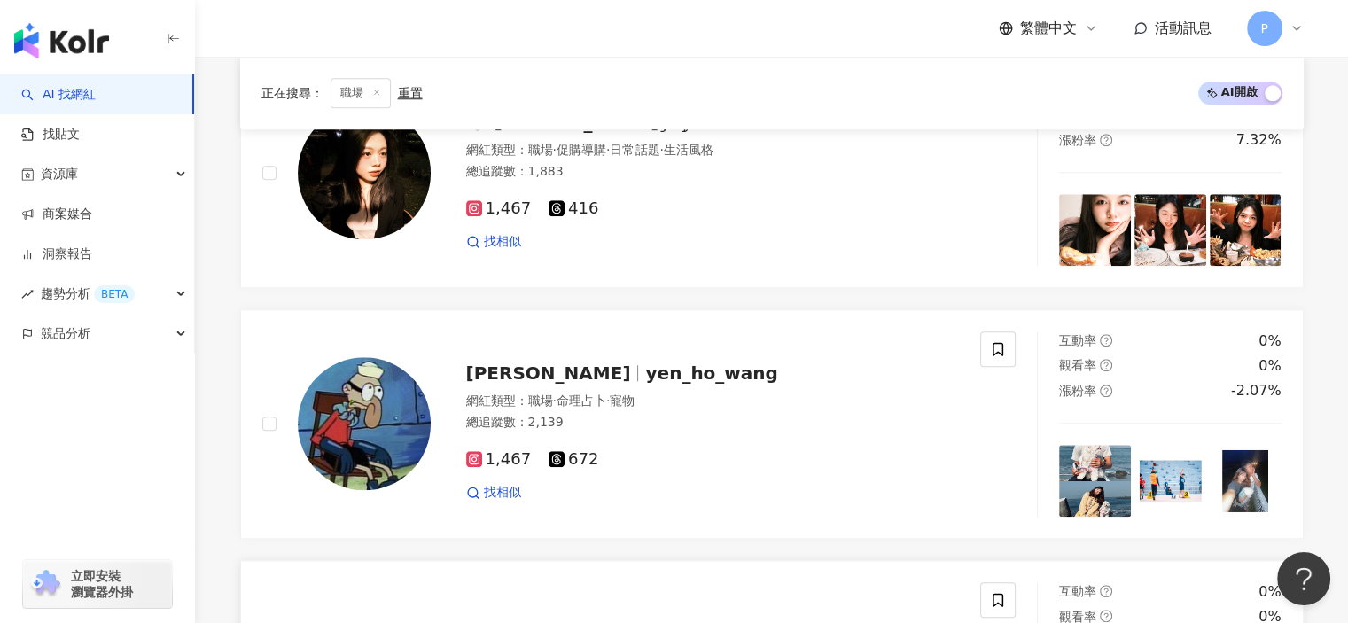
scroll to position [1623, 0]
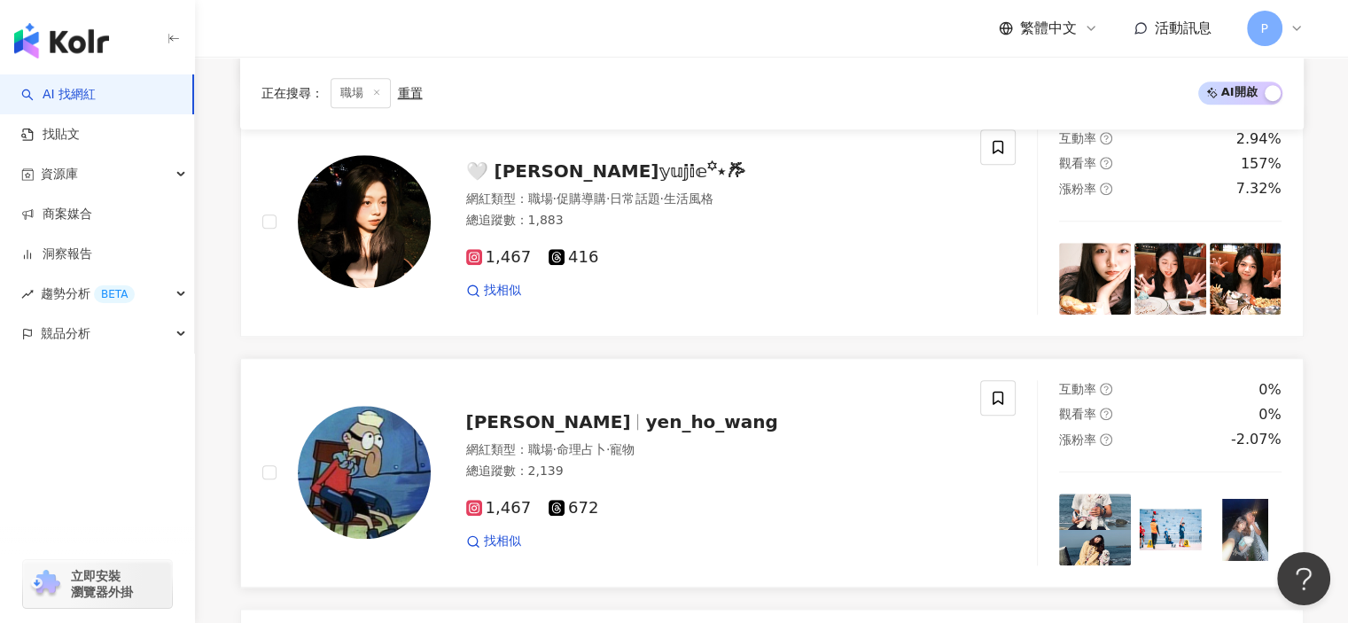
click at [858, 403] on div "王彥和 yen_ho_wang 網紅類型 ： 職場 · 命理占卜 · 寵物 總追蹤數 ： 2,139 1,467 672 找相似" at bounding box center [695, 472] width 529 height 155
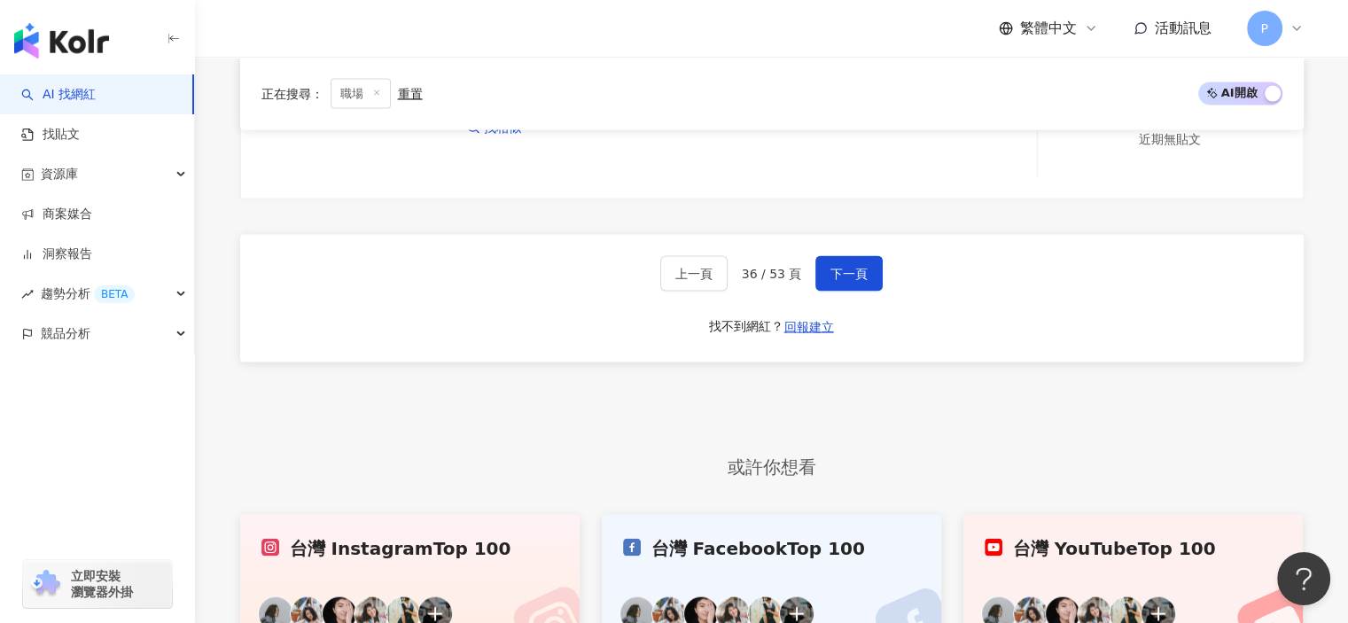
scroll to position [3544, 0]
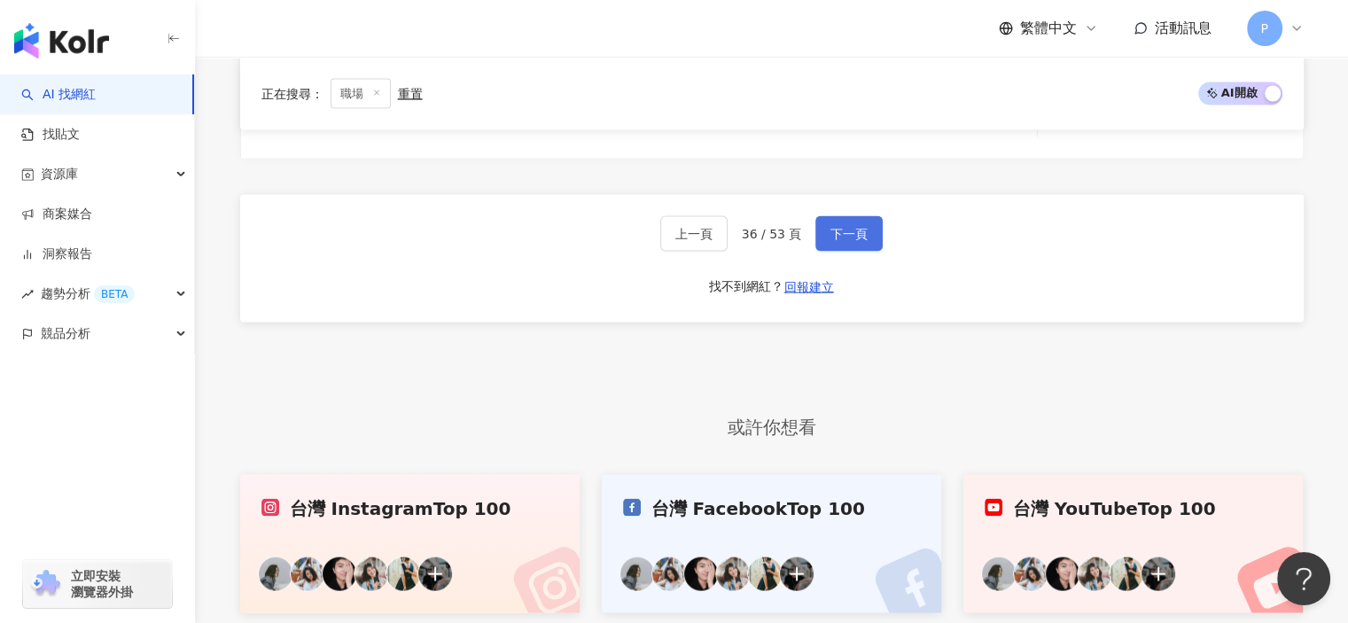
click at [841, 234] on span "下一頁" at bounding box center [848, 234] width 37 height 14
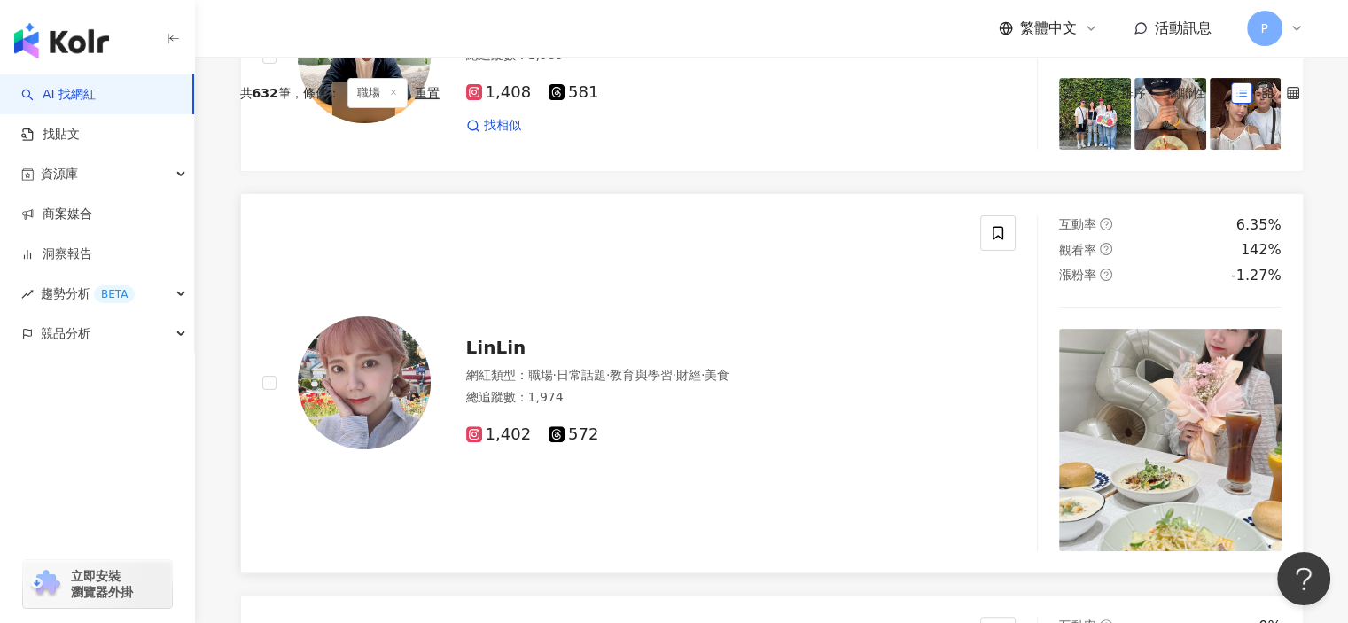
scroll to position [39, 0]
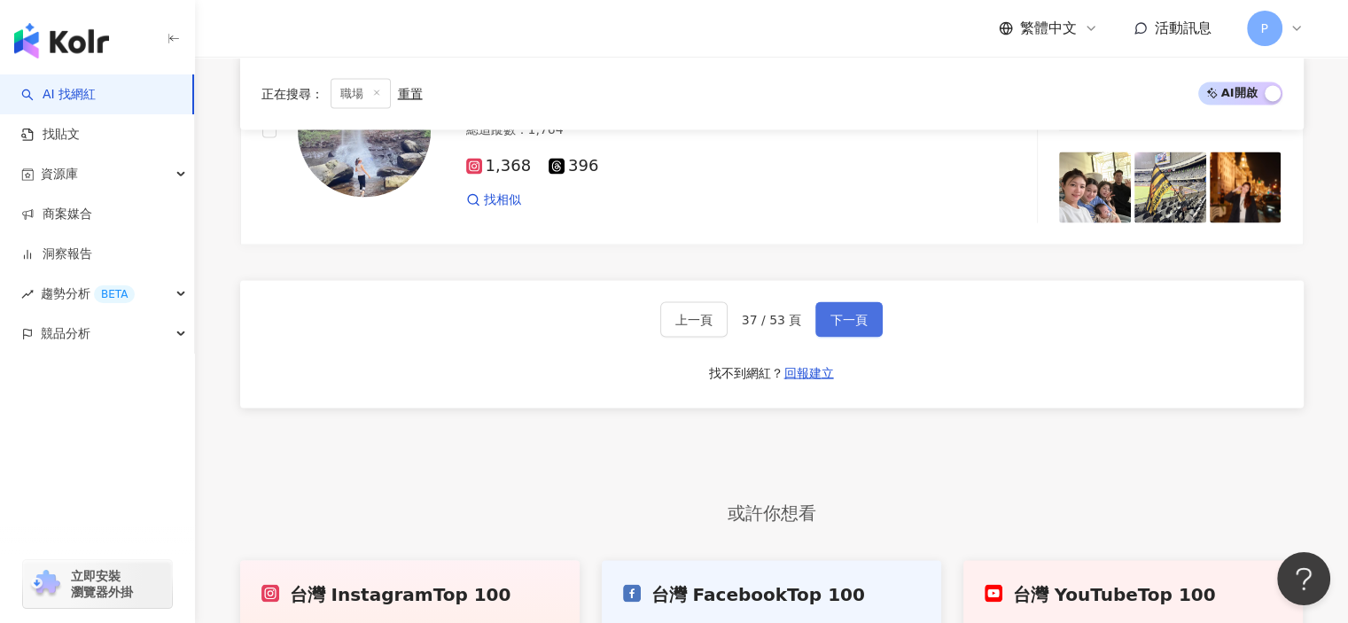
click at [827, 308] on button "下一頁" at bounding box center [848, 318] width 67 height 35
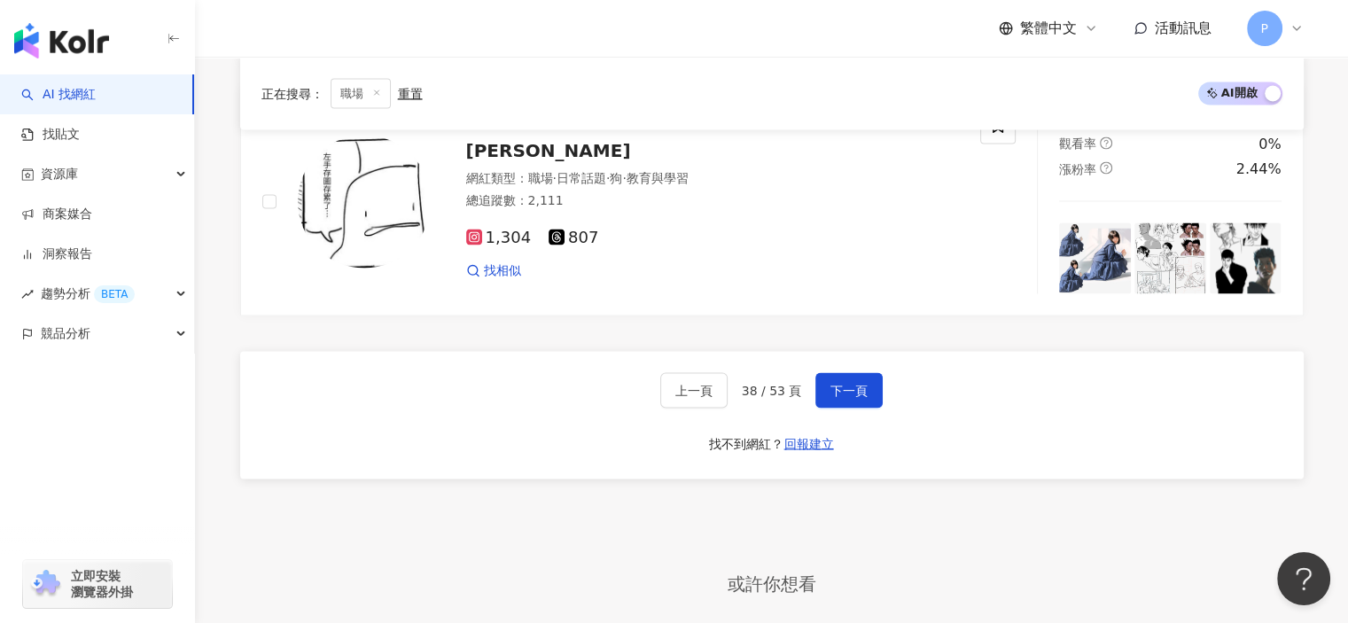
scroll to position [3551, 0]
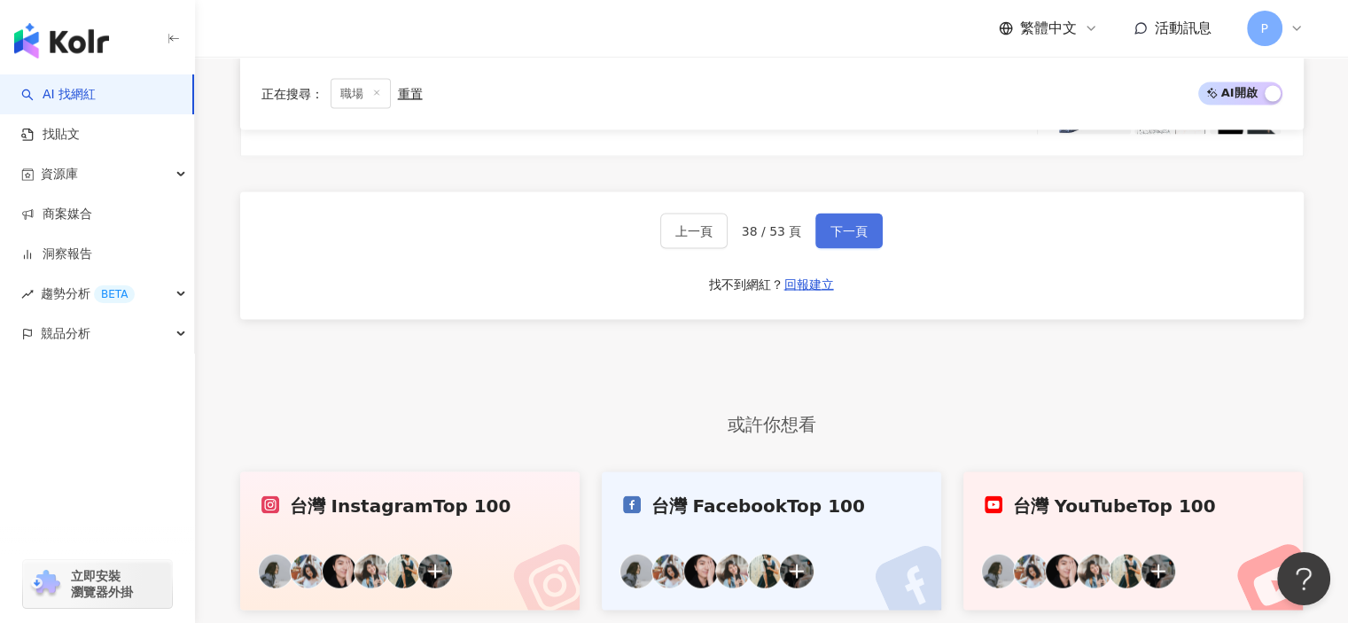
click at [836, 231] on span "下一頁" at bounding box center [848, 231] width 37 height 14
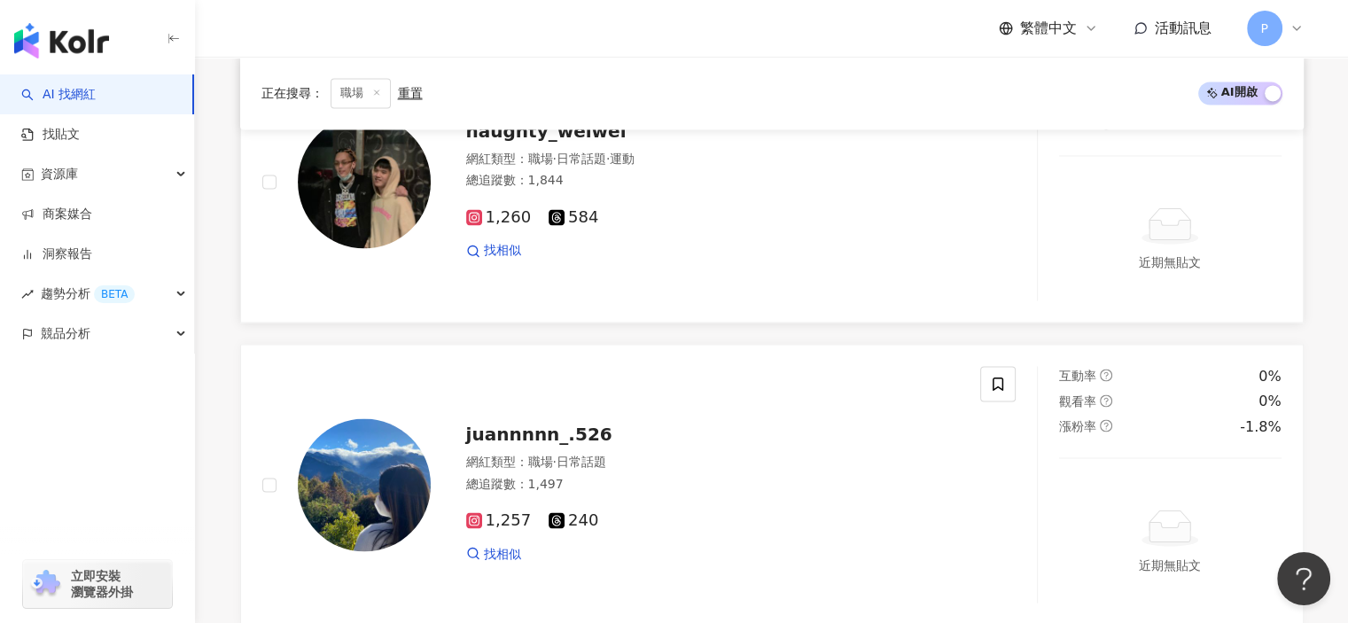
scroll to position [3033, 0]
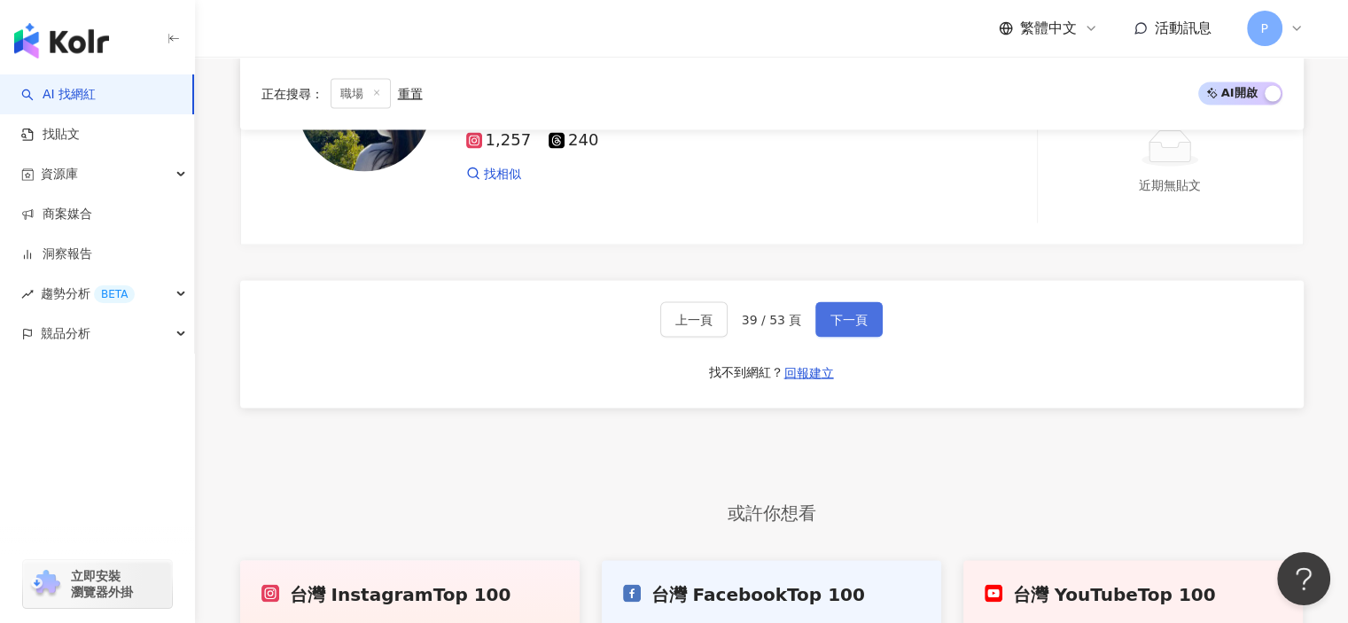
click at [852, 303] on button "下一頁" at bounding box center [848, 319] width 67 height 35
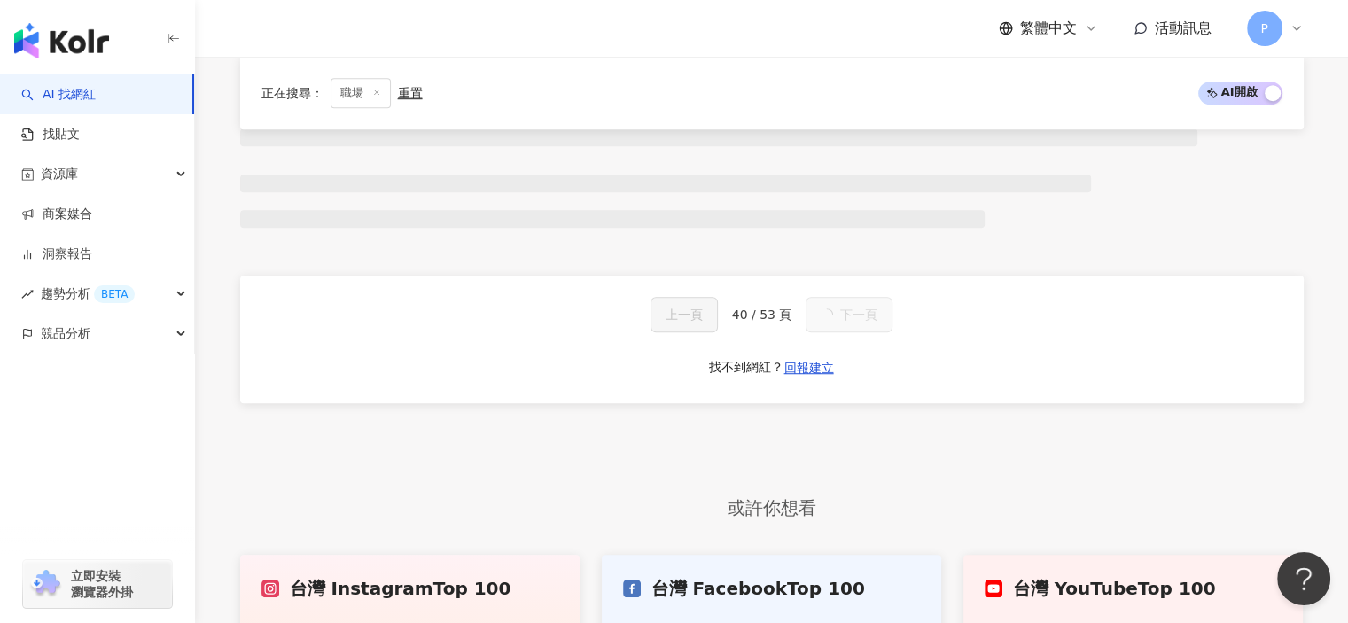
scroll to position [3318, 0]
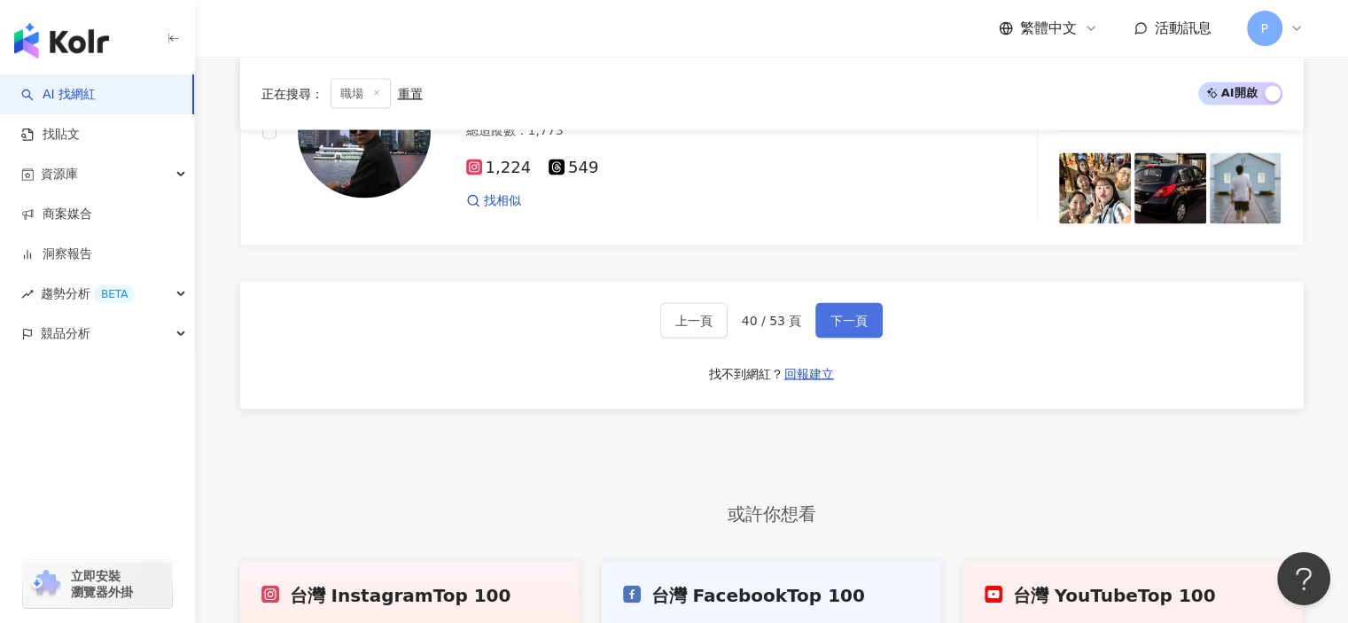
click at [832, 313] on span "下一頁" at bounding box center [848, 320] width 37 height 14
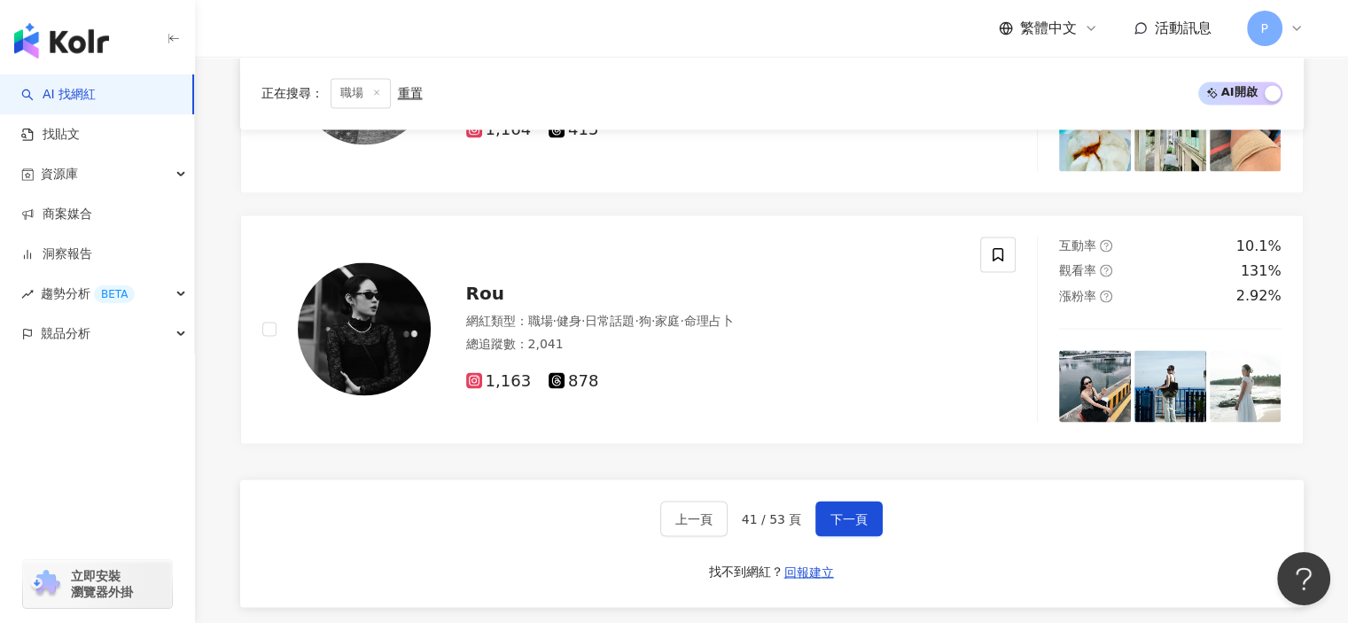
scroll to position [3190, 0]
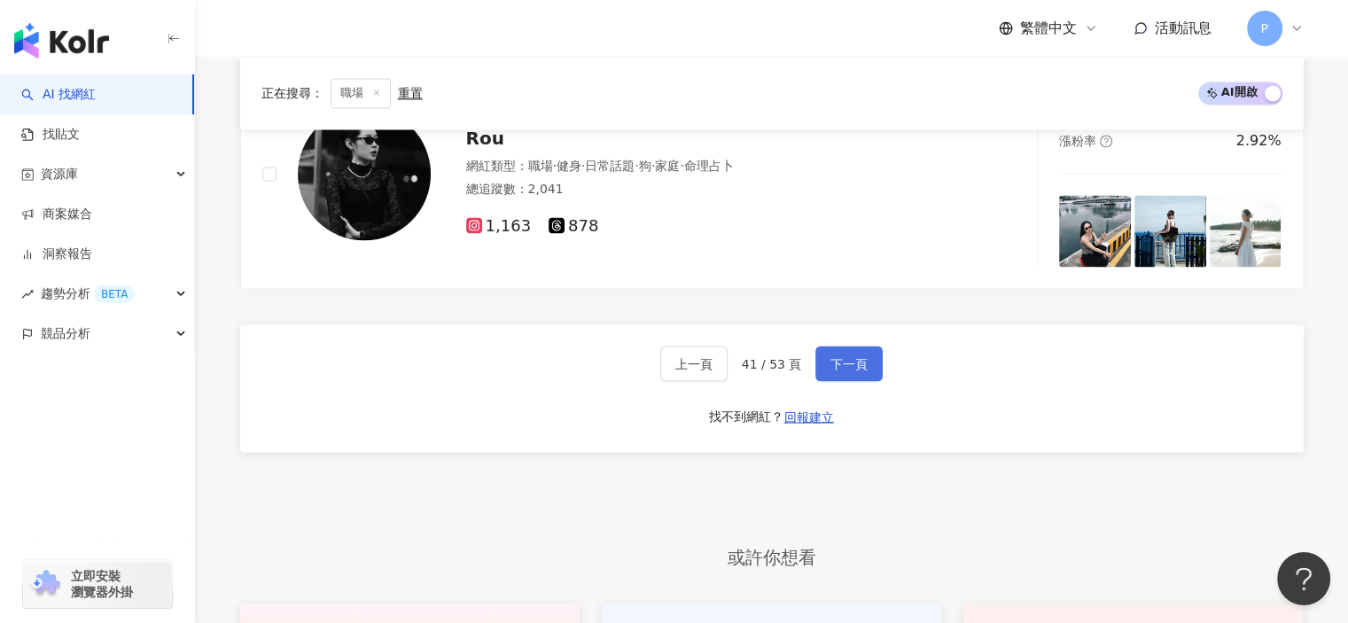
click at [830, 356] on span "下一頁" at bounding box center [848, 363] width 37 height 14
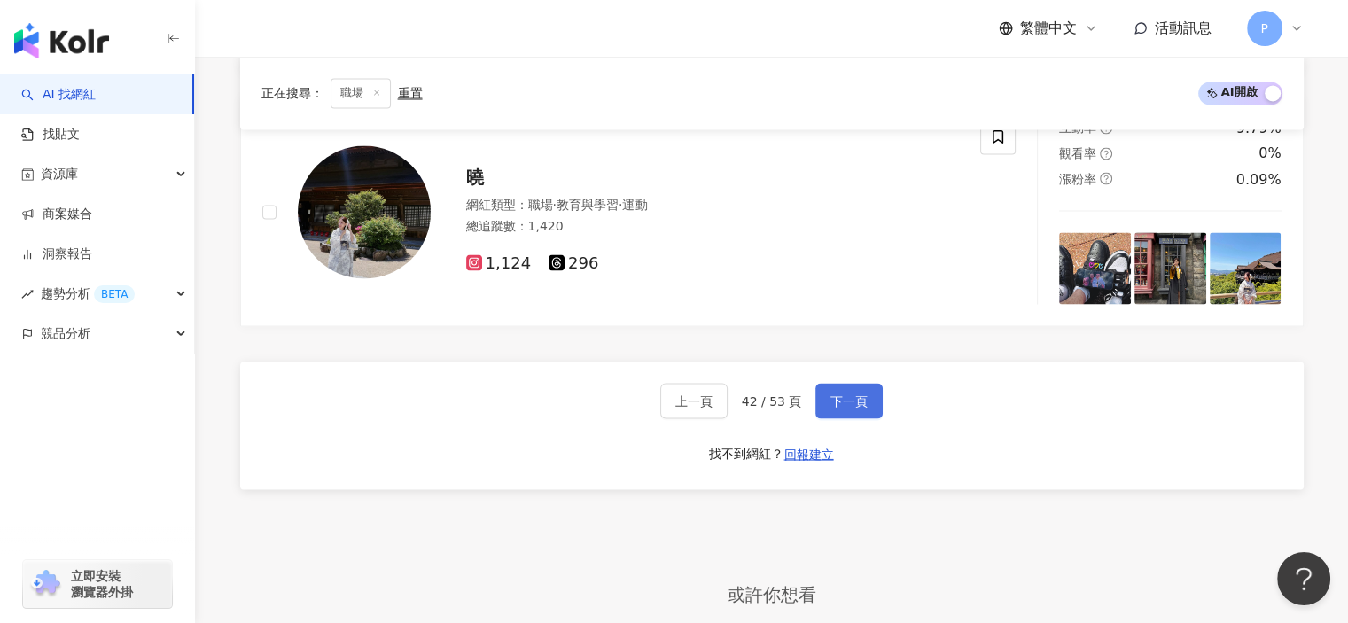
click at [849, 410] on button "下一頁" at bounding box center [848, 400] width 67 height 35
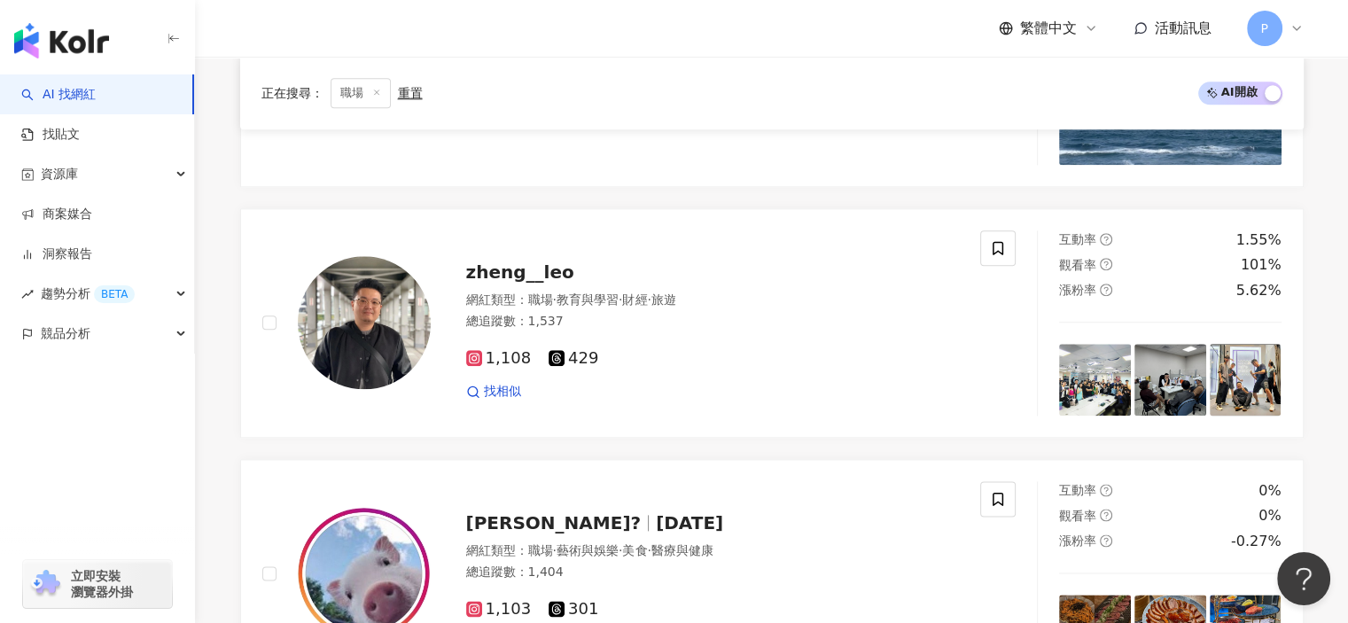
scroll to position [1996, 0]
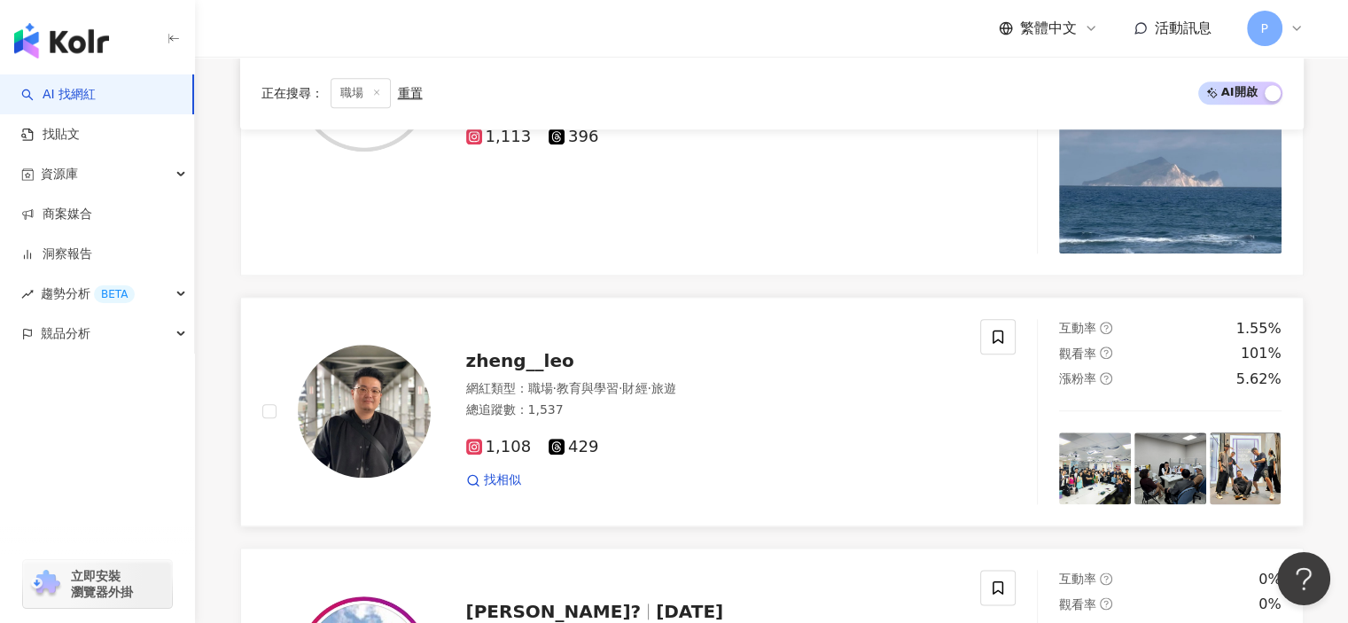
click at [518, 360] on span "zheng__leo" at bounding box center [520, 360] width 108 height 21
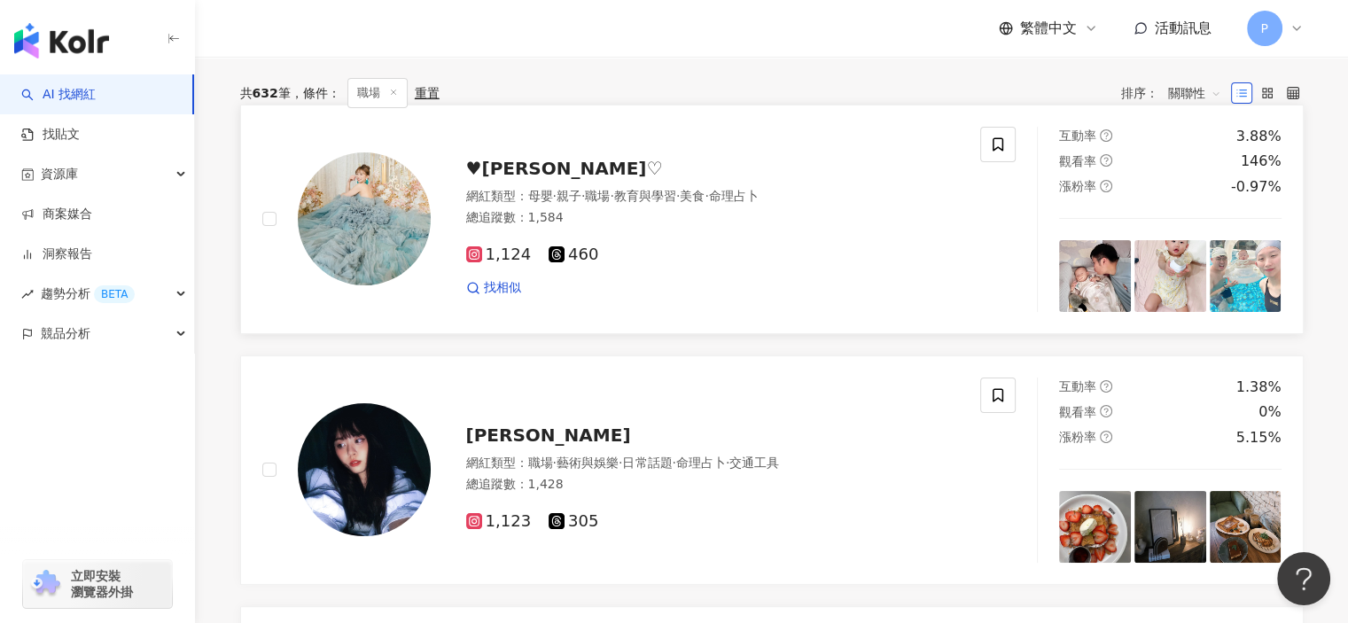
scroll to position [313, 0]
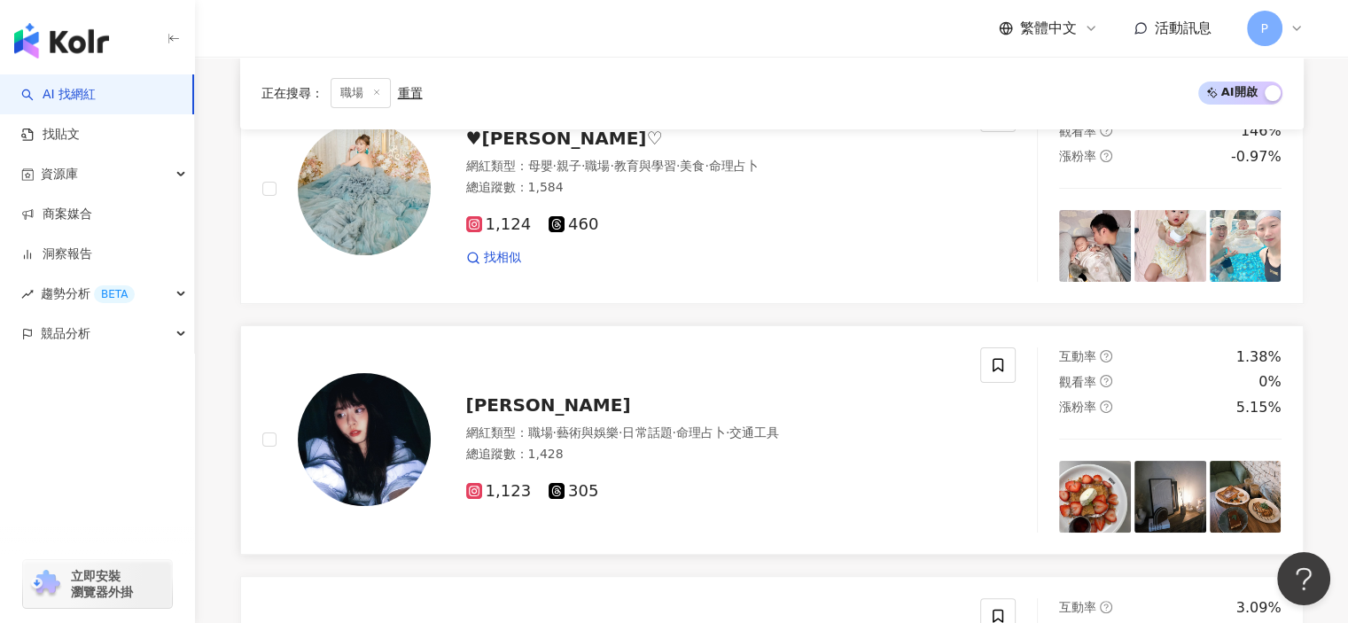
click at [759, 421] on div "Yun 網紅類型 ： 職場 · 藝術與娛樂 · 日常話題 · 命理占卜 · 交通工具 總追蹤數 ： 1,428 1,123 305" at bounding box center [695, 440] width 529 height 124
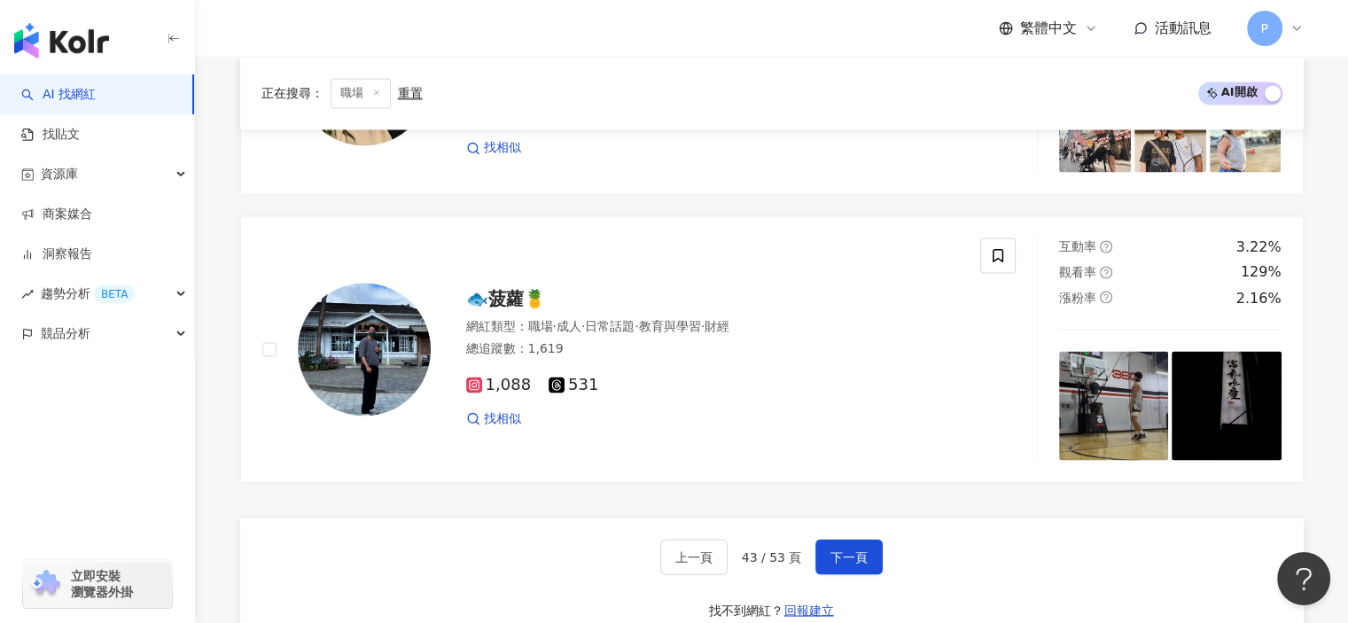
scroll to position [3326, 0]
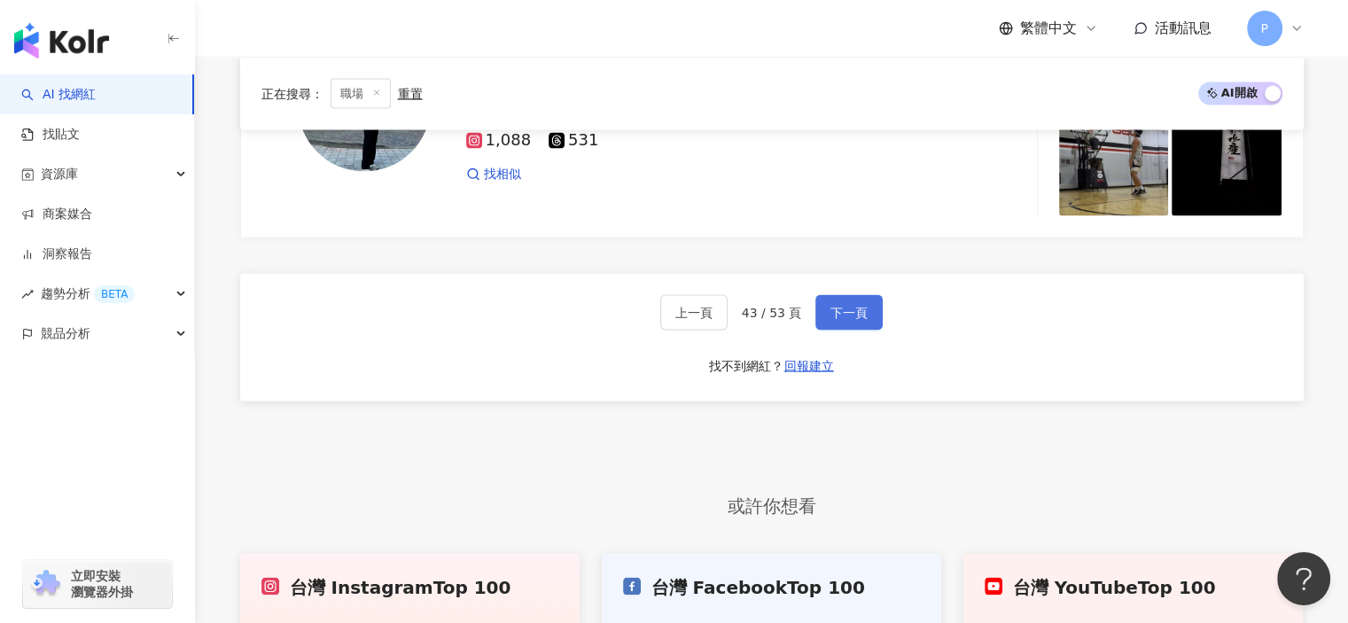
click at [854, 294] on button "下一頁" at bounding box center [848, 311] width 67 height 35
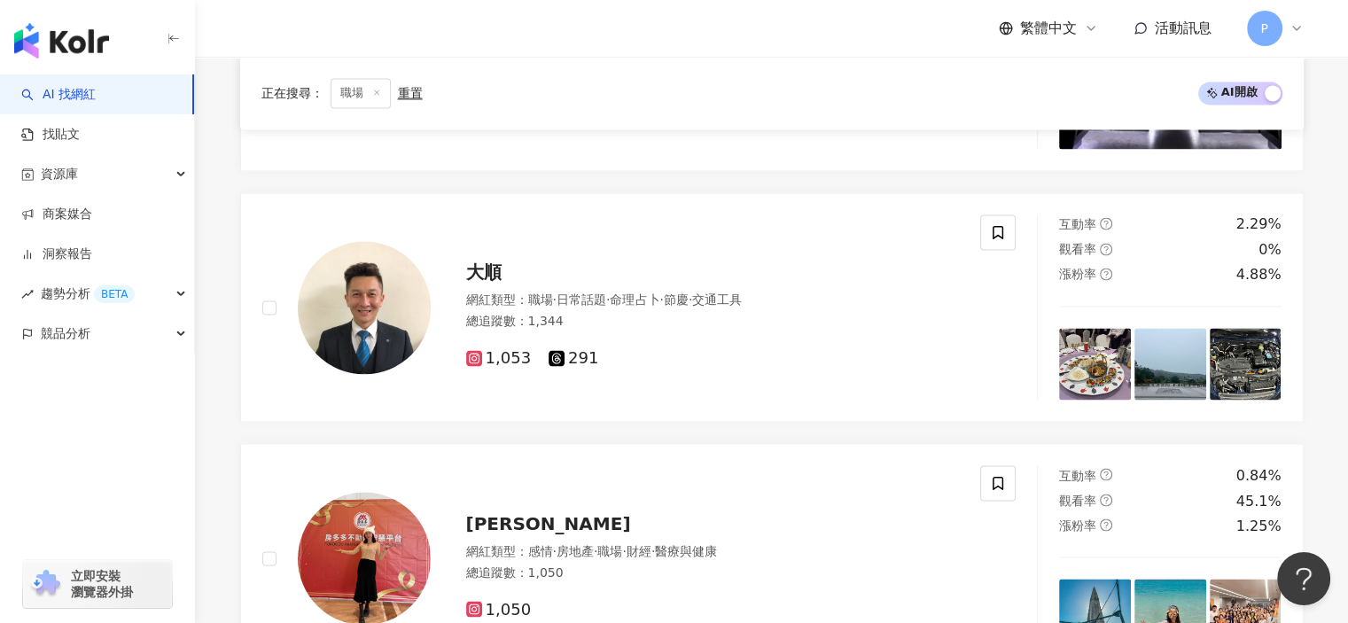
scroll to position [3251, 0]
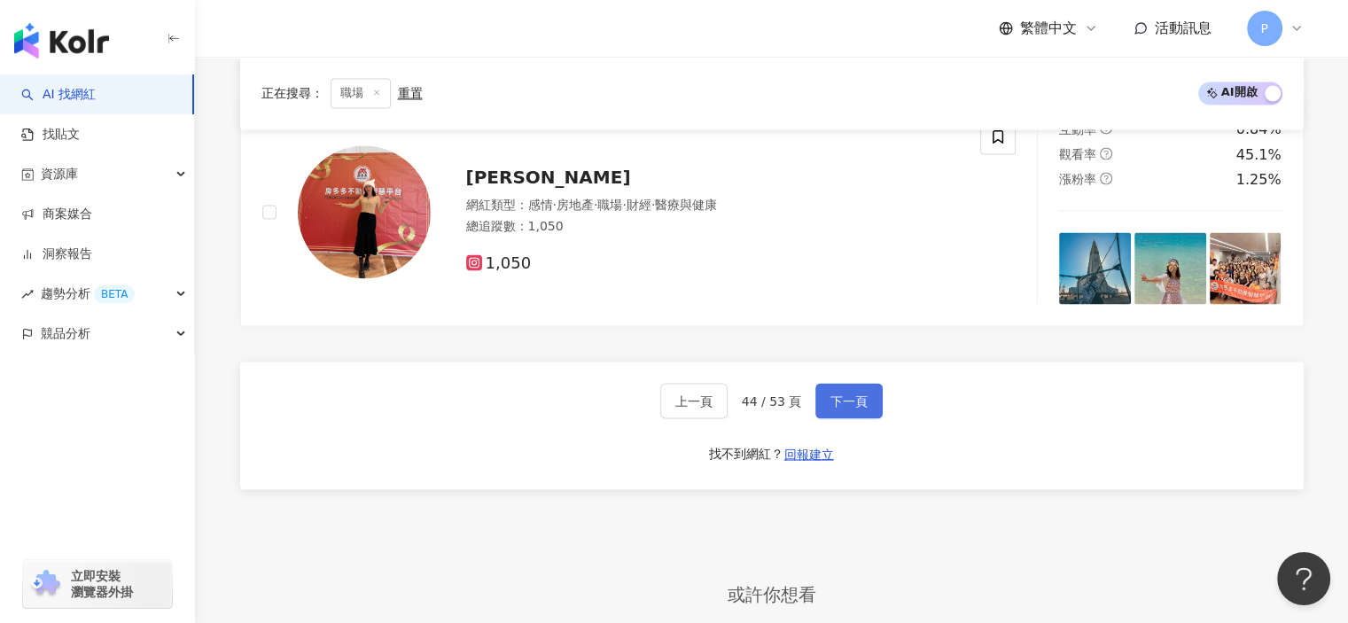
click at [821, 384] on button "下一頁" at bounding box center [848, 400] width 67 height 35
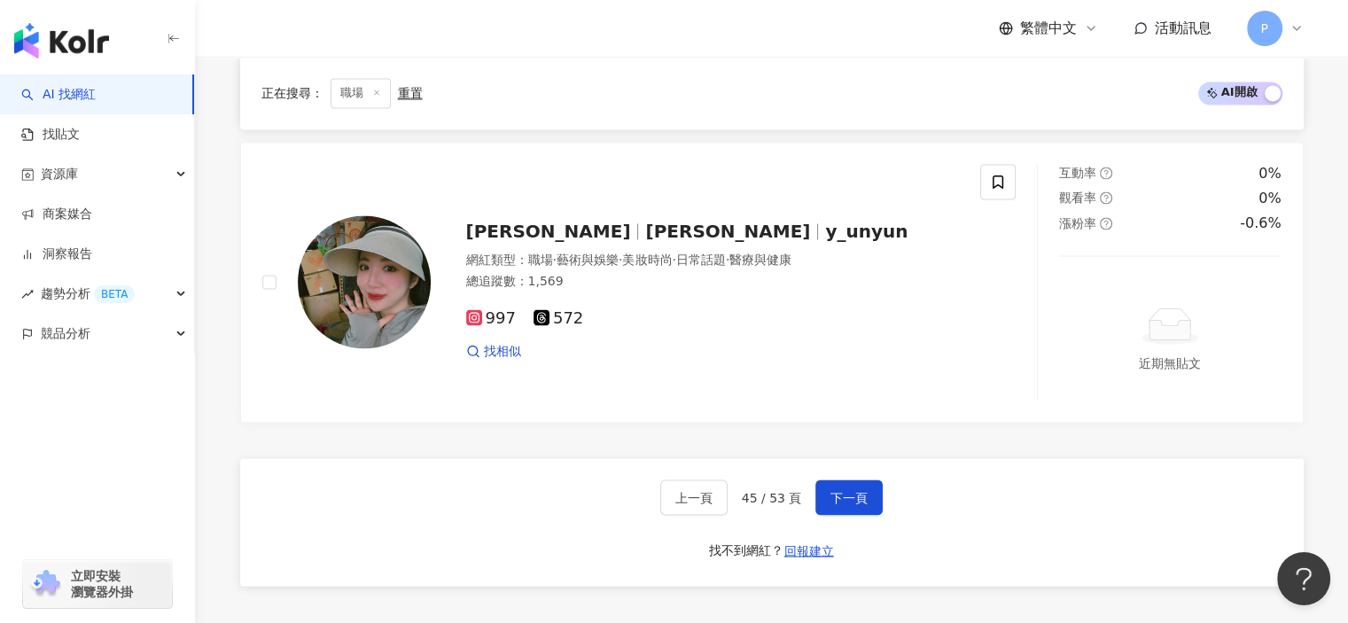
scroll to position [3391, 0]
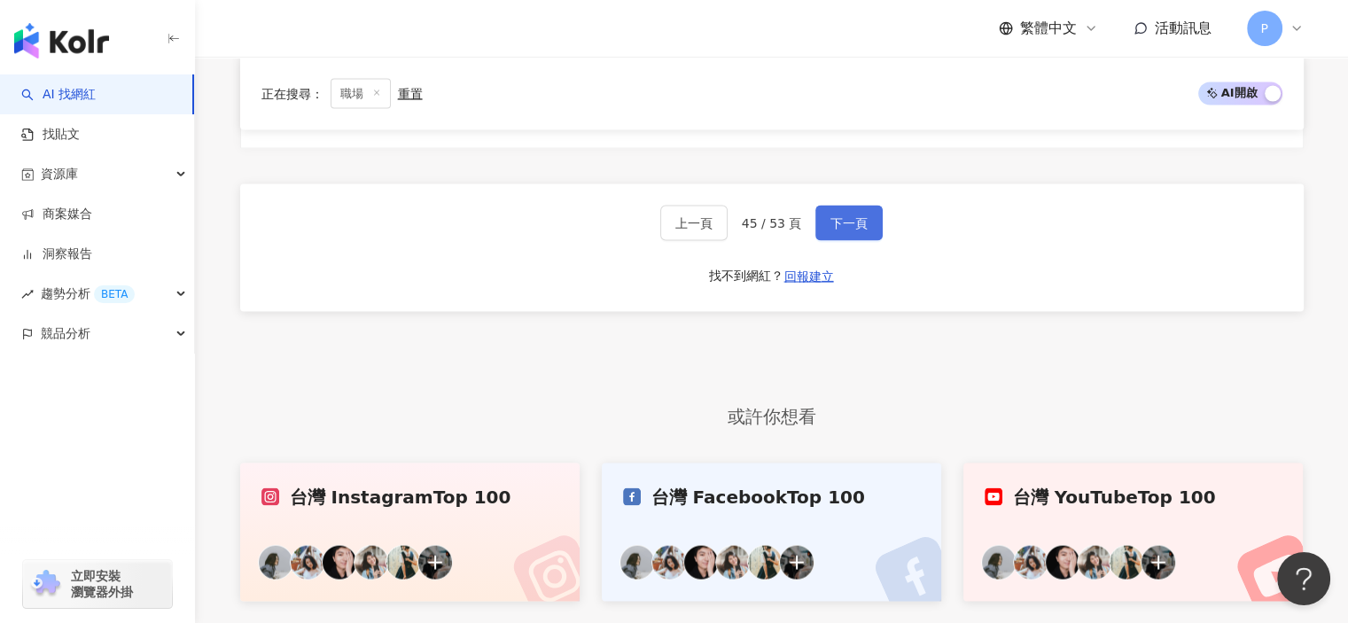
click at [851, 219] on span "下一頁" at bounding box center [848, 223] width 37 height 14
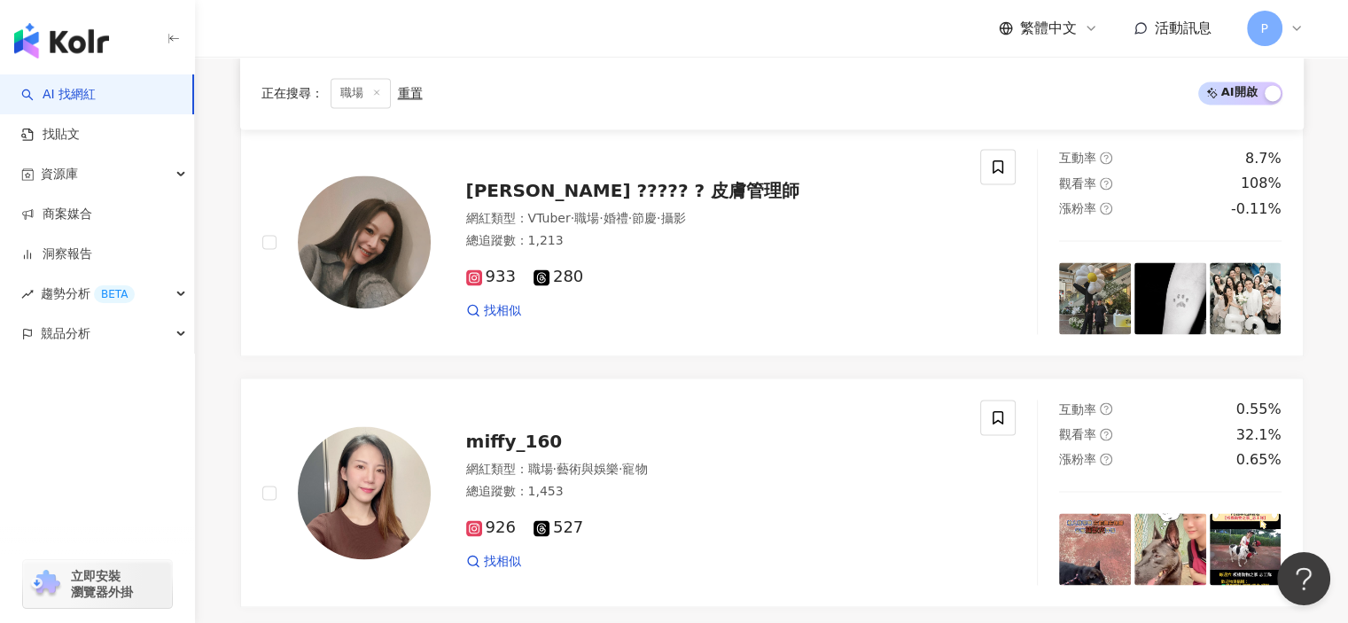
scroll to position [3251, 0]
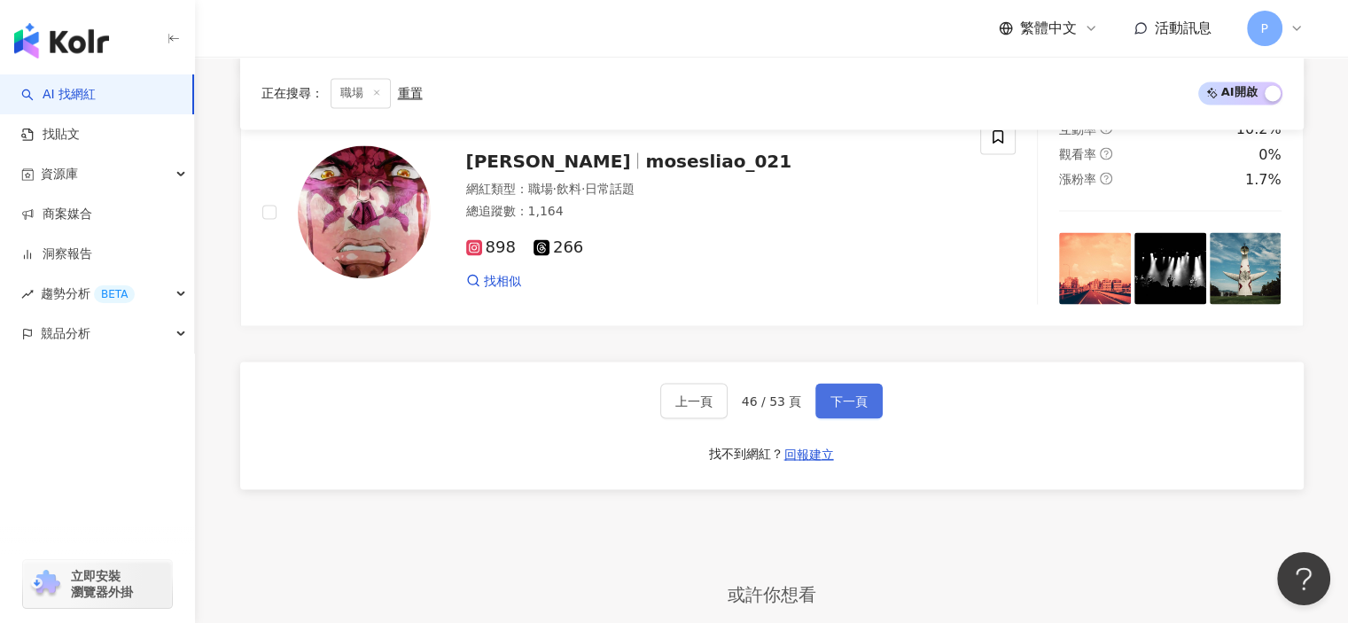
click at [821, 383] on button "下一頁" at bounding box center [848, 400] width 67 height 35
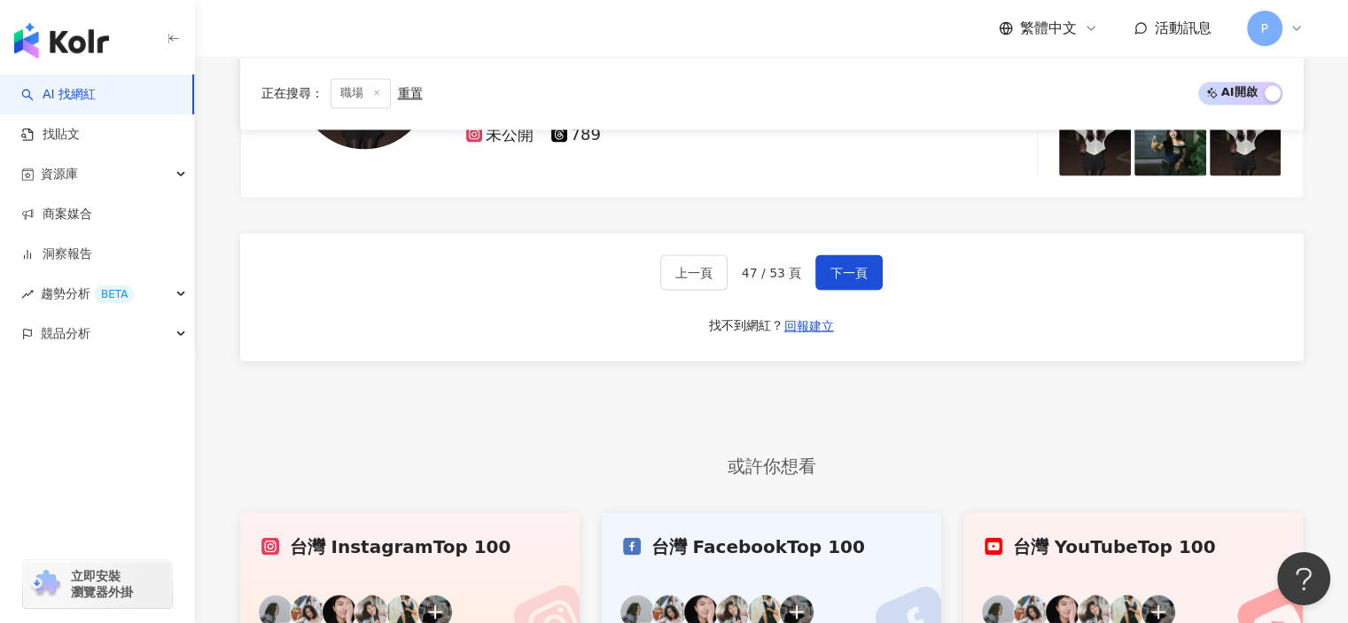
scroll to position [2953, 0]
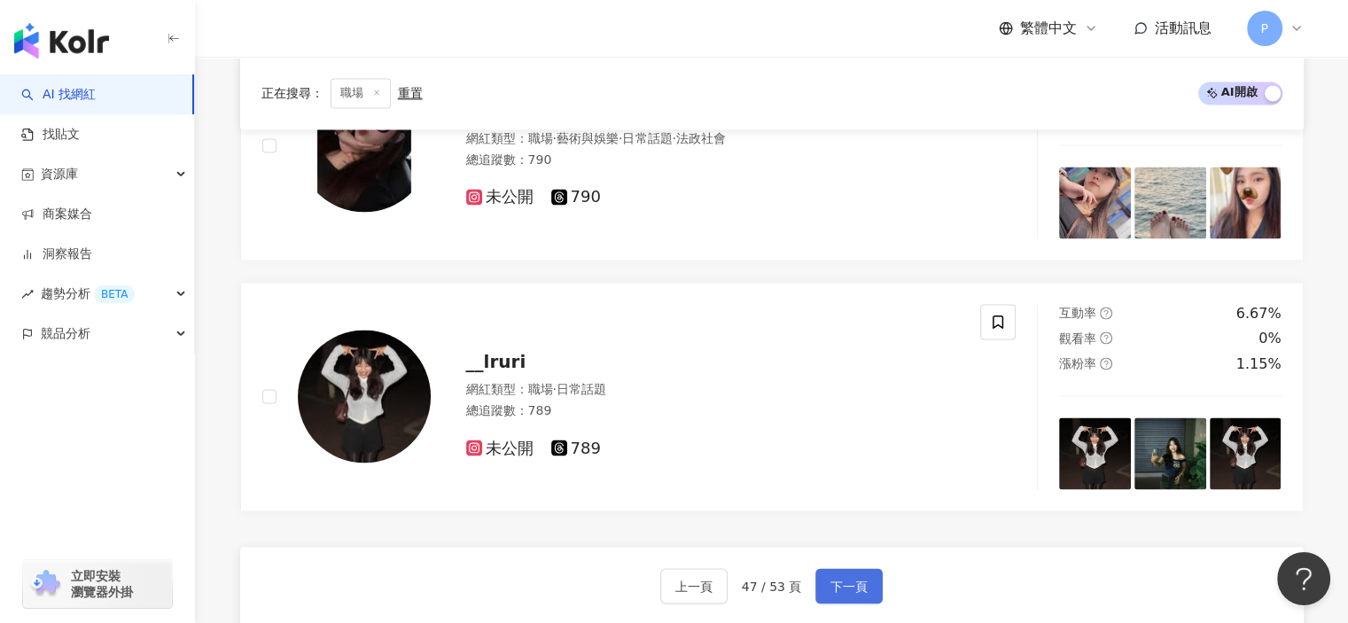
click at [868, 568] on button "下一頁" at bounding box center [848, 585] width 67 height 35
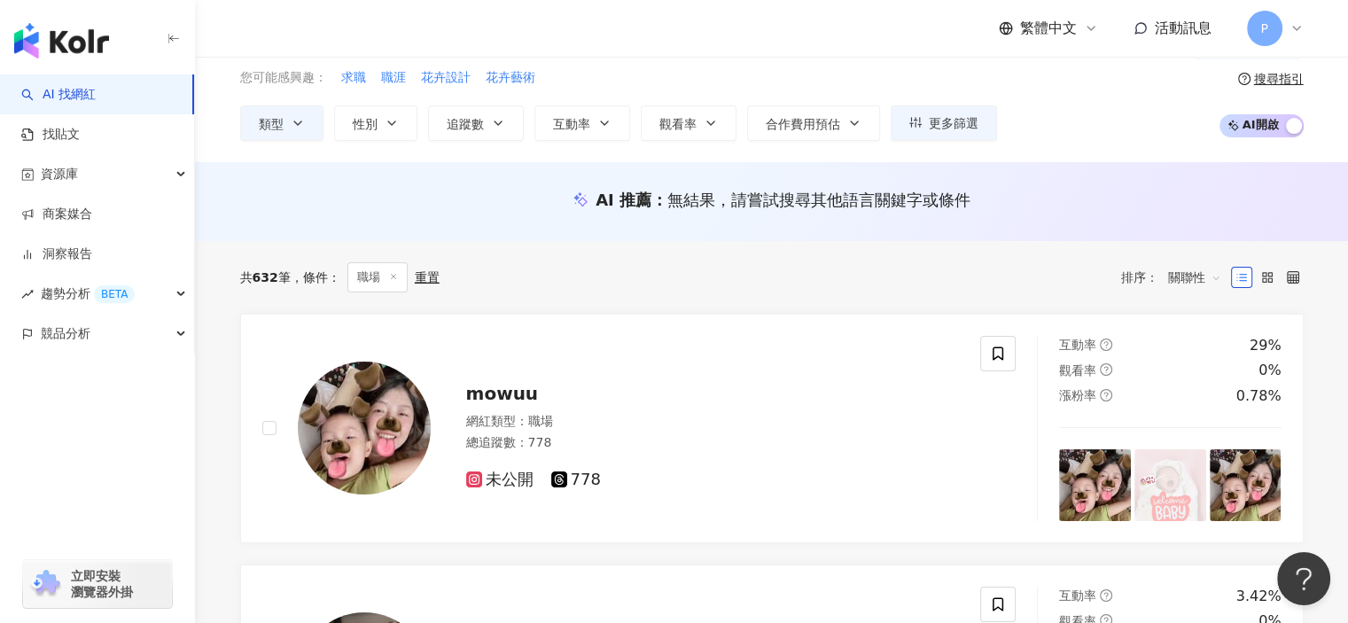
scroll to position [0, 0]
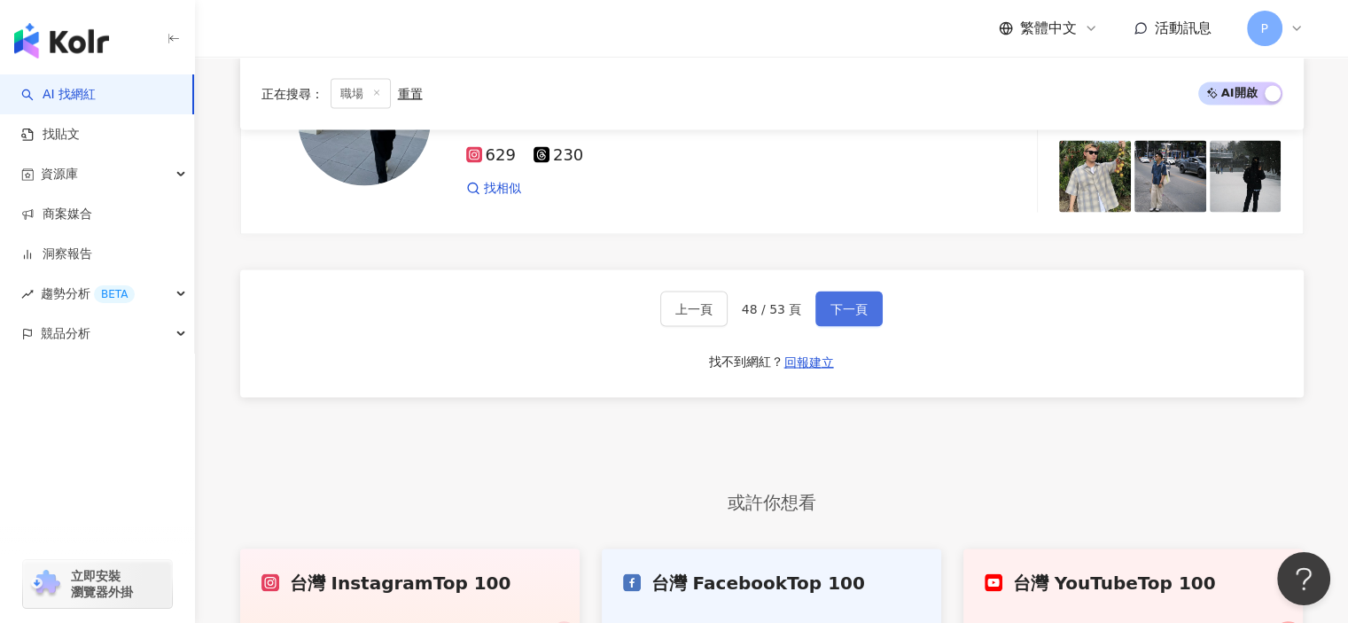
click at [846, 305] on span "下一頁" at bounding box center [848, 308] width 37 height 14
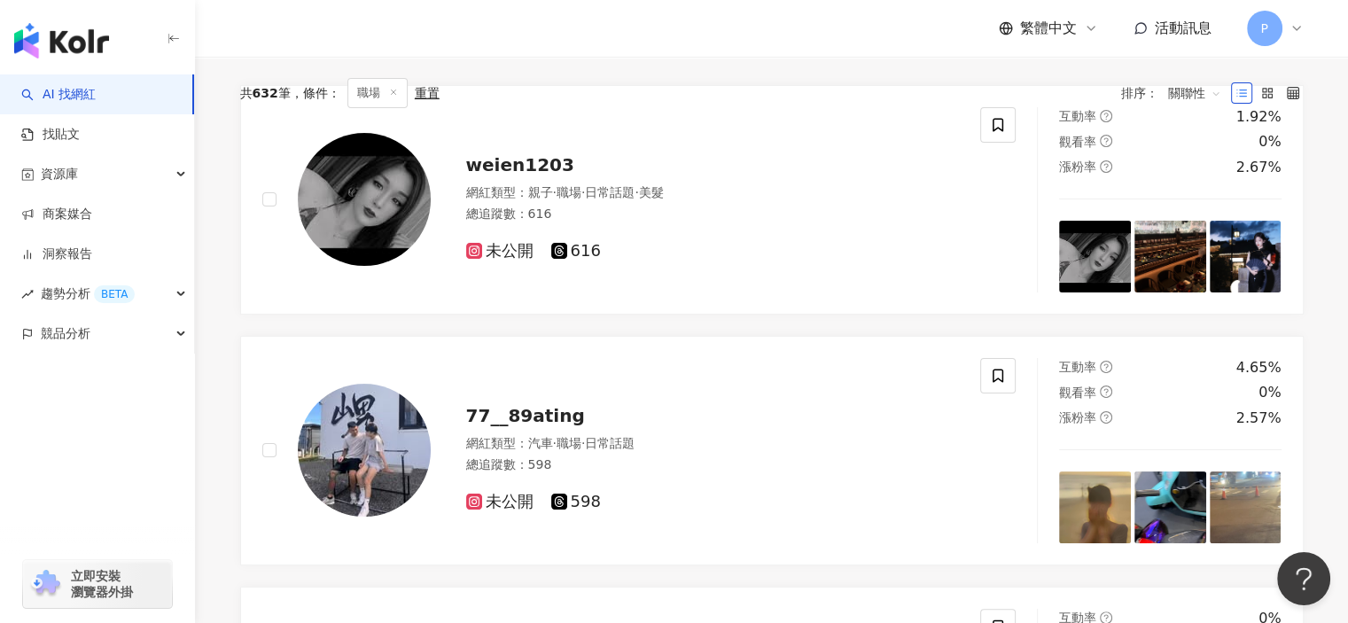
scroll to position [306, 0]
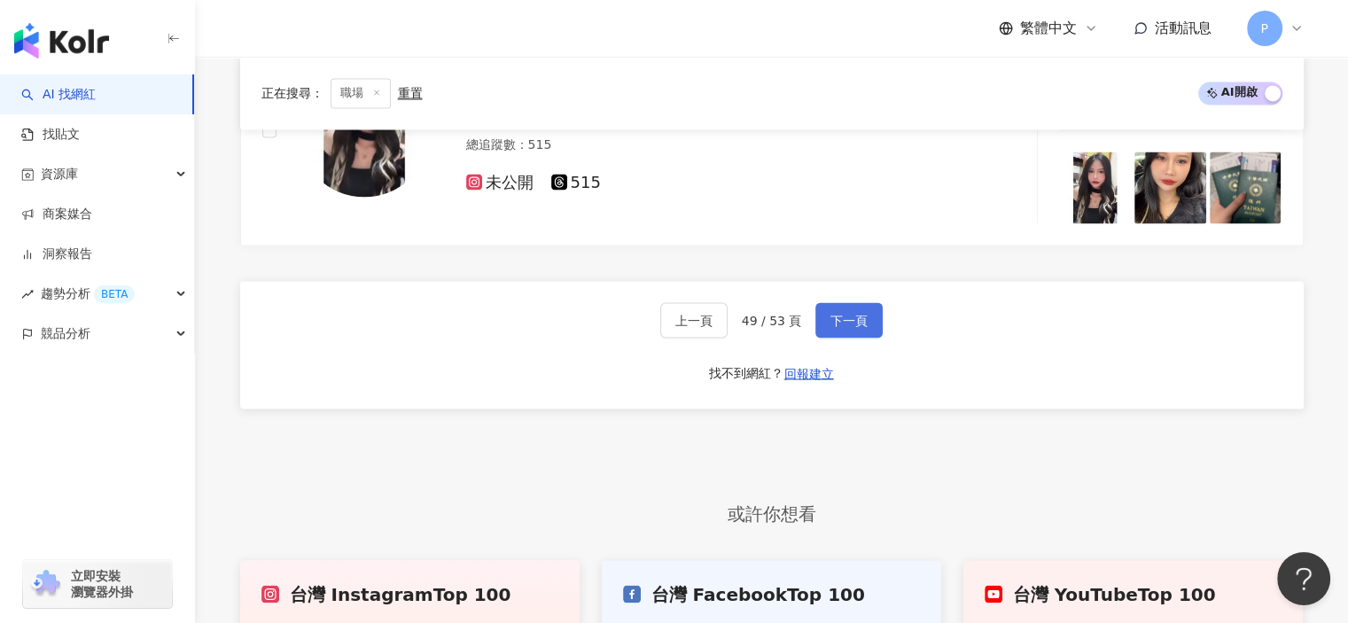
click at [821, 323] on button "下一頁" at bounding box center [848, 319] width 67 height 35
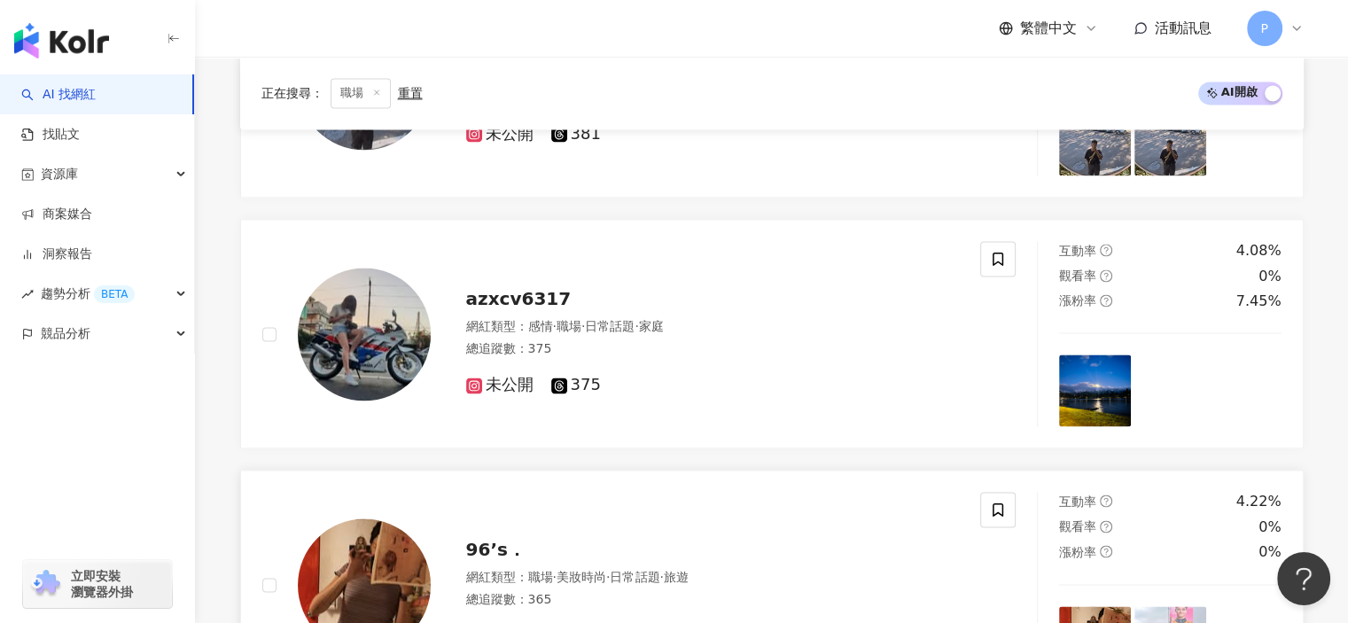
scroll to position [2953, 0]
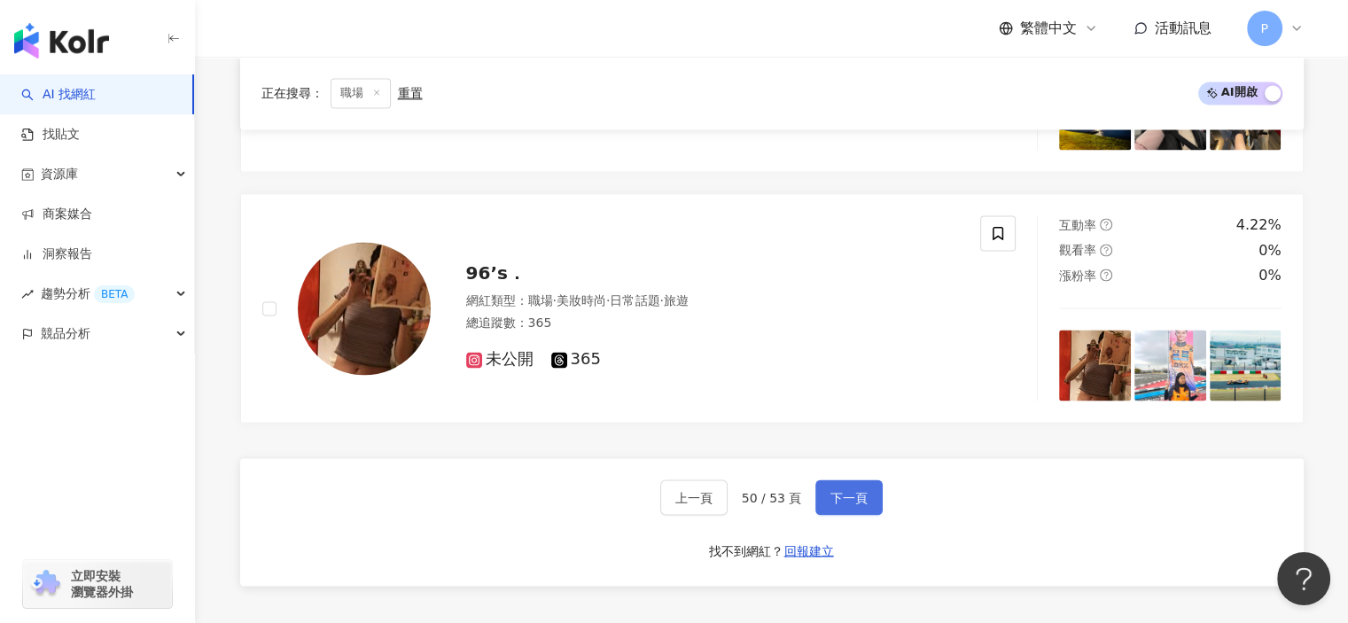
click at [844, 492] on span "下一頁" at bounding box center [848, 497] width 37 height 14
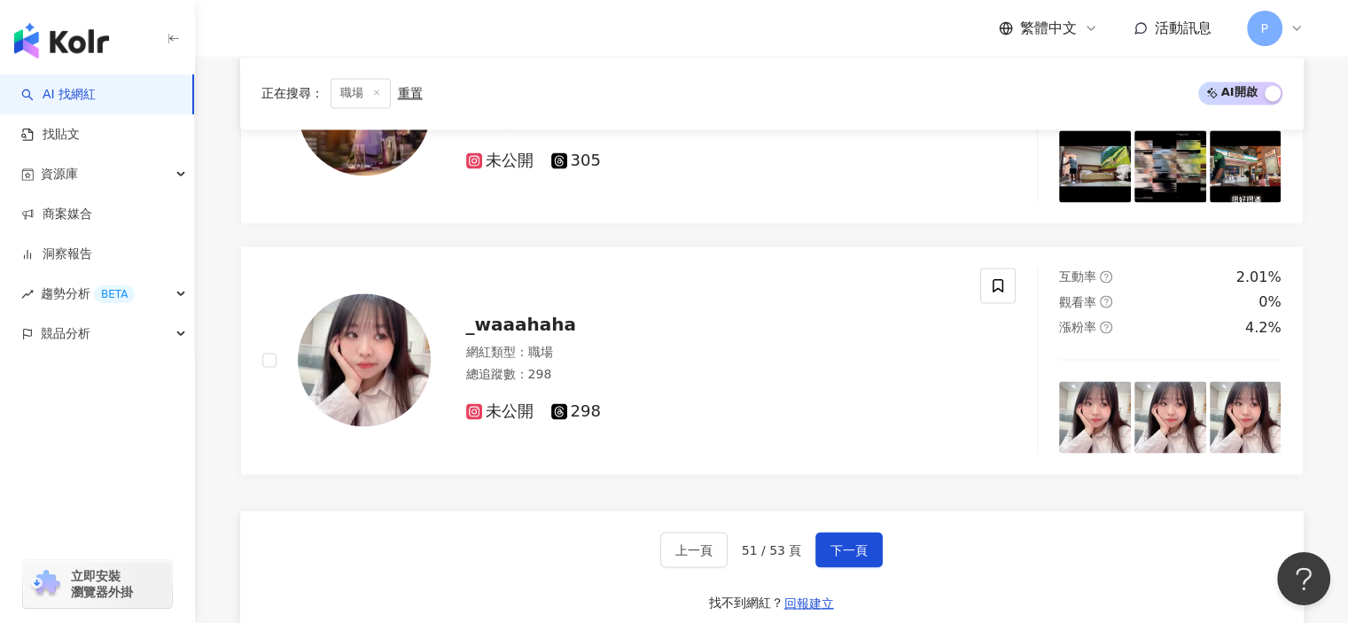
scroll to position [3168, 0]
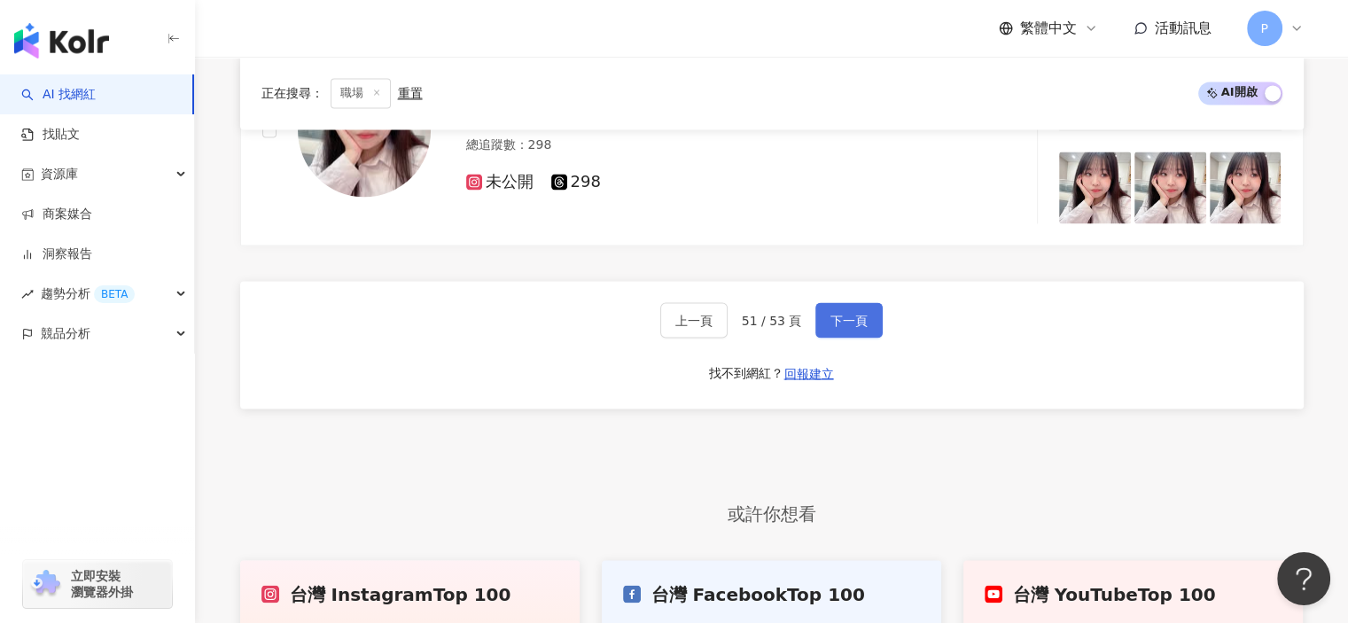
click at [831, 294] on div "上一頁 51 / 53 頁 下一頁 找不到網紅？ 回報建立" at bounding box center [771, 345] width 1063 height 128
click at [842, 313] on span "下一頁" at bounding box center [848, 320] width 37 height 14
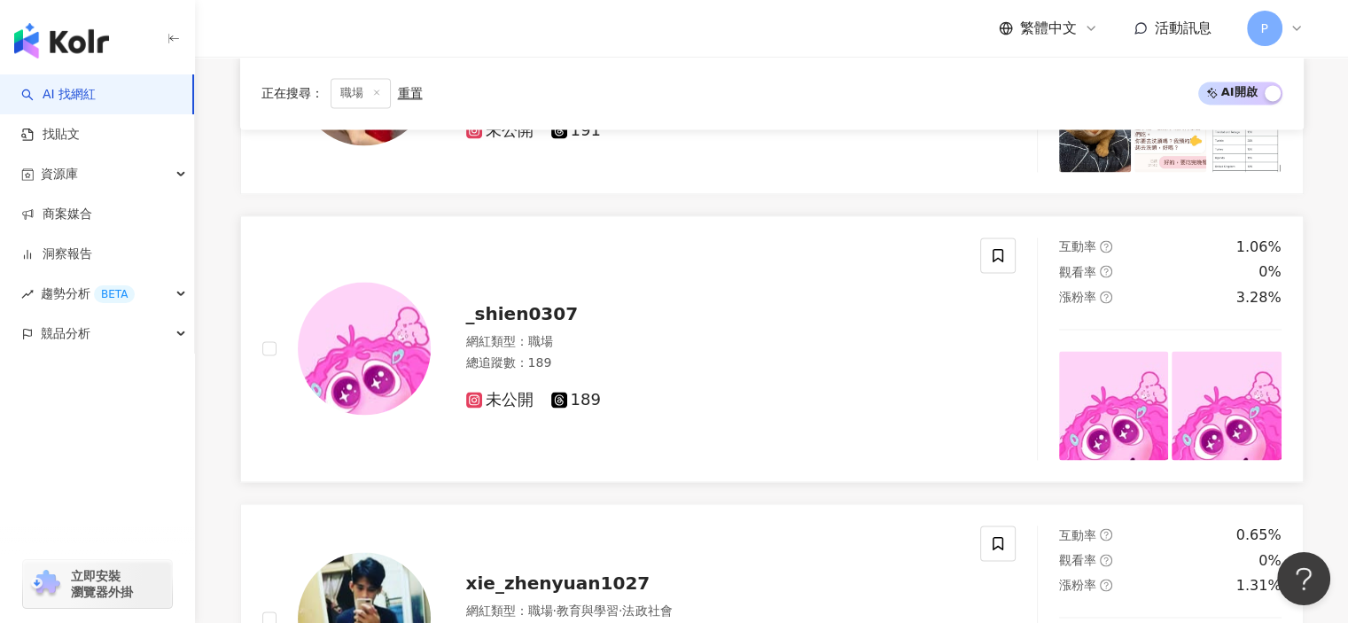
scroll to position [3116, 0]
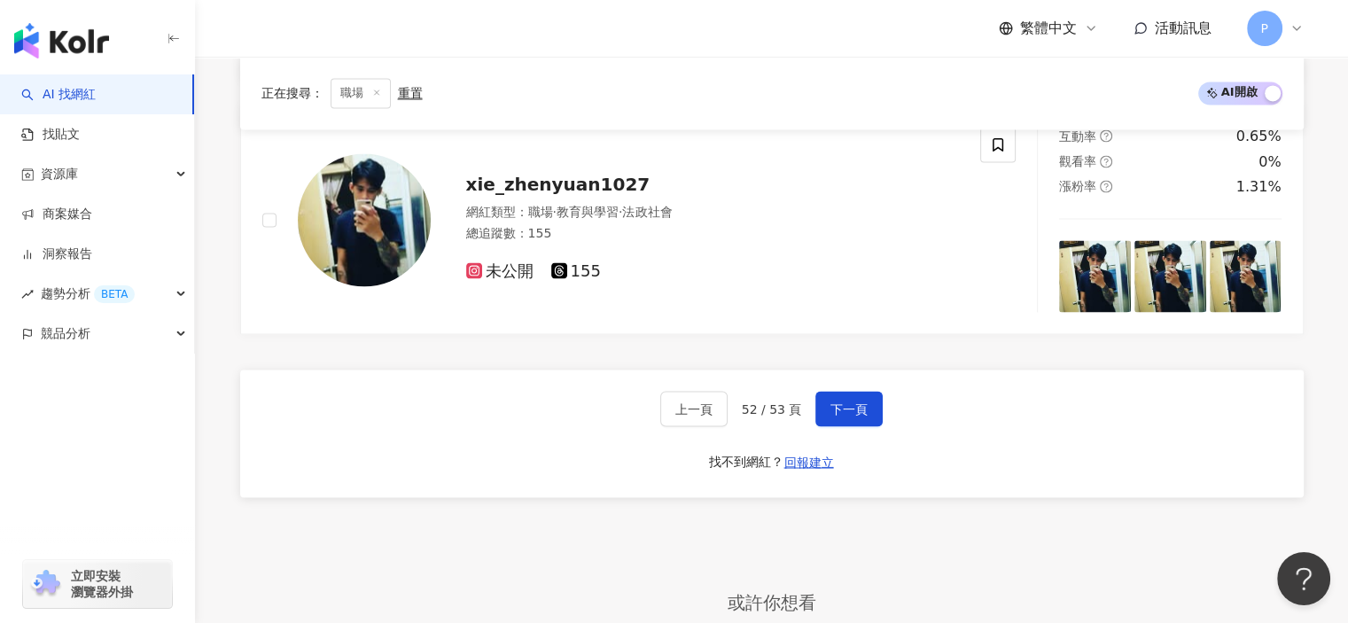
click at [805, 400] on div "上一頁 52 / 53 頁 下一頁" at bounding box center [771, 408] width 223 height 35
click at [826, 400] on button "下一頁" at bounding box center [848, 408] width 67 height 35
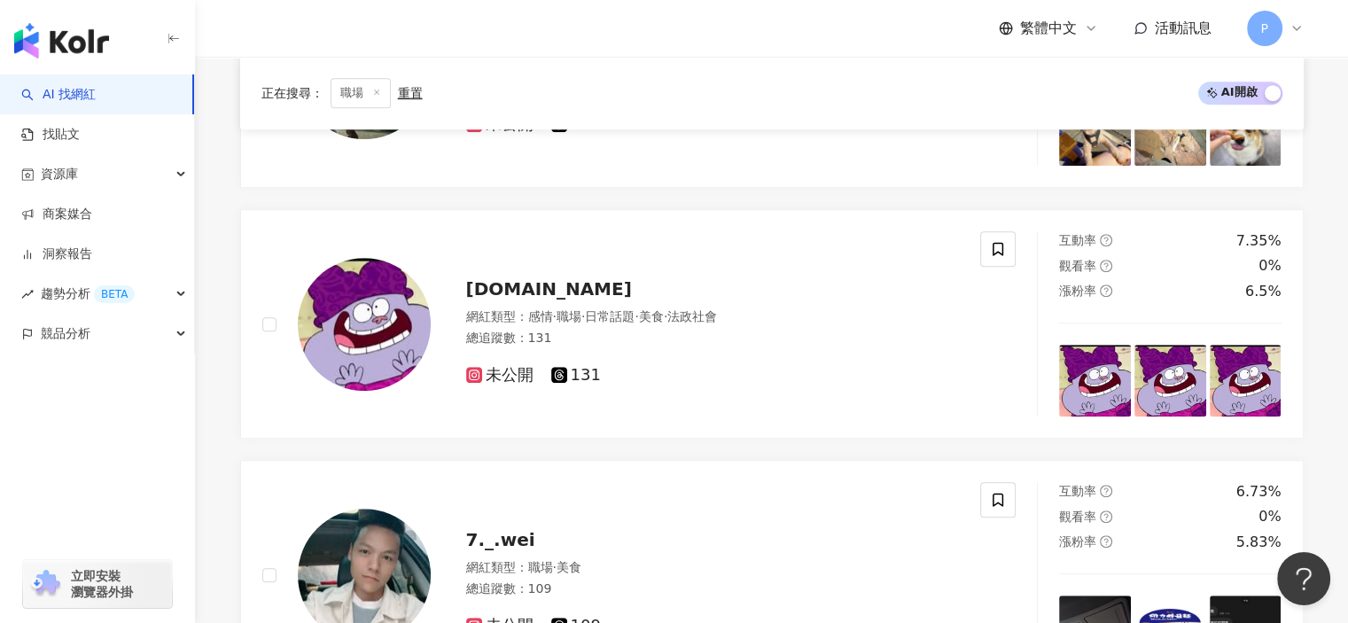
scroll to position [1154, 0]
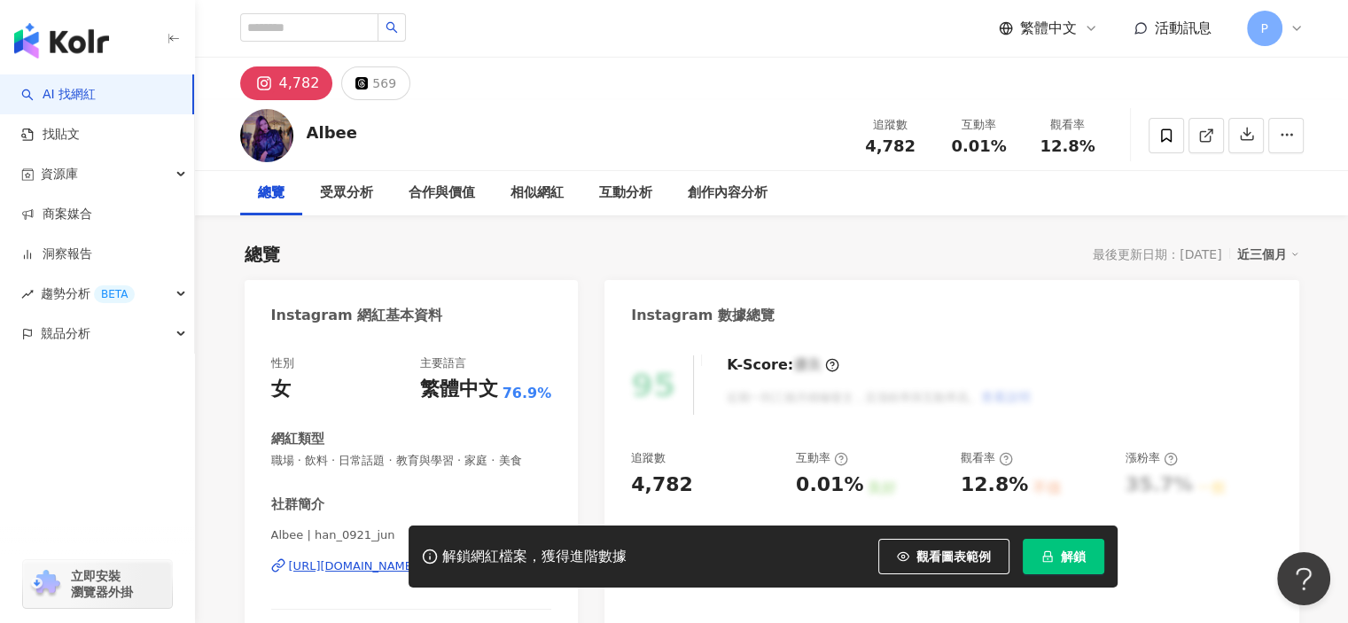
scroll to position [266, 0]
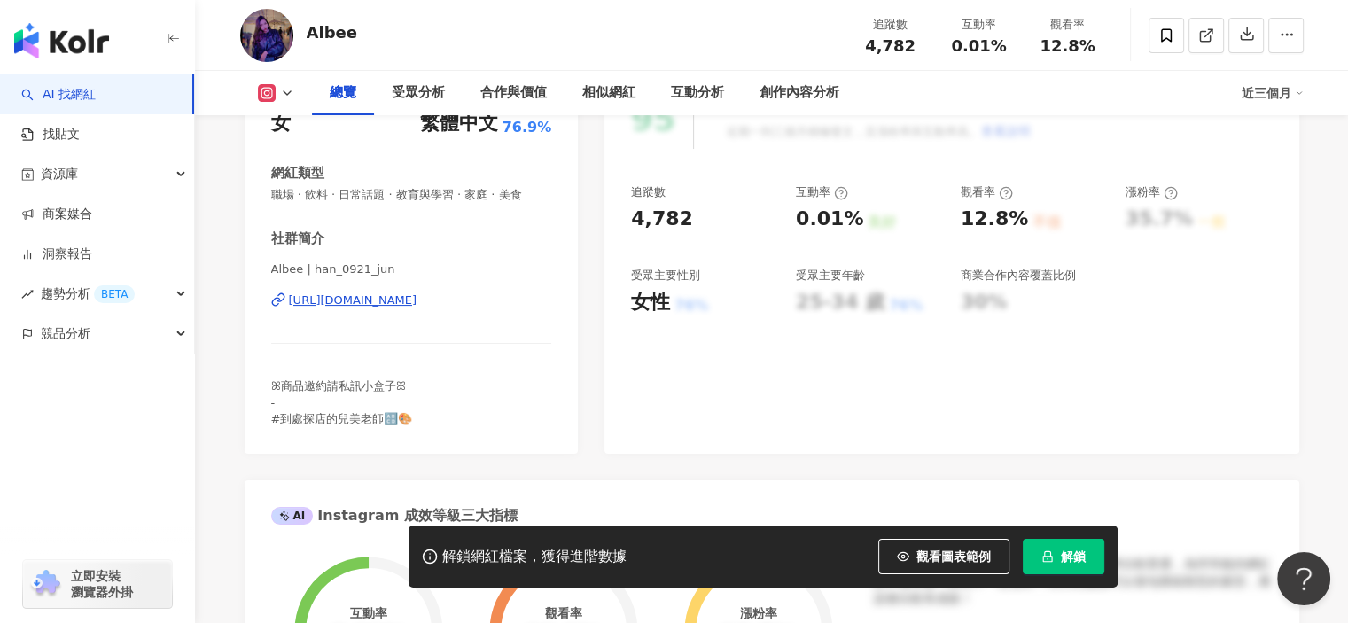
click at [417, 304] on div "https://www.instagram.com/han_0921_jun/" at bounding box center [353, 300] width 128 height 16
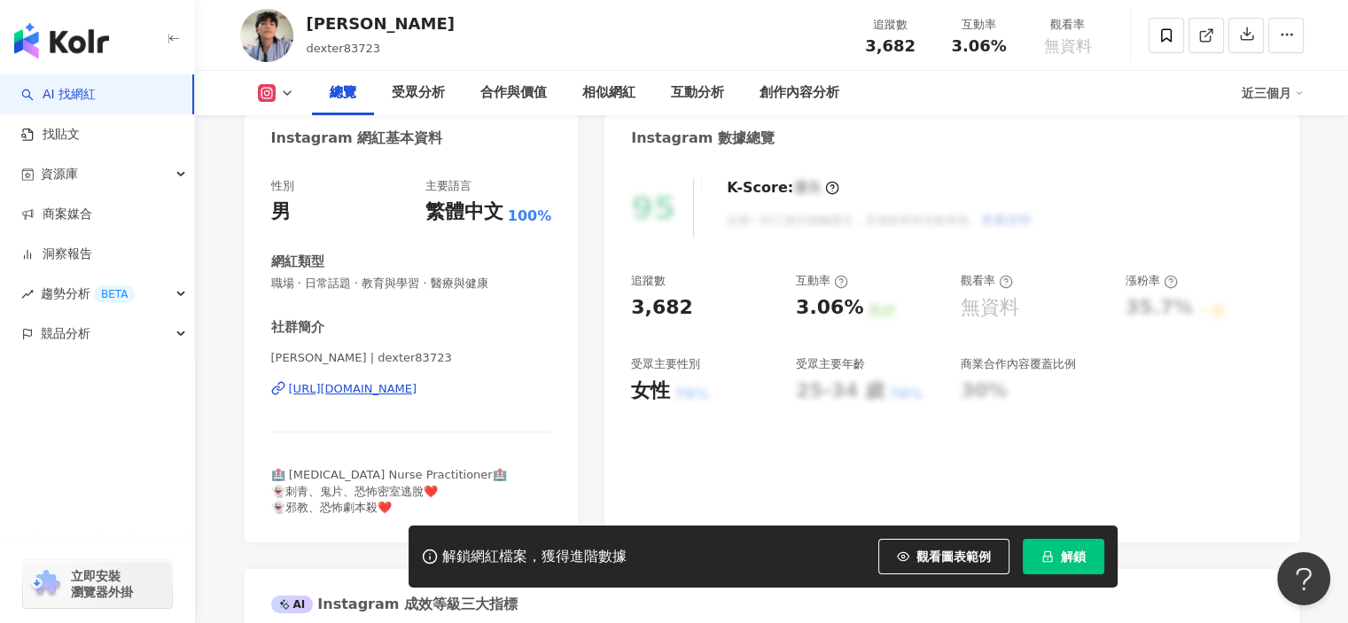
click at [417, 392] on div "https://www.instagram.com/dexter83723/" at bounding box center [353, 389] width 128 height 16
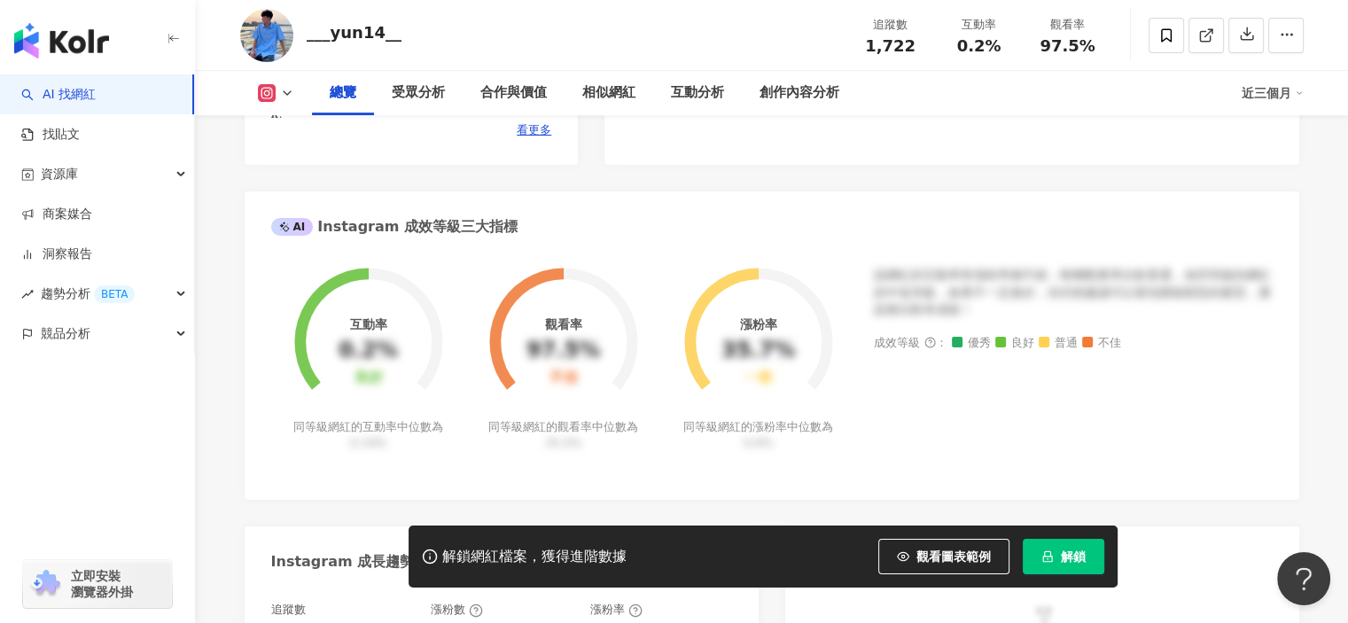
scroll to position [875, 0]
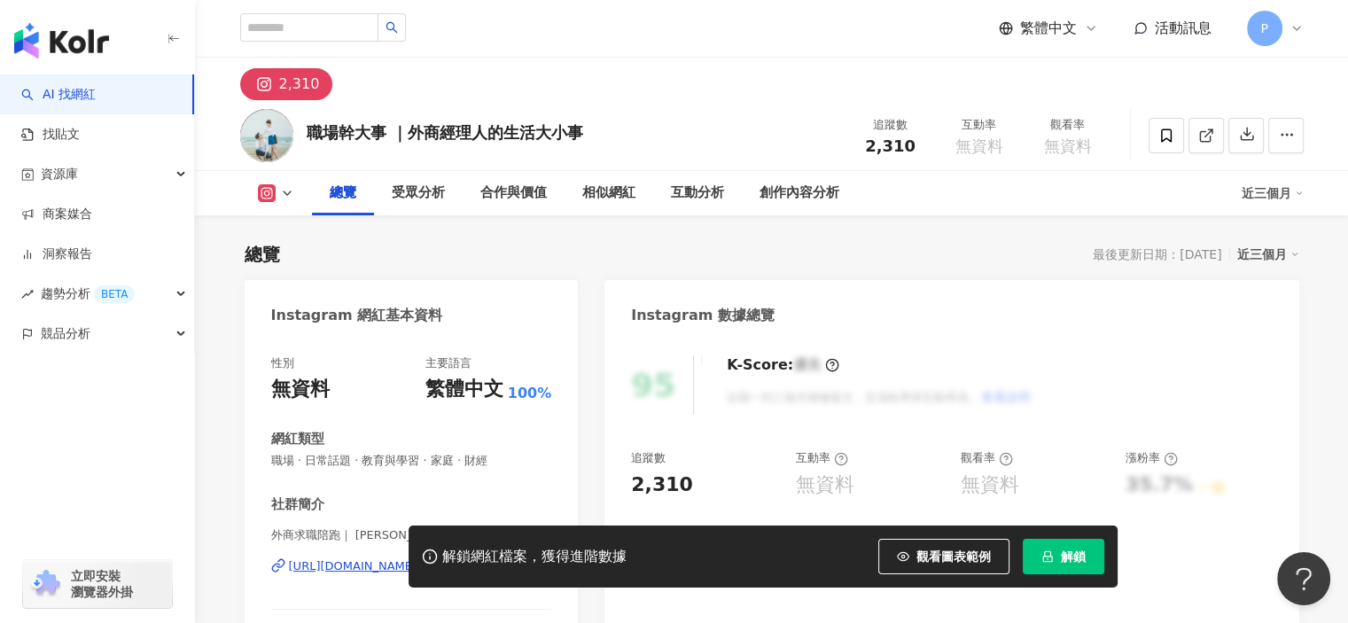
scroll to position [177, 0]
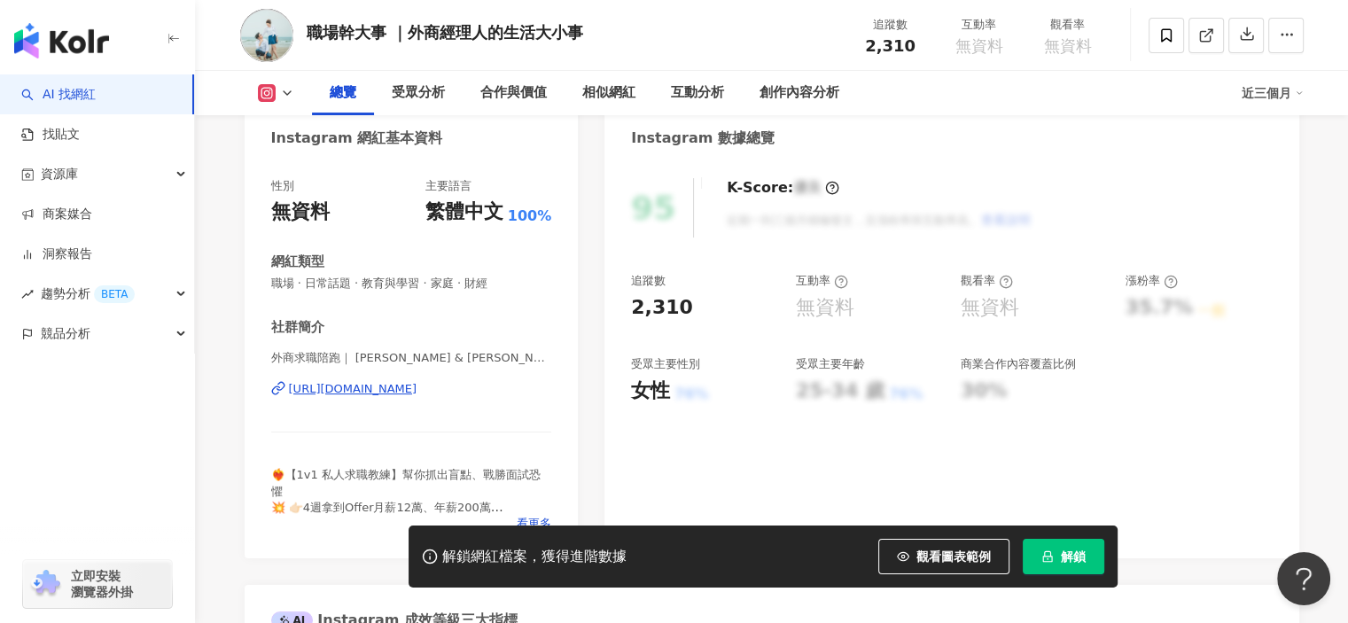
click at [372, 388] on div "https://www.instagram.com/greatjob369/" at bounding box center [353, 389] width 128 height 16
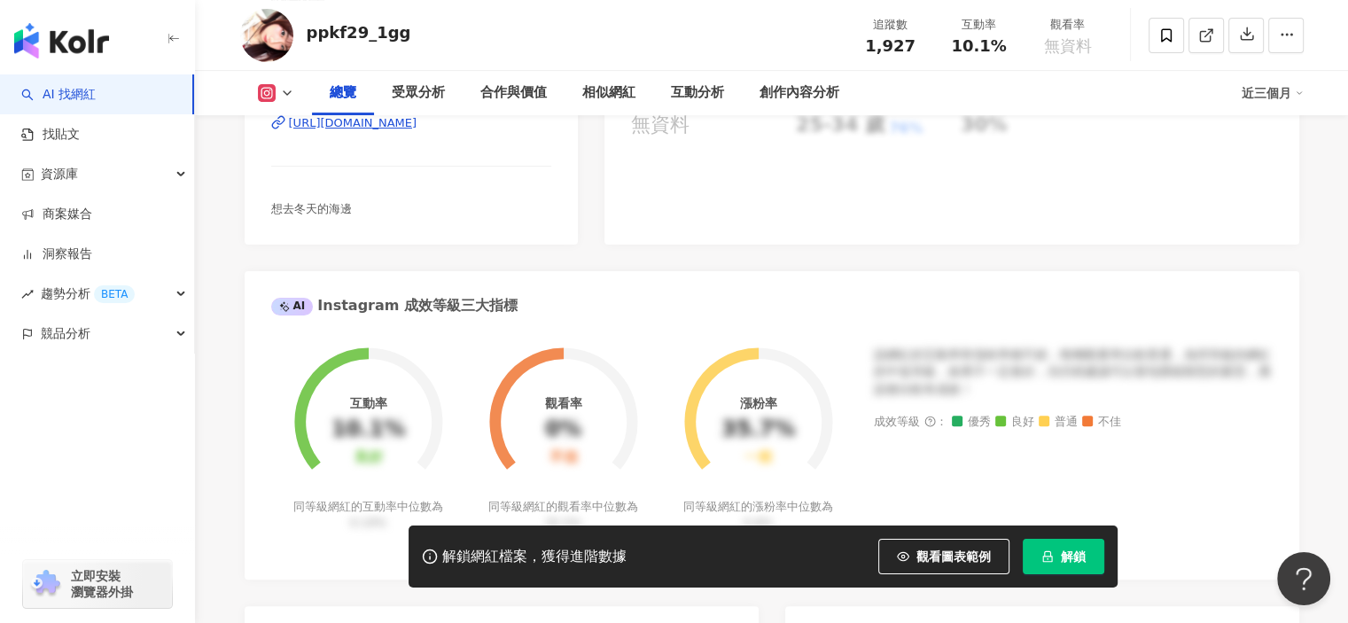
scroll to position [354, 0]
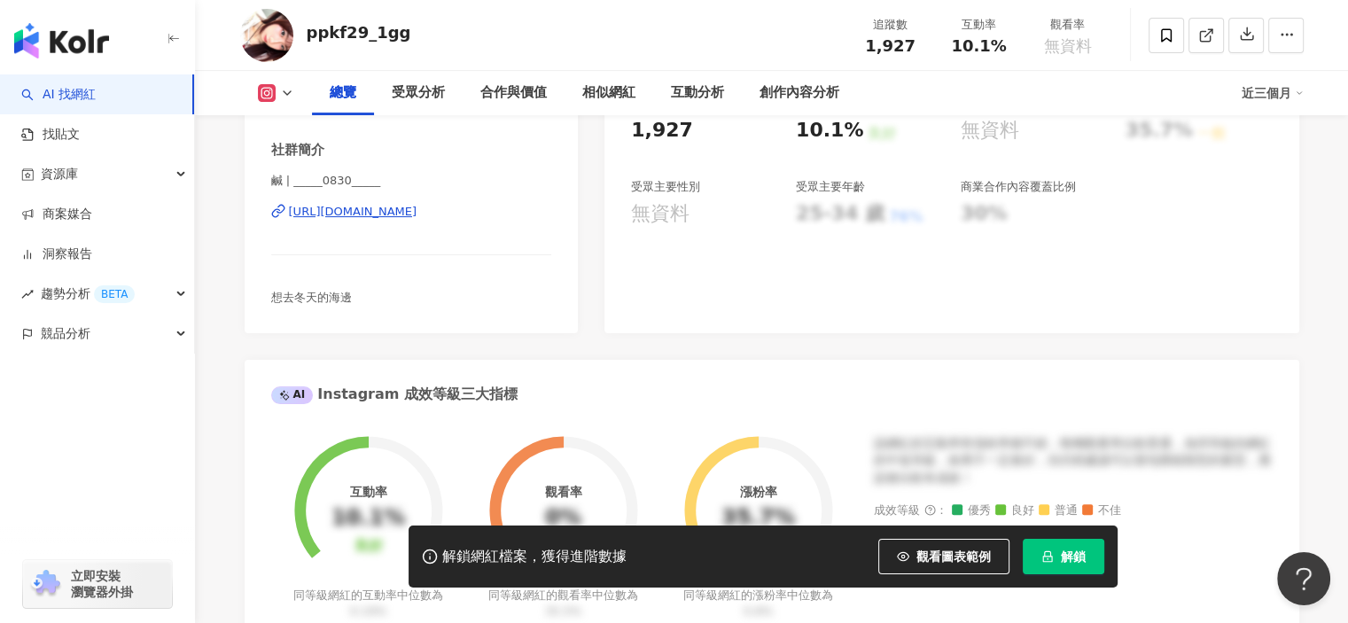
click at [354, 204] on div "[URL][DOMAIN_NAME]" at bounding box center [353, 212] width 128 height 16
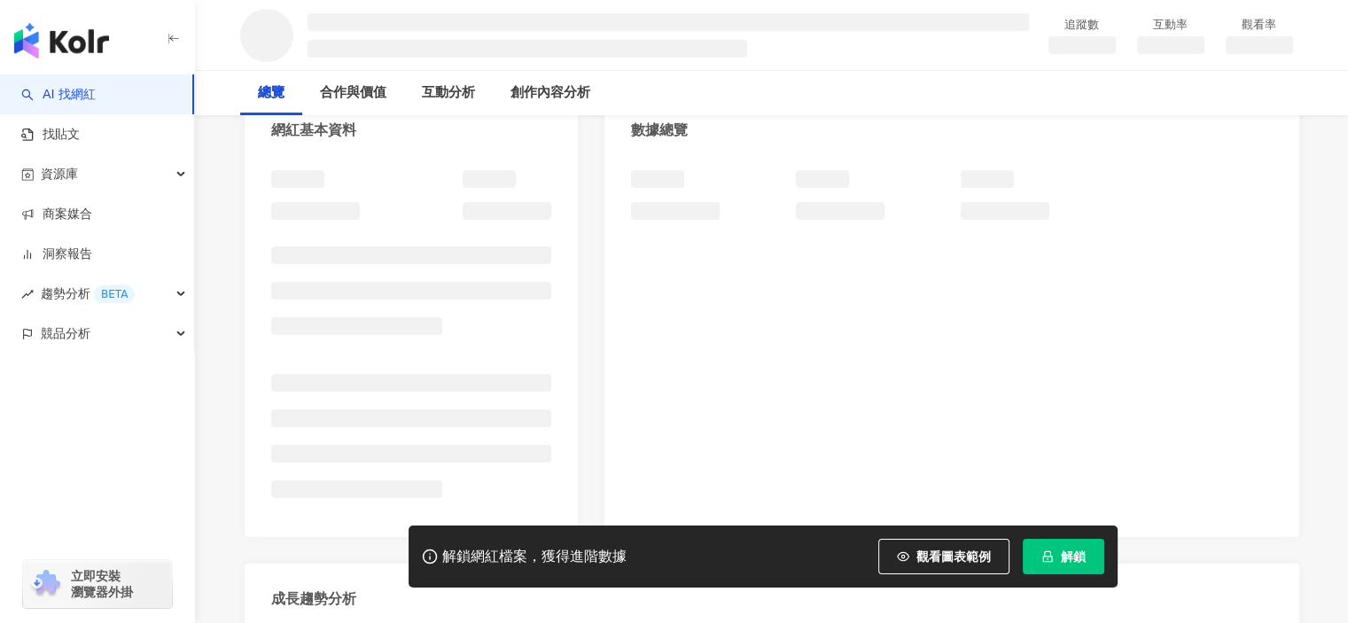
scroll to position [262, 0]
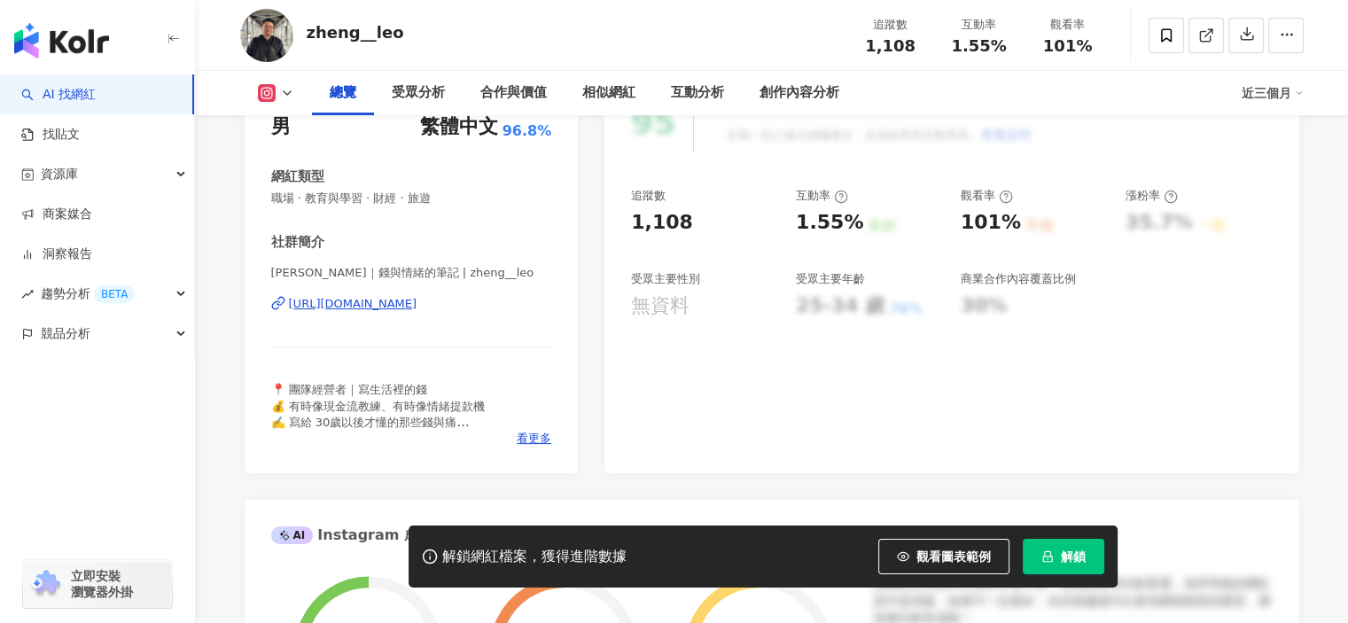
click at [417, 304] on div "[URL][DOMAIN_NAME]" at bounding box center [353, 304] width 128 height 16
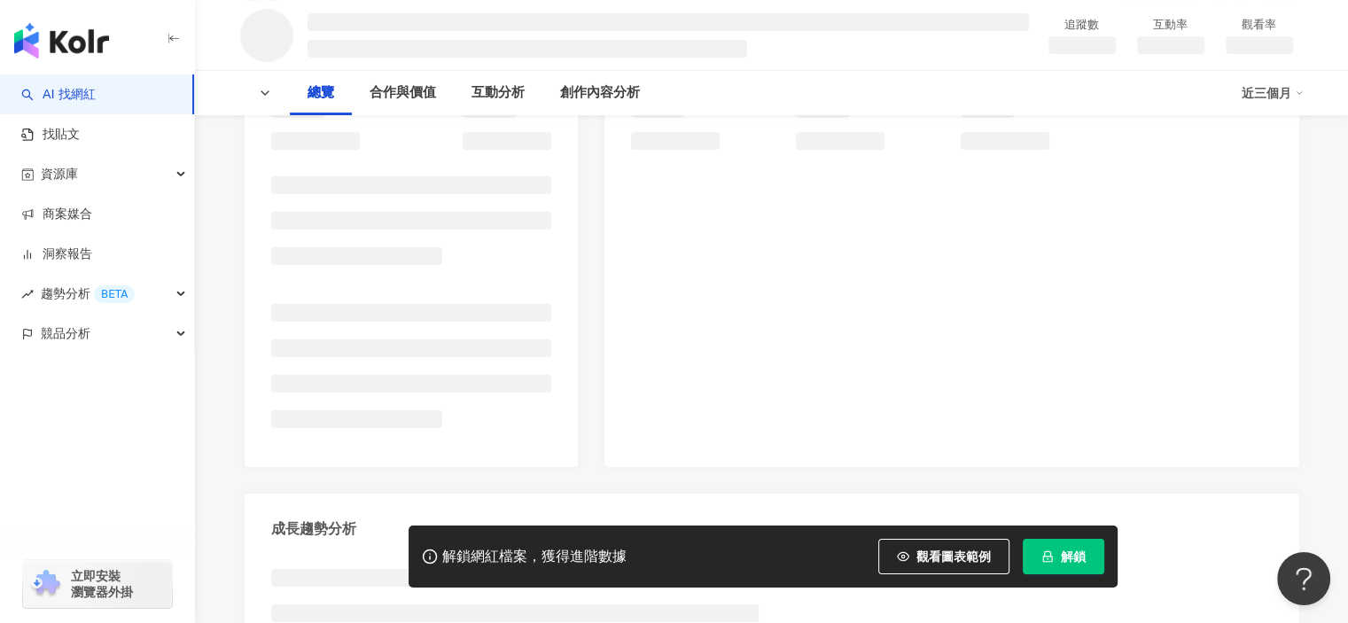
scroll to position [354, 0]
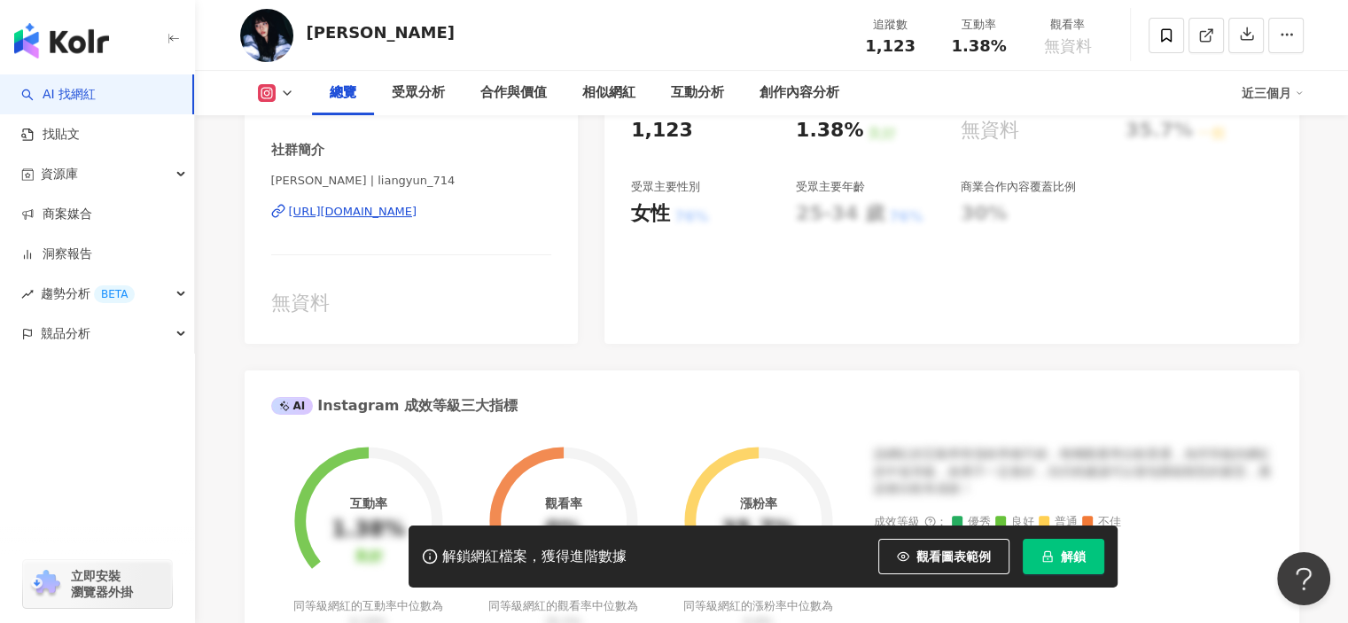
click at [417, 220] on div "[URL][DOMAIN_NAME]" at bounding box center [353, 212] width 128 height 16
